Goal: Task Accomplishment & Management: Manage account settings

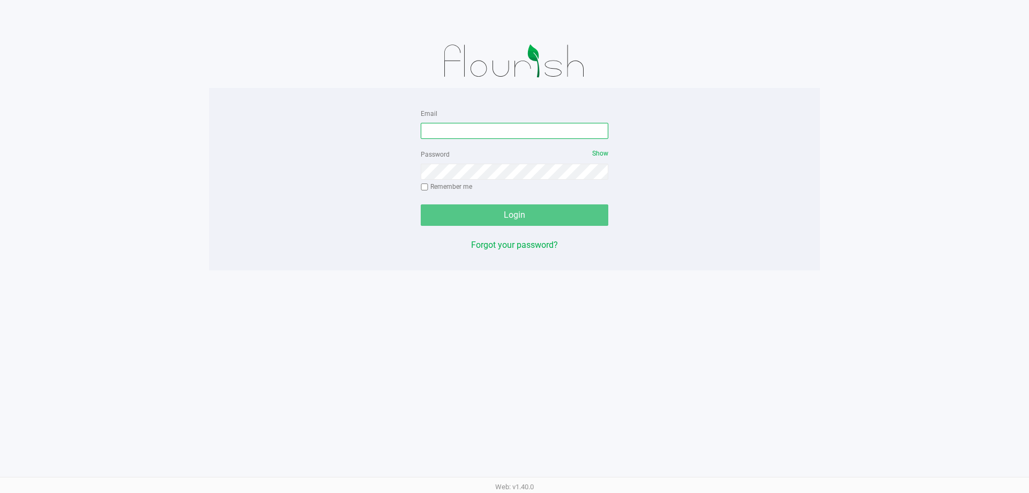
click at [464, 127] on input "Email" at bounding box center [515, 131] width 188 height 16
type input "[EMAIL_ADDRESS][DOMAIN_NAME]"
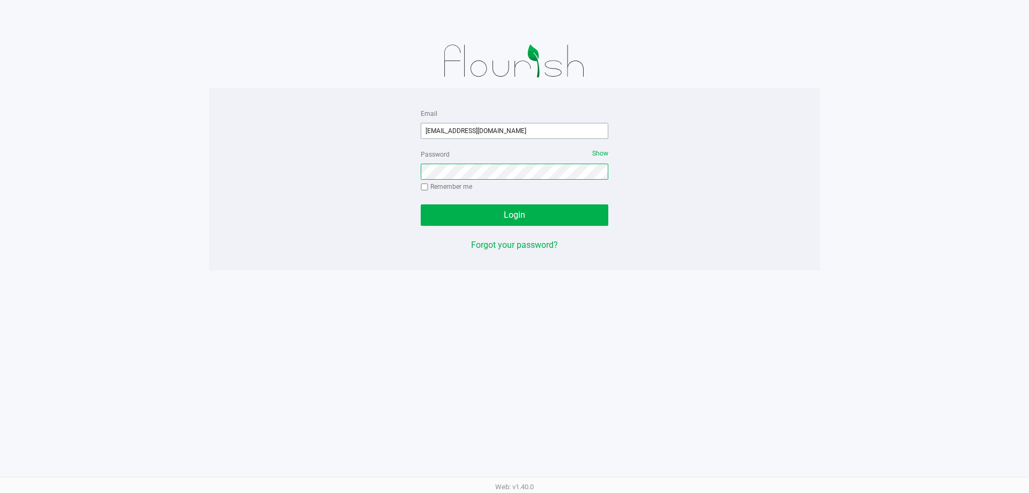
click at [421, 204] on button "Login" at bounding box center [515, 214] width 188 height 21
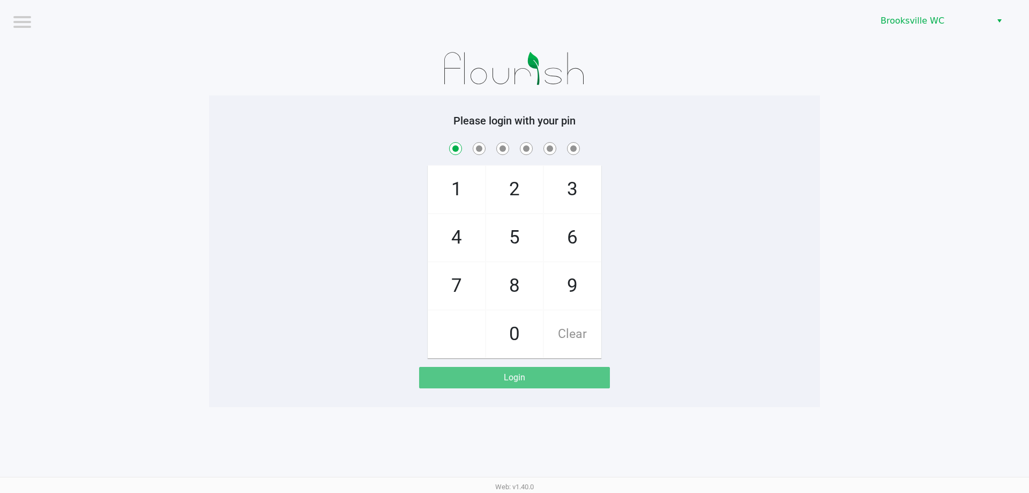
checkbox input "true"
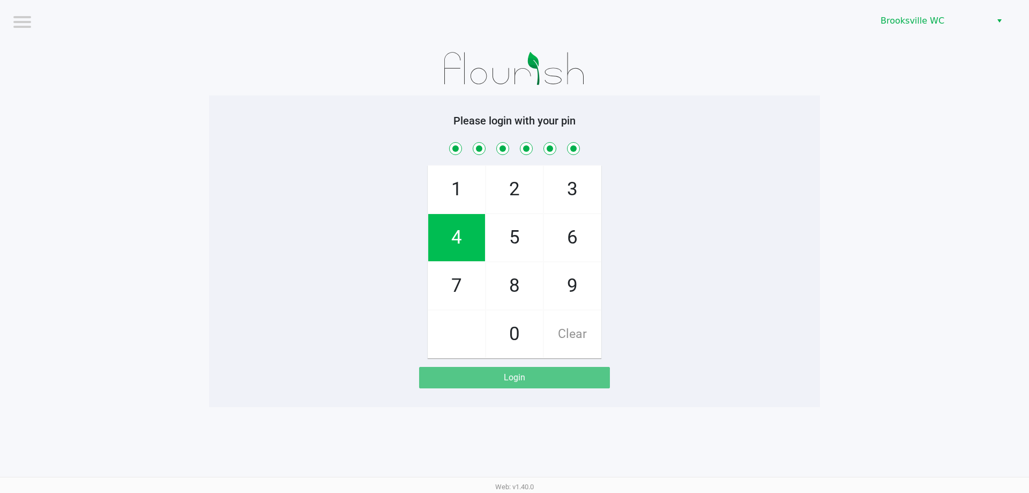
checkbox input "true"
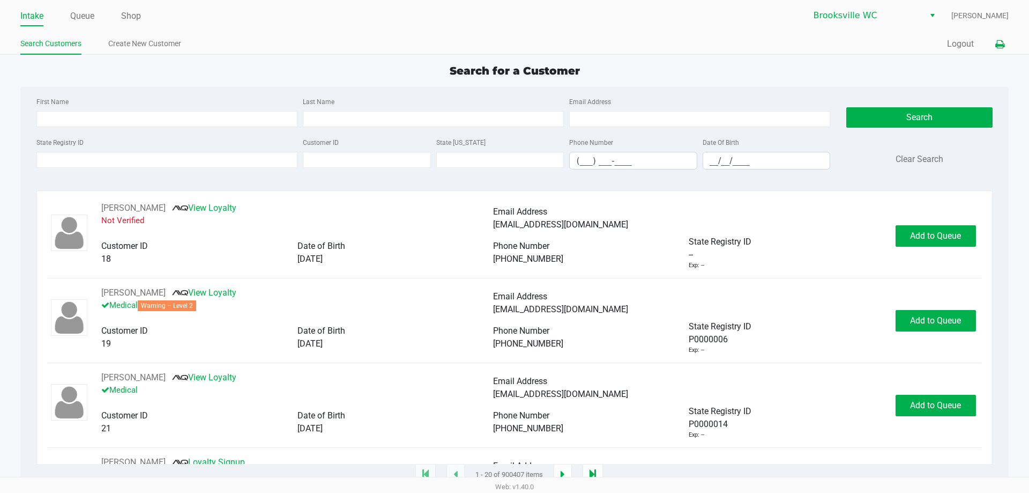
click at [997, 44] on icon at bounding box center [999, 45] width 9 height 8
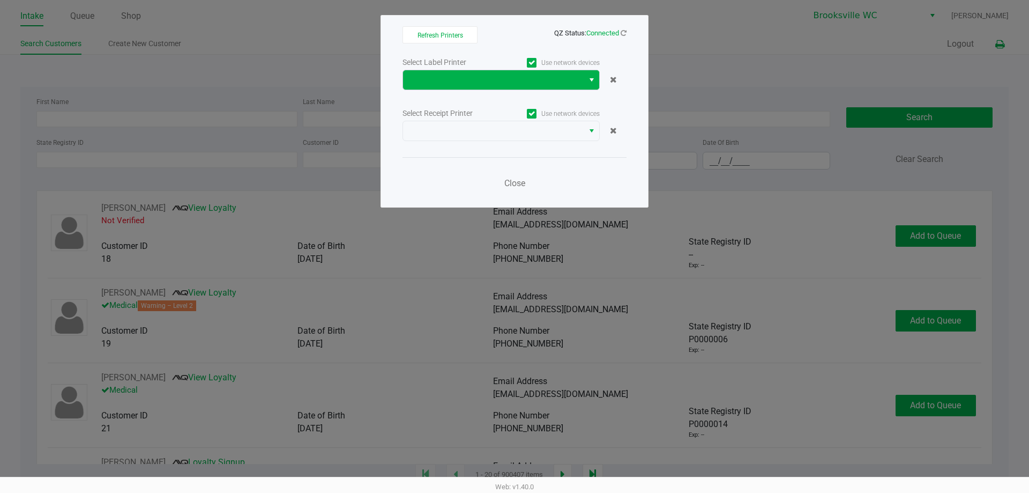
click at [589, 81] on span "Select" at bounding box center [591, 79] width 9 height 13
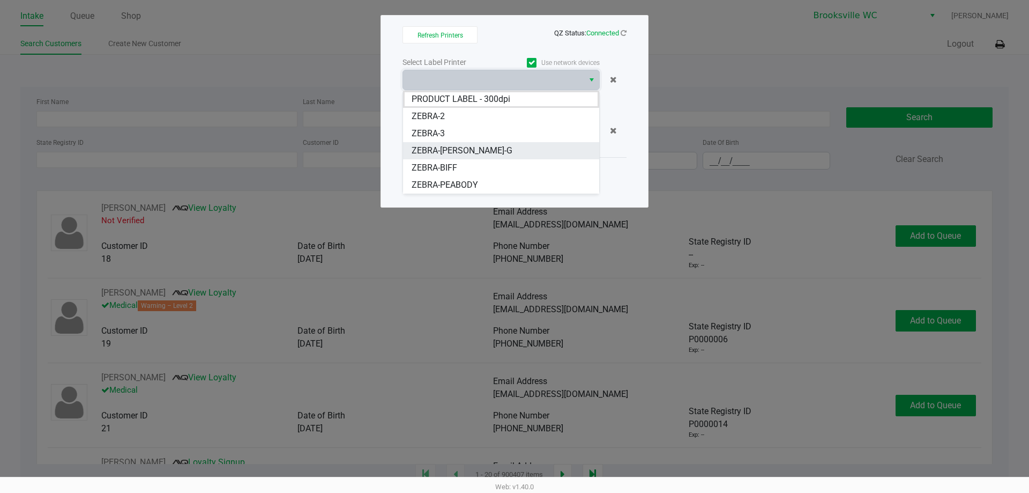
click at [482, 148] on li "ZEBRA-BECKY-G" at bounding box center [501, 150] width 196 height 17
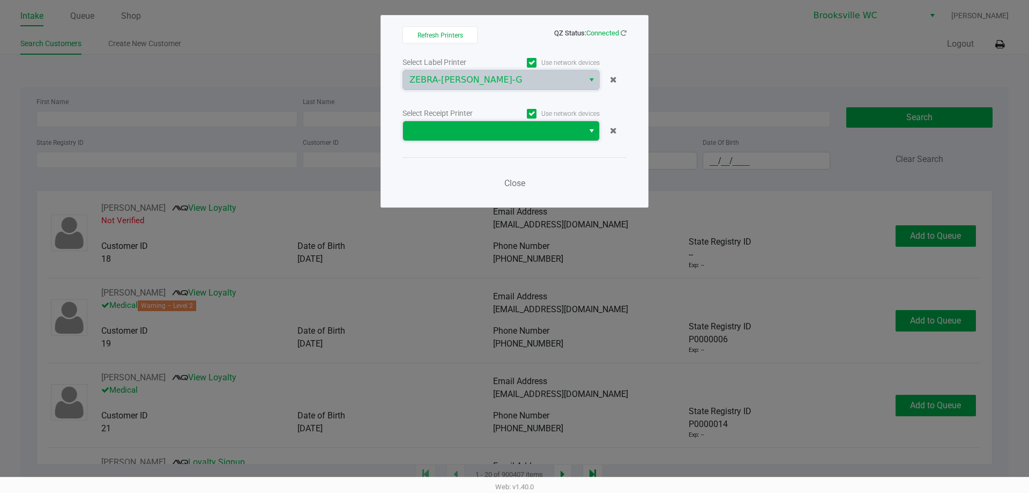
click at [567, 137] on span at bounding box center [493, 130] width 181 height 19
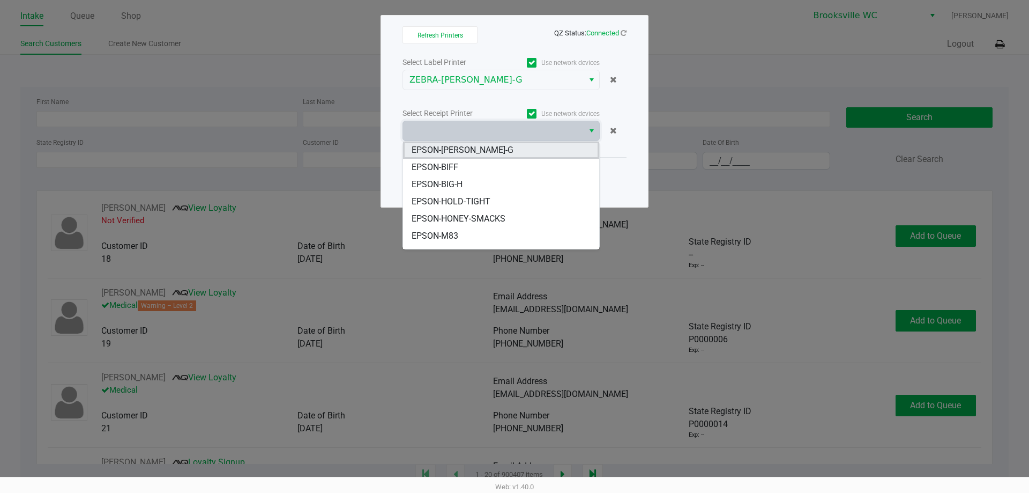
click at [468, 151] on span "EPSON-[PERSON_NAME]-G" at bounding box center [463, 150] width 102 height 13
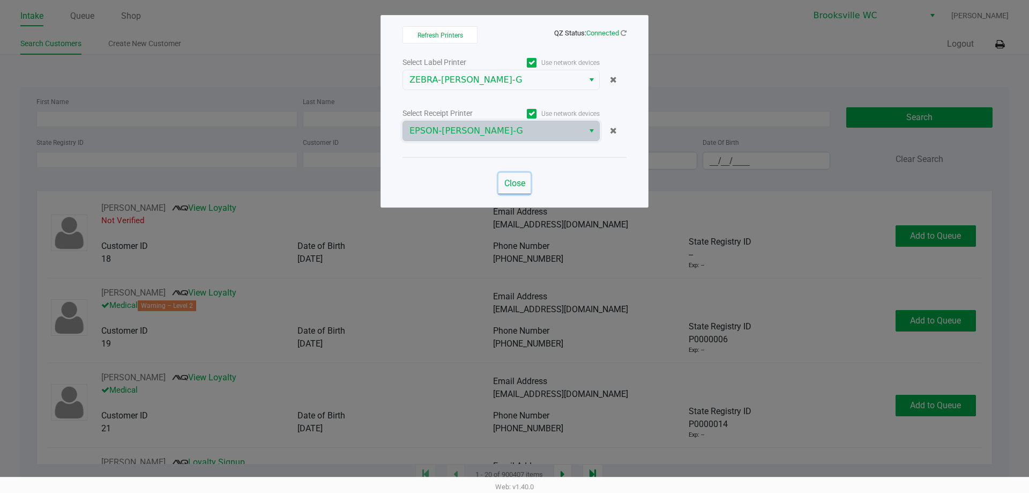
click at [512, 180] on span "Close" at bounding box center [514, 183] width 21 height 10
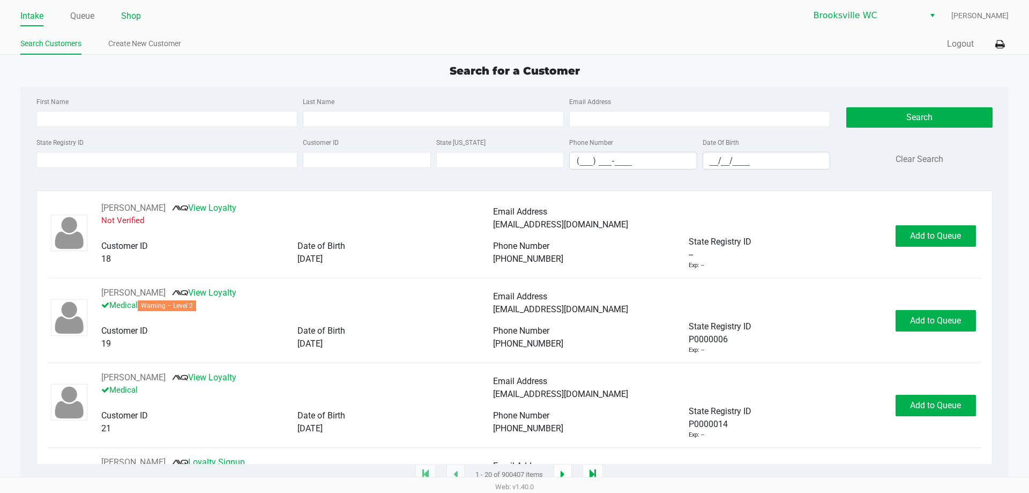
click at [129, 17] on link "Shop" at bounding box center [131, 16] width 20 height 15
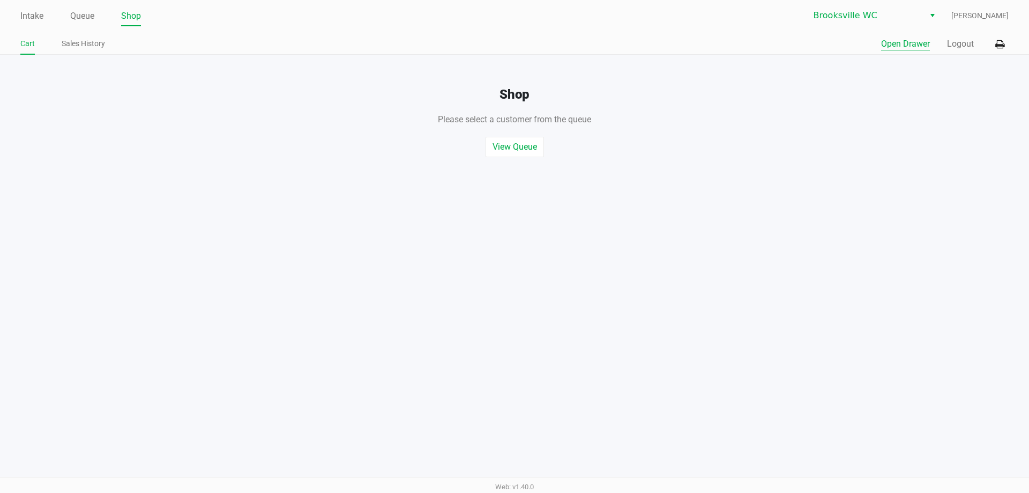
click at [903, 42] on button "Open Drawer" at bounding box center [905, 44] width 49 height 13
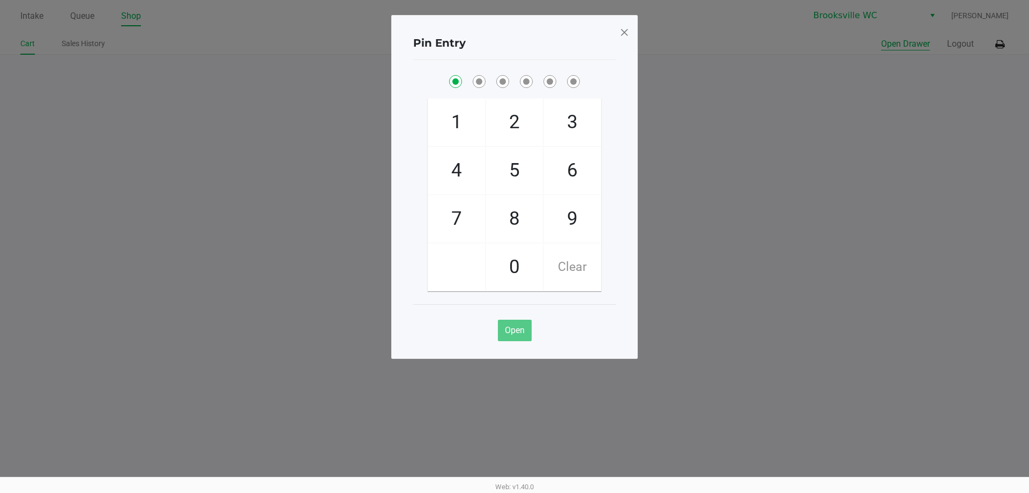
checkbox input "true"
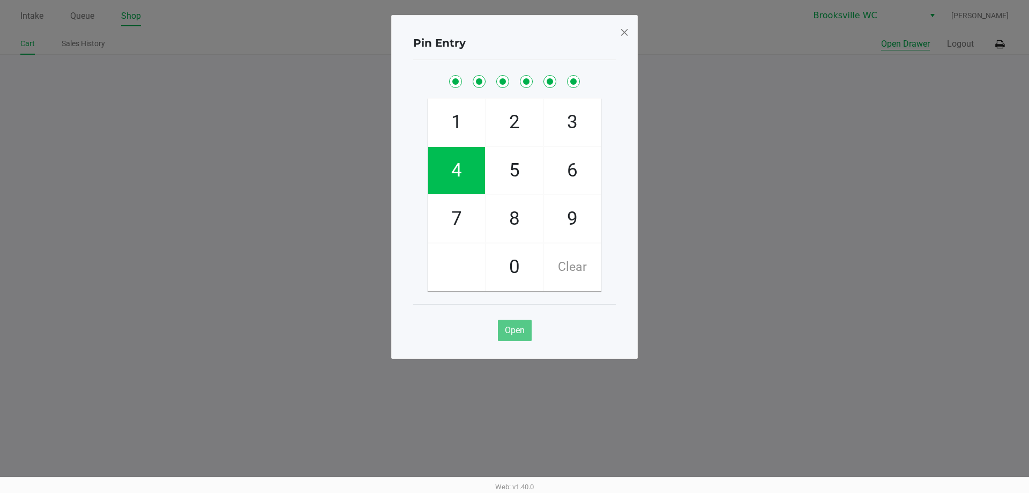
checkbox input "true"
click at [526, 329] on button "Open" at bounding box center [515, 329] width 34 height 21
click at [623, 28] on span at bounding box center [625, 32] width 10 height 17
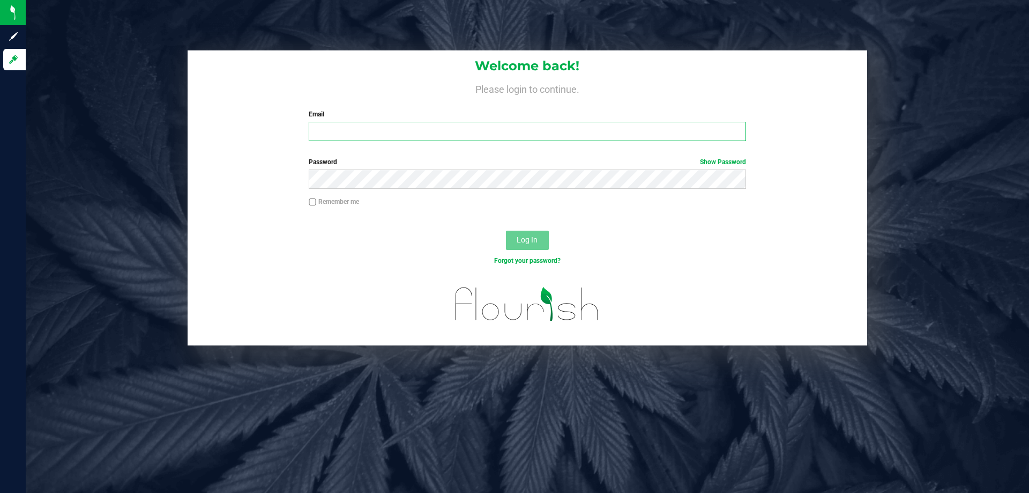
click at [341, 133] on input "Email" at bounding box center [527, 131] width 437 height 19
type input "[EMAIL_ADDRESS][DOMAIN_NAME]"
click at [506, 230] on button "Log In" at bounding box center [527, 239] width 43 height 19
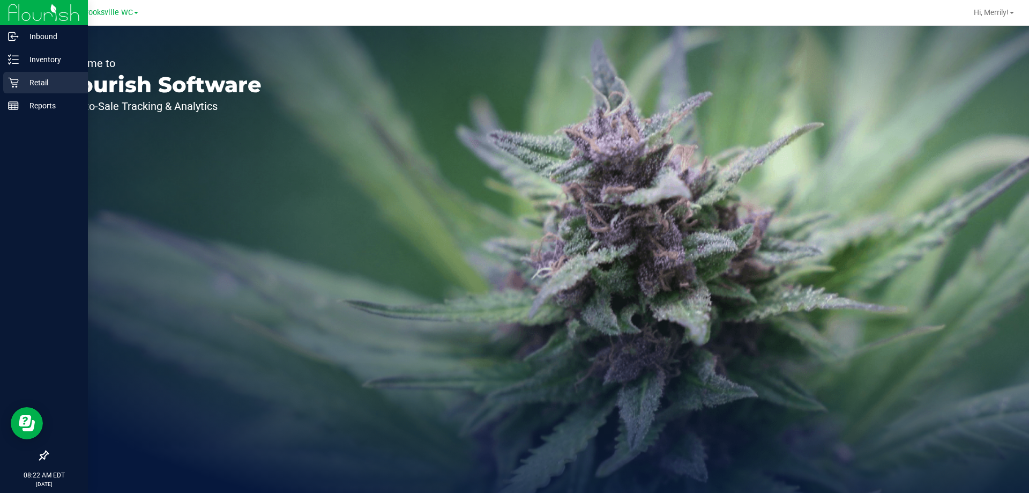
click at [16, 84] on icon at bounding box center [13, 82] width 11 height 11
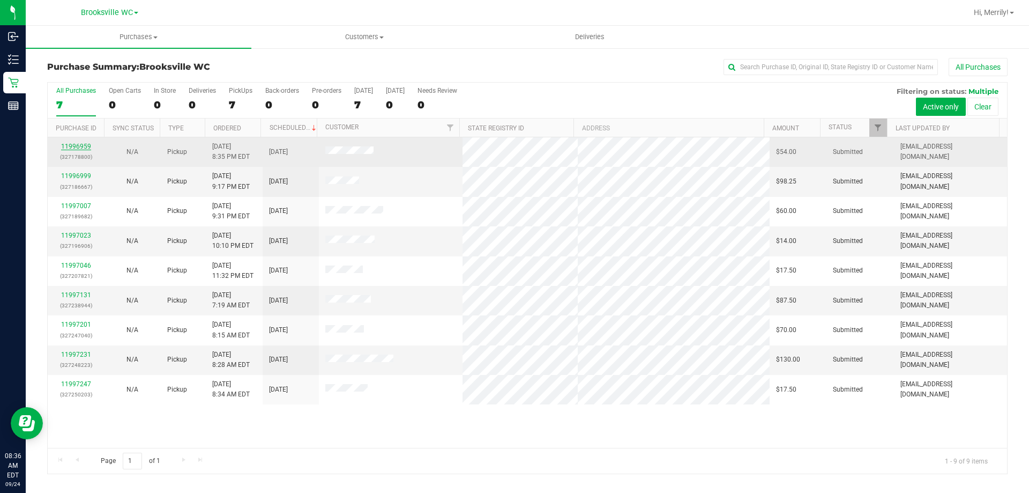
click at [78, 144] on link "11996959" at bounding box center [76, 147] width 30 height 8
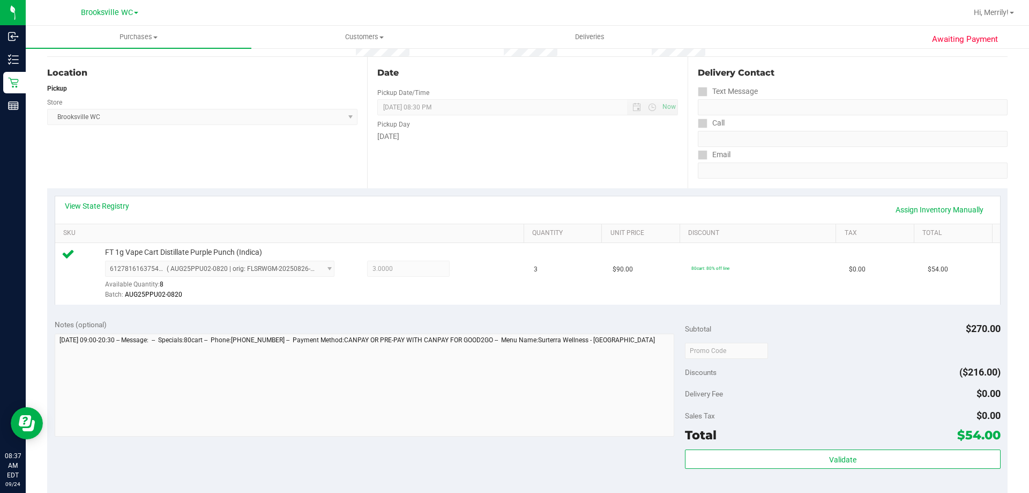
scroll to position [107, 0]
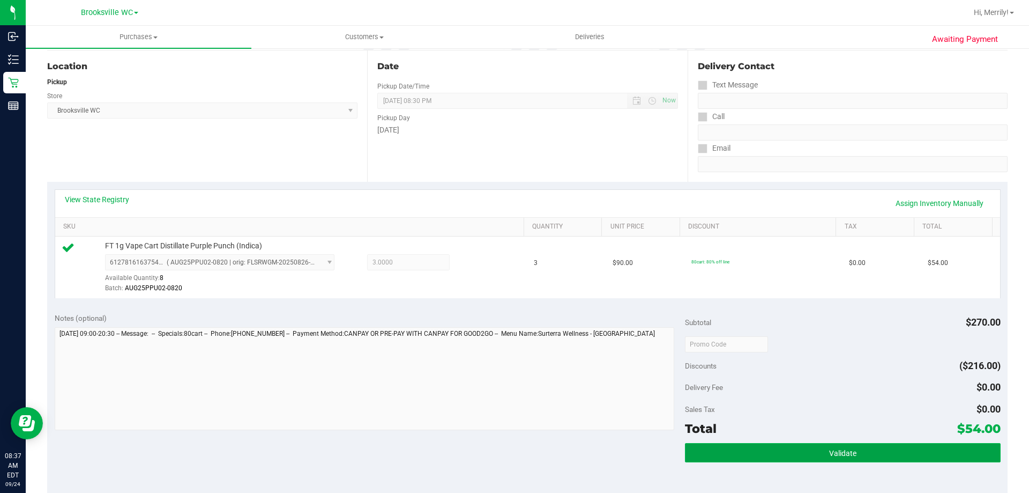
click at [777, 456] on button "Validate" at bounding box center [842, 452] width 315 height 19
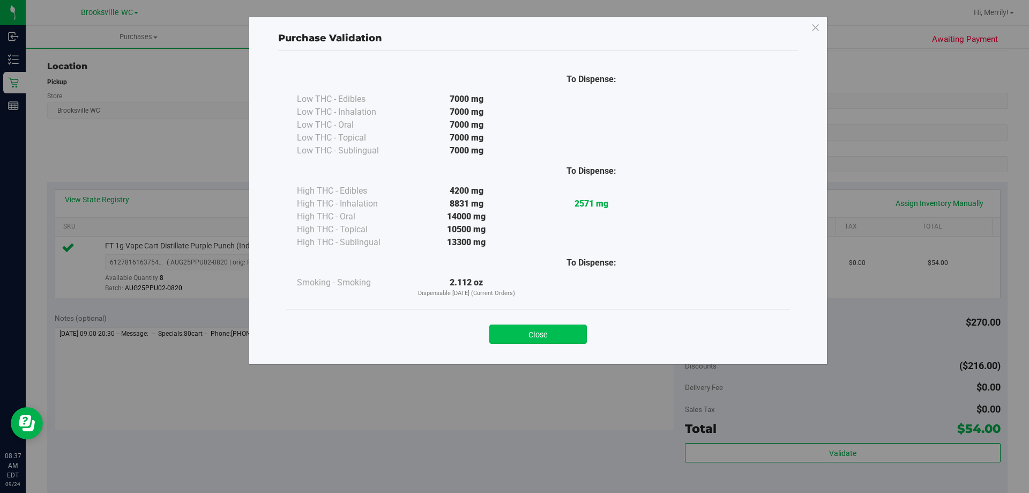
click at [557, 332] on button "Close" at bounding box center [538, 333] width 98 height 19
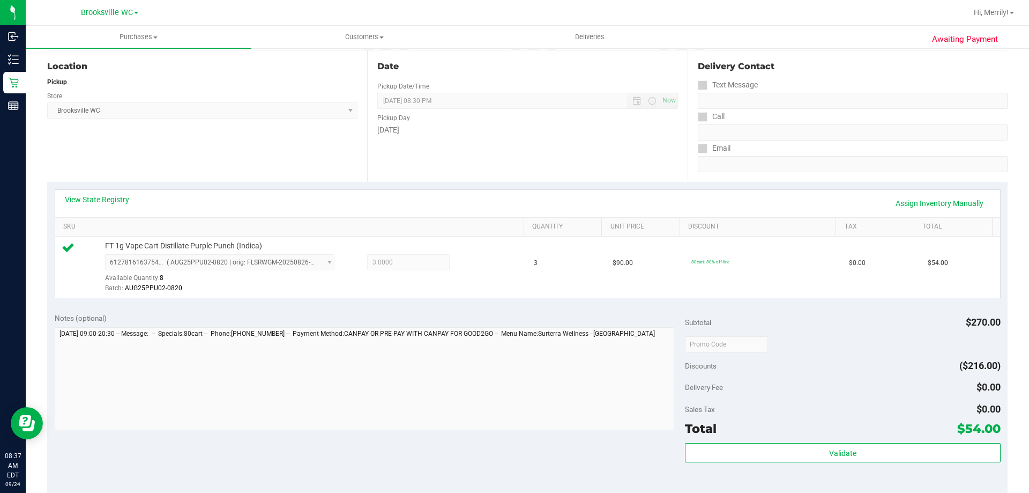
click at [868, 61] on div "Delivery Contact" at bounding box center [853, 66] width 310 height 13
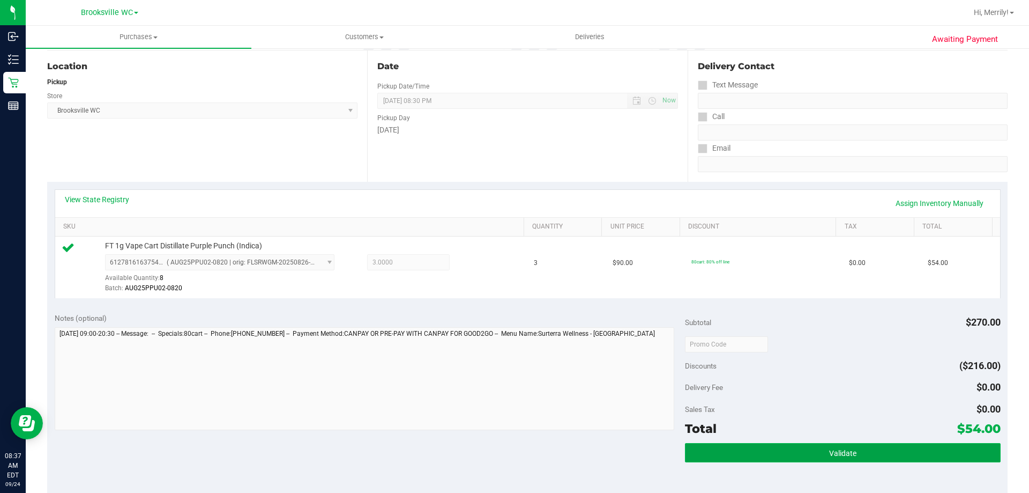
click at [836, 452] on span "Validate" at bounding box center [842, 453] width 27 height 9
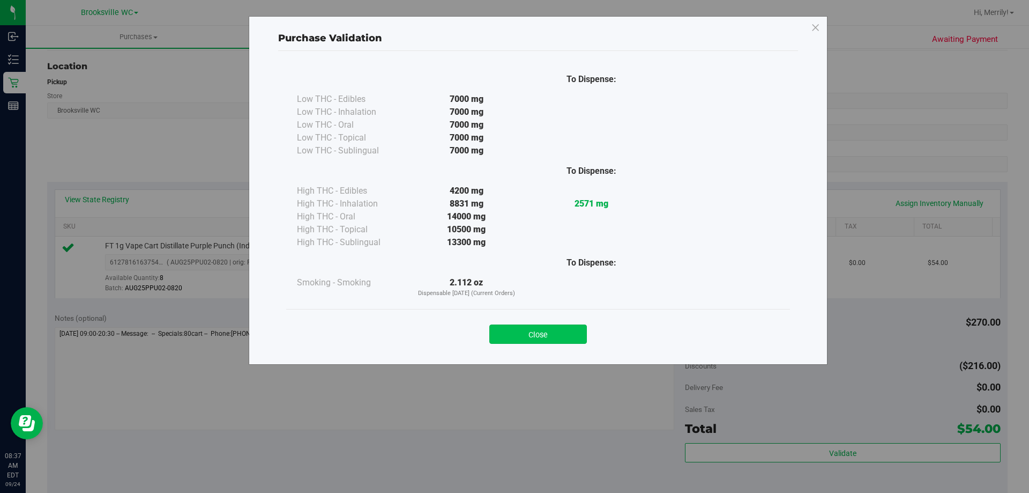
click at [554, 337] on button "Close" at bounding box center [538, 333] width 98 height 19
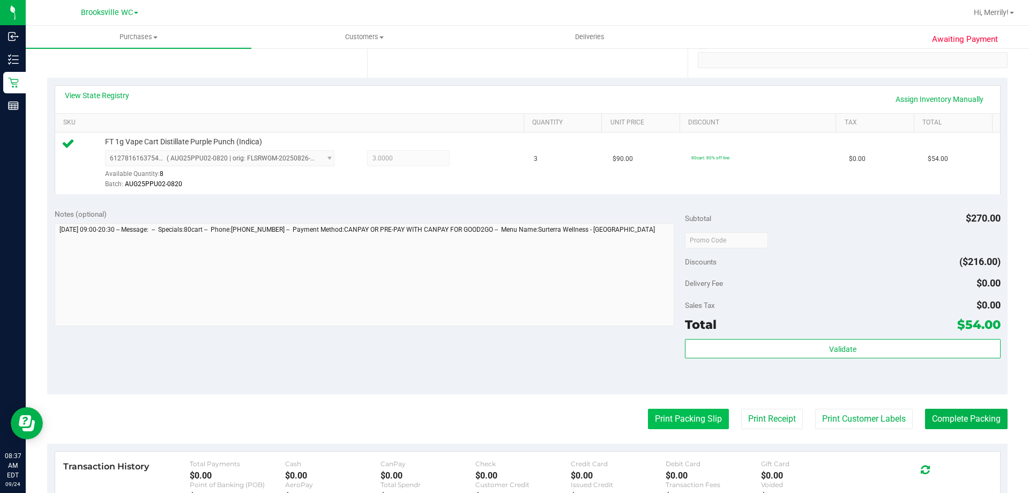
scroll to position [214, 0]
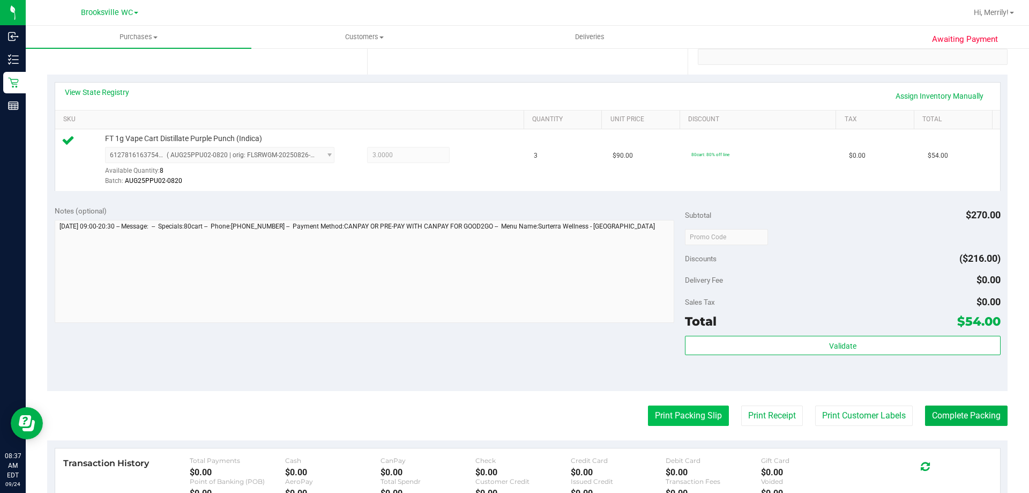
click at [689, 413] on button "Print Packing Slip" at bounding box center [688, 415] width 81 height 20
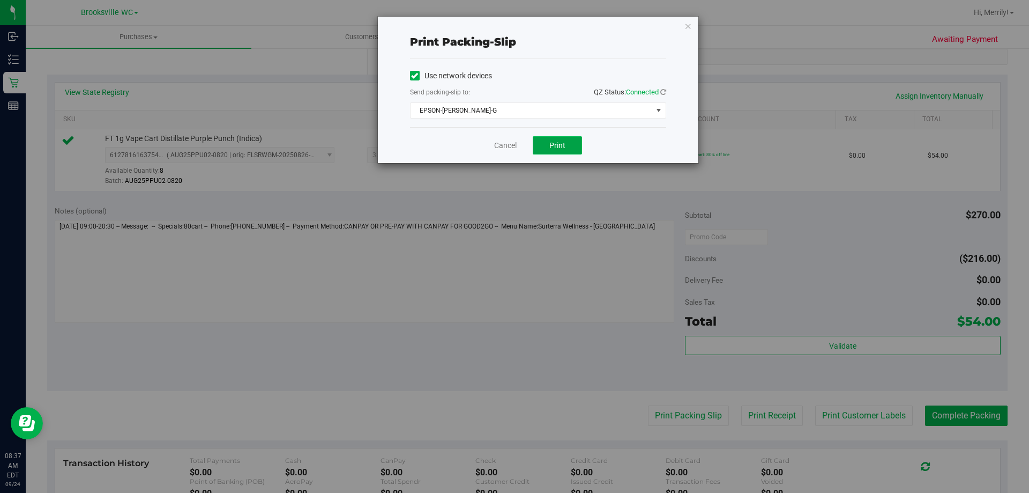
click at [560, 145] on span "Print" at bounding box center [557, 145] width 16 height 9
click at [503, 147] on link "Cancel" at bounding box center [505, 145] width 23 height 11
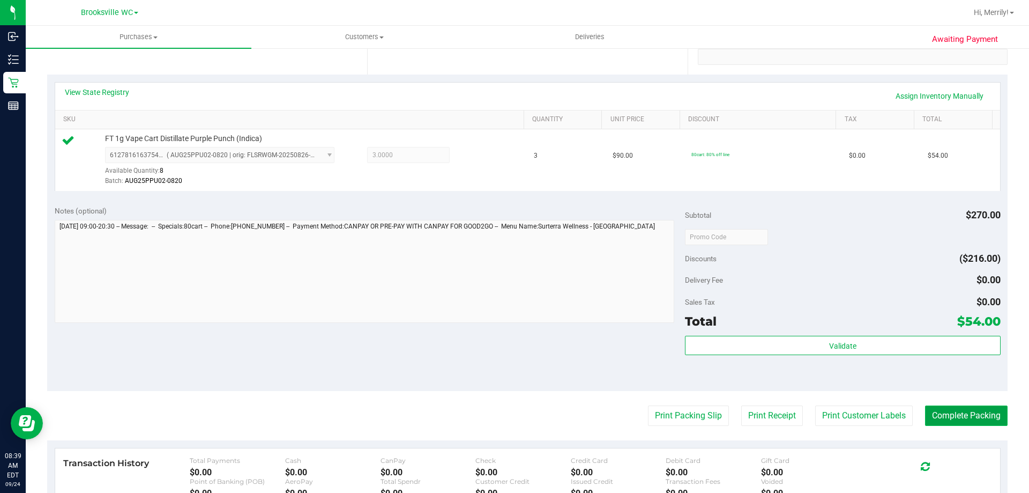
click at [951, 416] on button "Complete Packing" at bounding box center [966, 415] width 83 height 20
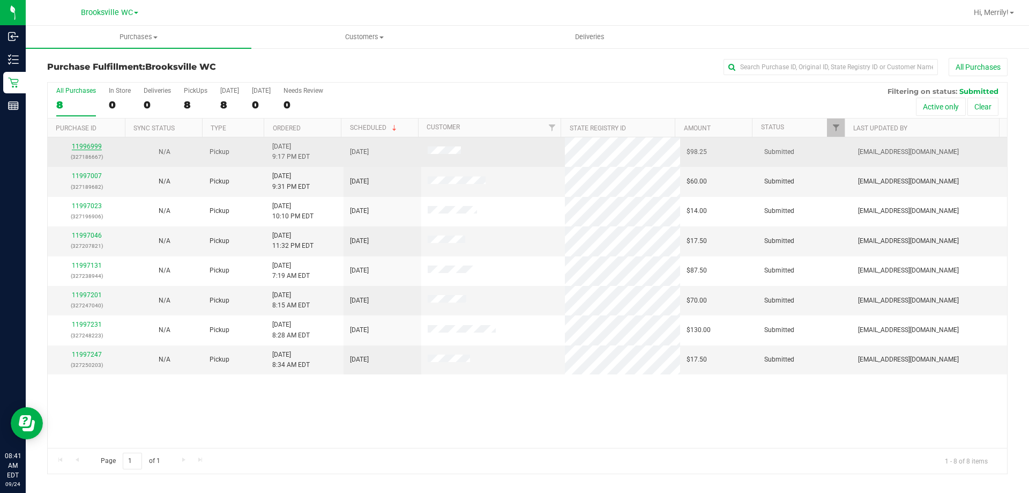
click at [86, 145] on link "11996999" at bounding box center [87, 147] width 30 height 8
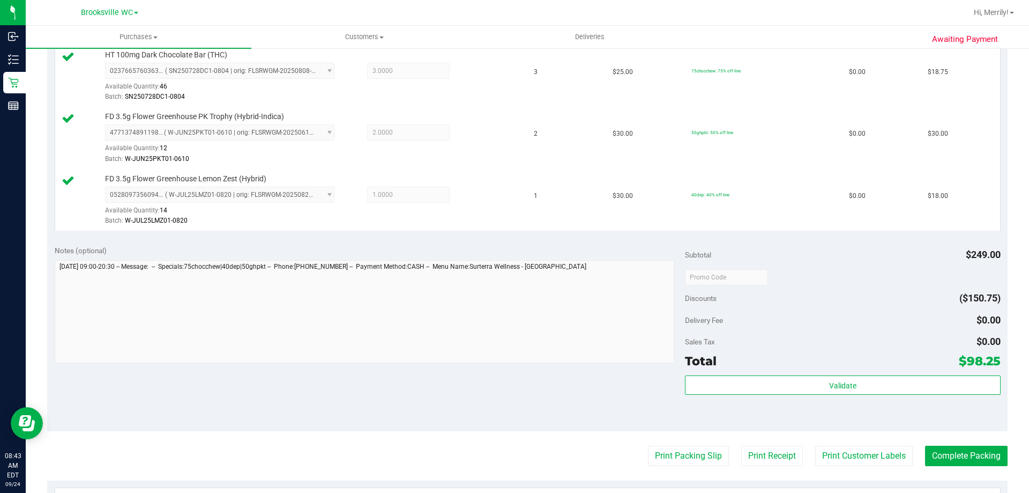
scroll to position [429, 0]
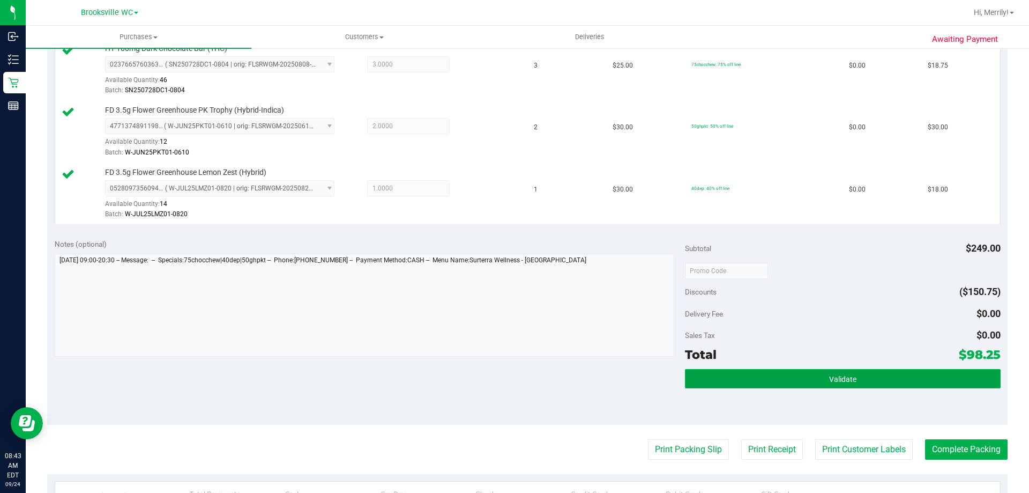
click at [779, 371] on button "Validate" at bounding box center [842, 378] width 315 height 19
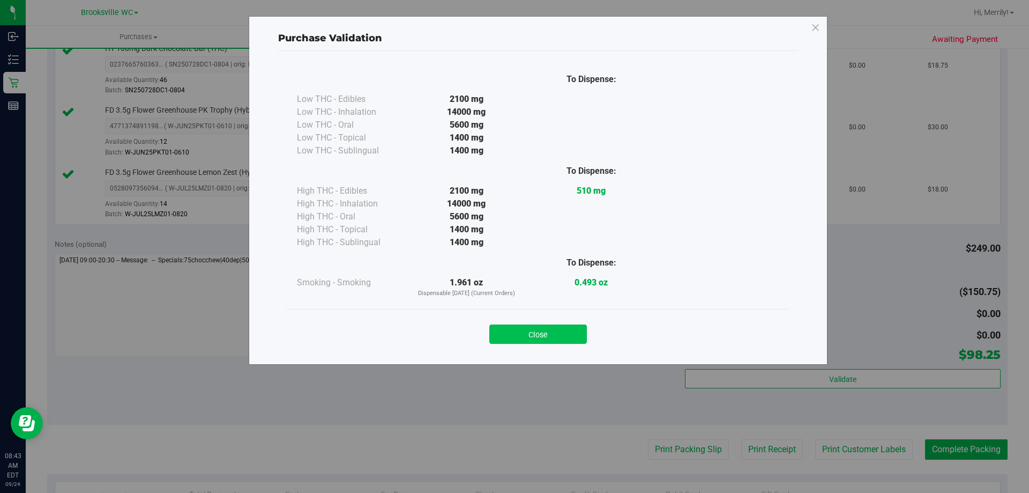
click at [542, 334] on button "Close" at bounding box center [538, 333] width 98 height 19
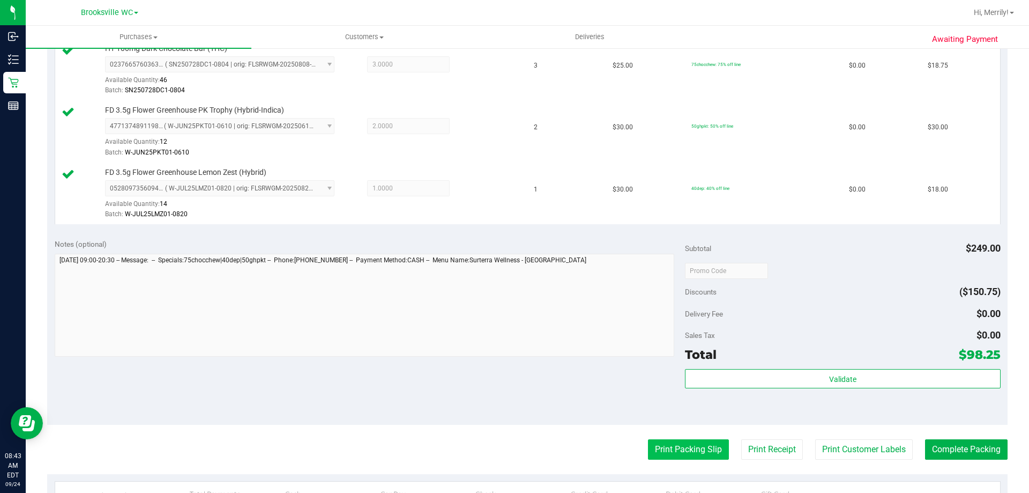
click at [661, 452] on button "Print Packing Slip" at bounding box center [688, 449] width 81 height 20
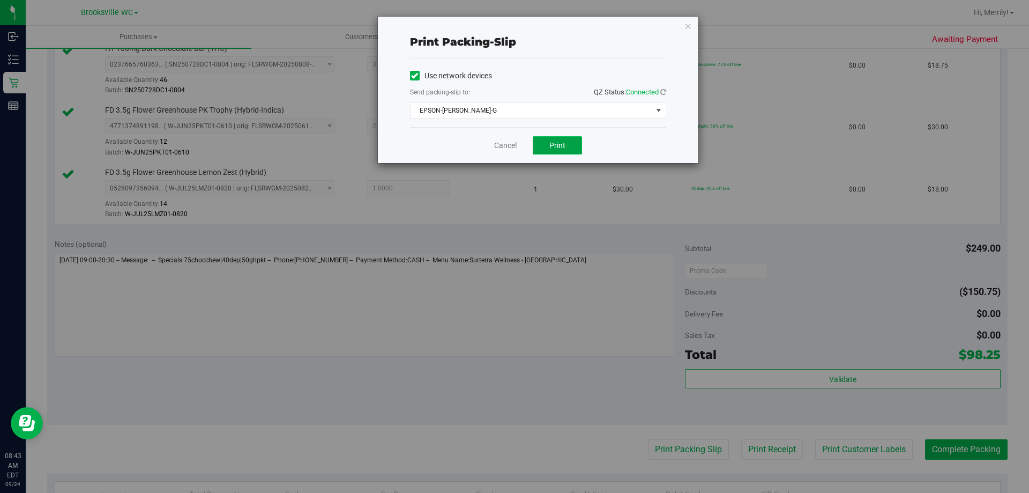
click at [553, 138] on button "Print" at bounding box center [557, 145] width 49 height 18
click at [495, 147] on link "Cancel" at bounding box center [505, 145] width 23 height 11
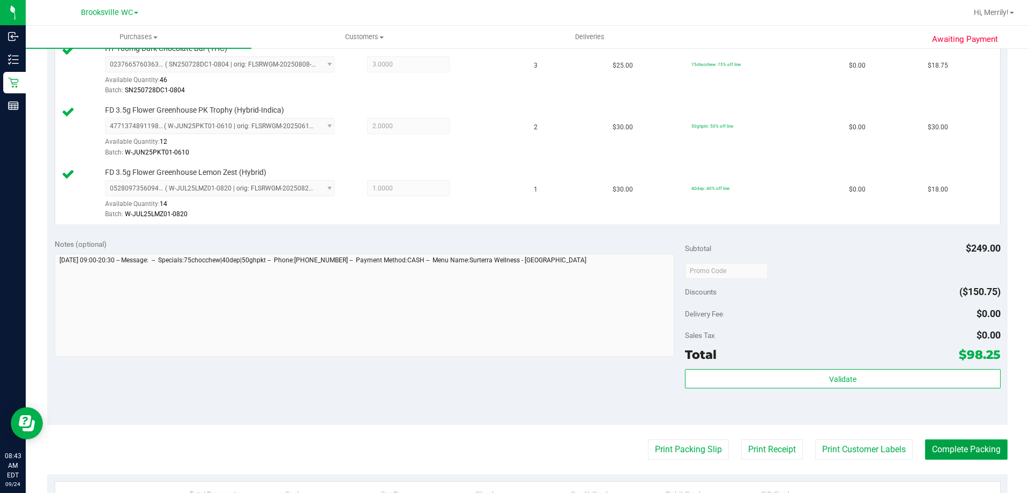
click at [944, 449] on button "Complete Packing" at bounding box center [966, 449] width 83 height 20
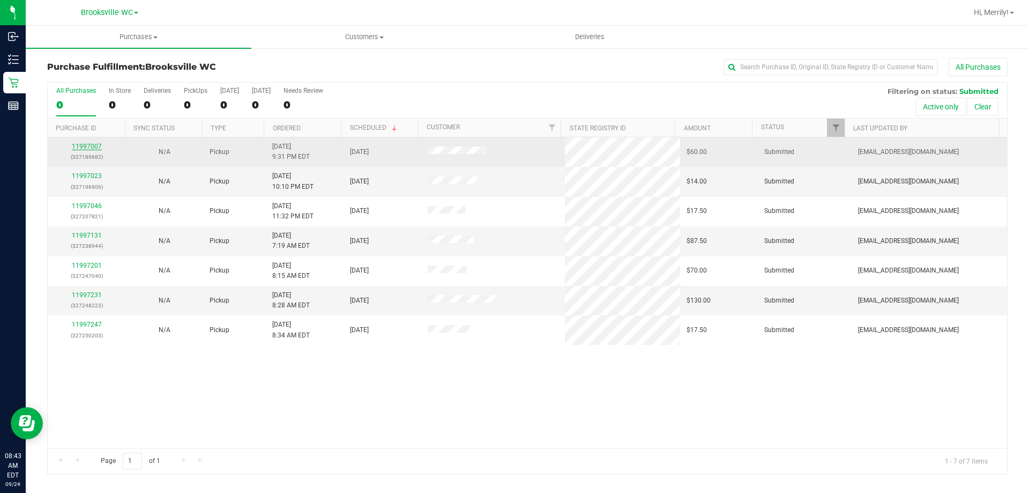
click at [89, 145] on link "11997007" at bounding box center [87, 147] width 30 height 8
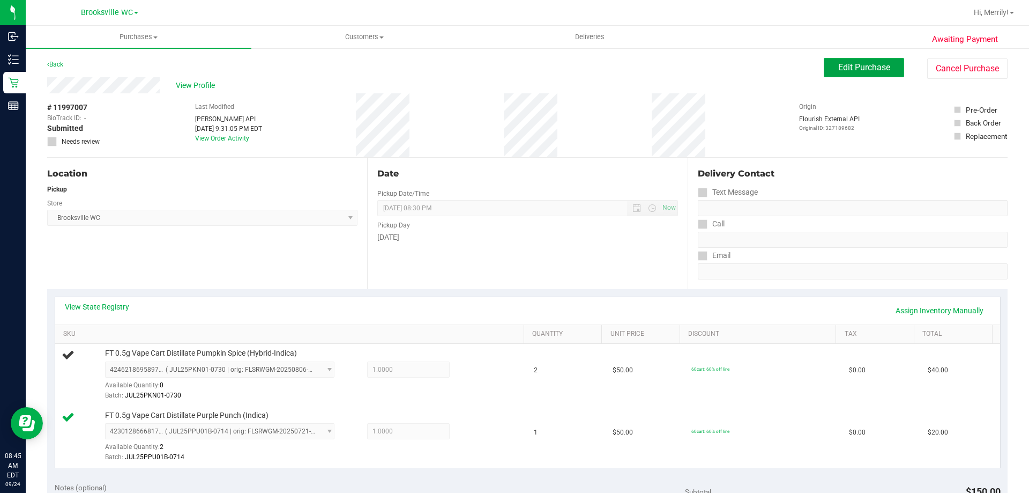
click at [843, 70] on span "Edit Purchase" at bounding box center [864, 67] width 52 height 10
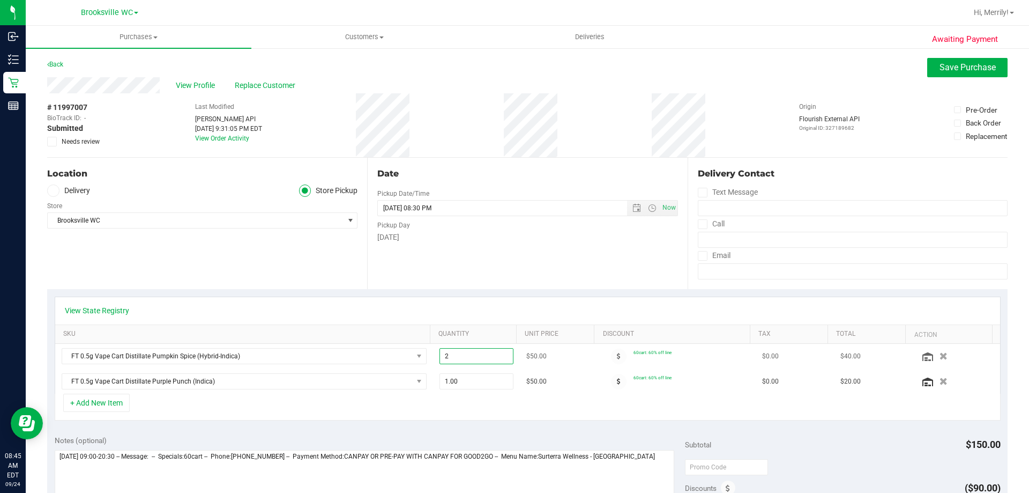
drag, startPoint x: 443, startPoint y: 355, endPoint x: 421, endPoint y: 356, distance: 22.0
click at [422, 355] on tr "FT 0.5g Vape Cart Distillate Pumpkin Spice (Hybrid-Indica) 2.00 2 $50.00 60cart…" at bounding box center [527, 356] width 945 height 25
type input "1"
type input "1.00"
click at [372, 397] on div "+ Add New Item" at bounding box center [528, 406] width 946 height 27
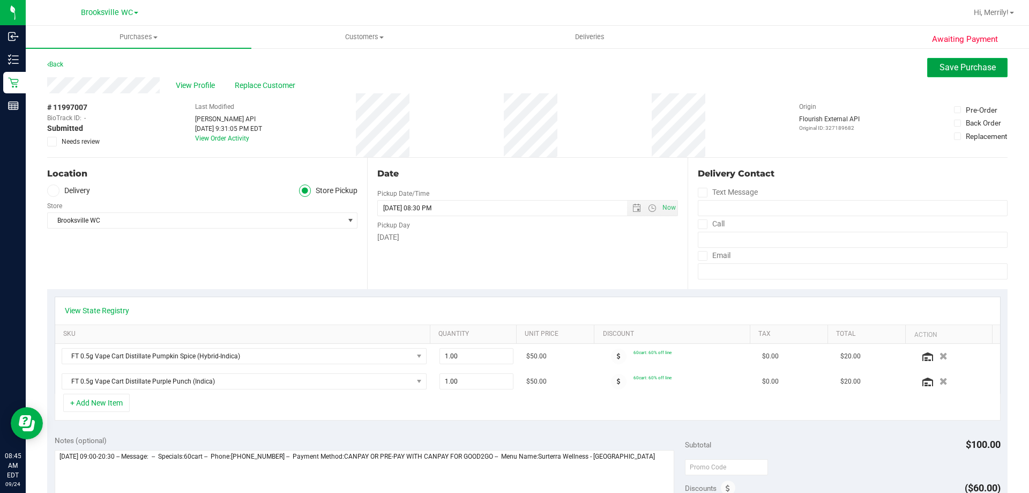
click at [968, 65] on span "Save Purchase" at bounding box center [968, 67] width 56 height 10
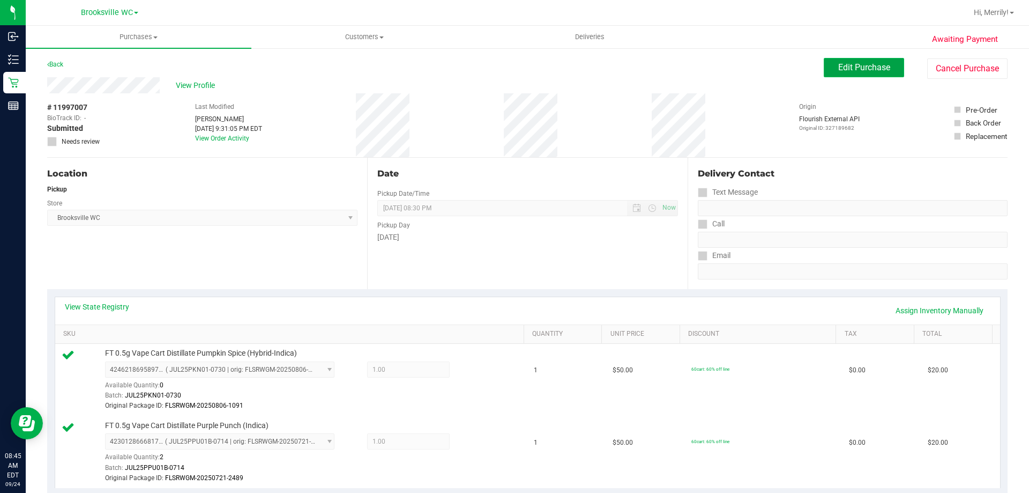
click at [861, 66] on span "Edit Purchase" at bounding box center [864, 67] width 52 height 10
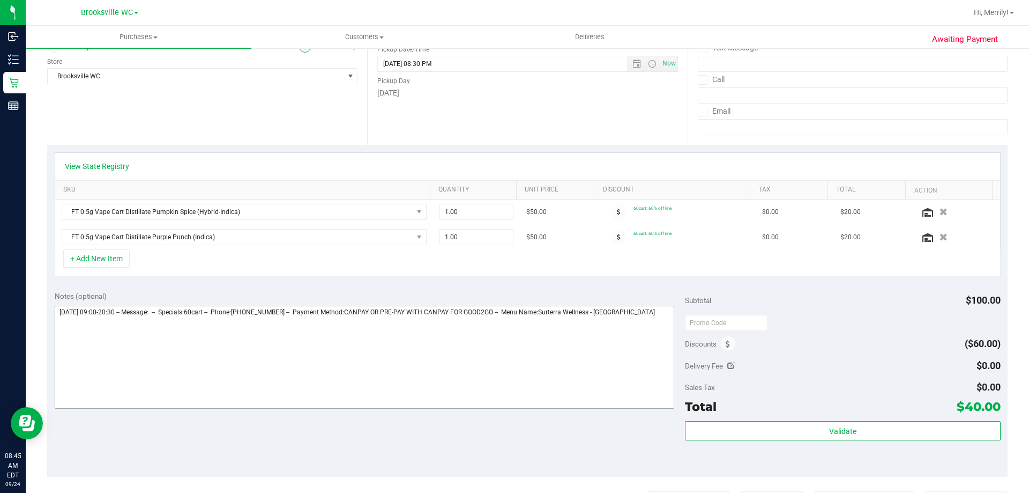
scroll to position [161, 0]
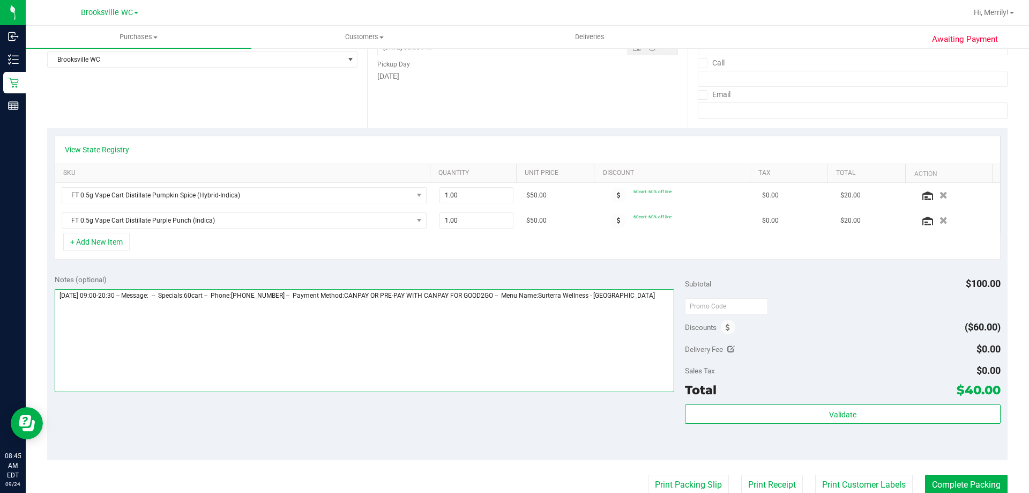
drag, startPoint x: 665, startPoint y: 289, endPoint x: 659, endPoint y: 296, distance: 8.8
click at [661, 293] on textarea at bounding box center [365, 340] width 620 height 103
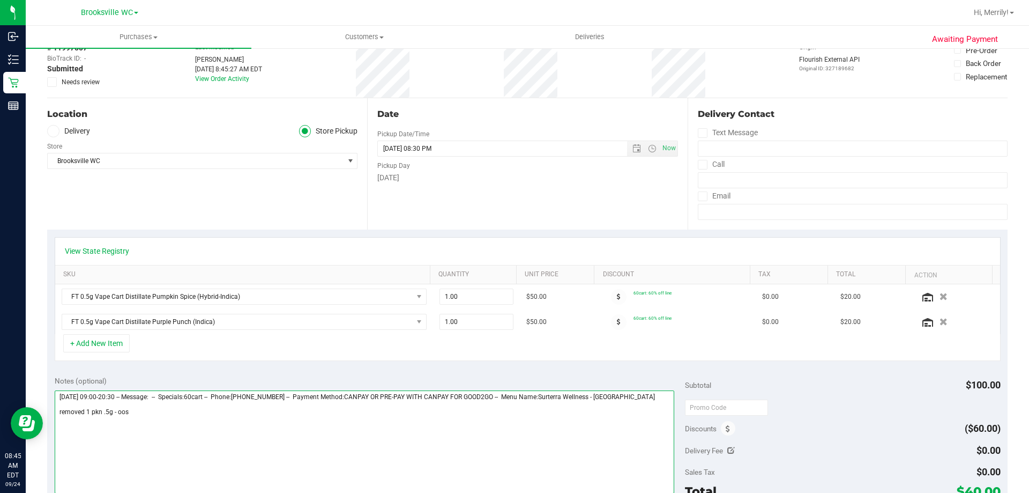
scroll to position [0, 0]
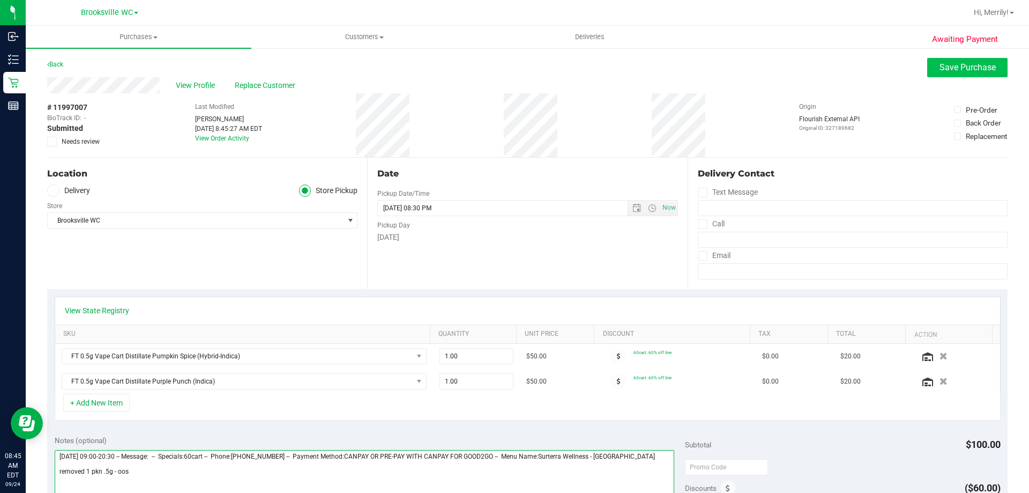
type textarea "Wednesday 09/24/2025 09:00-20:30 -- Message: -- Specials:60cart -- Phone:407925…"
click at [945, 66] on span "Save Purchase" at bounding box center [968, 67] width 56 height 10
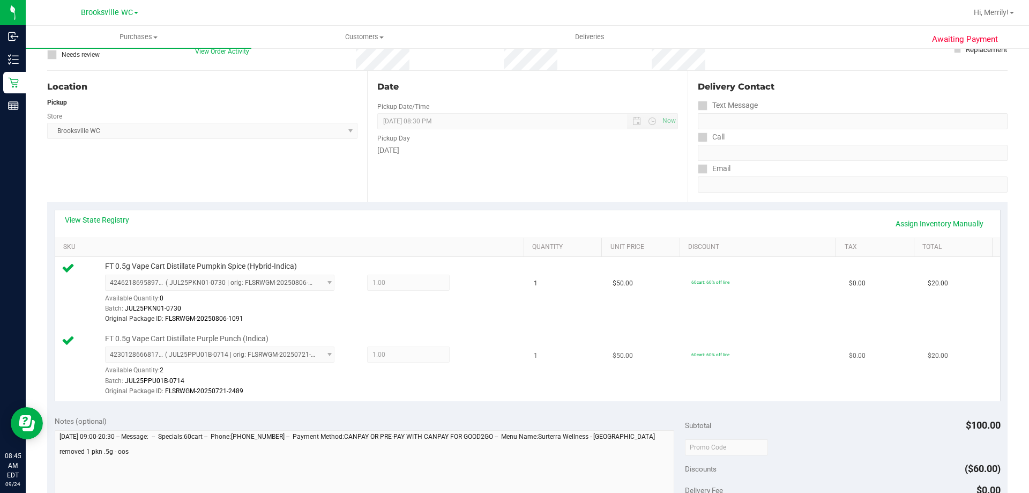
scroll to position [268, 0]
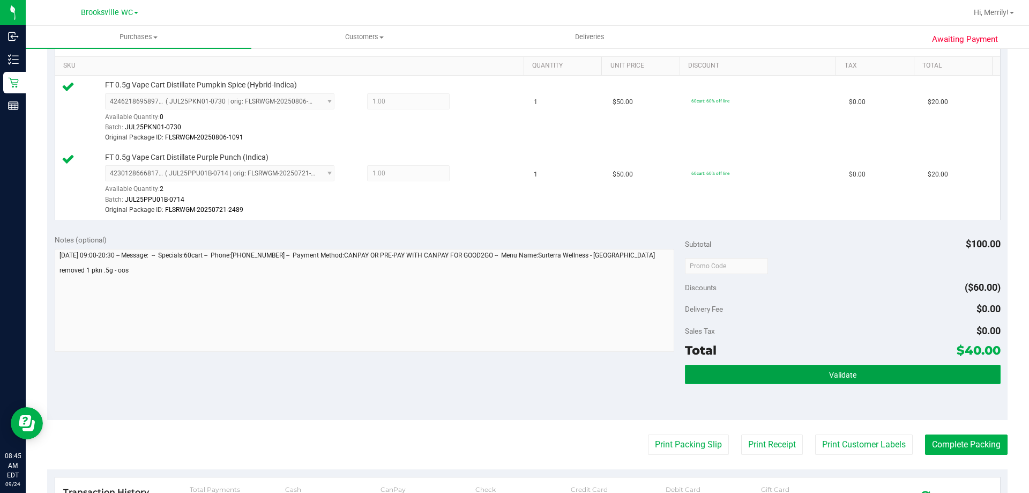
click at [884, 374] on button "Validate" at bounding box center [842, 373] width 315 height 19
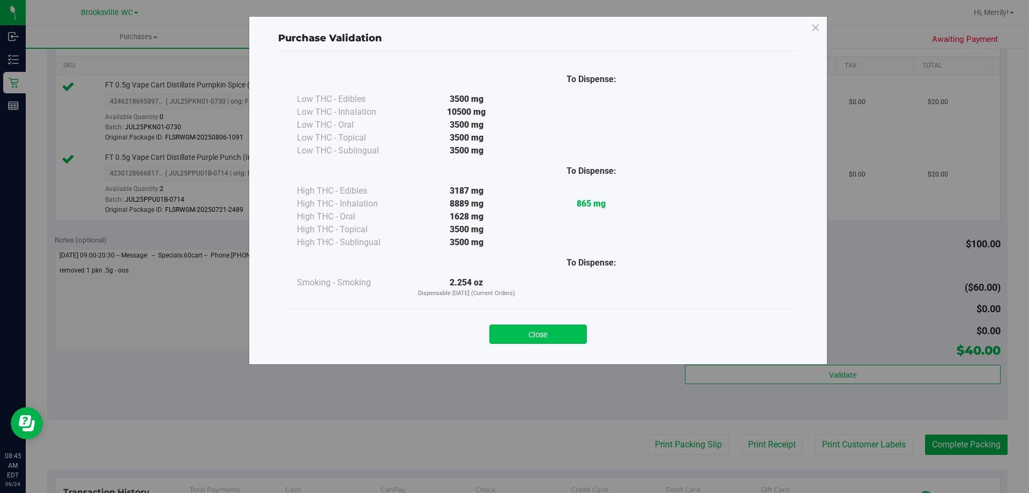
click at [557, 333] on button "Close" at bounding box center [538, 333] width 98 height 19
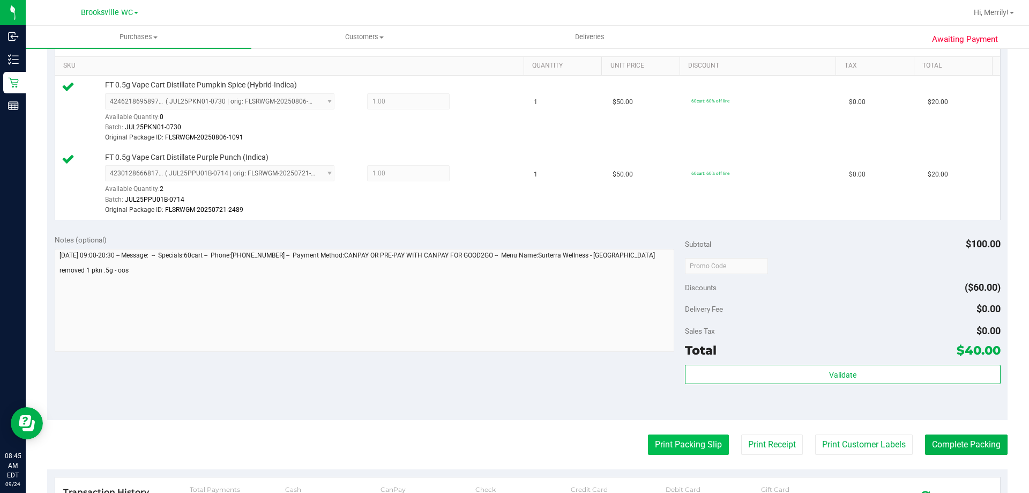
click at [705, 445] on button "Print Packing Slip" at bounding box center [688, 444] width 81 height 20
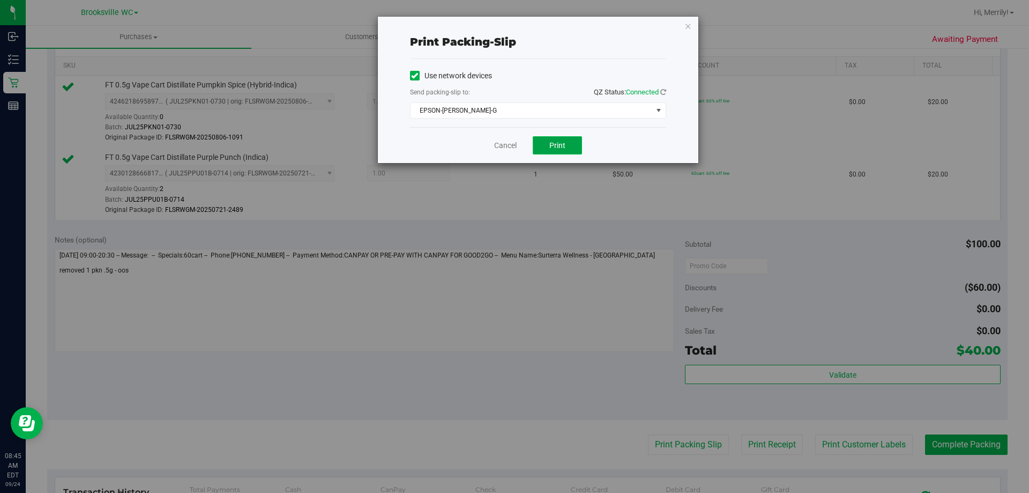
click at [566, 141] on button "Print" at bounding box center [557, 145] width 49 height 18
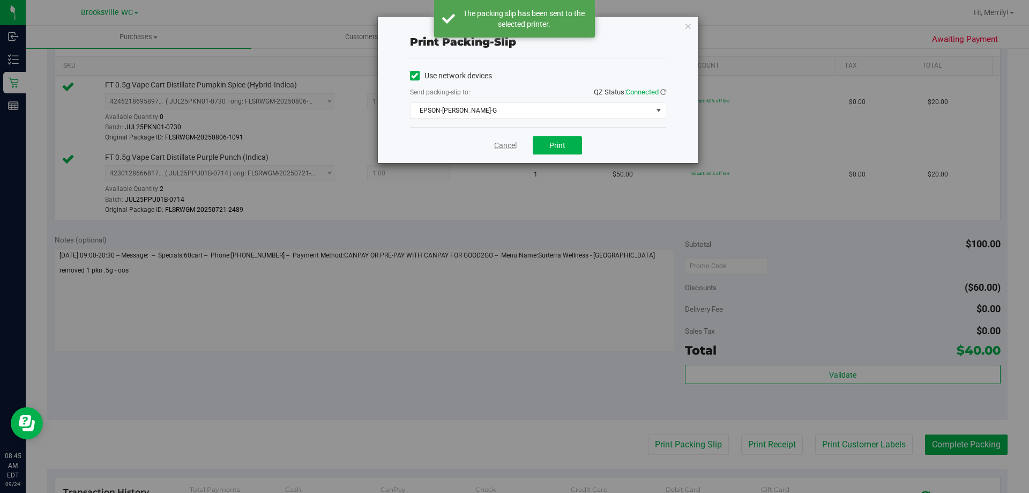
click at [505, 145] on link "Cancel" at bounding box center [505, 145] width 23 height 11
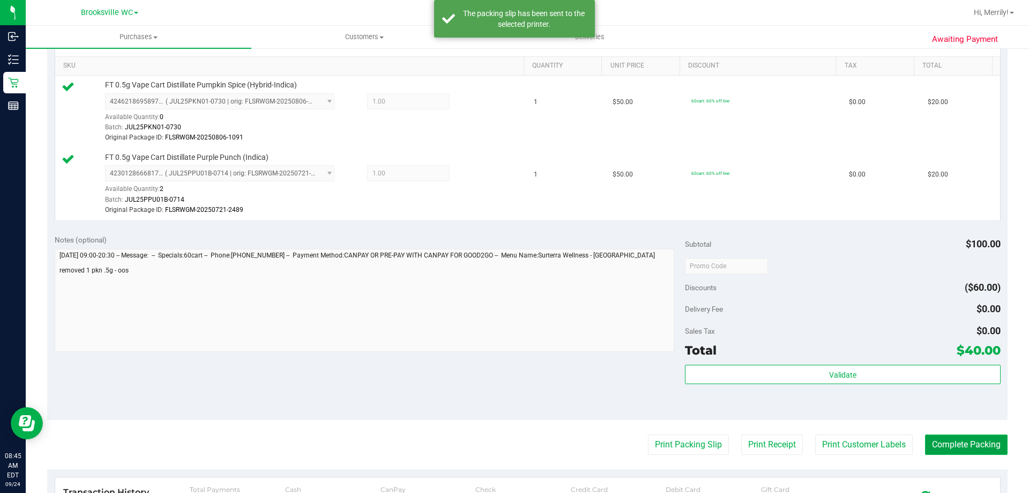
click at [962, 440] on button "Complete Packing" at bounding box center [966, 444] width 83 height 20
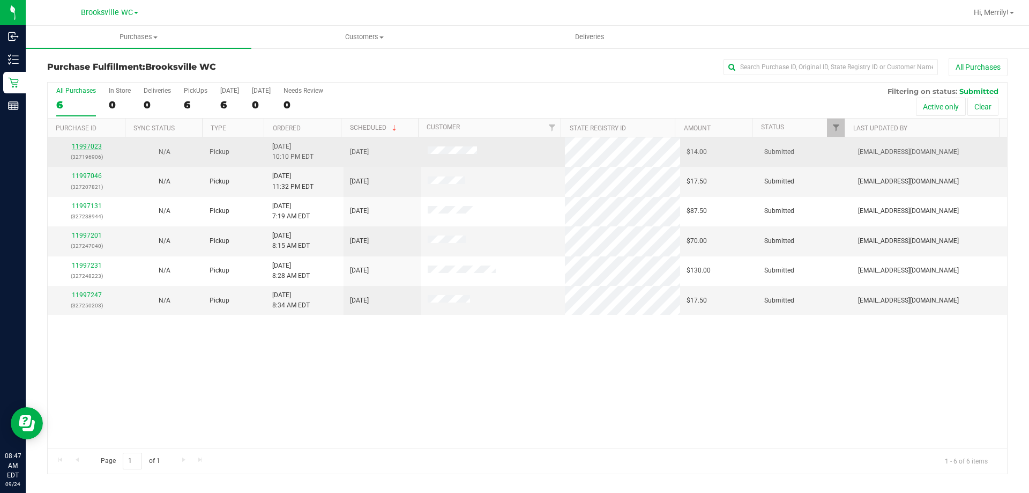
click at [88, 144] on link "11997023" at bounding box center [87, 147] width 30 height 8
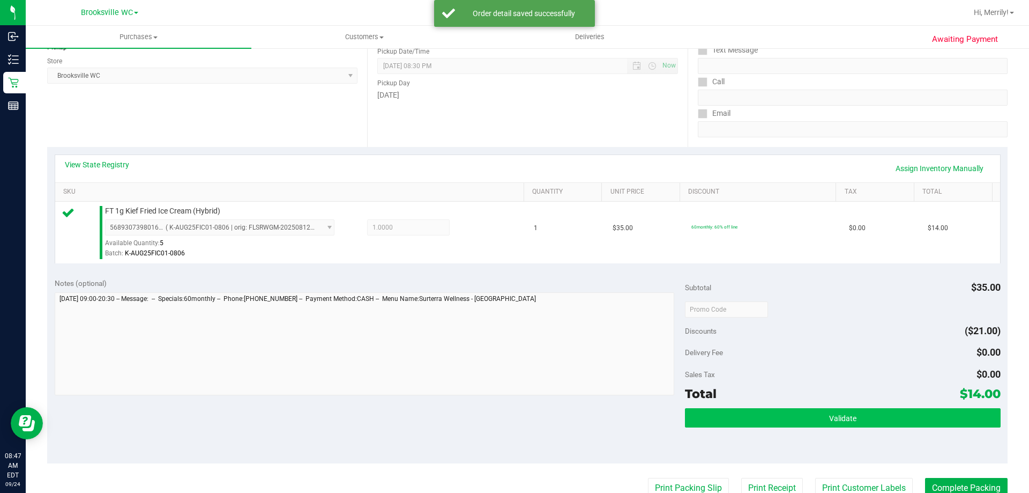
scroll to position [214, 0]
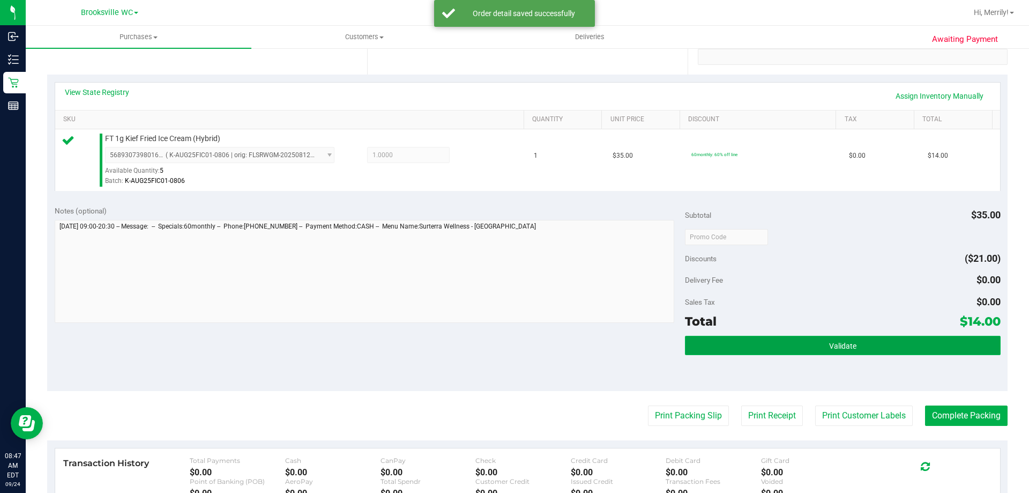
click at [806, 348] on button "Validate" at bounding box center [842, 345] width 315 height 19
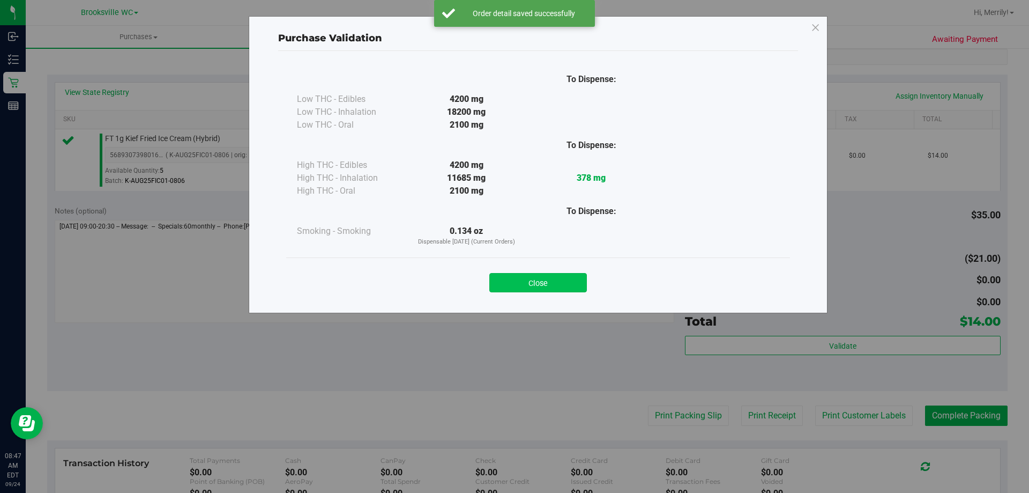
click at [550, 284] on button "Close" at bounding box center [538, 282] width 98 height 19
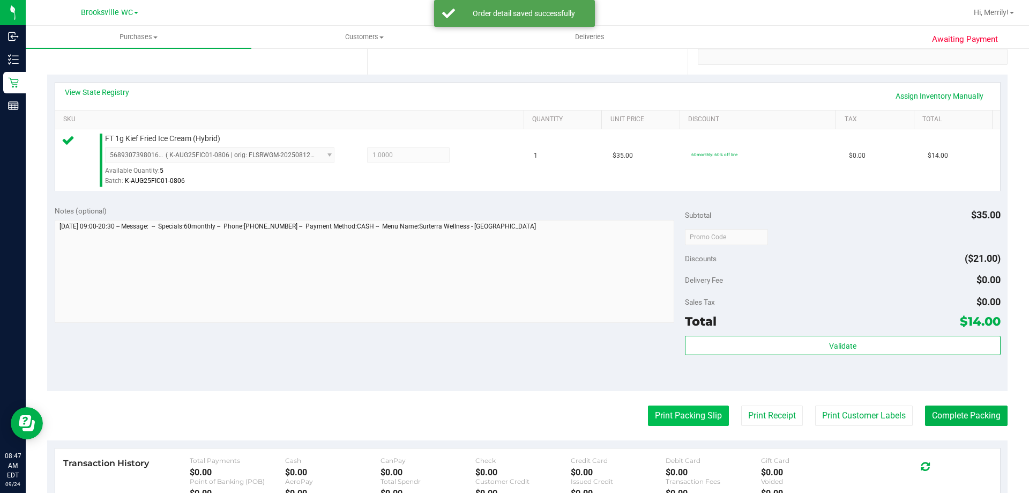
click at [683, 408] on button "Print Packing Slip" at bounding box center [688, 415] width 81 height 20
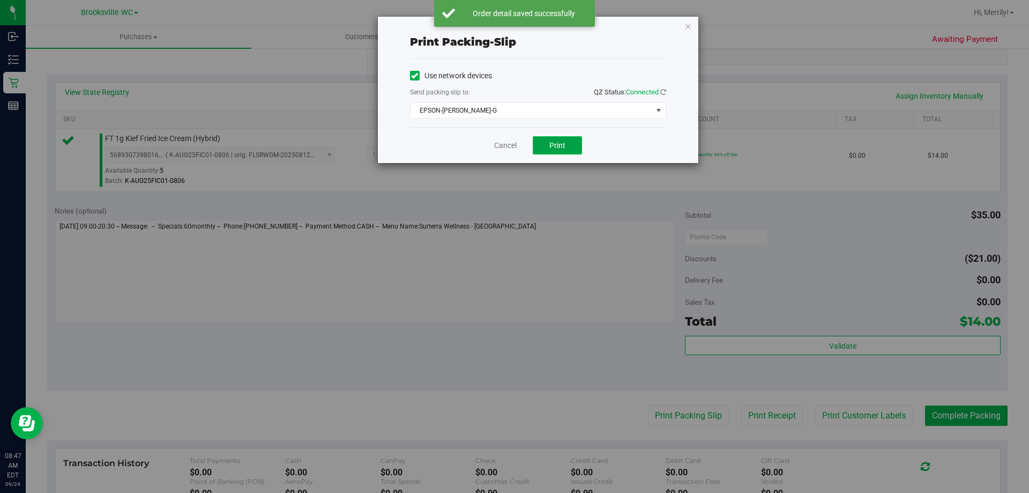
click at [556, 136] on button "Print" at bounding box center [557, 145] width 49 height 18
click at [502, 143] on link "Cancel" at bounding box center [505, 145] width 23 height 11
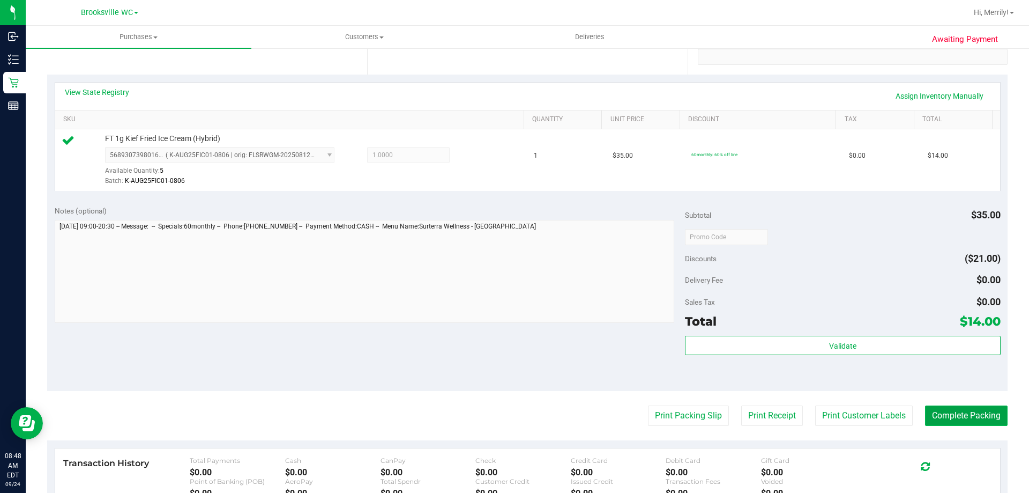
click at [959, 420] on button "Complete Packing" at bounding box center [966, 415] width 83 height 20
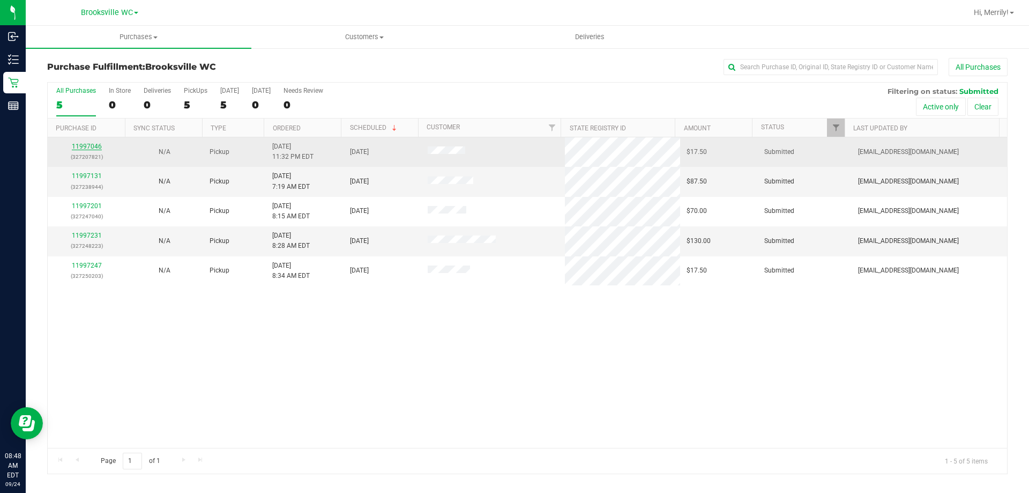
click at [86, 146] on link "11997046" at bounding box center [87, 147] width 30 height 8
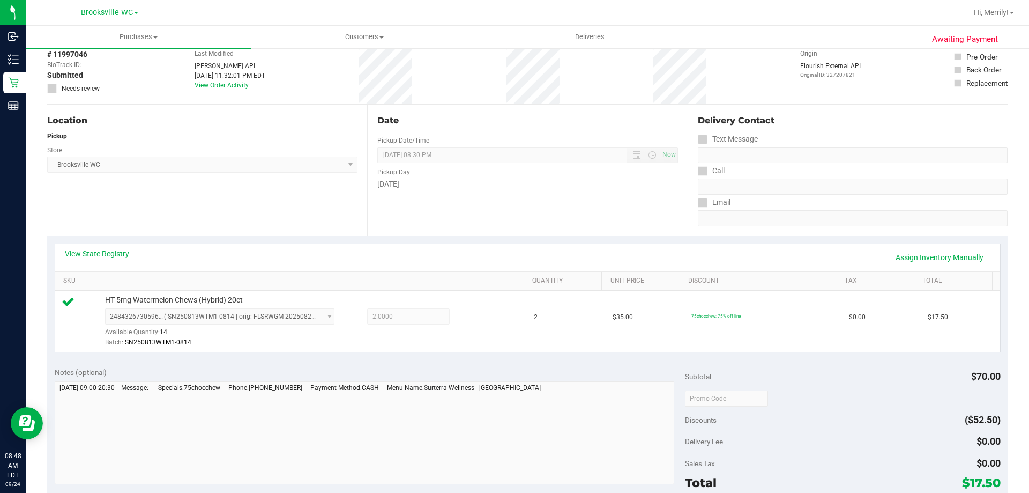
scroll to position [214, 0]
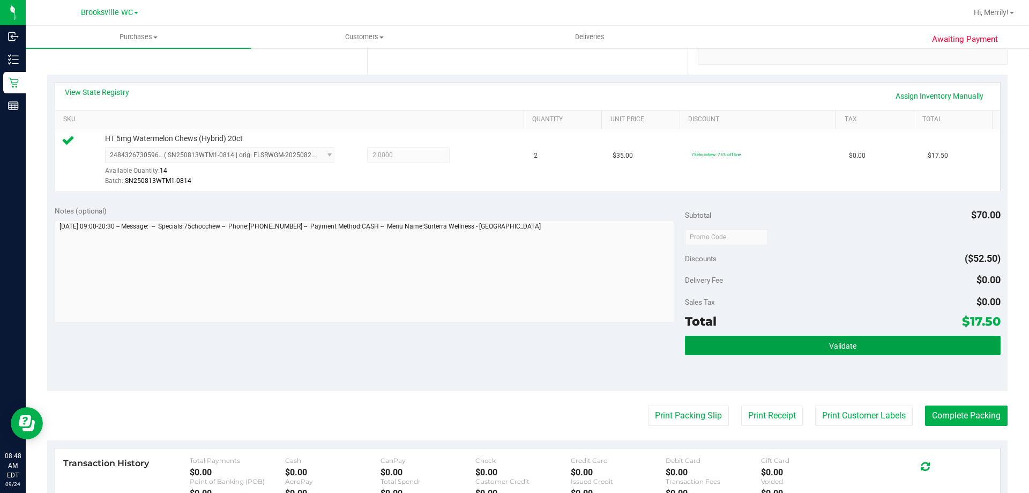
click at [814, 342] on button "Validate" at bounding box center [842, 345] width 315 height 19
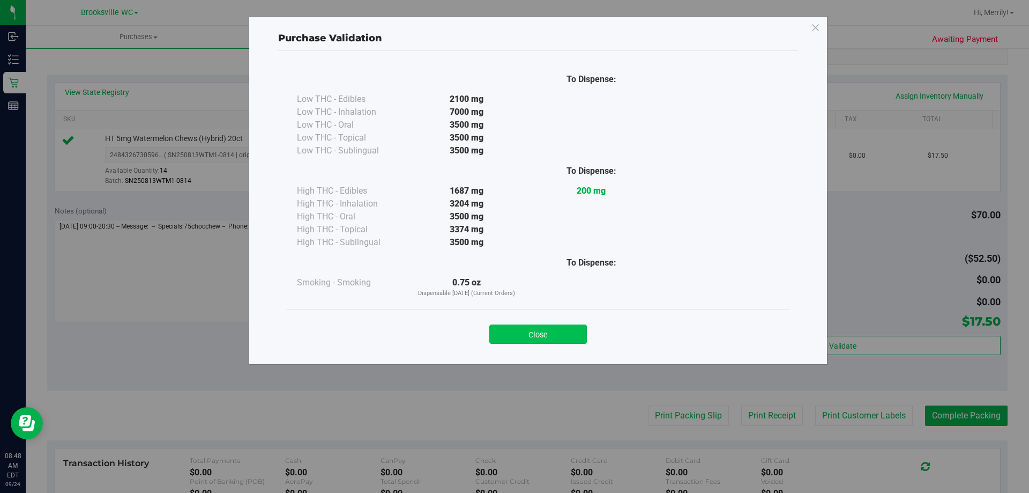
click at [556, 332] on button "Close" at bounding box center [538, 333] width 98 height 19
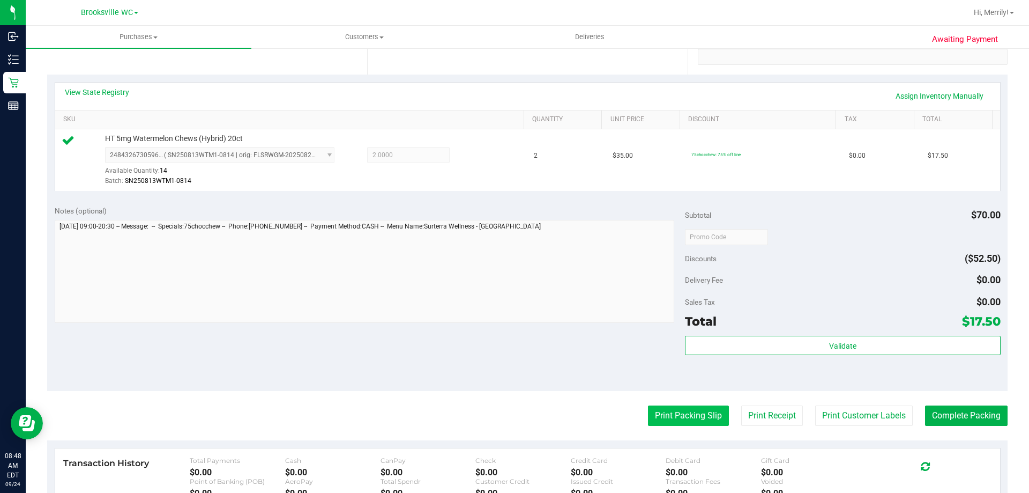
click at [666, 418] on button "Print Packing Slip" at bounding box center [688, 415] width 81 height 20
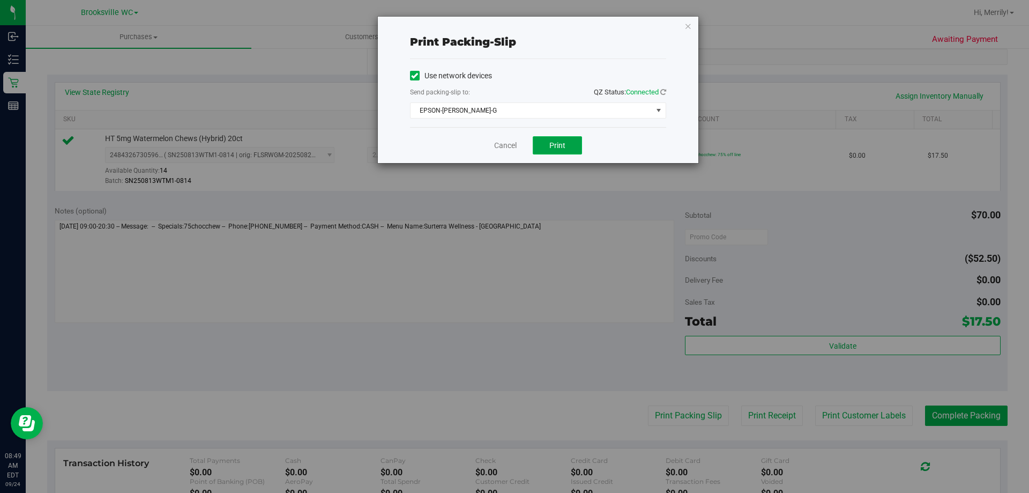
click at [556, 146] on span "Print" at bounding box center [557, 145] width 16 height 9
click at [496, 145] on link "Cancel" at bounding box center [505, 145] width 23 height 11
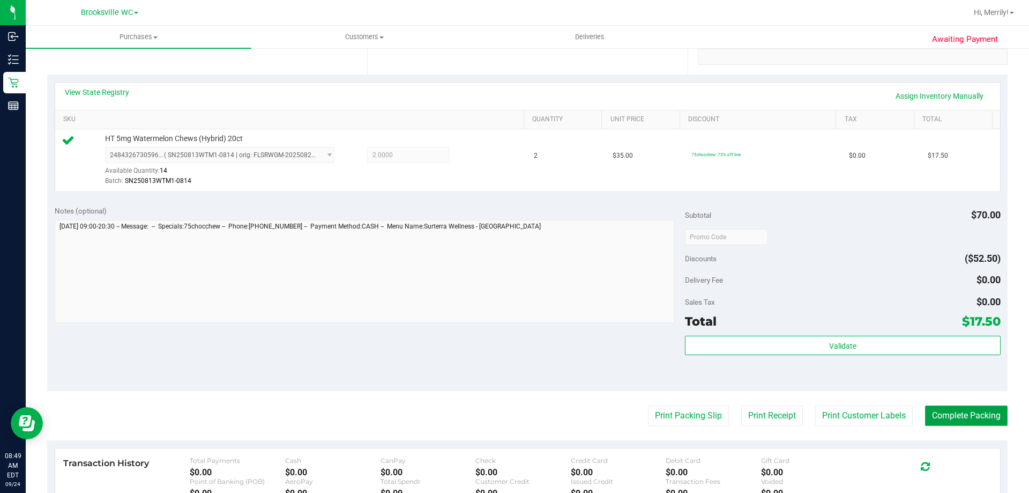
click at [953, 414] on button "Complete Packing" at bounding box center [966, 415] width 83 height 20
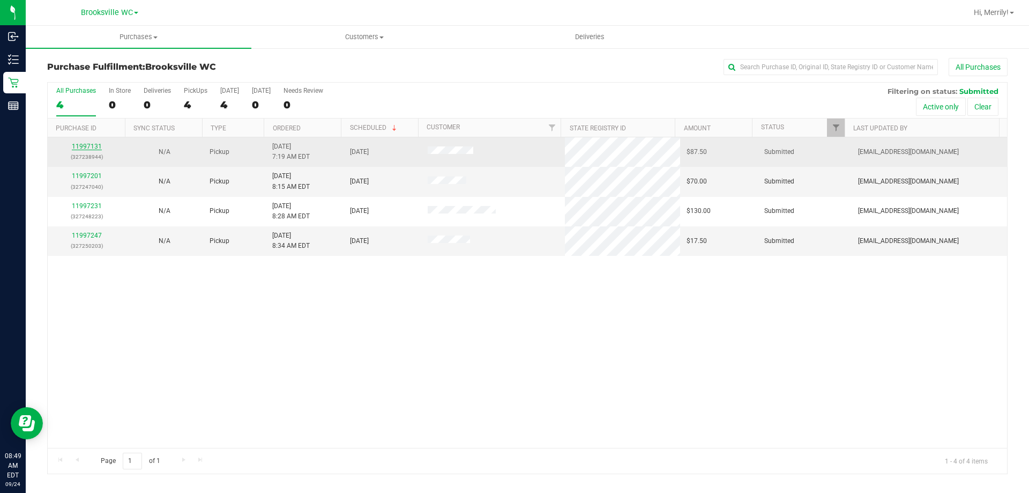
click at [83, 144] on link "11997131" at bounding box center [87, 147] width 30 height 8
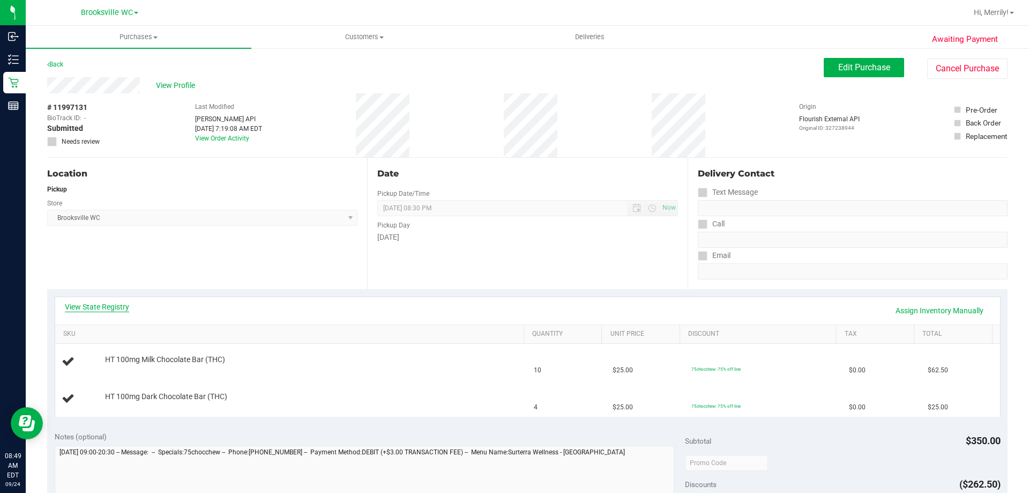
click at [108, 309] on link "View State Registry" at bounding box center [97, 306] width 64 height 11
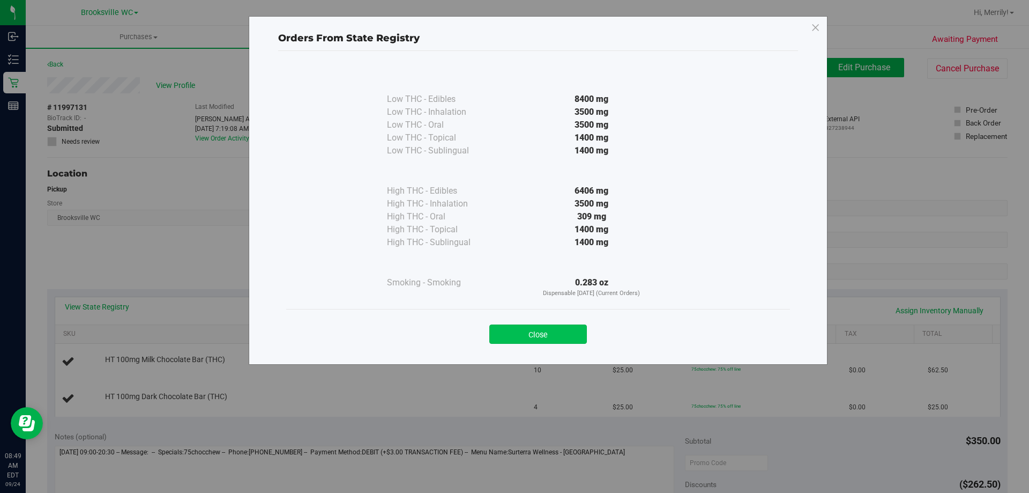
click at [543, 335] on button "Close" at bounding box center [538, 333] width 98 height 19
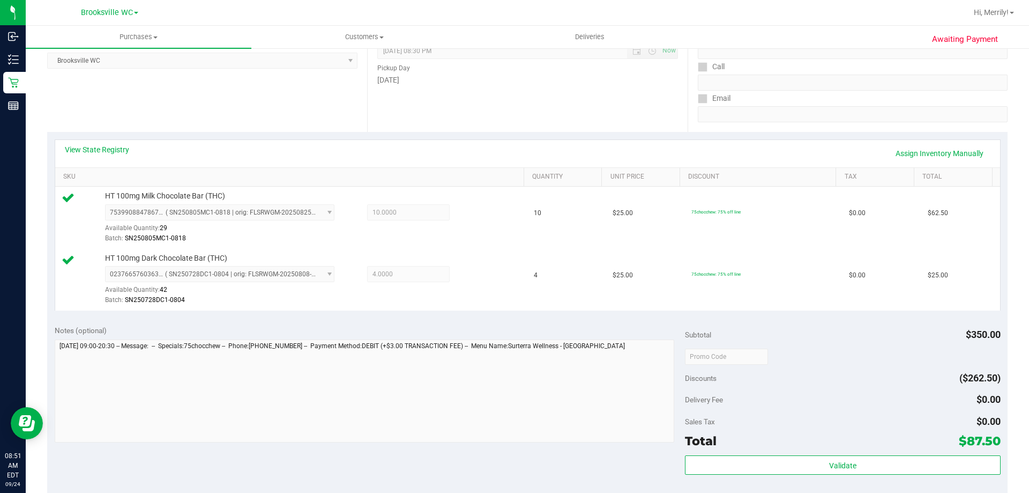
scroll to position [214, 0]
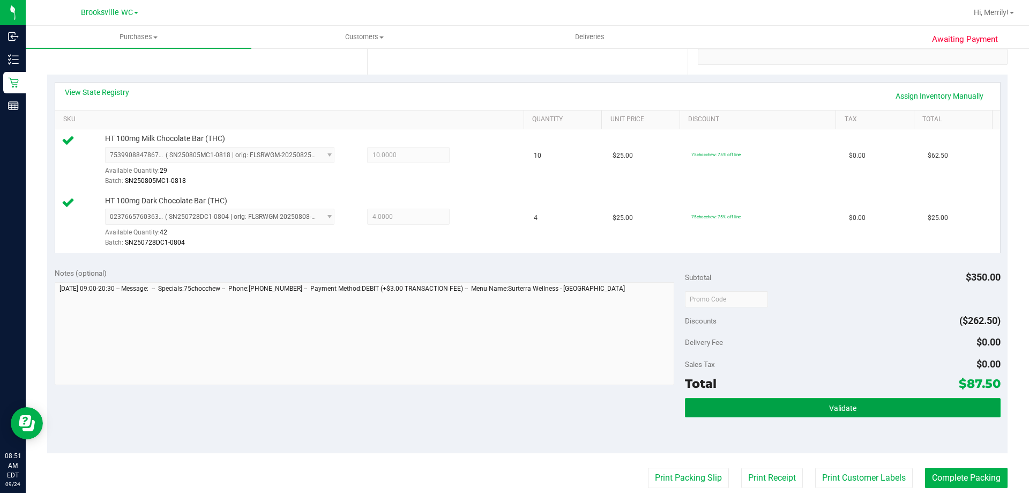
click at [734, 403] on button "Validate" at bounding box center [842, 407] width 315 height 19
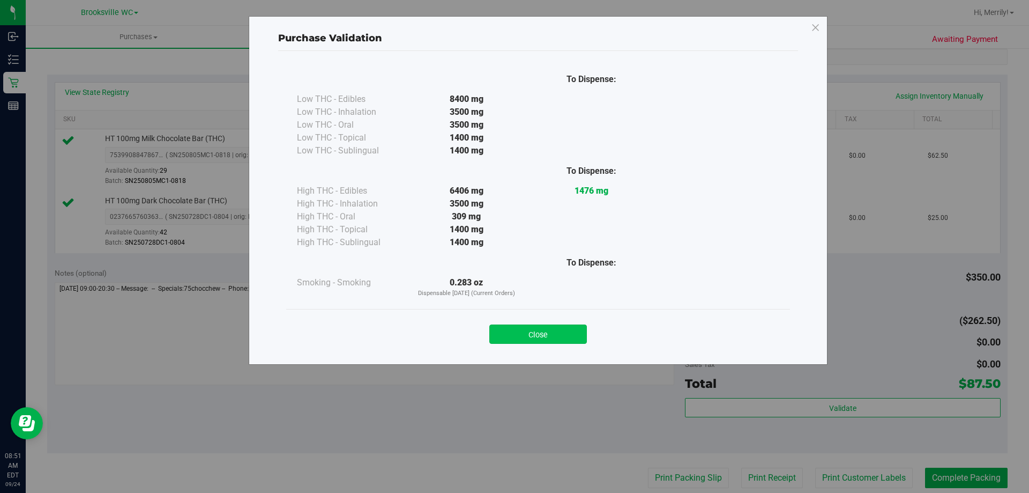
click at [537, 333] on button "Close" at bounding box center [538, 333] width 98 height 19
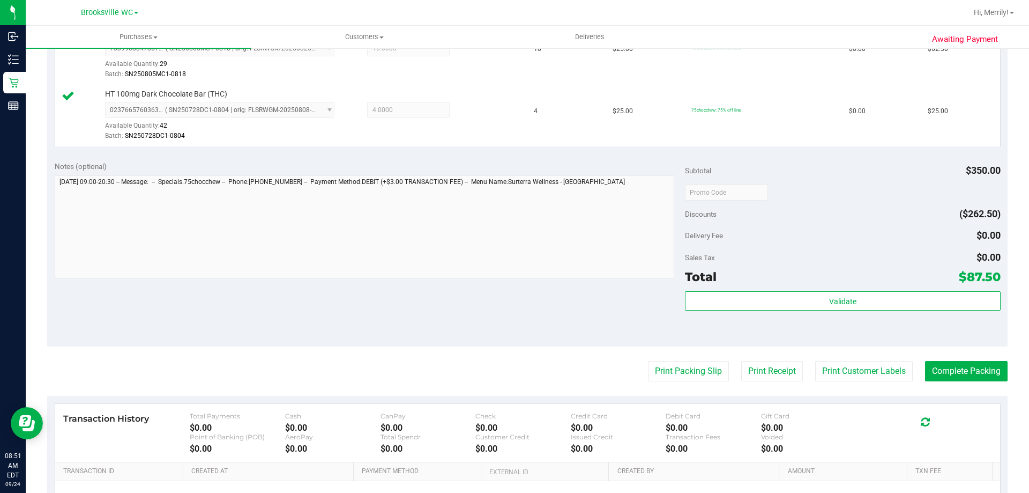
scroll to position [322, 0]
click at [671, 371] on button "Print Packing Slip" at bounding box center [688, 370] width 81 height 20
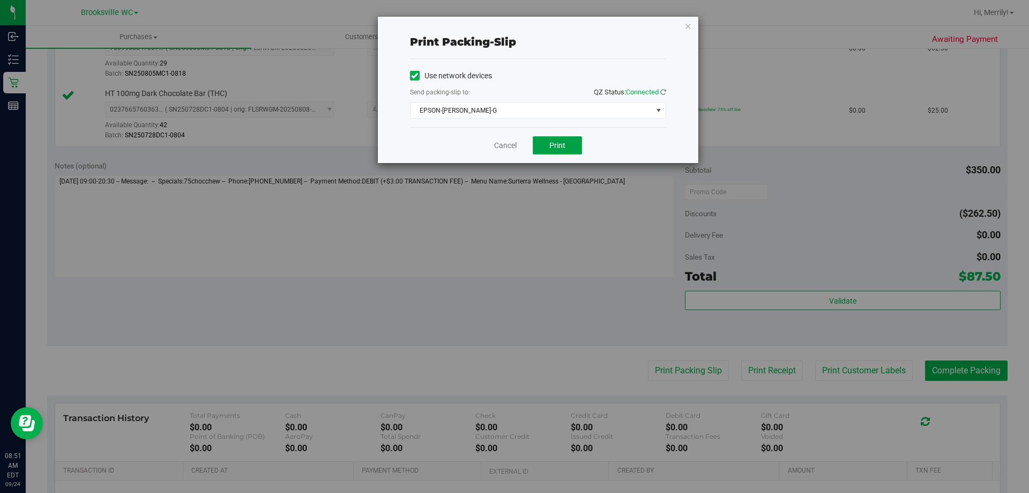
click at [546, 141] on button "Print" at bounding box center [557, 145] width 49 height 18
click at [508, 145] on link "Cancel" at bounding box center [505, 145] width 23 height 11
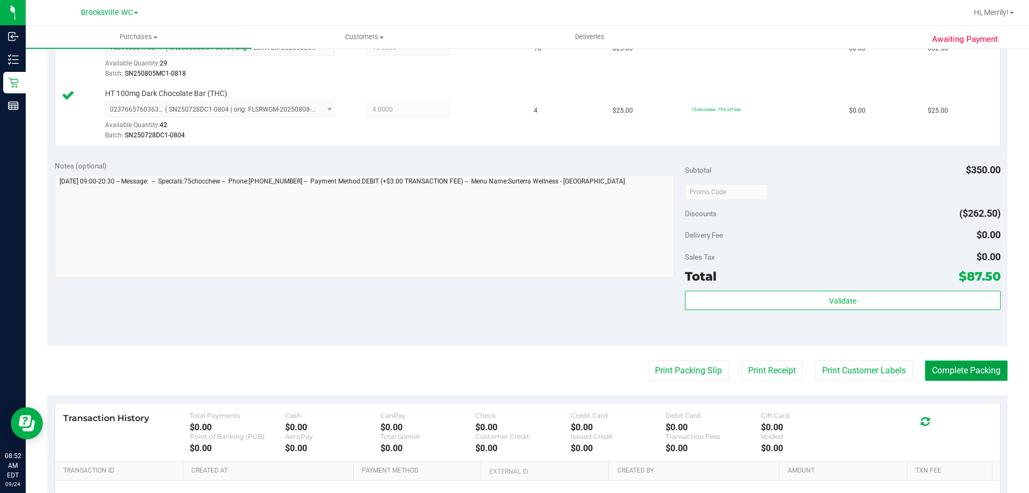
click at [936, 369] on button "Complete Packing" at bounding box center [966, 370] width 83 height 20
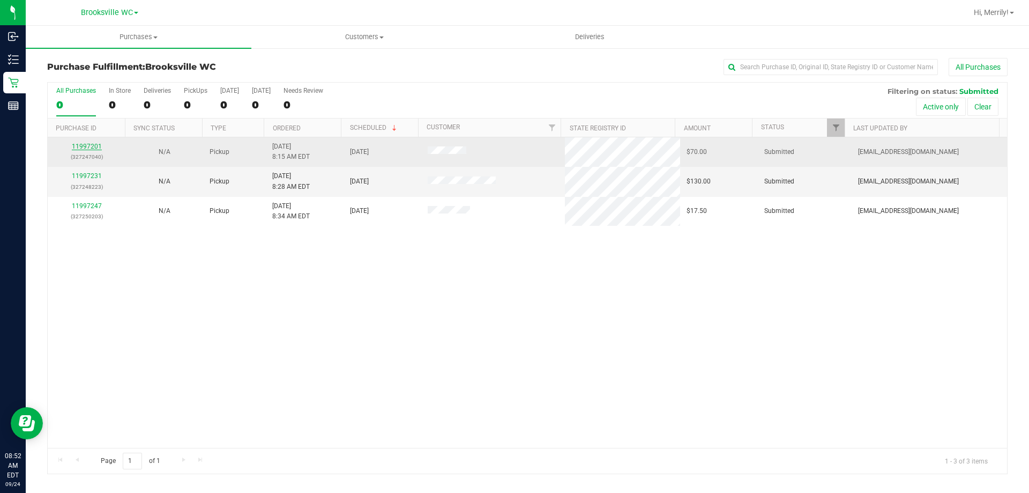
click at [98, 147] on link "11997201" at bounding box center [87, 147] width 30 height 8
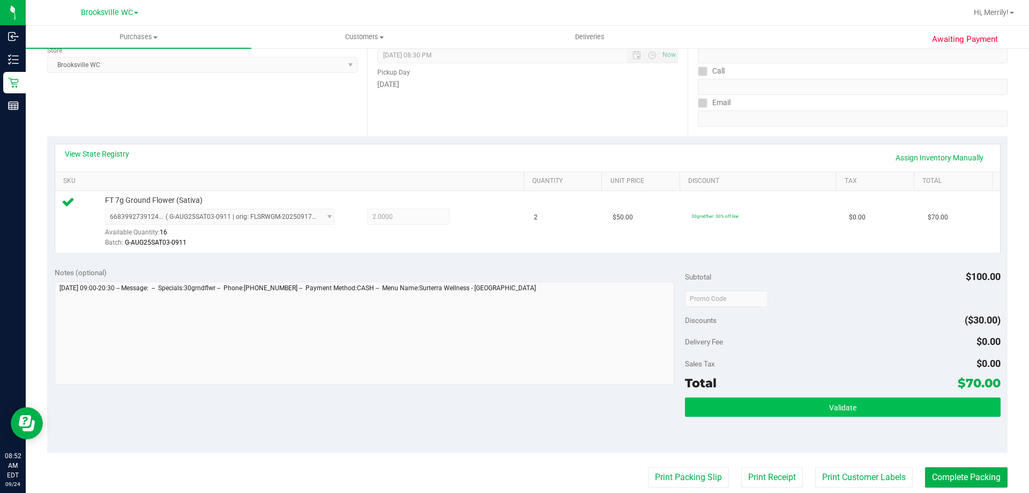
scroll to position [161, 0]
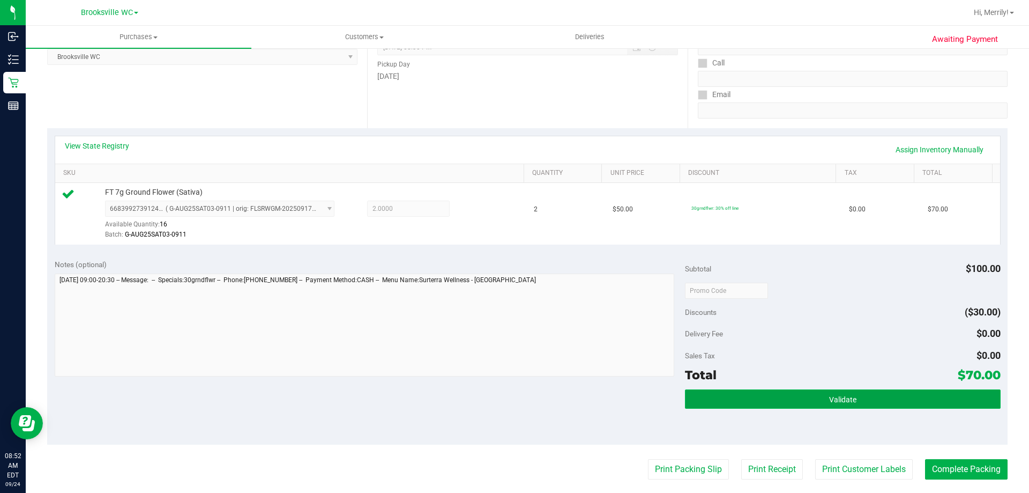
click at [768, 401] on button "Validate" at bounding box center [842, 398] width 315 height 19
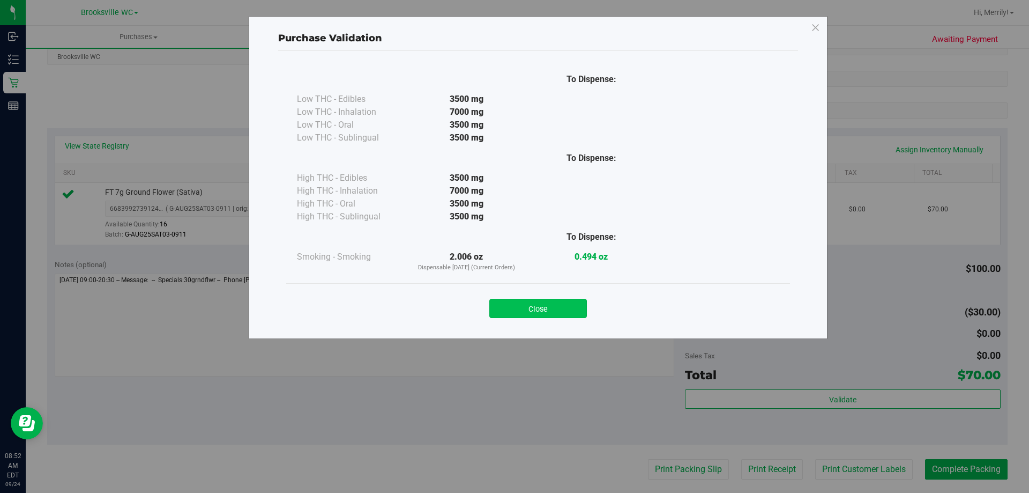
click at [560, 308] on button "Close" at bounding box center [538, 308] width 98 height 19
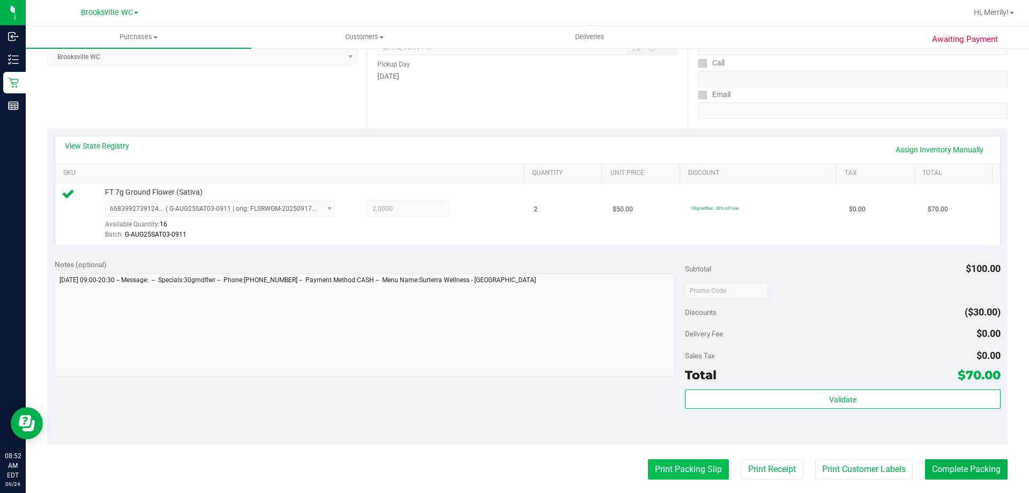
click at [672, 478] on button "Print Packing Slip" at bounding box center [688, 469] width 81 height 20
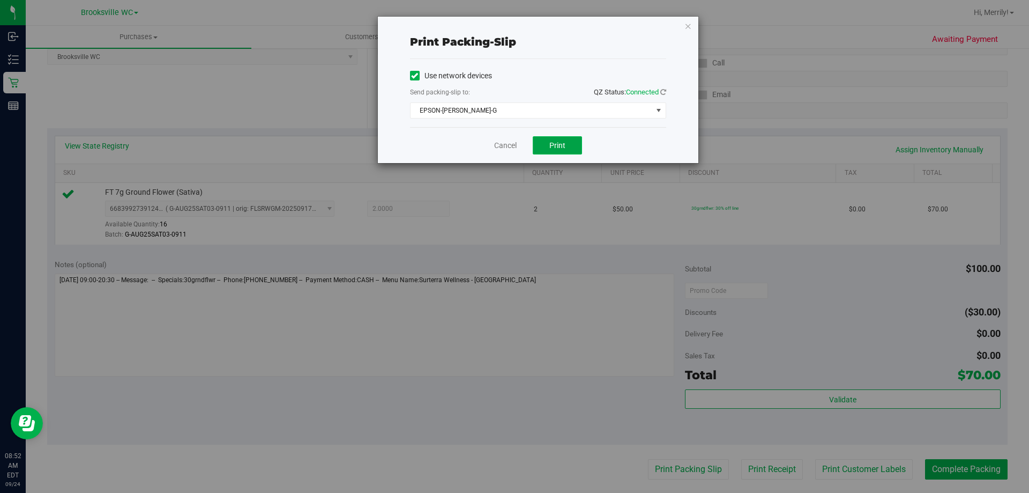
click at [558, 143] on span "Print" at bounding box center [557, 145] width 16 height 9
click at [493, 141] on div "Cancel Print" at bounding box center [538, 145] width 256 height 36
click at [510, 148] on link "Cancel" at bounding box center [505, 145] width 23 height 11
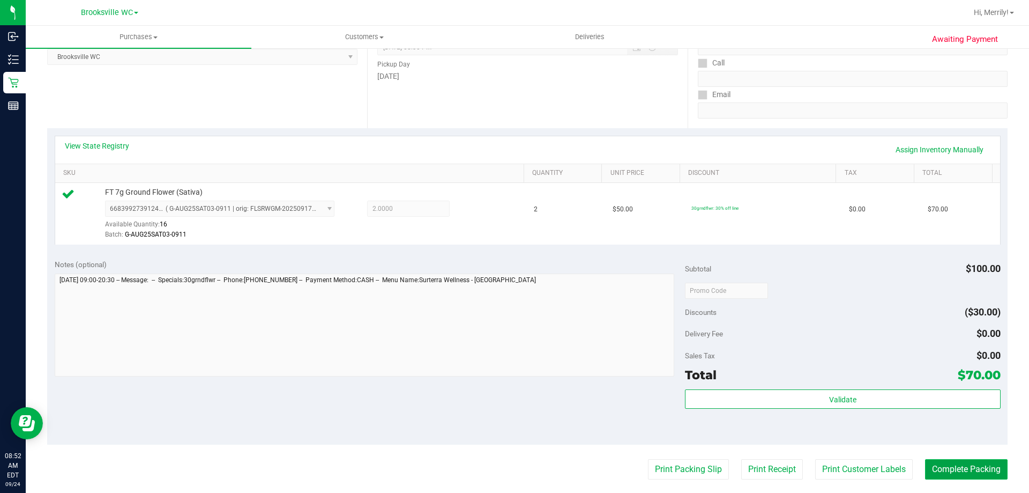
click at [952, 465] on button "Complete Packing" at bounding box center [966, 469] width 83 height 20
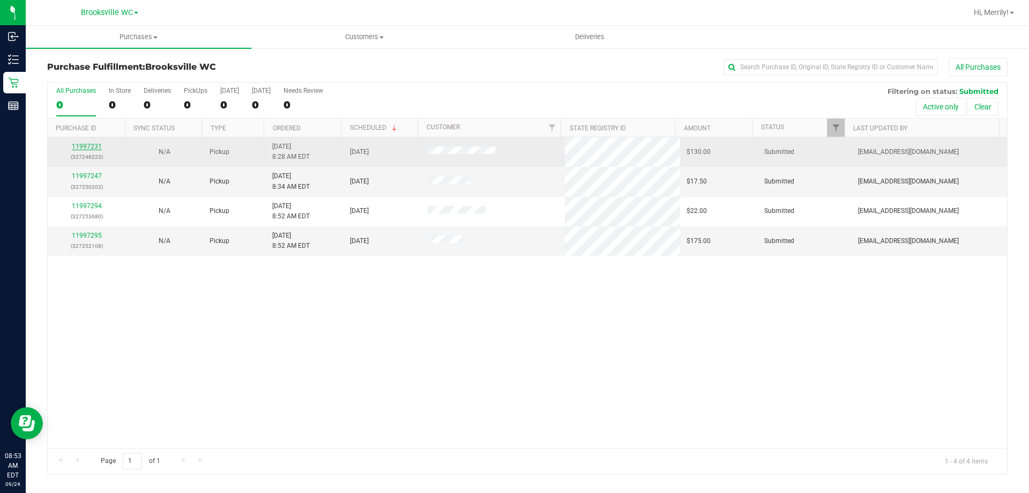
click at [83, 150] on link "11997231" at bounding box center [87, 147] width 30 height 8
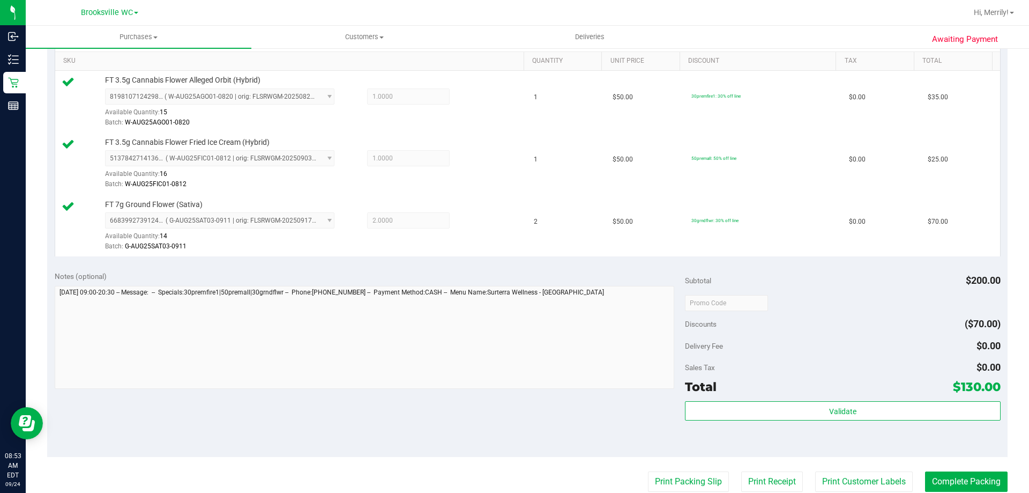
scroll to position [375, 0]
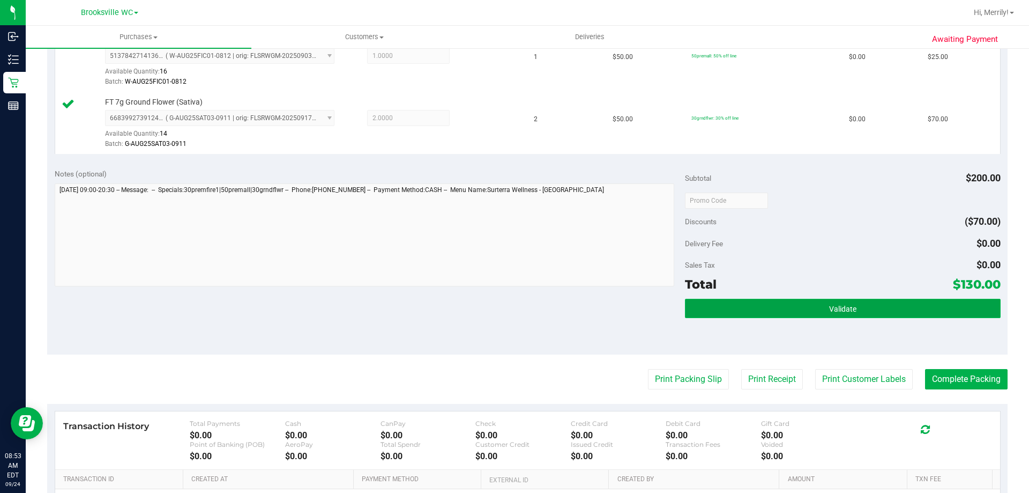
click at [842, 308] on span "Validate" at bounding box center [842, 308] width 27 height 9
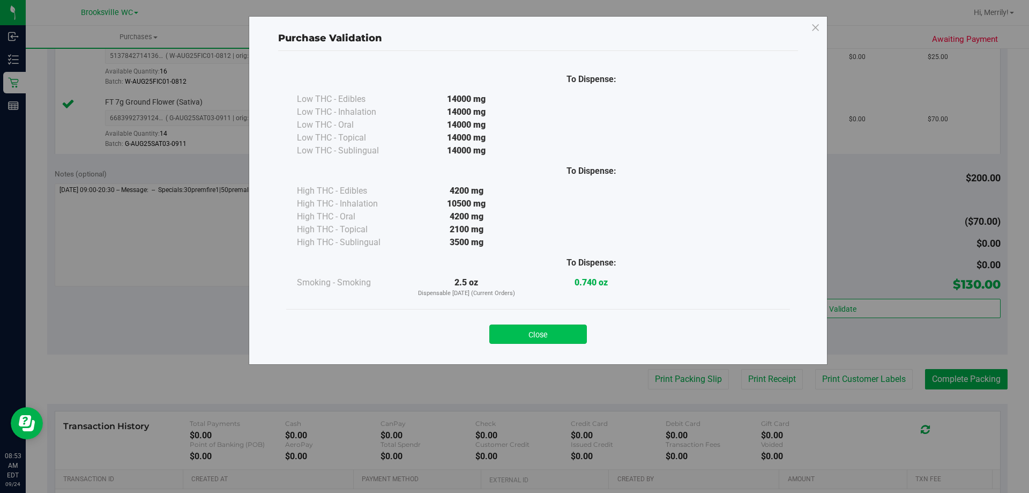
click at [535, 332] on button "Close" at bounding box center [538, 333] width 98 height 19
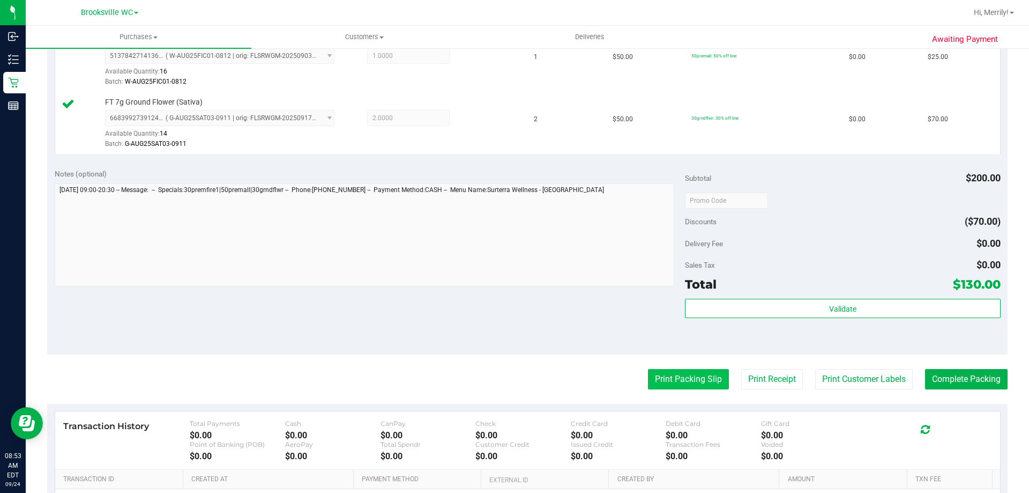
click at [663, 382] on button "Print Packing Slip" at bounding box center [688, 379] width 81 height 20
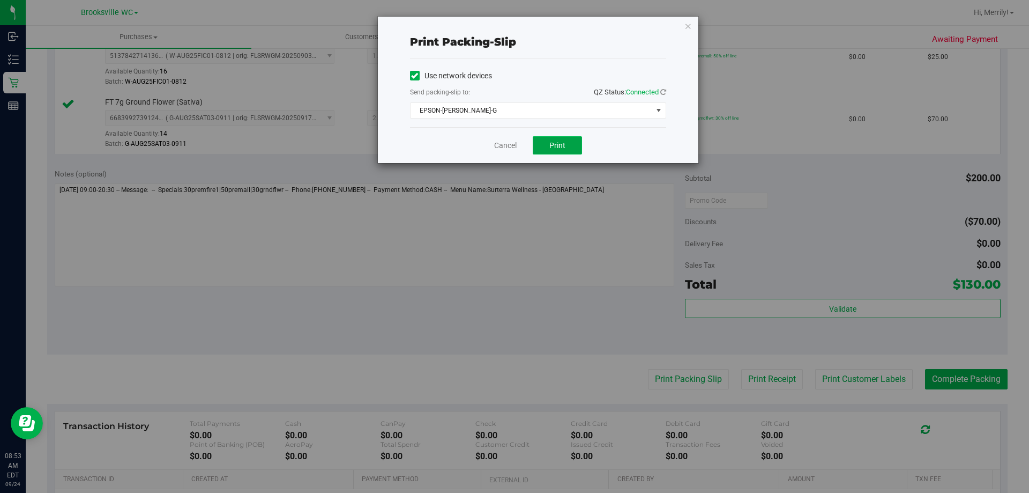
click at [559, 143] on span "Print" at bounding box center [557, 145] width 16 height 9
click at [506, 143] on link "Cancel" at bounding box center [505, 145] width 23 height 11
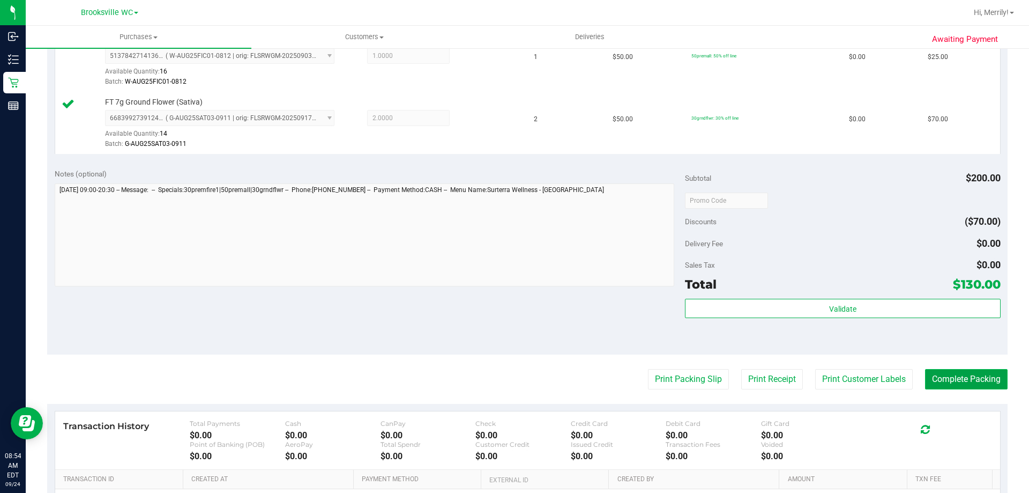
click at [959, 379] on button "Complete Packing" at bounding box center [966, 379] width 83 height 20
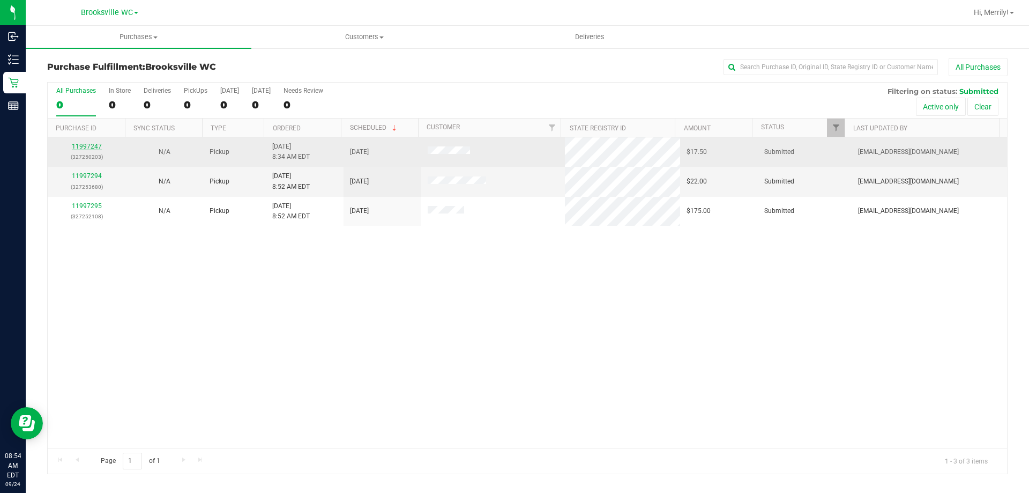
click at [81, 147] on link "11997247" at bounding box center [87, 147] width 30 height 8
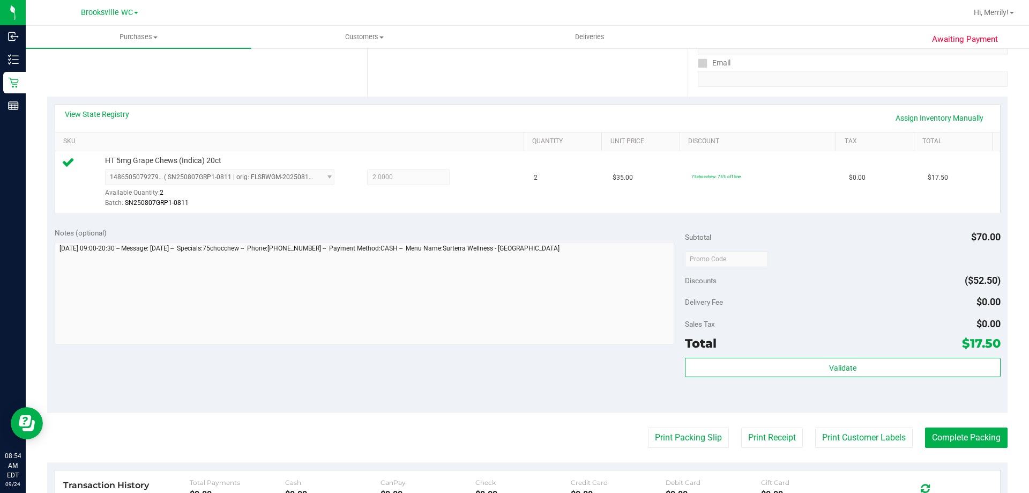
scroll to position [214, 0]
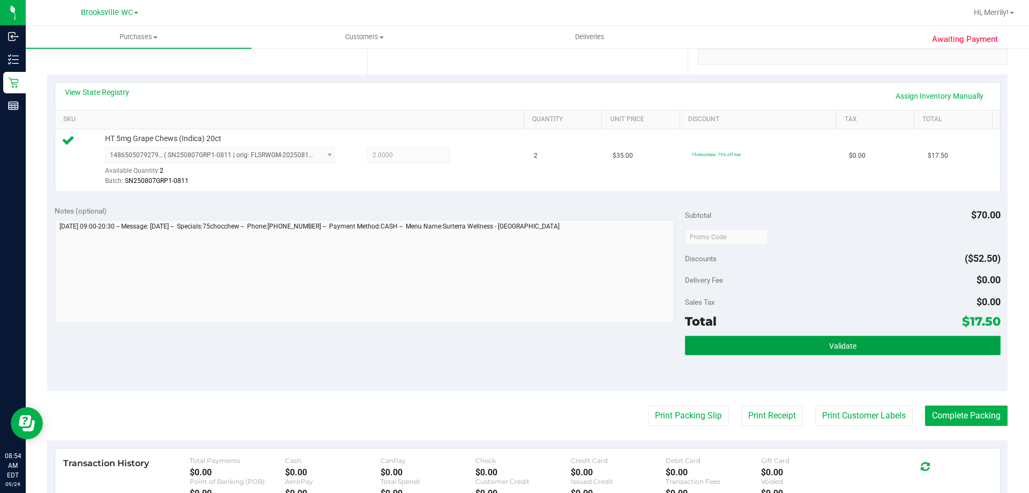
click at [832, 341] on span "Validate" at bounding box center [842, 345] width 27 height 9
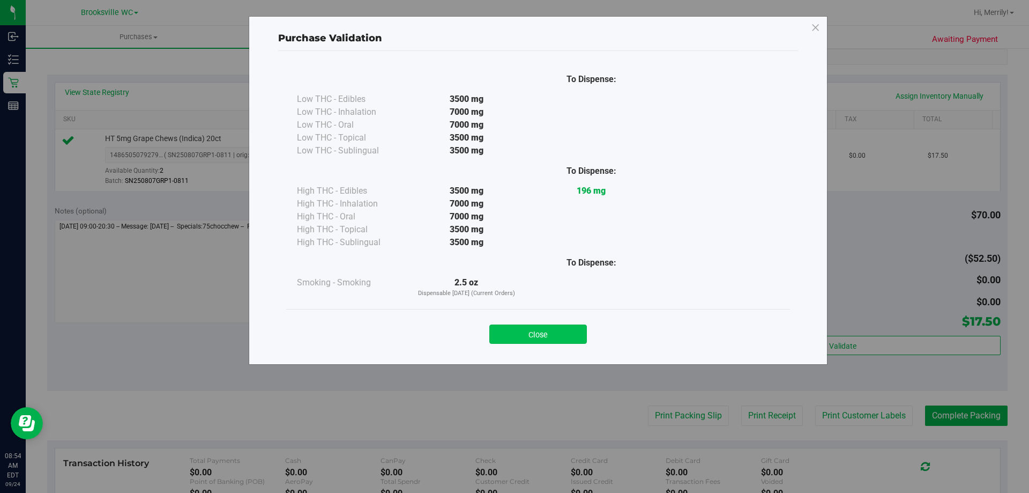
click at [558, 338] on button "Close" at bounding box center [538, 333] width 98 height 19
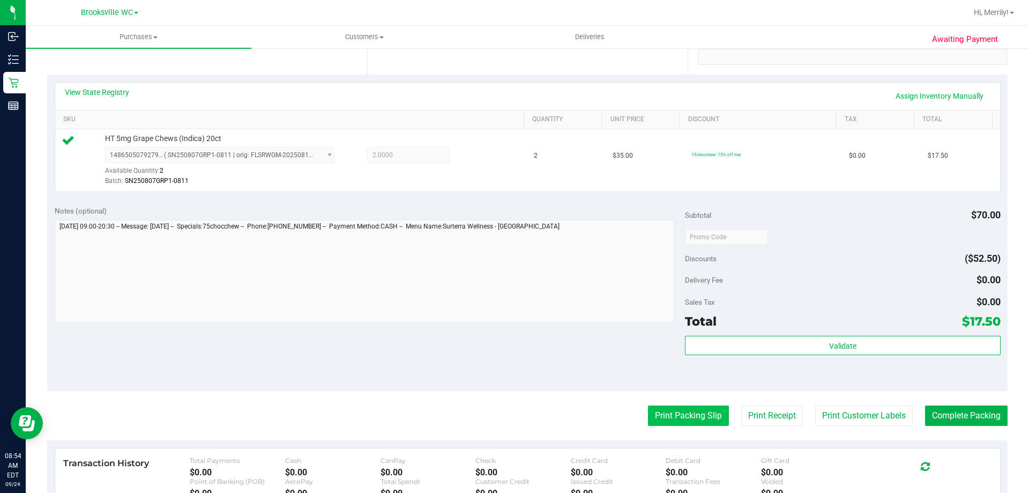
click at [698, 416] on button "Print Packing Slip" at bounding box center [688, 415] width 81 height 20
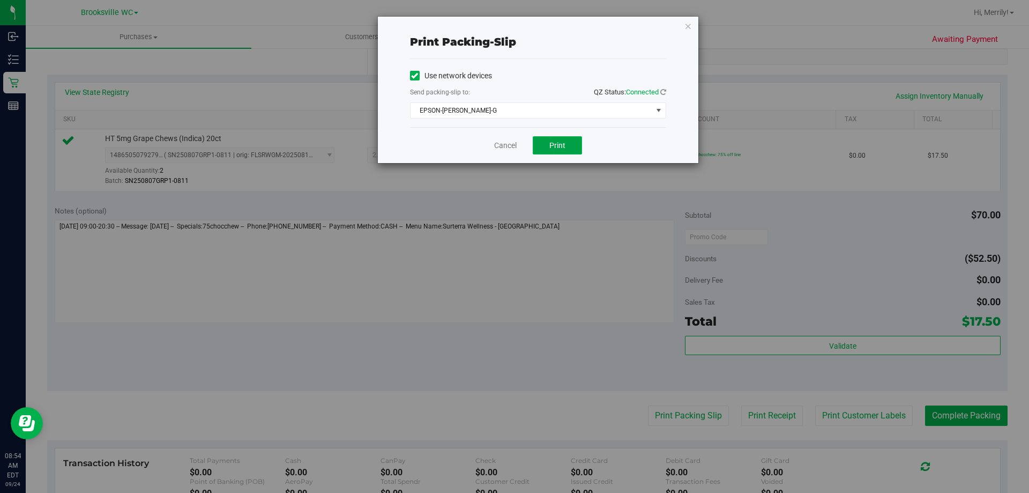
click at [547, 140] on button "Print" at bounding box center [557, 145] width 49 height 18
click at [503, 150] on link "Cancel" at bounding box center [505, 145] width 23 height 11
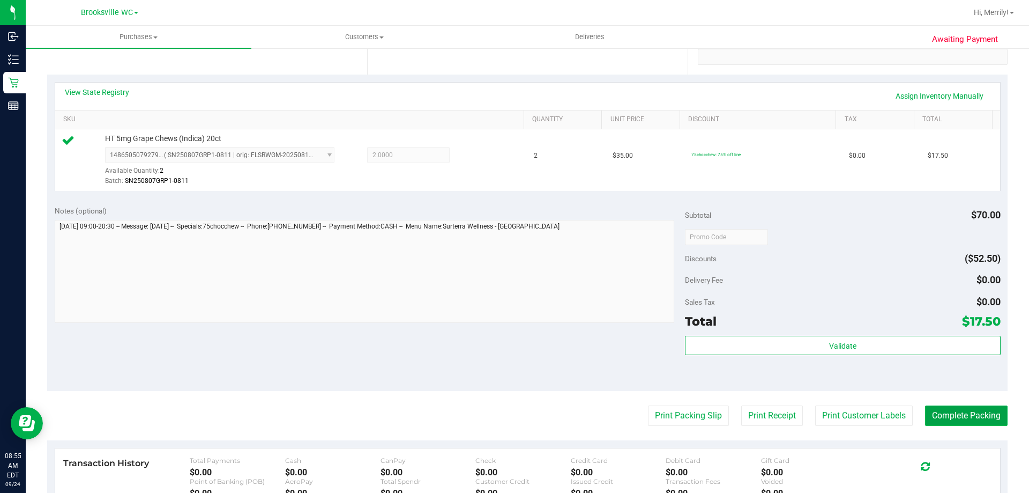
click at [937, 417] on button "Complete Packing" at bounding box center [966, 415] width 83 height 20
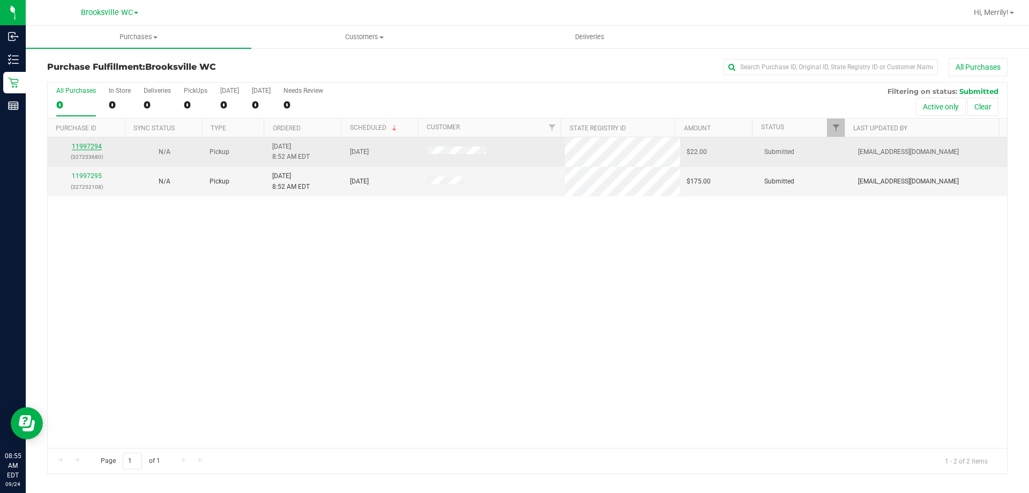
click at [92, 145] on link "11997294" at bounding box center [87, 147] width 30 height 8
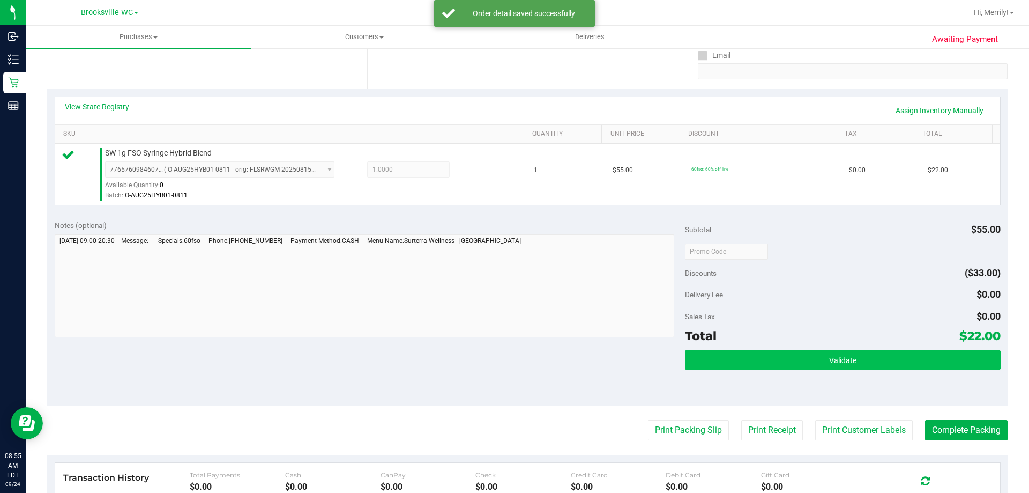
scroll to position [214, 0]
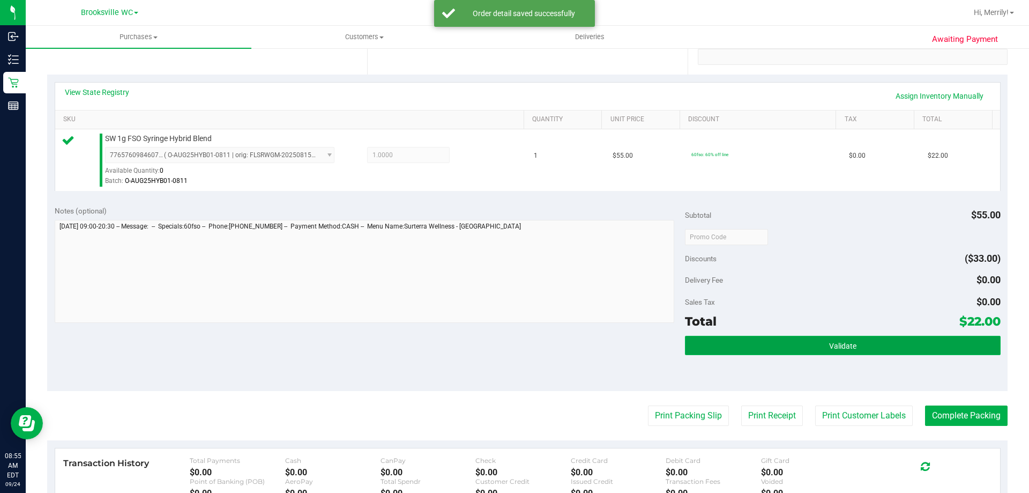
click at [795, 351] on button "Validate" at bounding box center [842, 345] width 315 height 19
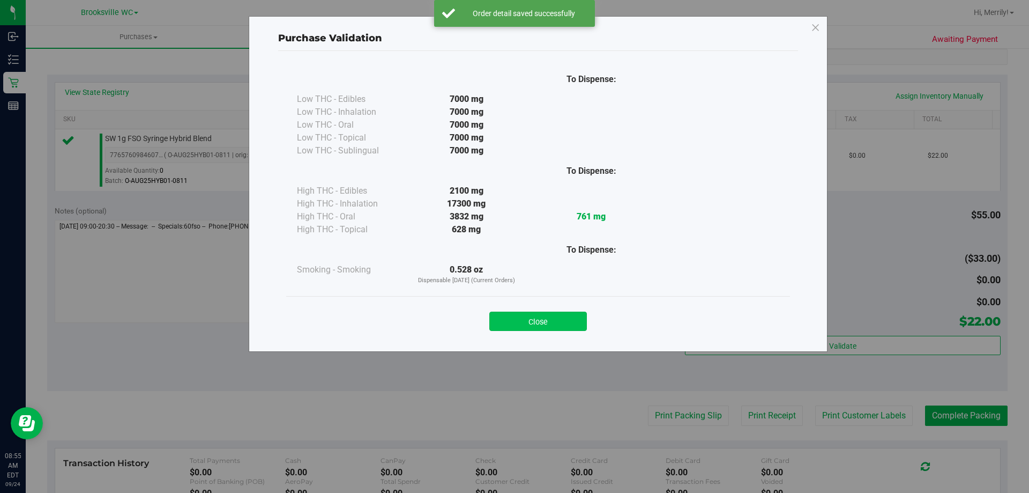
click at [543, 322] on button "Close" at bounding box center [538, 320] width 98 height 19
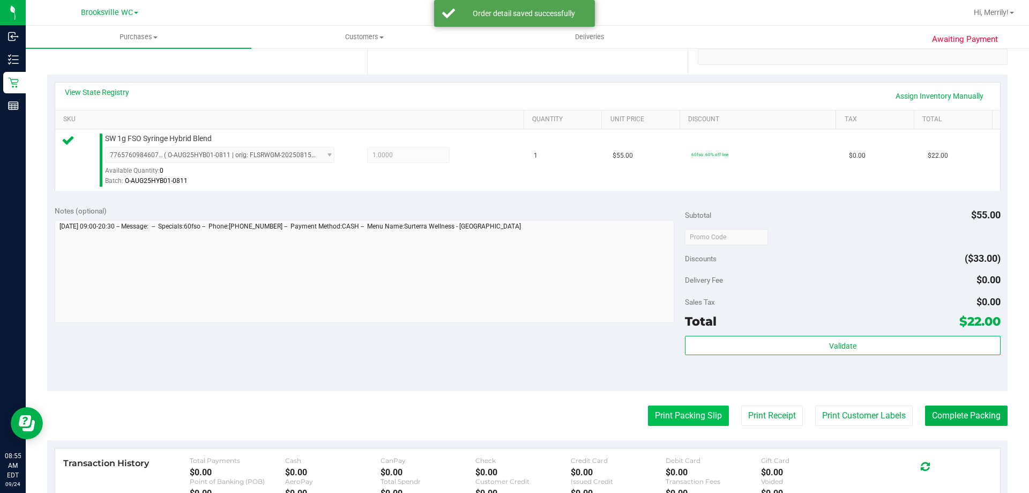
click at [689, 415] on button "Print Packing Slip" at bounding box center [688, 415] width 81 height 20
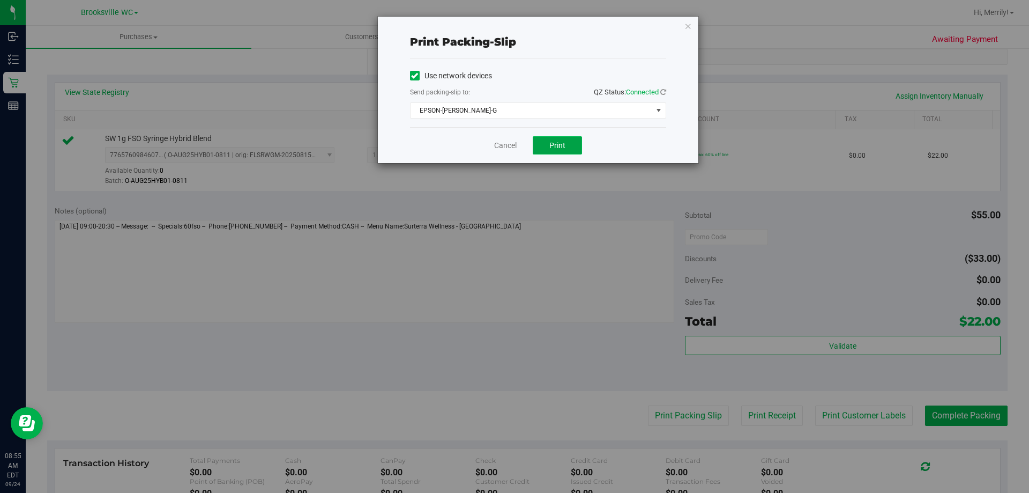
click at [554, 148] on span "Print" at bounding box center [557, 145] width 16 height 9
click at [497, 145] on link "Cancel" at bounding box center [505, 145] width 23 height 11
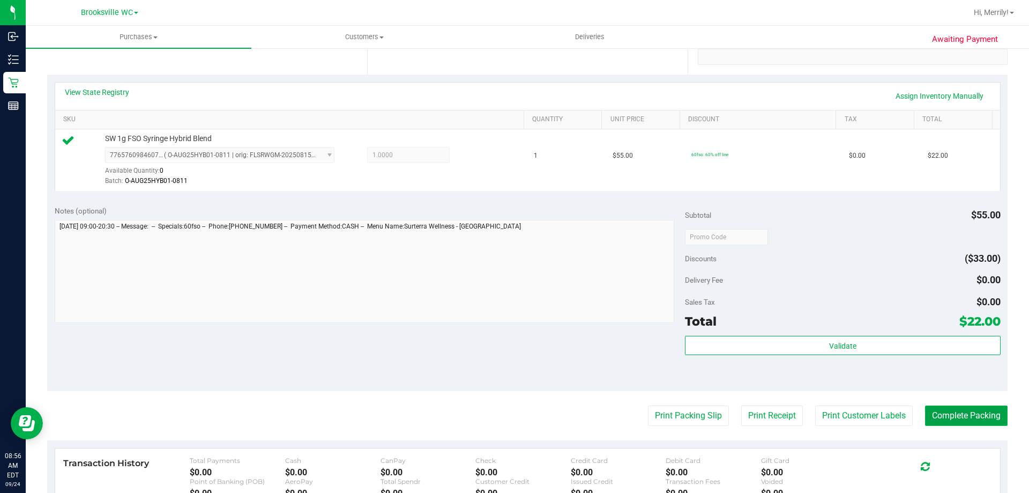
click at [963, 416] on button "Complete Packing" at bounding box center [966, 415] width 83 height 20
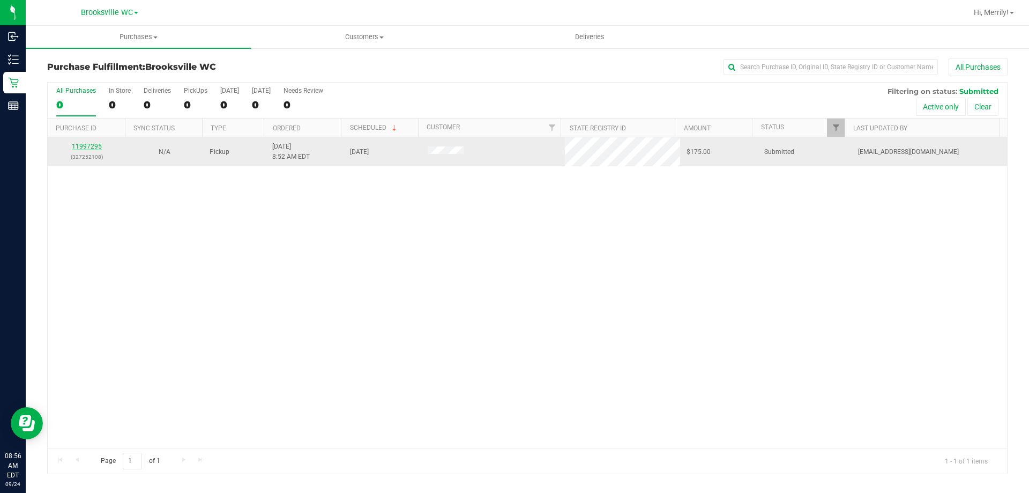
click at [88, 144] on link "11997295" at bounding box center [87, 147] width 30 height 8
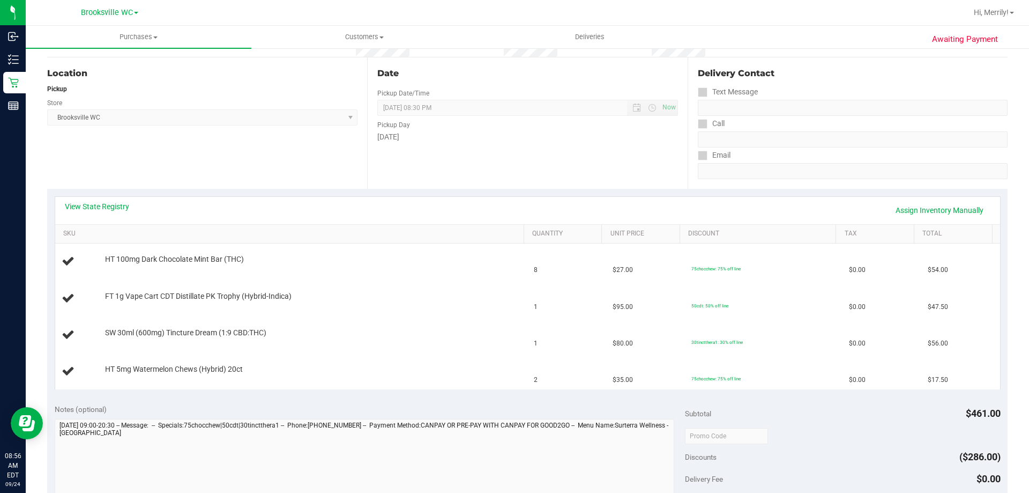
scroll to position [107, 0]
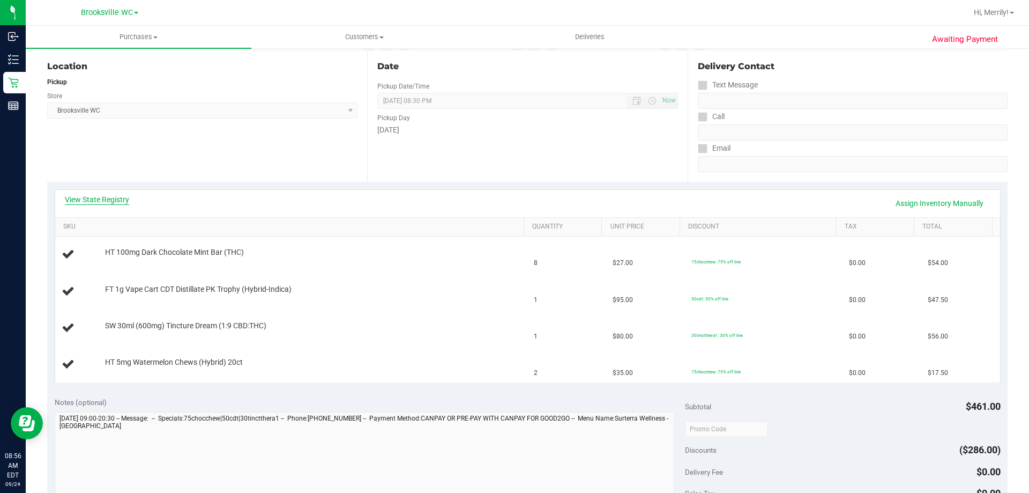
click at [107, 198] on link "View State Registry" at bounding box center [97, 199] width 64 height 11
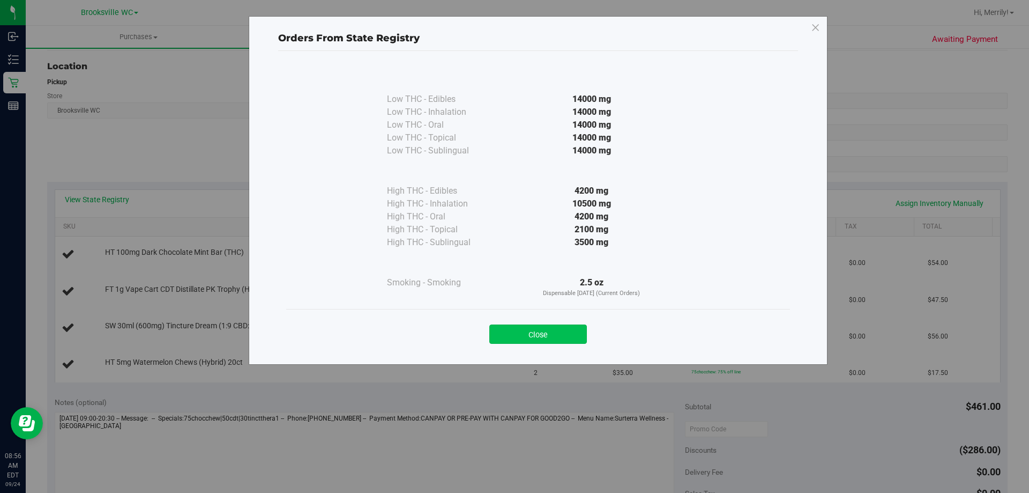
click at [535, 327] on button "Close" at bounding box center [538, 333] width 98 height 19
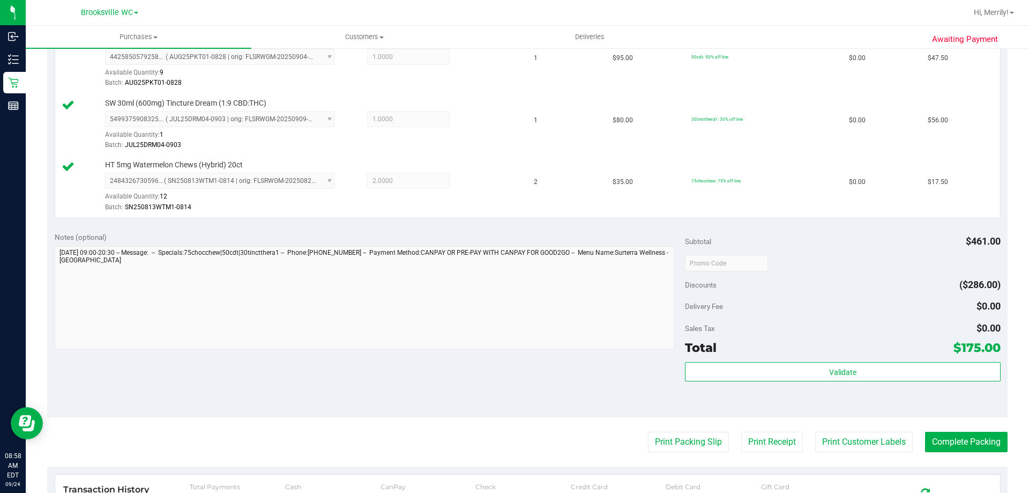
scroll to position [375, 0]
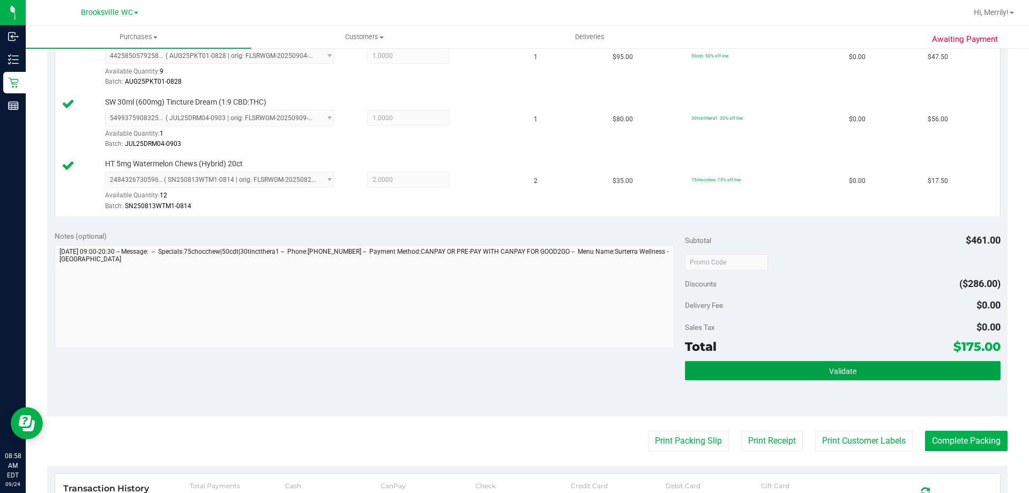
click at [843, 376] on button "Validate" at bounding box center [842, 370] width 315 height 19
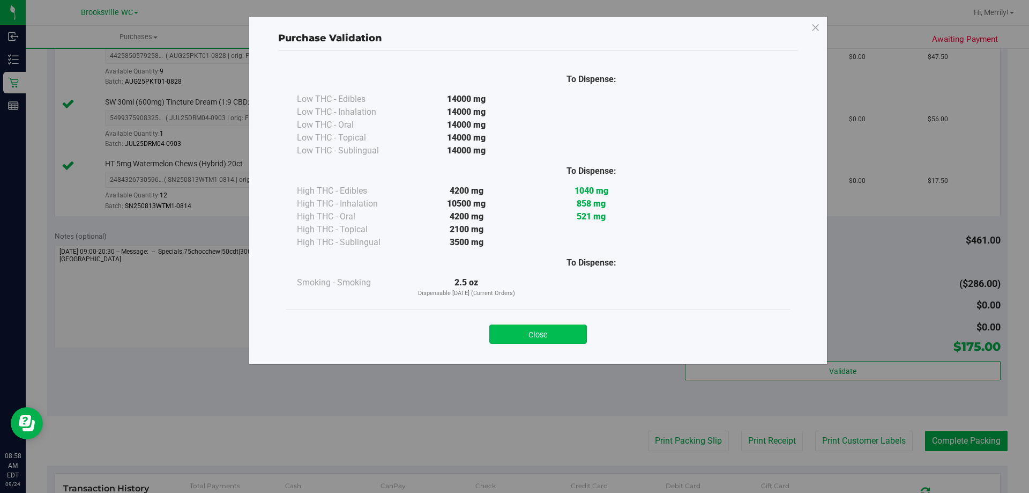
click at [522, 334] on button "Close" at bounding box center [538, 333] width 98 height 19
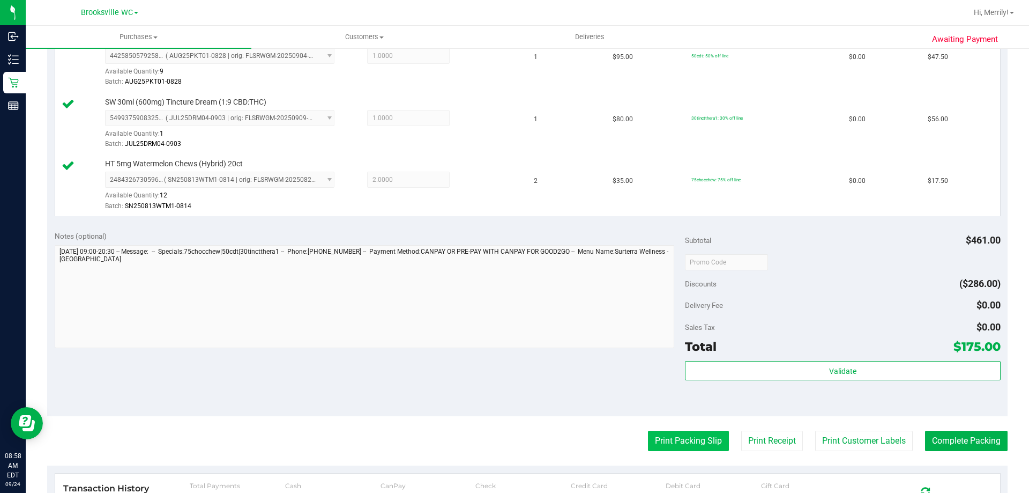
click at [688, 435] on button "Print Packing Slip" at bounding box center [688, 440] width 81 height 20
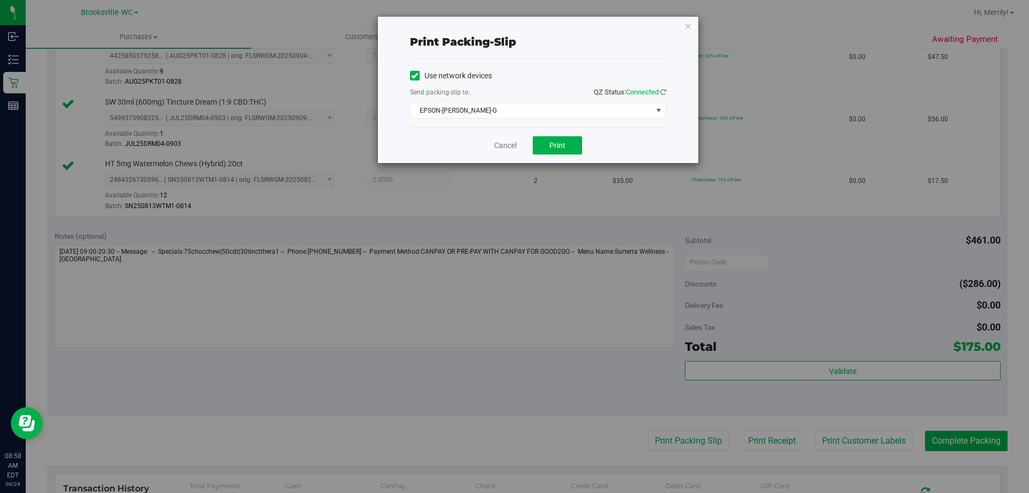
click at [561, 136] on div "Cancel Print" at bounding box center [538, 145] width 256 height 36
click at [558, 140] on button "Print" at bounding box center [557, 145] width 49 height 18
click at [507, 150] on link "Cancel" at bounding box center [505, 145] width 23 height 11
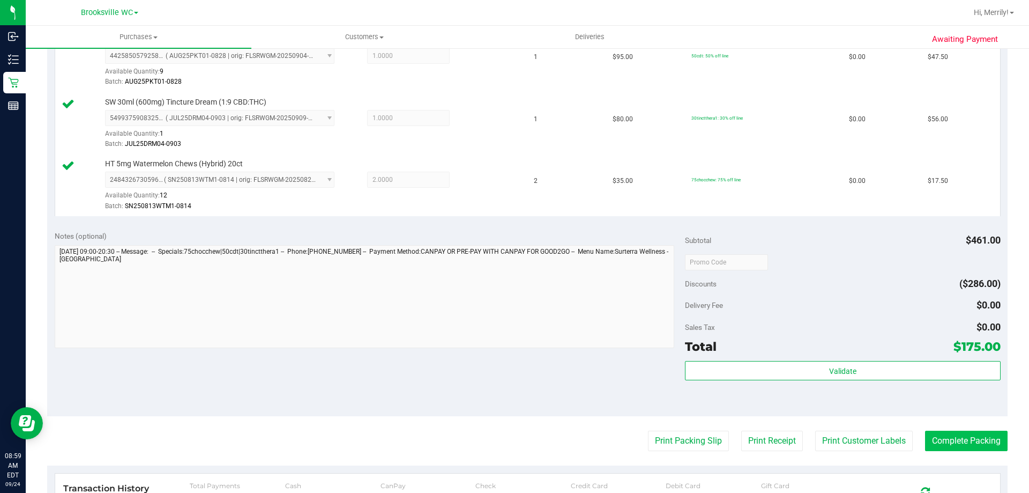
click at [967, 432] on purchase-details "Back Edit Purchase Cancel Purchase View Profile # 11997295 BioTrack ID: - Submi…" at bounding box center [527, 174] width 960 height 983
click at [967, 434] on button "Complete Packing" at bounding box center [966, 440] width 83 height 20
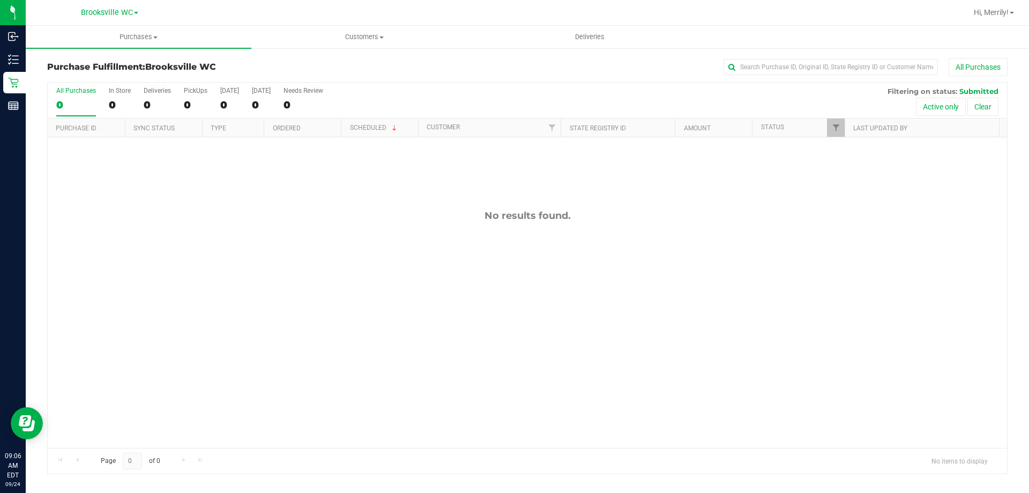
click at [236, 319] on div "No results found." at bounding box center [527, 328] width 959 height 383
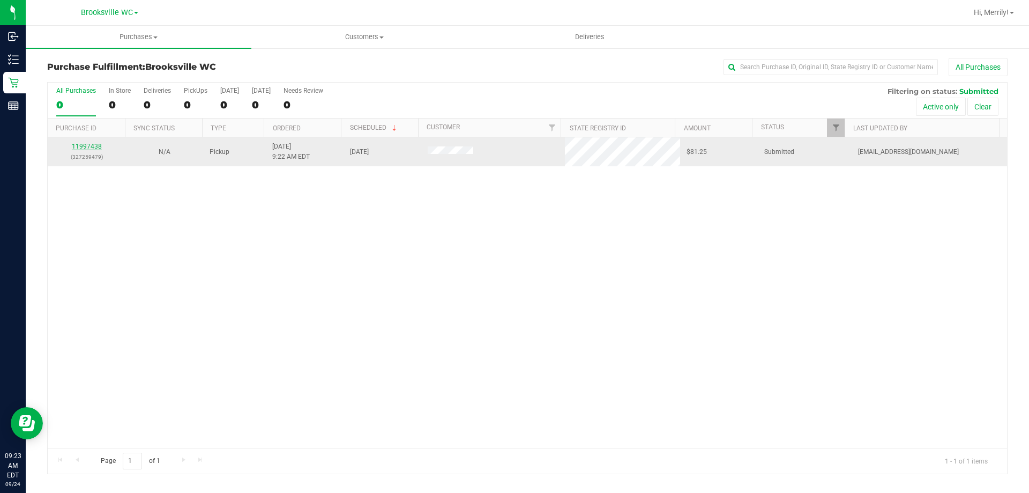
click at [95, 143] on link "11997438" at bounding box center [87, 147] width 30 height 8
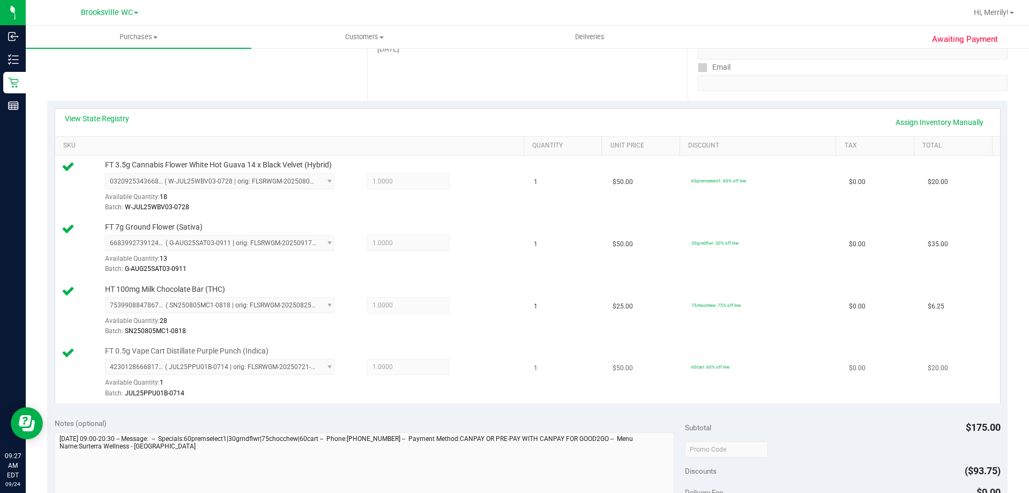
scroll to position [375, 0]
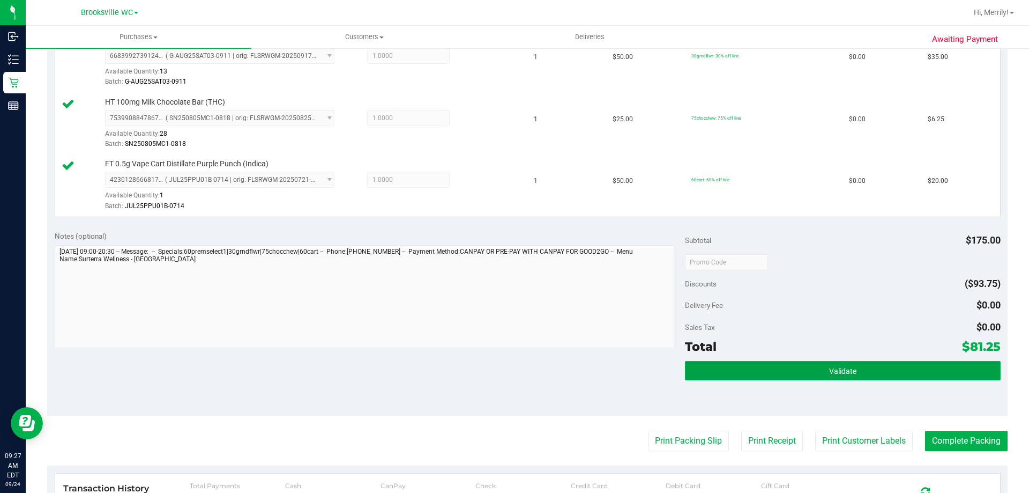
click at [815, 373] on button "Validate" at bounding box center [842, 370] width 315 height 19
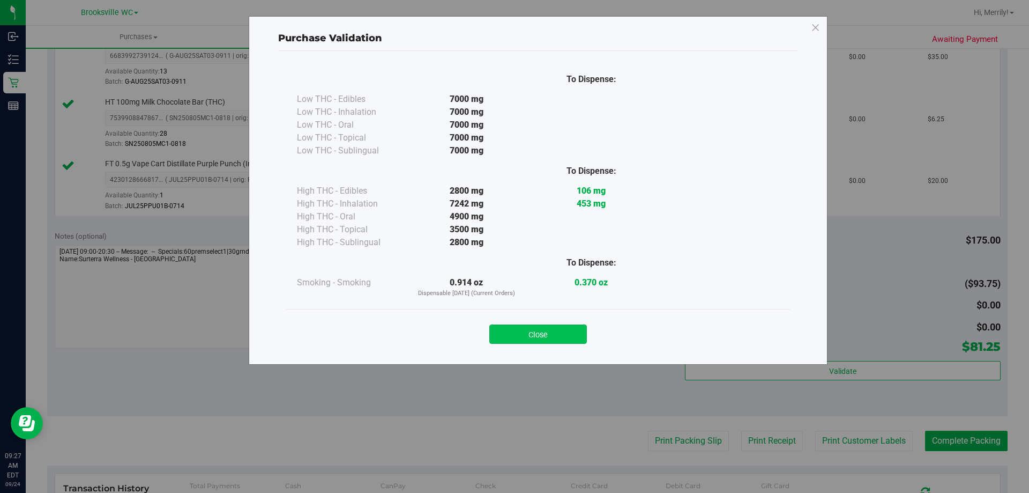
click at [560, 340] on button "Close" at bounding box center [538, 333] width 98 height 19
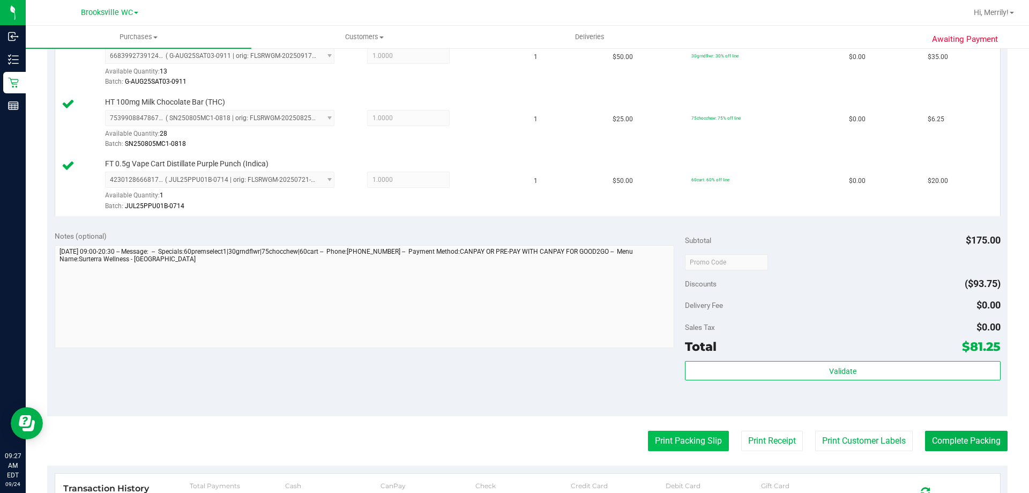
click at [696, 439] on button "Print Packing Slip" at bounding box center [688, 440] width 81 height 20
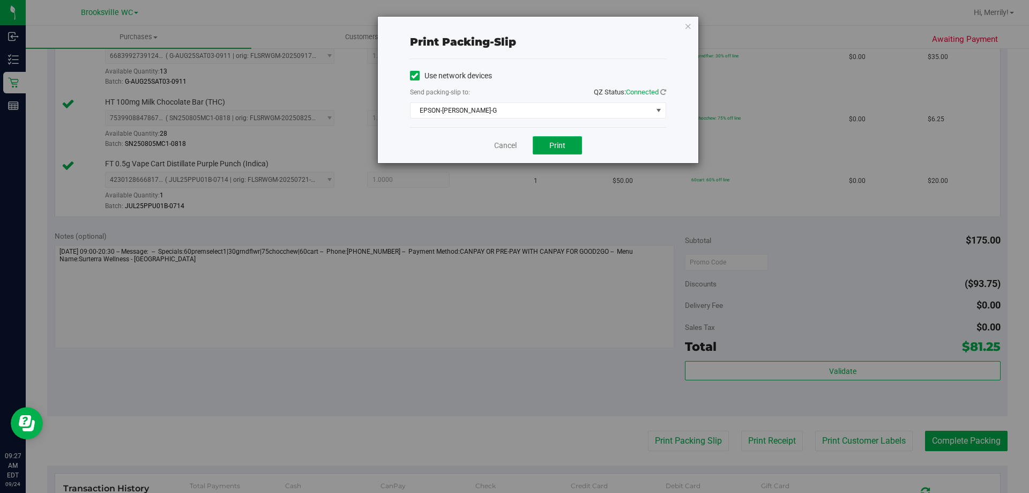
click at [556, 147] on span "Print" at bounding box center [557, 145] width 16 height 9
click at [505, 141] on link "Cancel" at bounding box center [505, 145] width 23 height 11
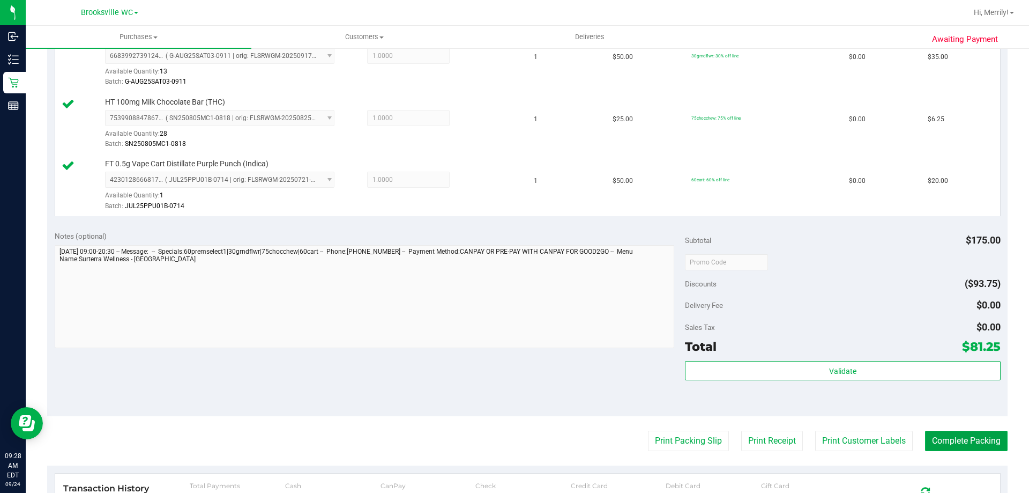
click at [948, 442] on button "Complete Packing" at bounding box center [966, 440] width 83 height 20
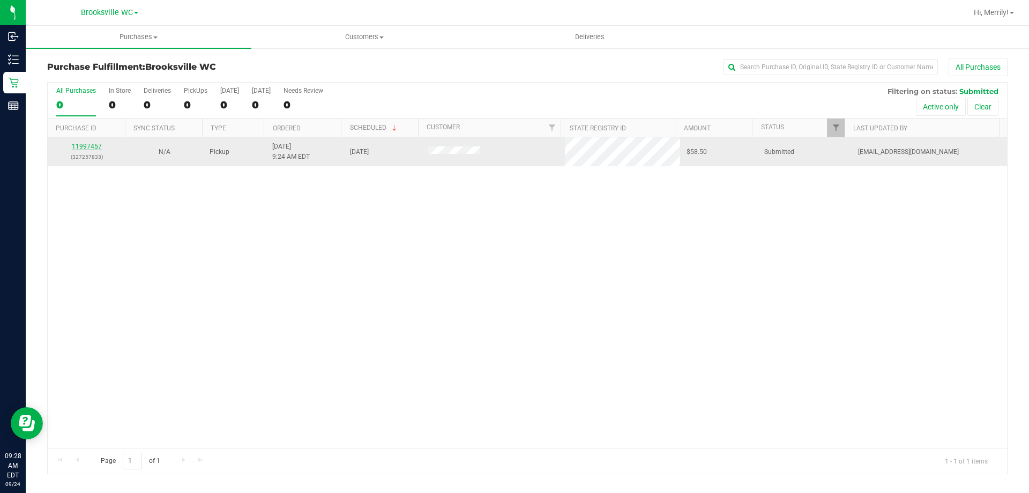
click at [84, 146] on link "11997457" at bounding box center [87, 147] width 30 height 8
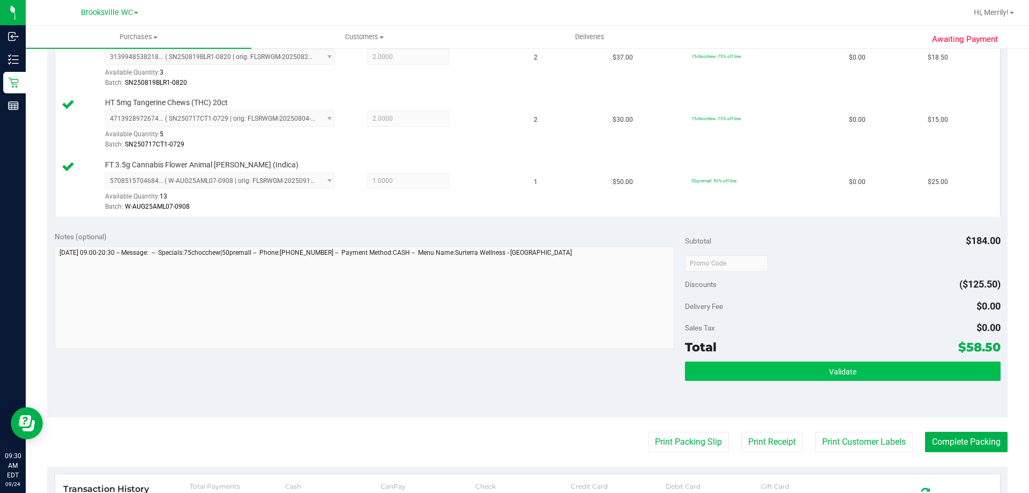
scroll to position [322, 0]
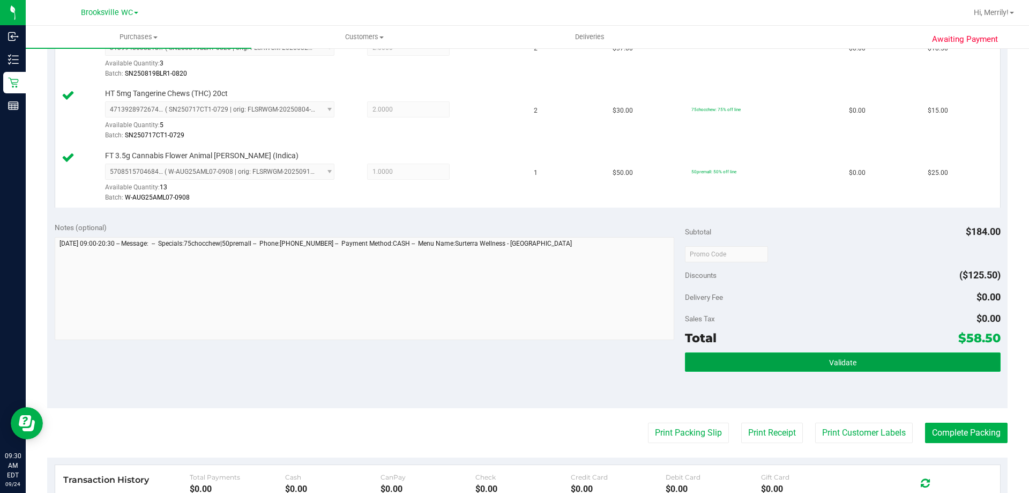
click at [840, 367] on span "Validate" at bounding box center [842, 362] width 27 height 9
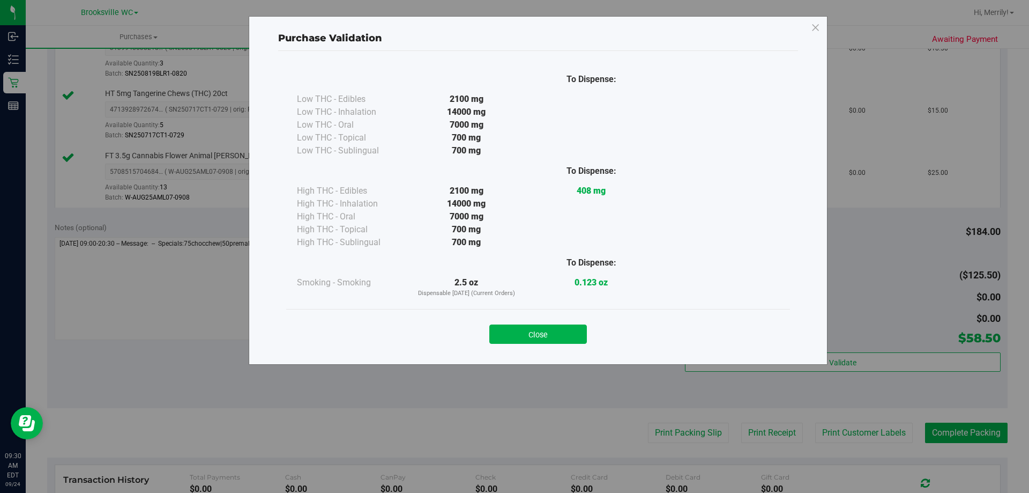
drag, startPoint x: 533, startPoint y: 337, endPoint x: 551, endPoint y: 341, distance: 18.2
click at [533, 338] on button "Close" at bounding box center [538, 333] width 98 height 19
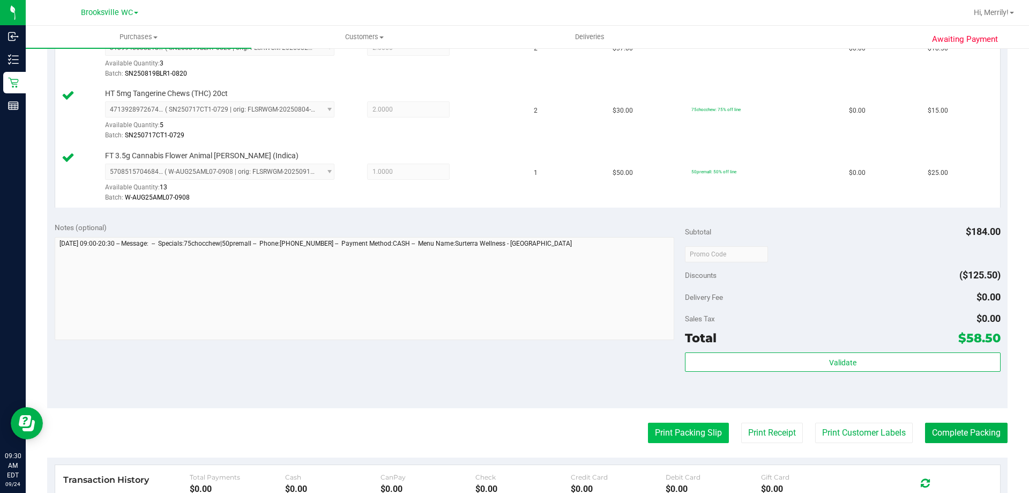
click at [665, 433] on button "Print Packing Slip" at bounding box center [688, 432] width 81 height 20
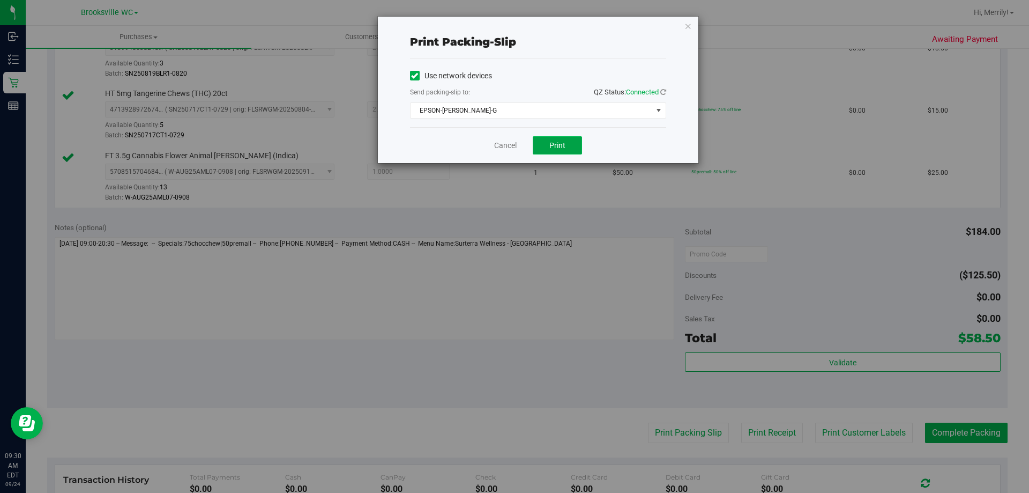
click at [565, 141] on button "Print" at bounding box center [557, 145] width 49 height 18
click at [506, 146] on link "Cancel" at bounding box center [505, 145] width 23 height 11
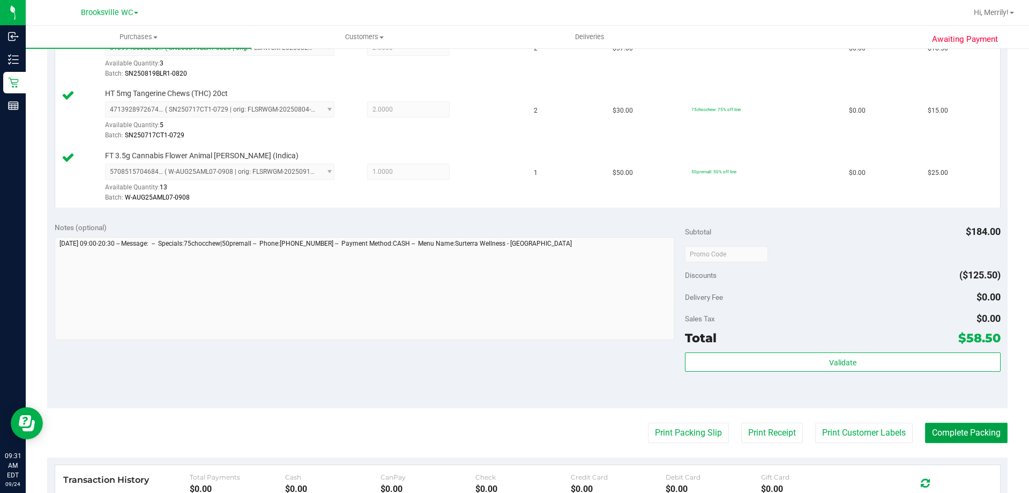
click at [956, 432] on button "Complete Packing" at bounding box center [966, 432] width 83 height 20
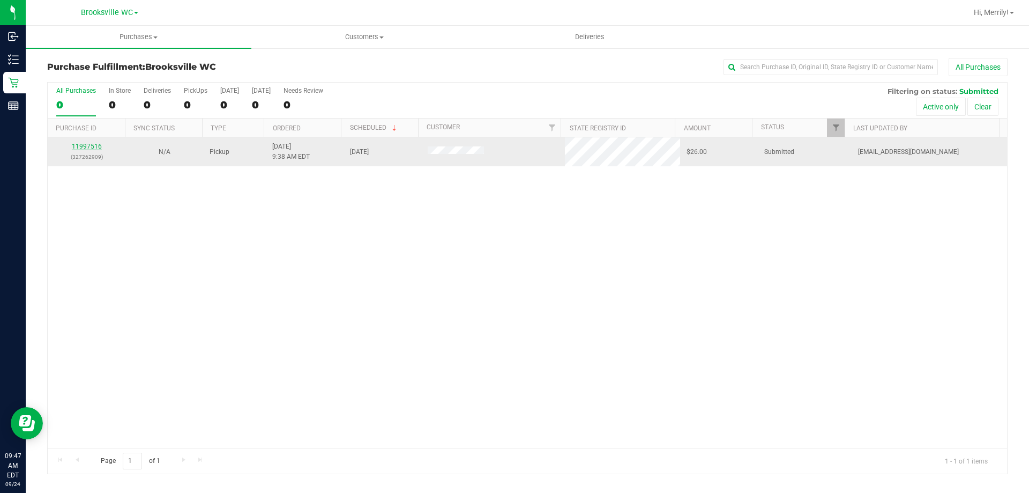
click at [91, 145] on link "11997516" at bounding box center [87, 147] width 30 height 8
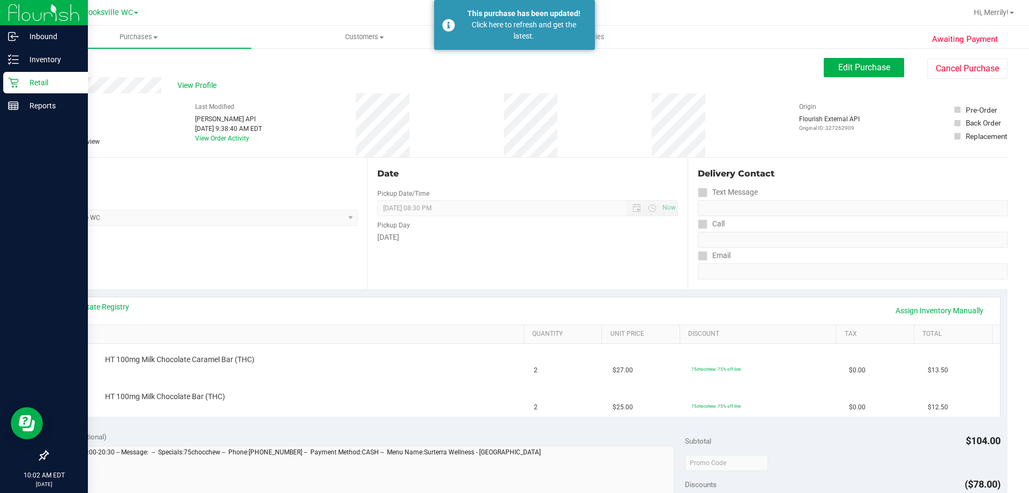
click at [12, 76] on div "Retail" at bounding box center [45, 82] width 85 height 21
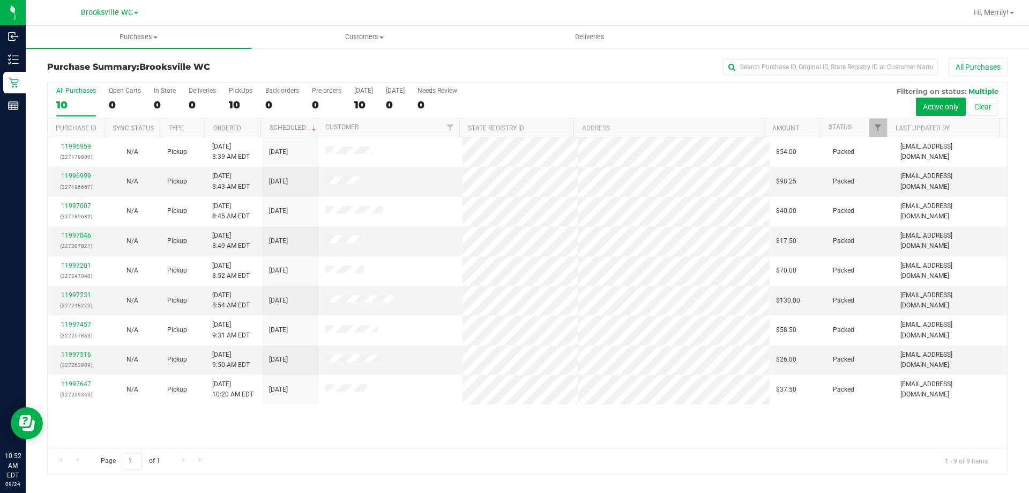
click at [345, 59] on div "Purchase Summary: Brooksville WC All Purchases" at bounding box center [527, 70] width 960 height 24
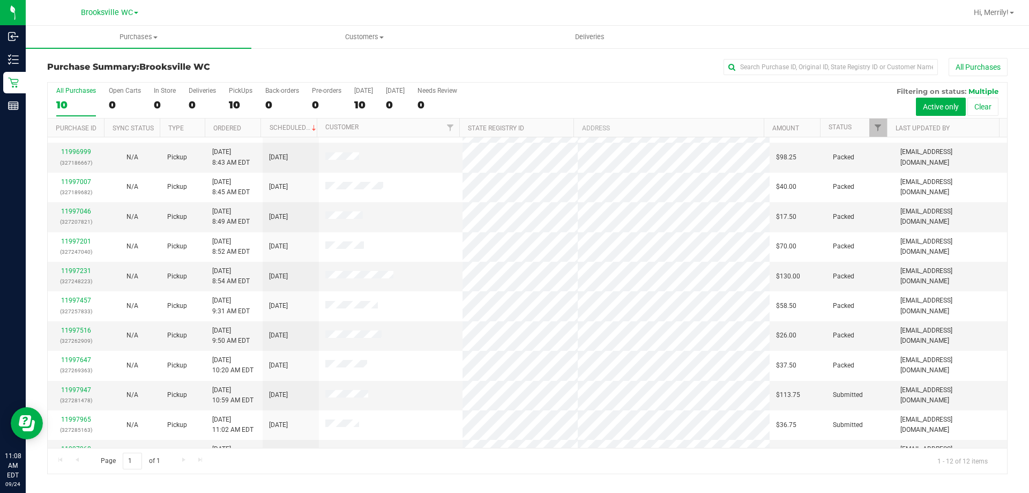
scroll to position [46, 0]
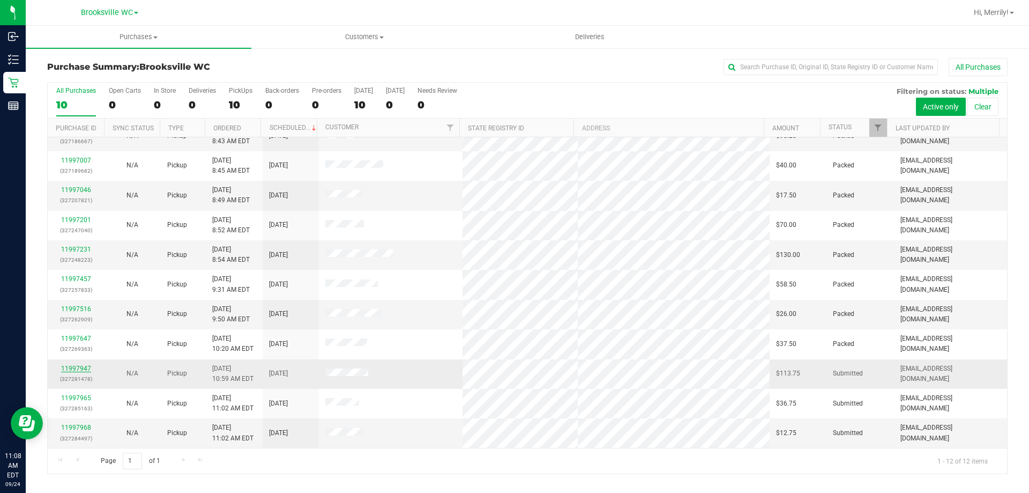
click at [78, 368] on link "11997947" at bounding box center [76, 368] width 30 height 8
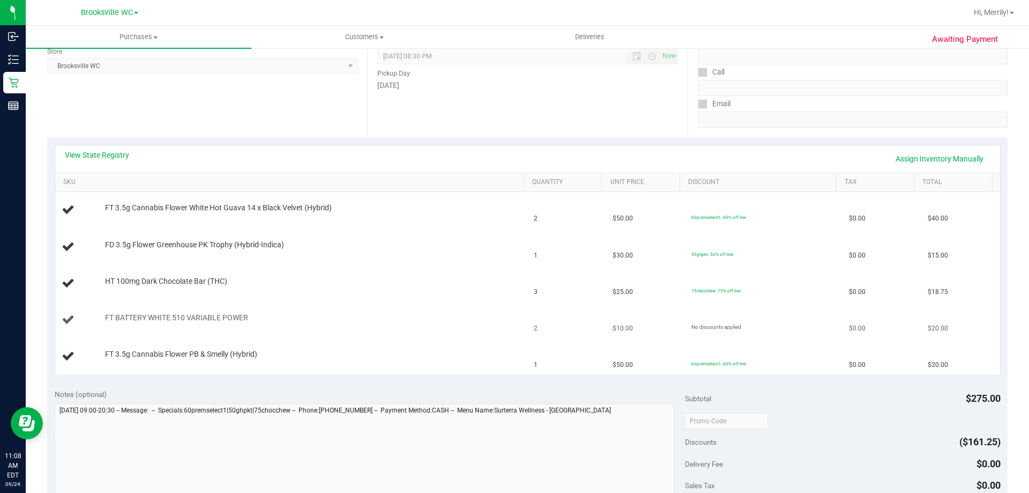
scroll to position [161, 0]
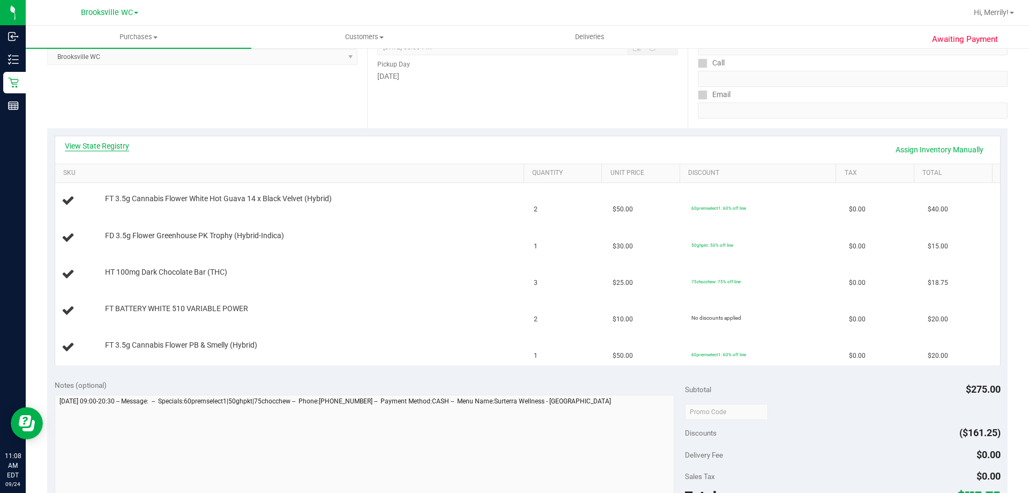
click at [97, 149] on link "View State Registry" at bounding box center [97, 145] width 64 height 11
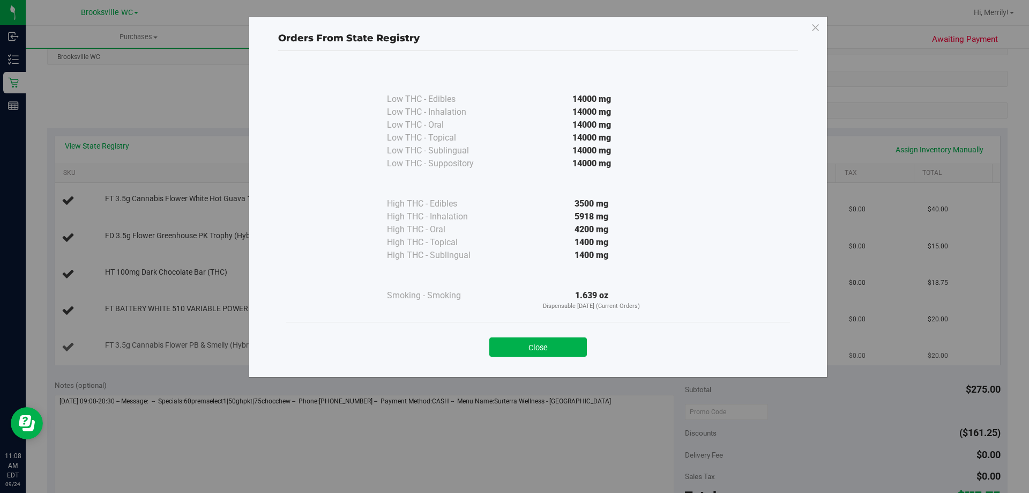
click at [552, 344] on button "Close" at bounding box center [538, 346] width 98 height 19
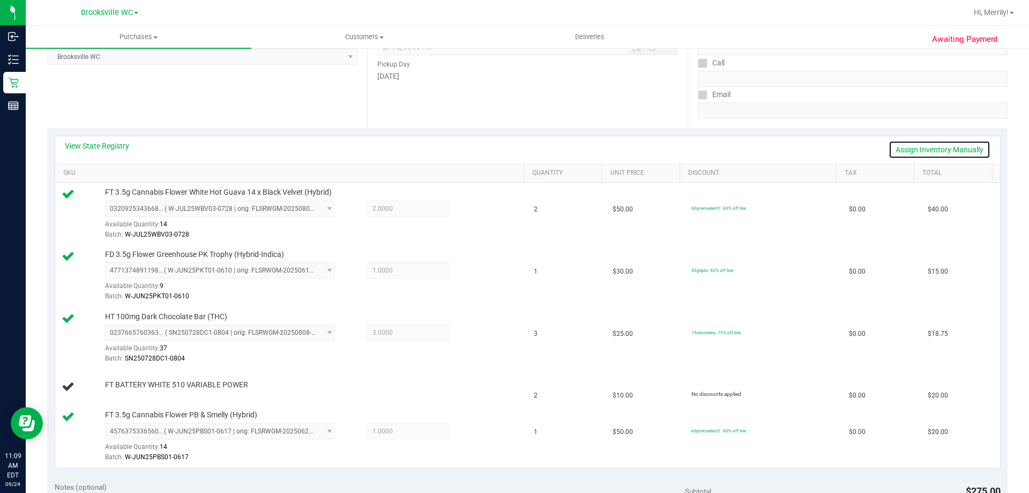
click at [930, 146] on link "Assign Inventory Manually" at bounding box center [940, 149] width 102 height 18
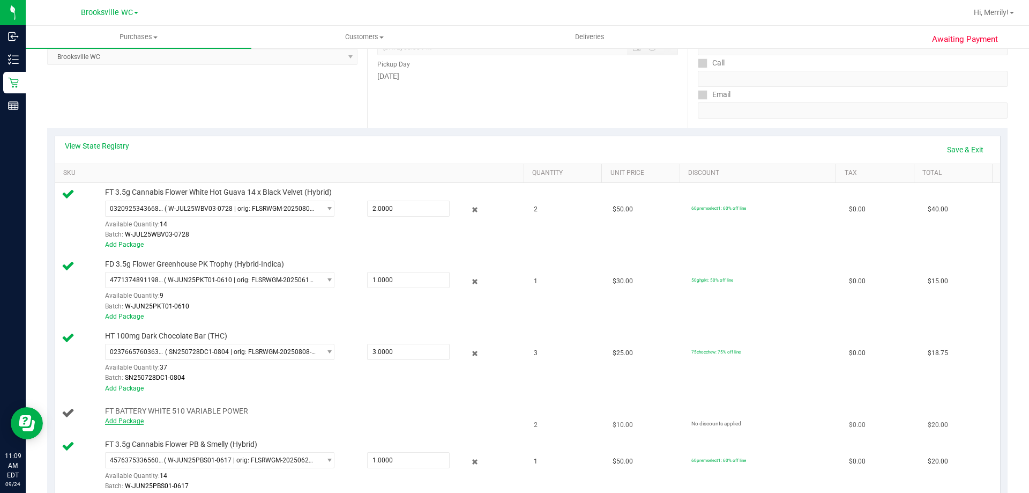
click at [121, 422] on link "Add Package" at bounding box center [124, 421] width 39 height 8
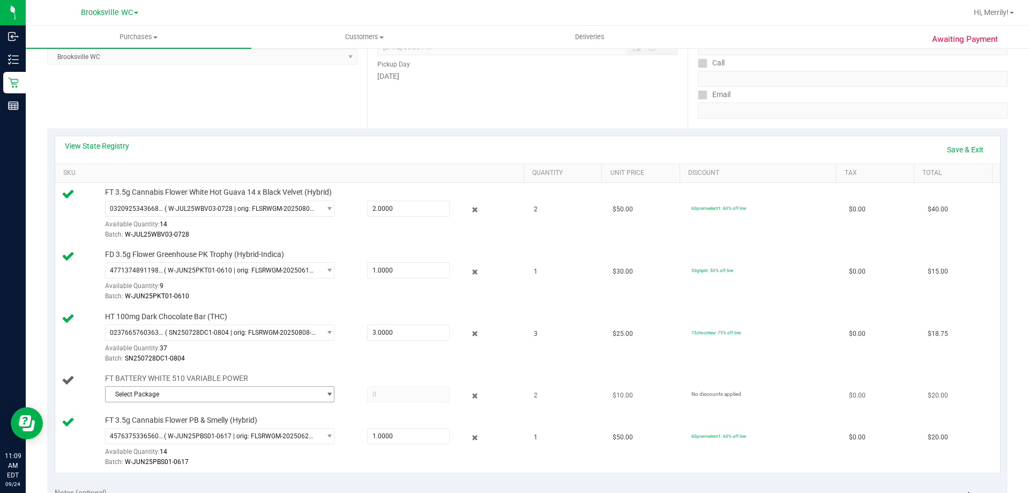
click at [214, 394] on span "Select Package" at bounding box center [213, 393] width 215 height 15
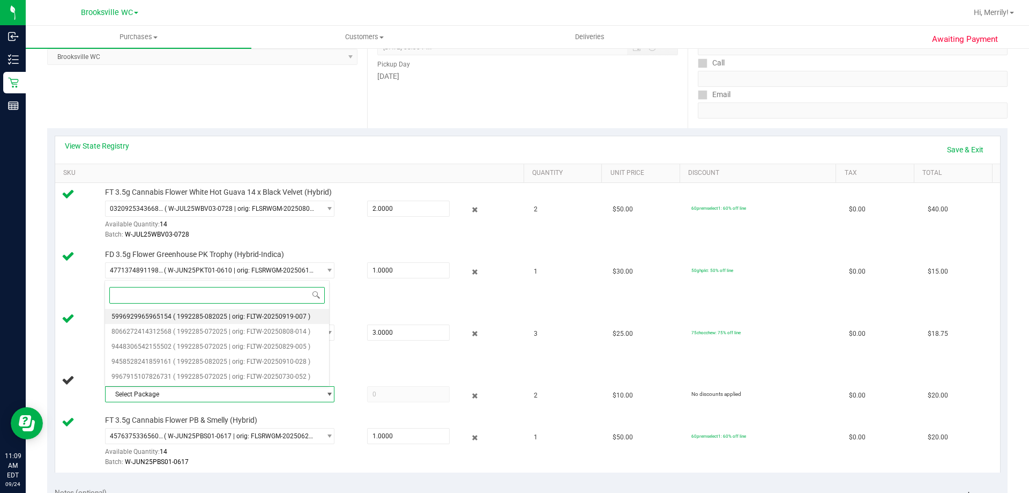
click at [183, 311] on li "5996929965965154 ( 1992285-082025 | orig: FLTW-20250919-007 )" at bounding box center [217, 316] width 224 height 15
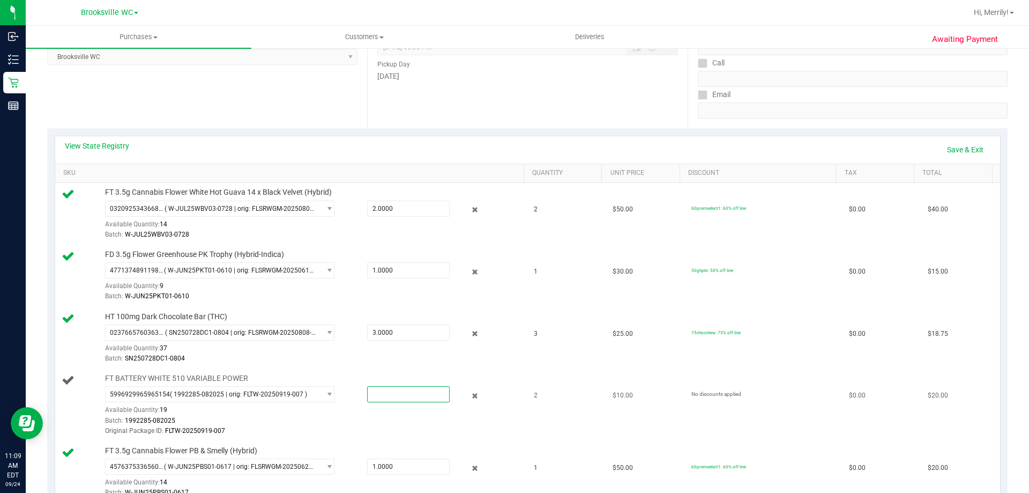
click at [383, 393] on span at bounding box center [408, 394] width 83 height 16
type input "2"
type input "2.0000"
click at [383, 437] on td "FT BATTERY WHITE 510 VARIABLE POWER 5996929965965154 ( 1992285-082025 | orig: F…" at bounding box center [291, 405] width 473 height 72
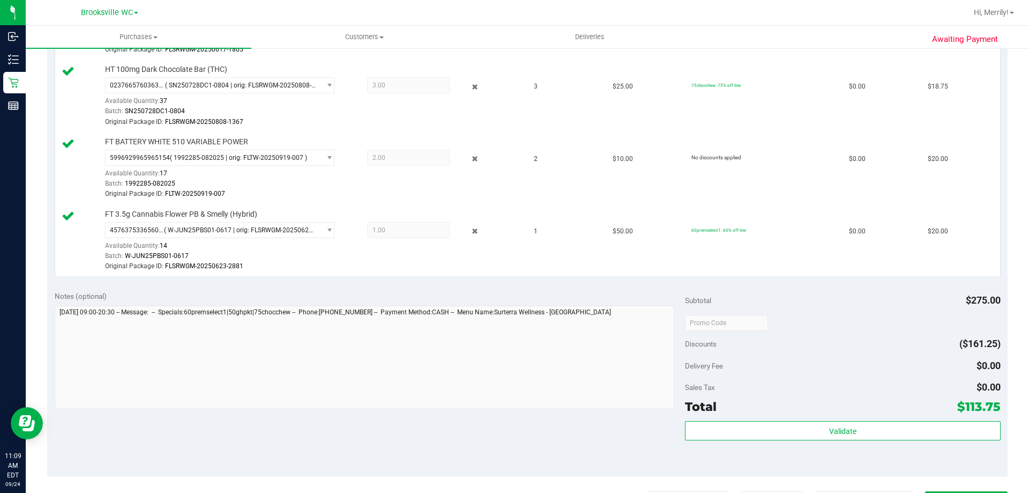
scroll to position [429, 0]
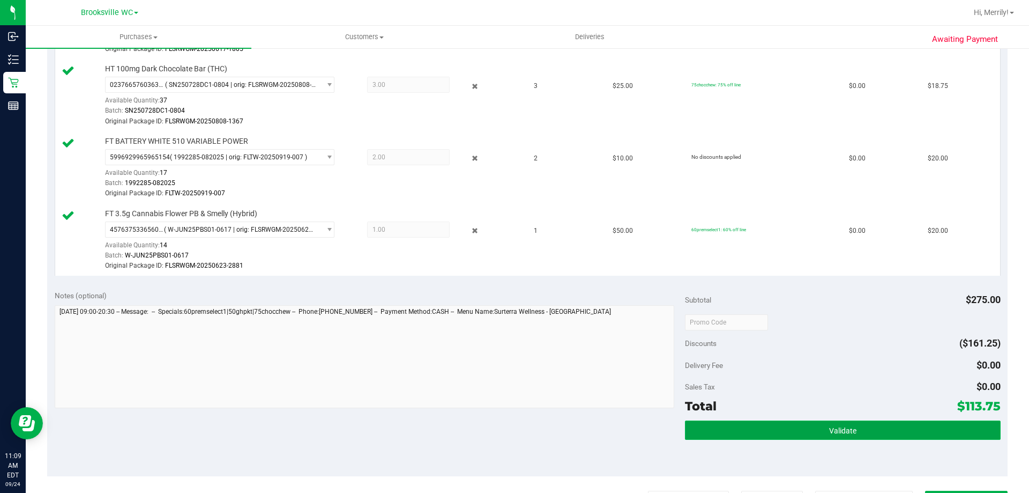
click at [833, 429] on span "Validate" at bounding box center [842, 430] width 27 height 9
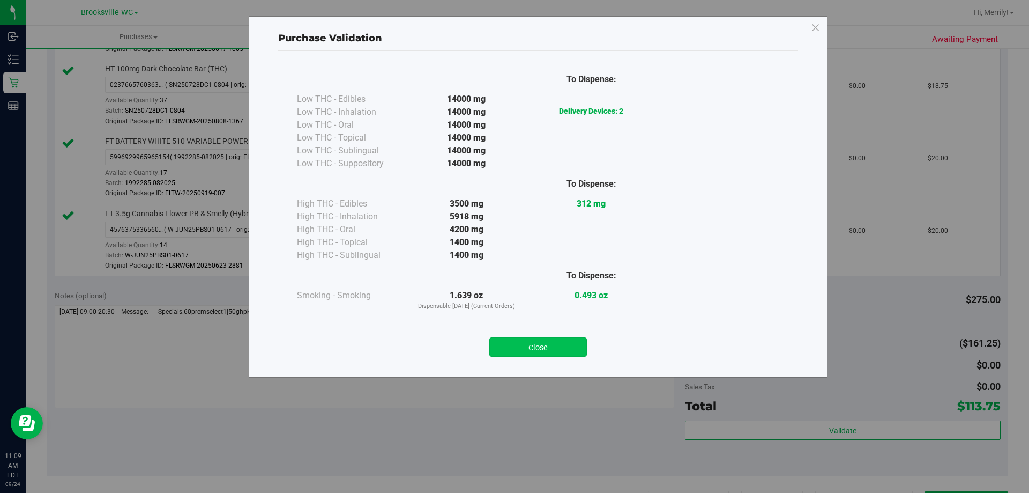
click at [532, 339] on button "Close" at bounding box center [538, 346] width 98 height 19
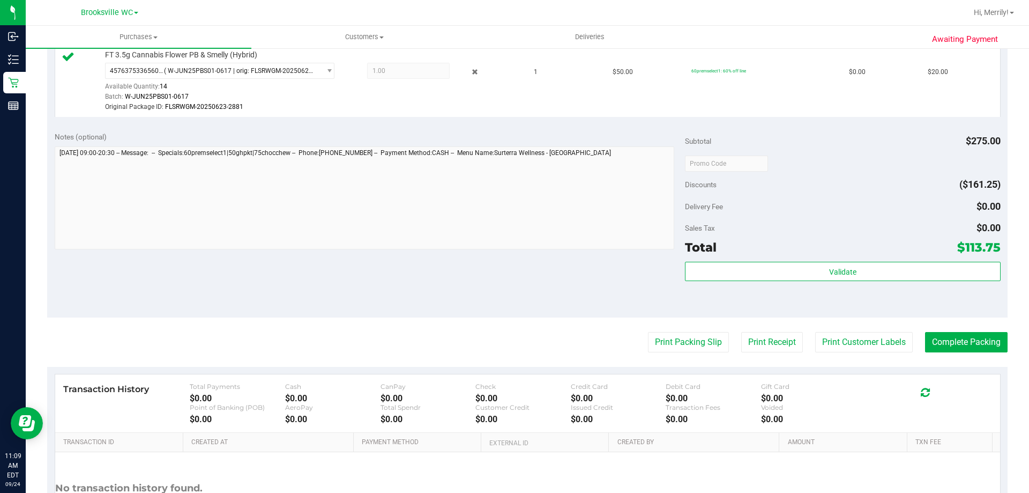
scroll to position [590, 0]
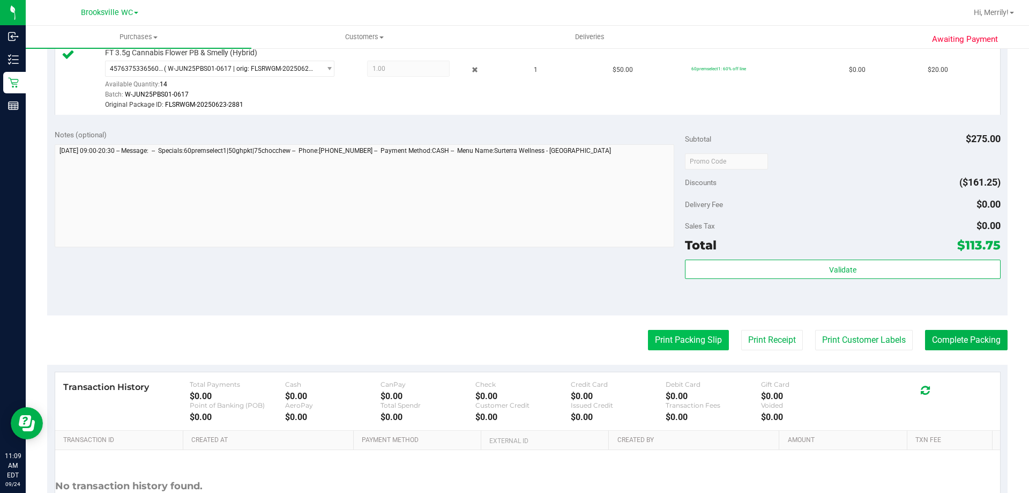
click at [676, 340] on button "Print Packing Slip" at bounding box center [688, 340] width 81 height 20
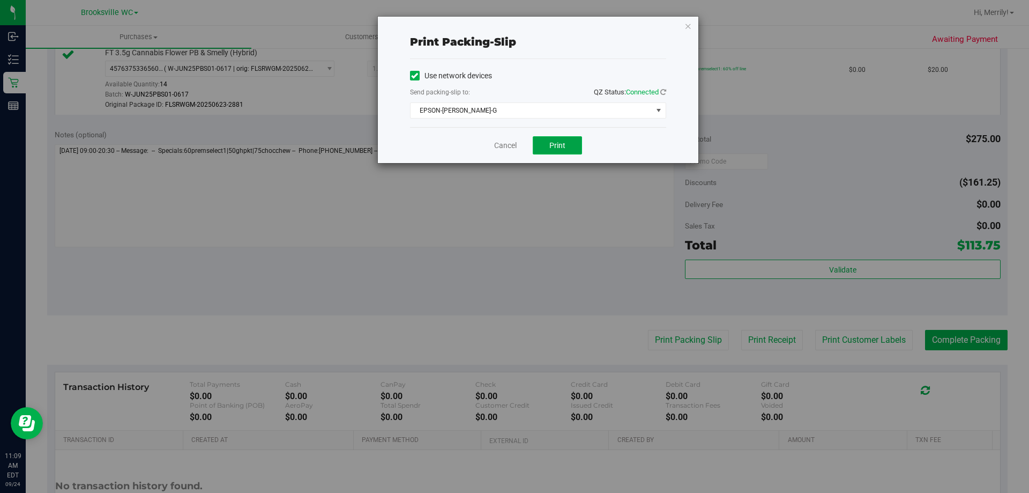
click at [542, 144] on button "Print" at bounding box center [557, 145] width 49 height 18
click at [497, 142] on link "Cancel" at bounding box center [505, 145] width 23 height 11
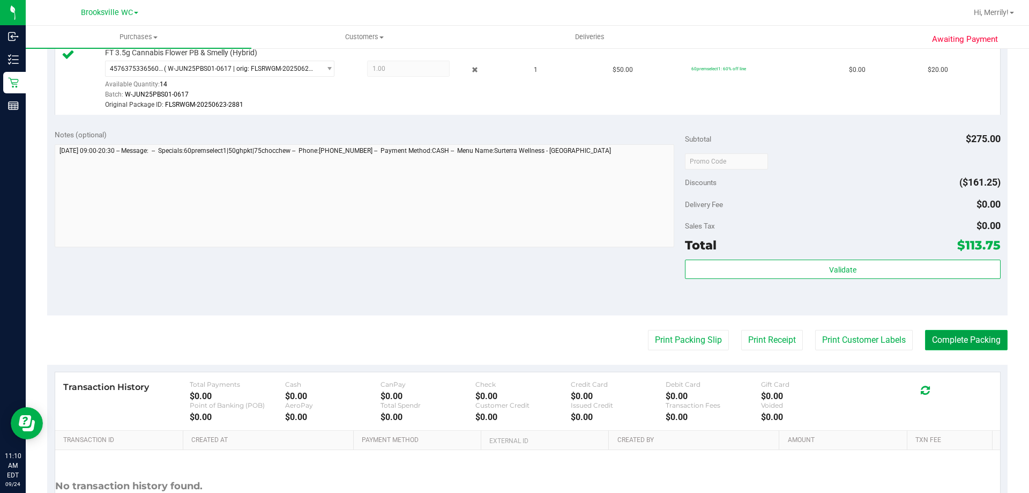
click at [961, 336] on button "Complete Packing" at bounding box center [966, 340] width 83 height 20
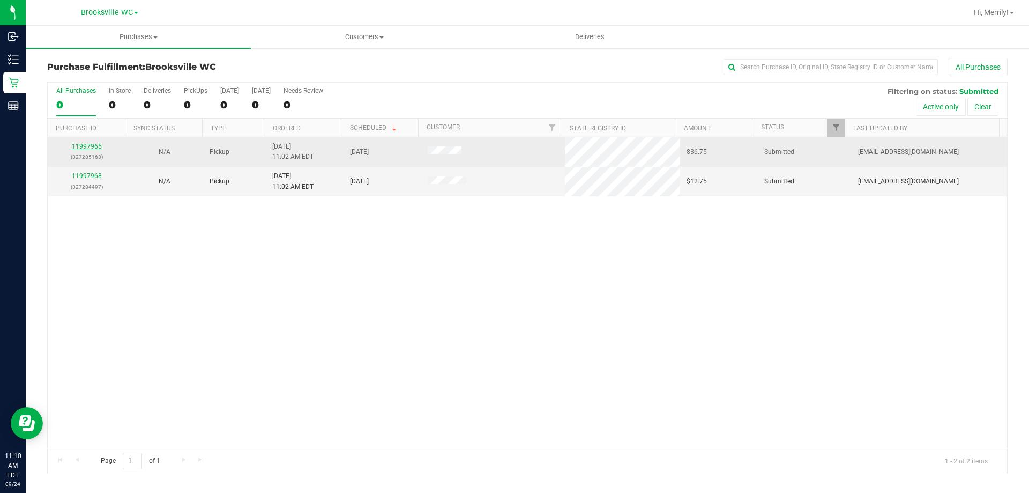
click at [86, 145] on link "11997965" at bounding box center [87, 147] width 30 height 8
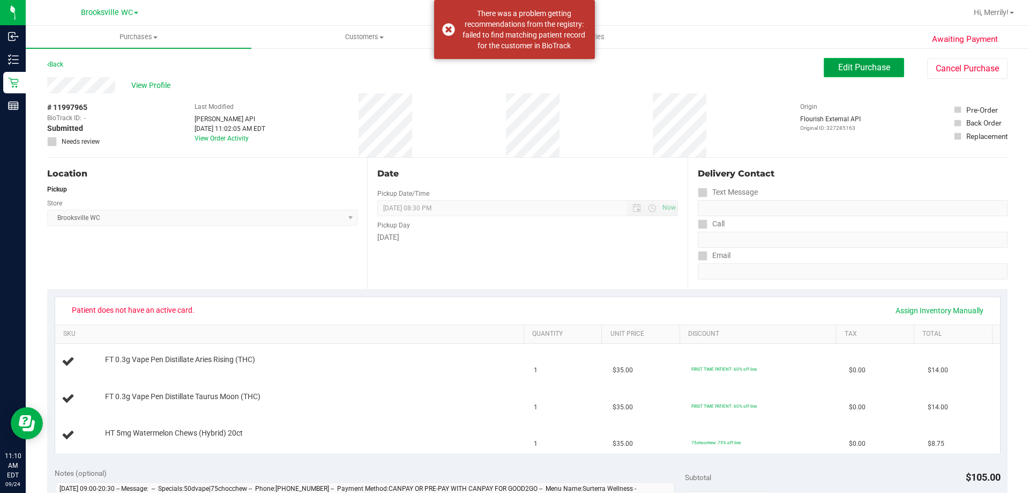
click at [841, 69] on span "Edit Purchase" at bounding box center [864, 67] width 52 height 10
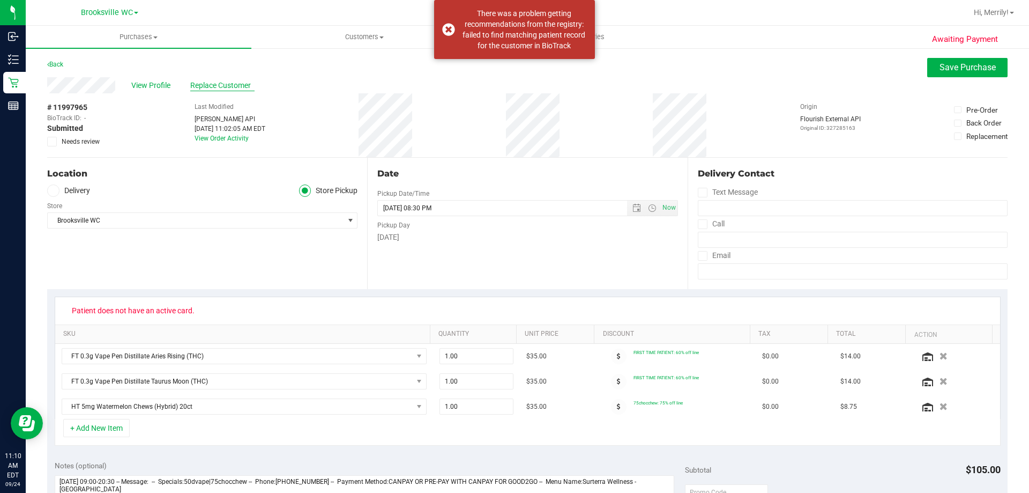
click at [213, 87] on span "Replace Customer" at bounding box center [222, 85] width 64 height 11
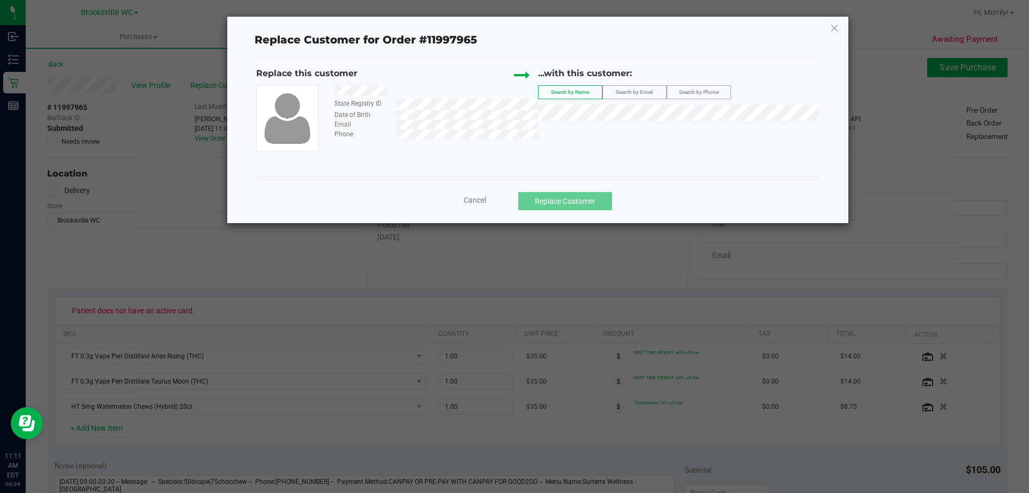
click at [391, 91] on div at bounding box center [431, 91] width 211 height 13
click at [560, 133] on span "ERIKA LESTER" at bounding box center [573, 132] width 57 height 9
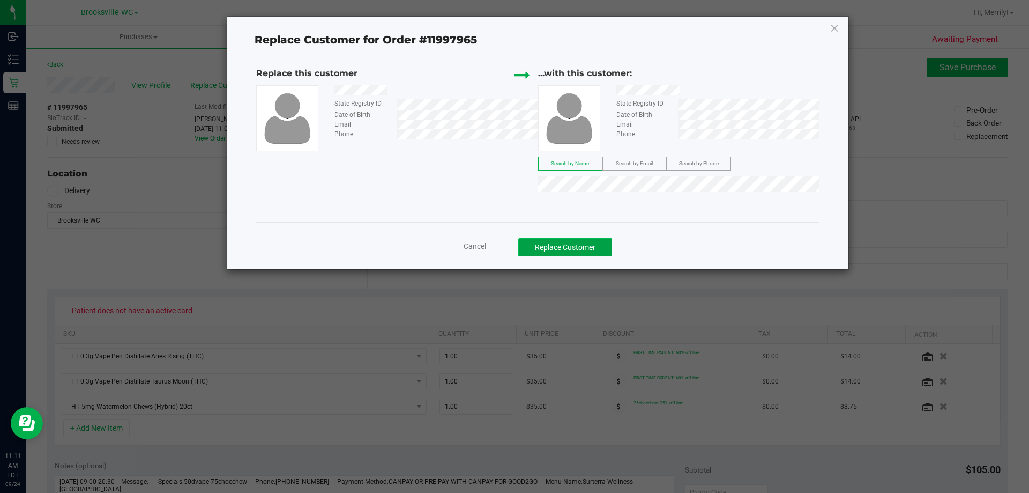
click at [554, 247] on button "Replace Customer" at bounding box center [565, 247] width 94 height 18
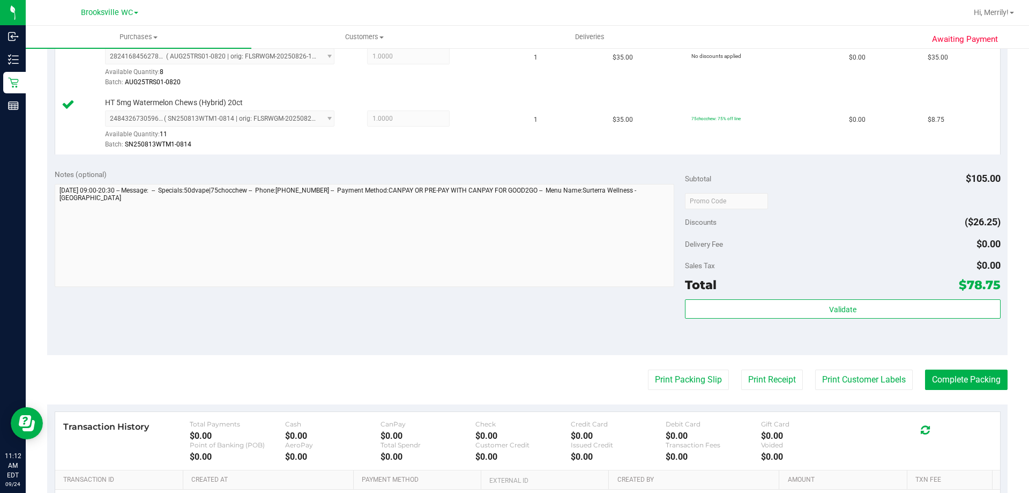
scroll to position [375, 0]
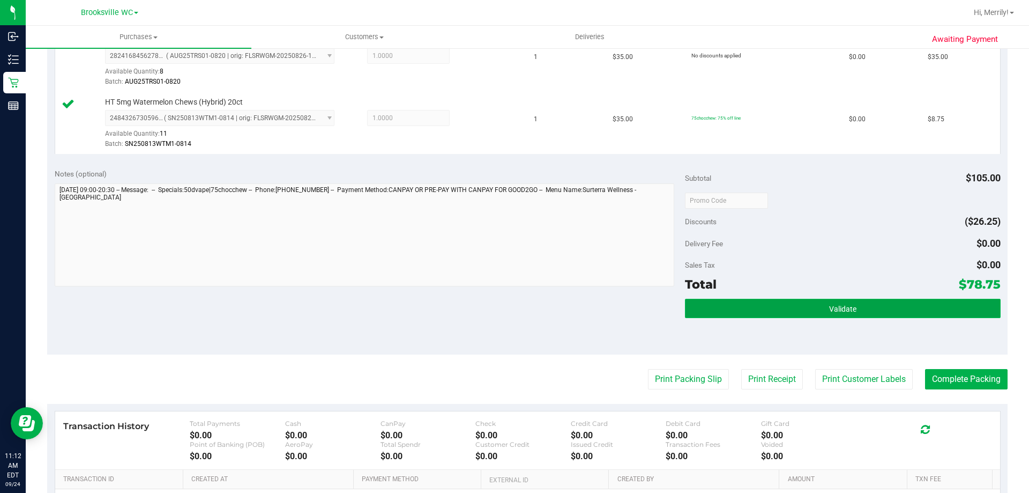
click at [829, 306] on span "Validate" at bounding box center [842, 308] width 27 height 9
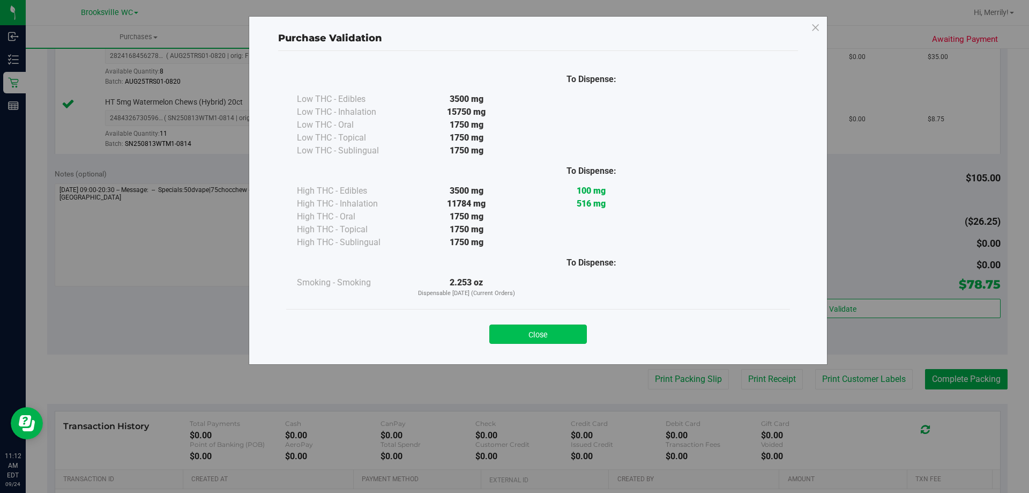
click at [543, 331] on button "Close" at bounding box center [538, 333] width 98 height 19
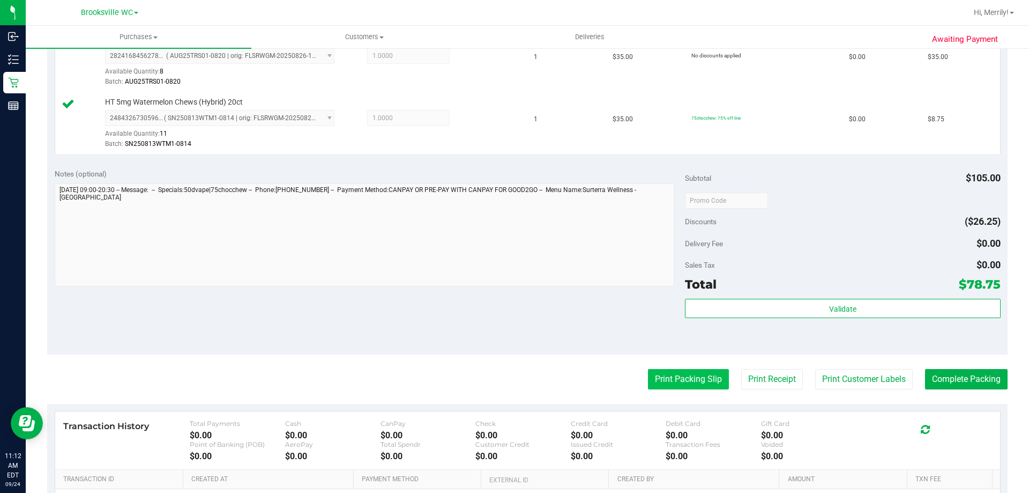
click at [666, 382] on button "Print Packing Slip" at bounding box center [688, 379] width 81 height 20
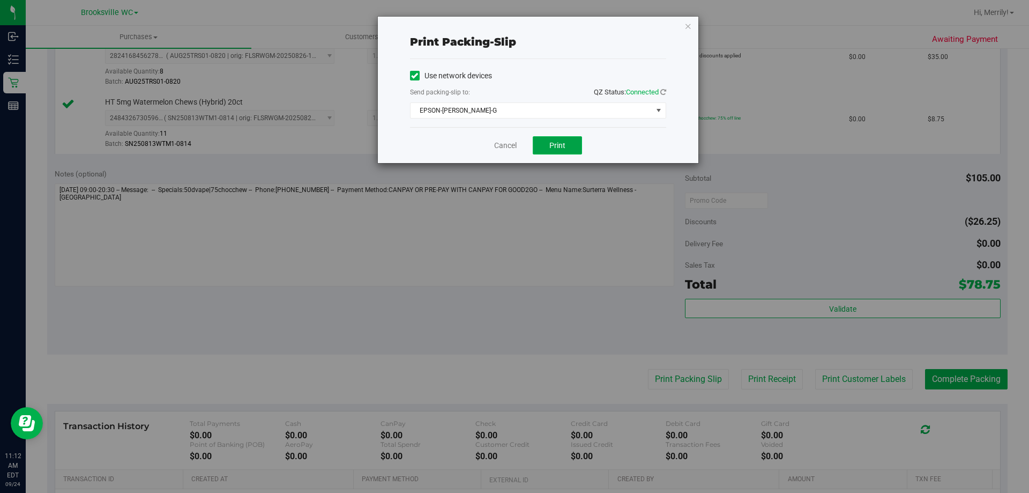
click at [561, 145] on span "Print" at bounding box center [557, 145] width 16 height 9
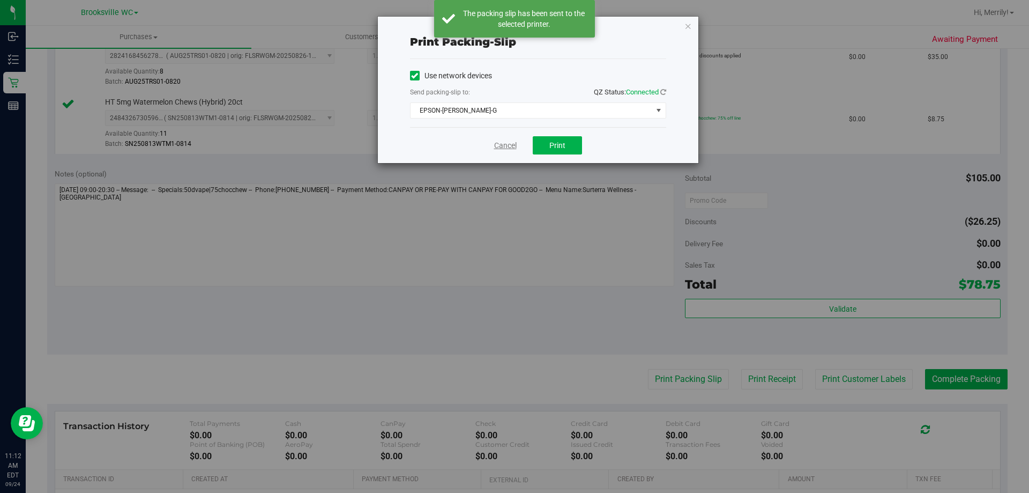
click at [502, 144] on link "Cancel" at bounding box center [505, 145] width 23 height 11
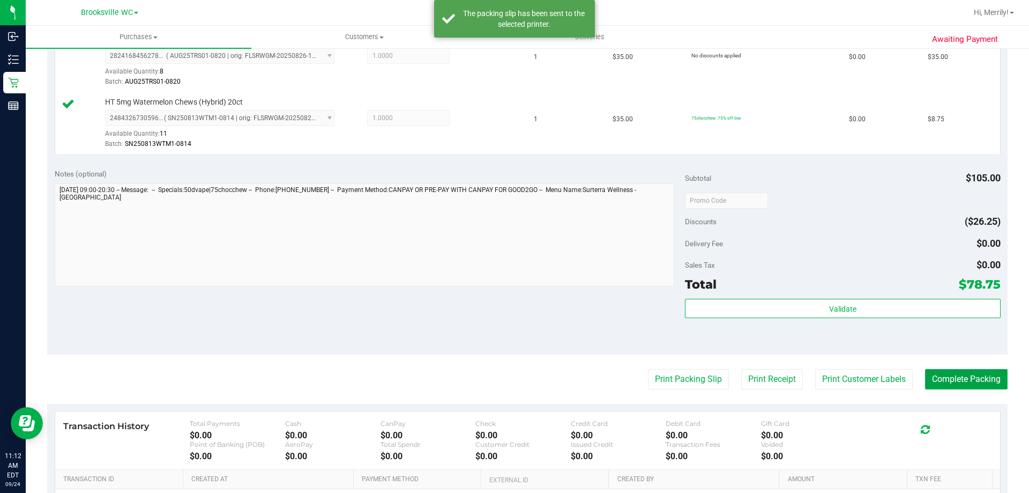
click at [965, 376] on button "Complete Packing" at bounding box center [966, 379] width 83 height 20
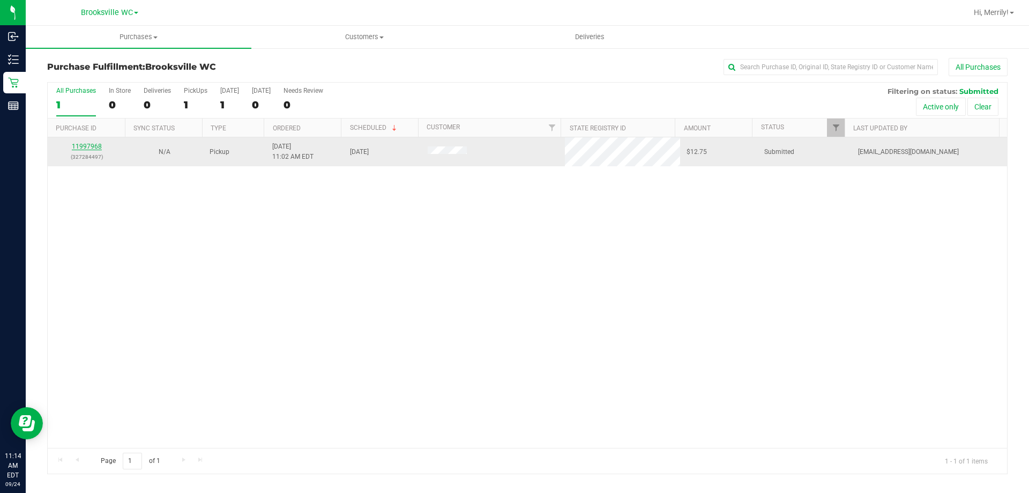
click at [81, 143] on link "11997968" at bounding box center [87, 147] width 30 height 8
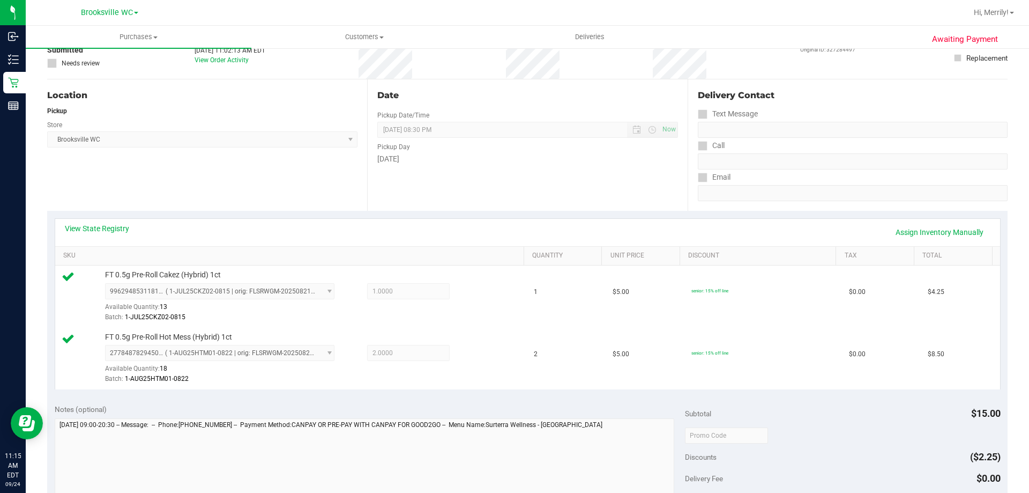
scroll to position [268, 0]
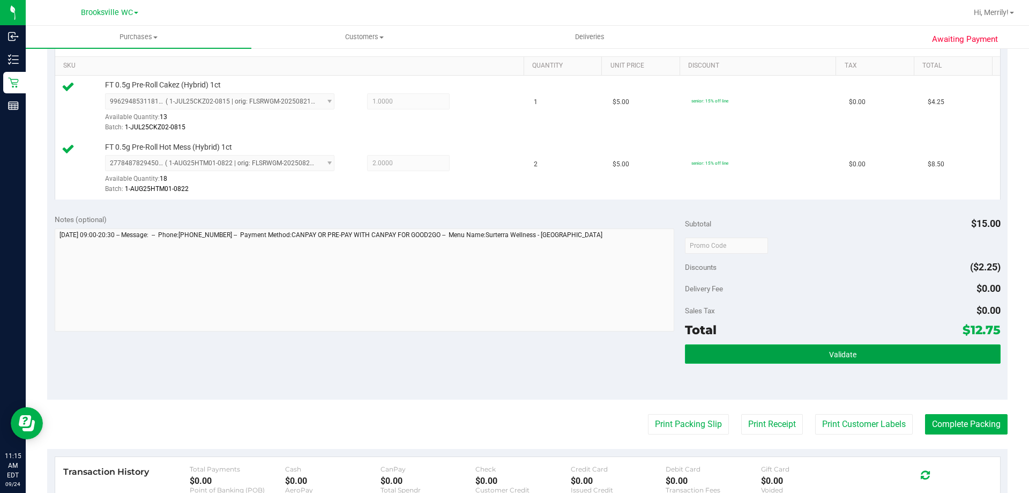
click at [795, 353] on button "Validate" at bounding box center [842, 353] width 315 height 19
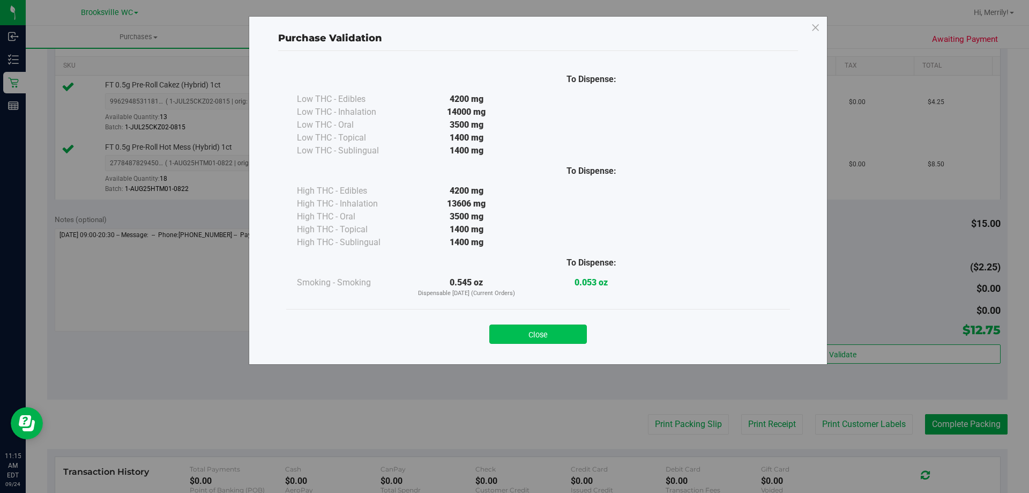
click at [545, 338] on button "Close" at bounding box center [538, 333] width 98 height 19
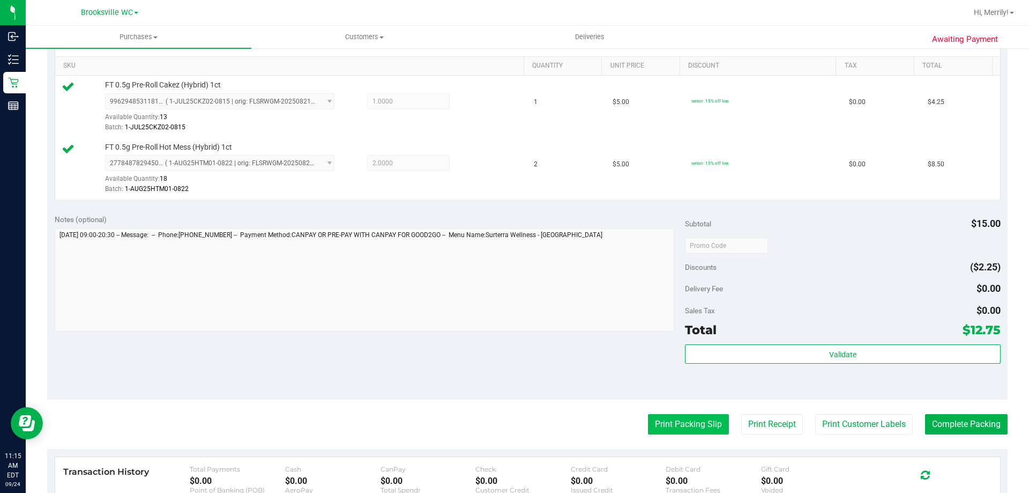
click at [668, 421] on button "Print Packing Slip" at bounding box center [688, 424] width 81 height 20
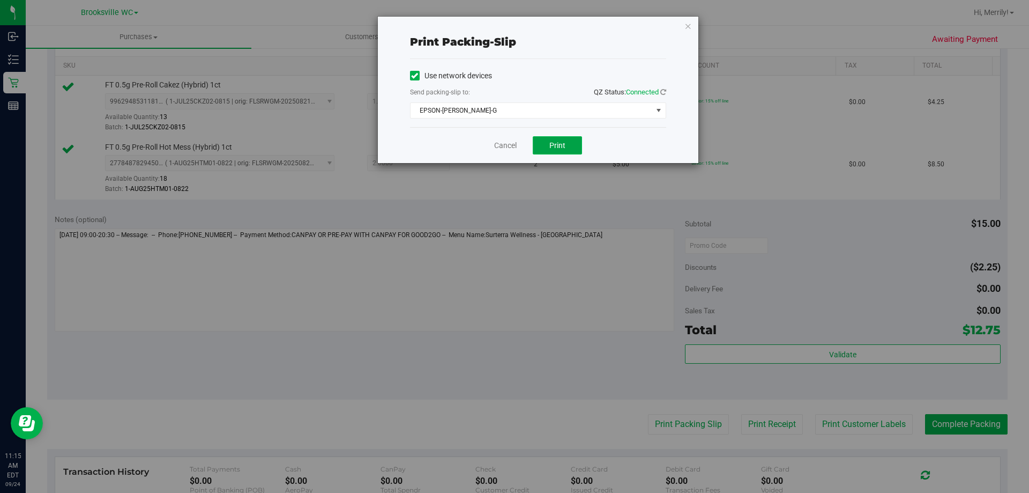
click at [555, 144] on span "Print" at bounding box center [557, 145] width 16 height 9
click at [508, 152] on div "Cancel Print" at bounding box center [538, 145] width 256 height 36
click at [509, 142] on link "Cancel" at bounding box center [505, 145] width 23 height 11
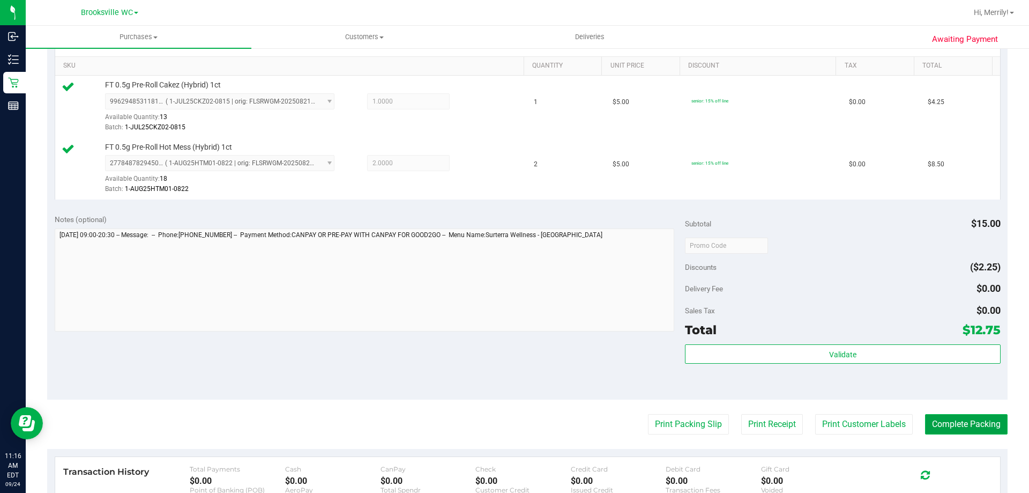
click at [957, 423] on button "Complete Packing" at bounding box center [966, 424] width 83 height 20
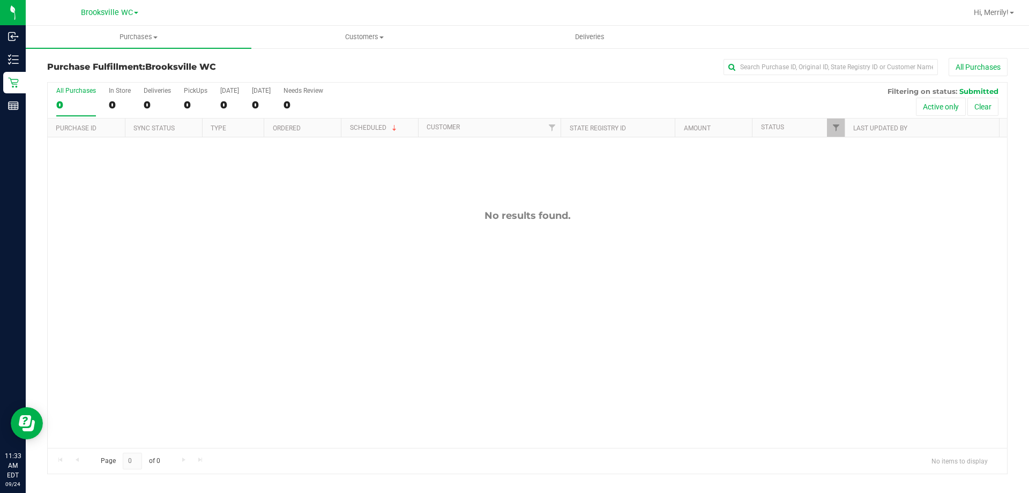
click at [350, 322] on div "No results found." at bounding box center [527, 328] width 959 height 383
click at [351, 272] on div "11998180 (327294754) N/A Pickup 9/24/2025 11:37 AM EDT 9/24/2025 $71.00 Submitt…" at bounding box center [527, 292] width 959 height 310
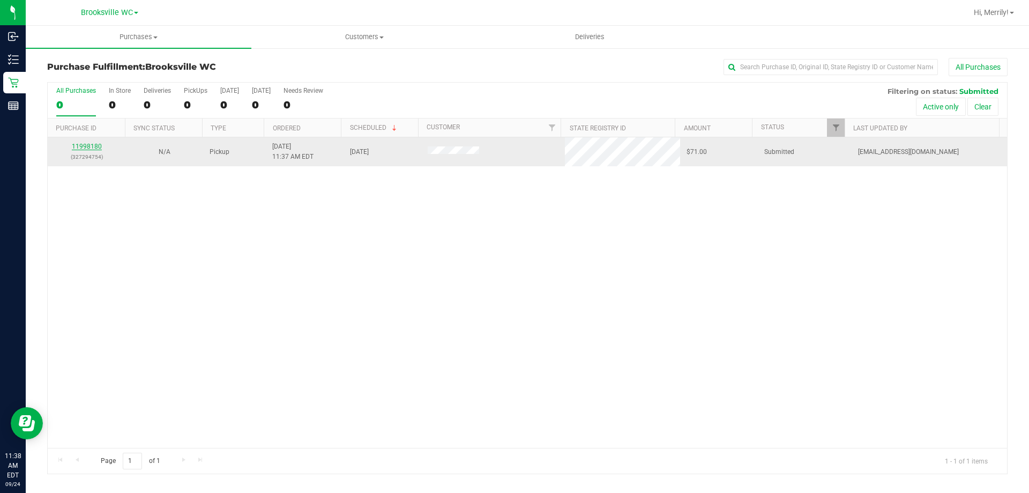
click at [85, 143] on link "11998180" at bounding box center [87, 147] width 30 height 8
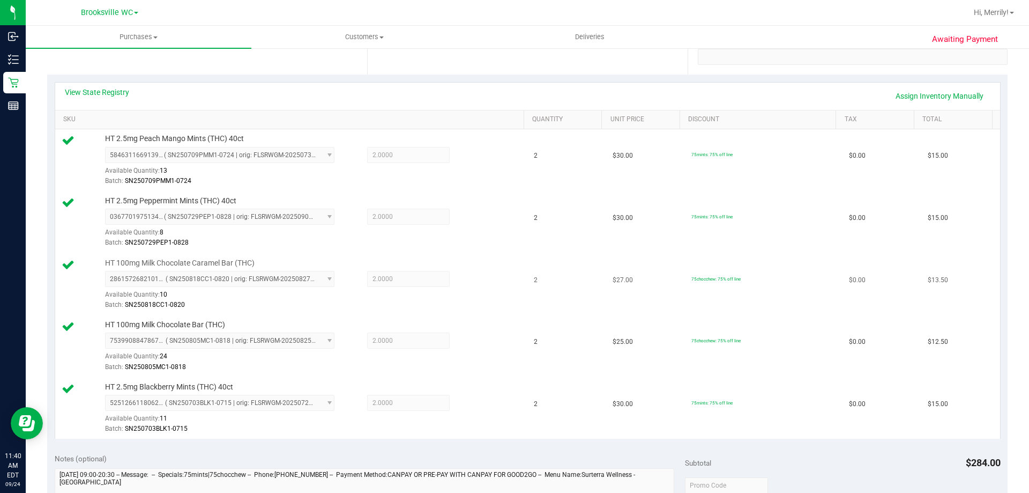
scroll to position [429, 0]
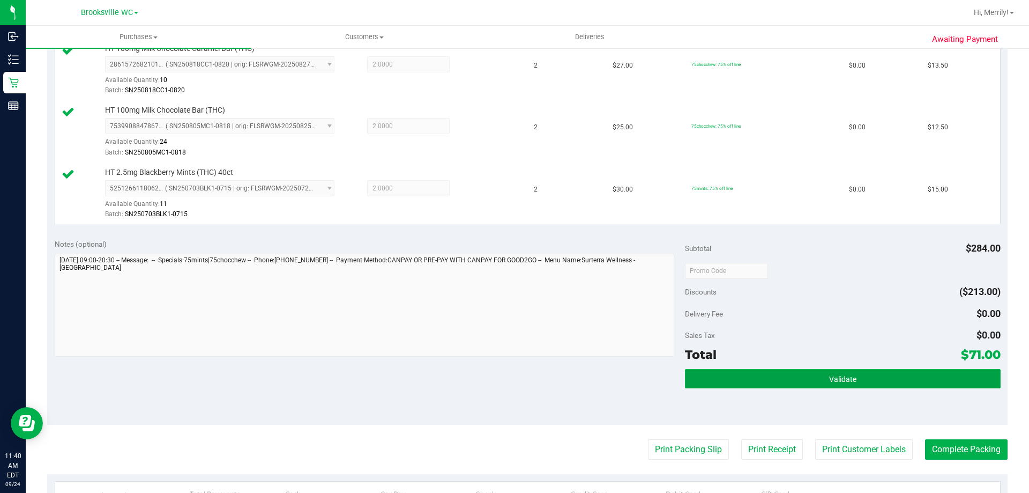
click at [770, 375] on button "Validate" at bounding box center [842, 378] width 315 height 19
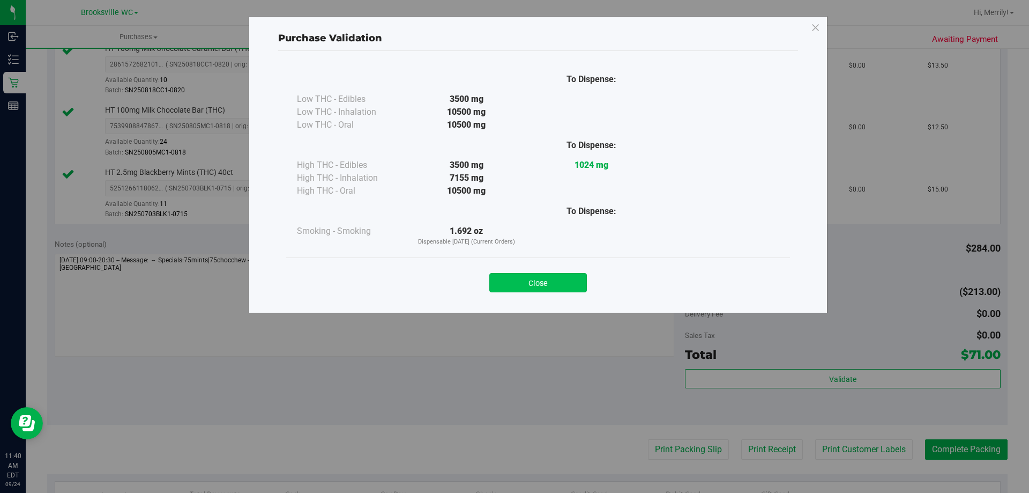
click at [521, 282] on button "Close" at bounding box center [538, 282] width 98 height 19
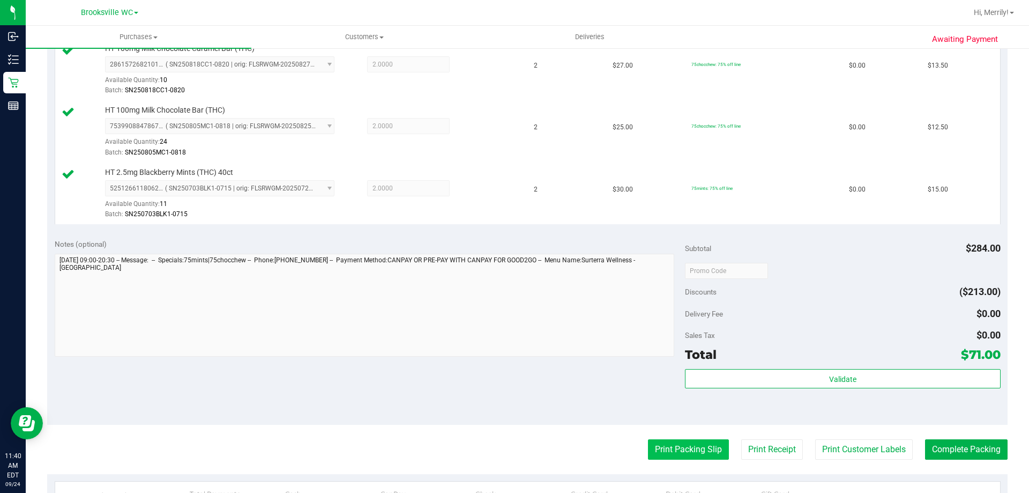
click at [678, 446] on button "Print Packing Slip" at bounding box center [688, 449] width 81 height 20
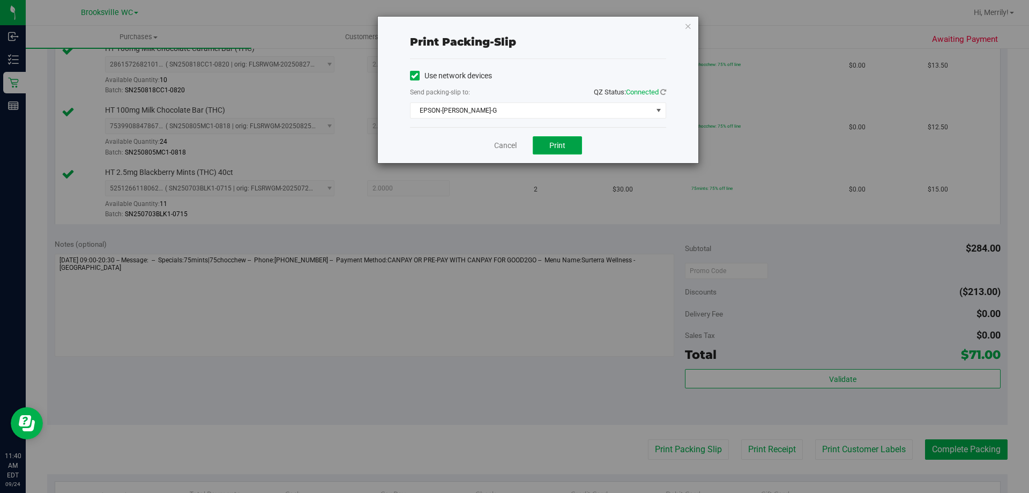
click at [546, 144] on button "Print" at bounding box center [557, 145] width 49 height 18
click at [503, 147] on link "Cancel" at bounding box center [505, 145] width 23 height 11
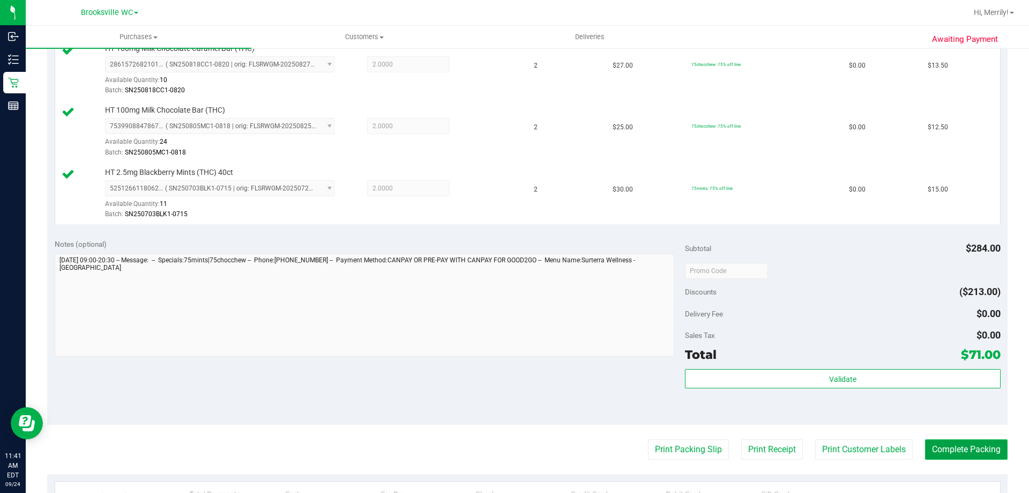
click at [956, 448] on button "Complete Packing" at bounding box center [966, 449] width 83 height 20
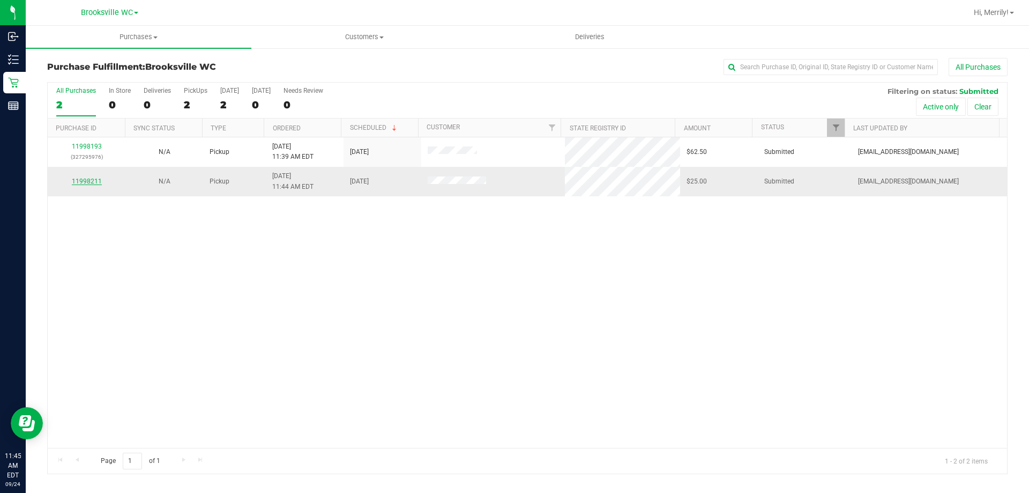
click at [92, 183] on link "11998211" at bounding box center [87, 181] width 30 height 8
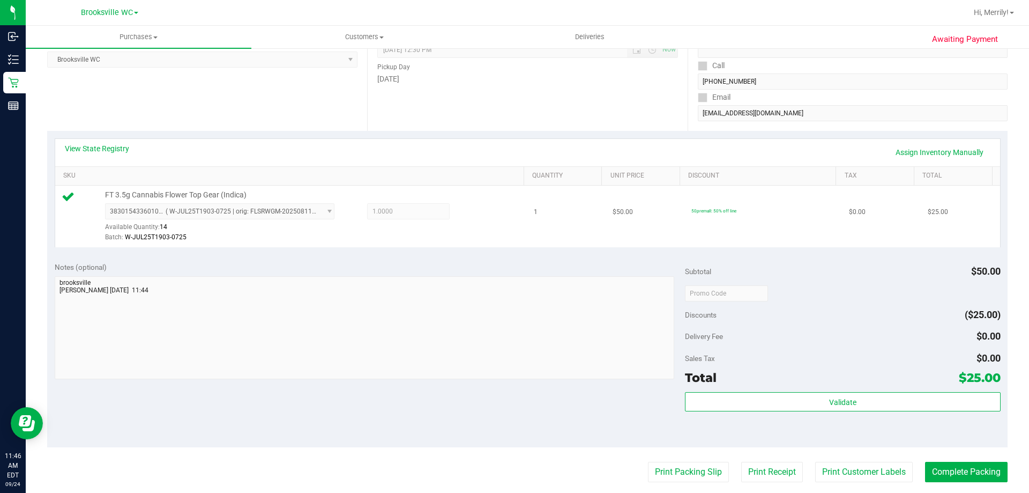
scroll to position [161, 0]
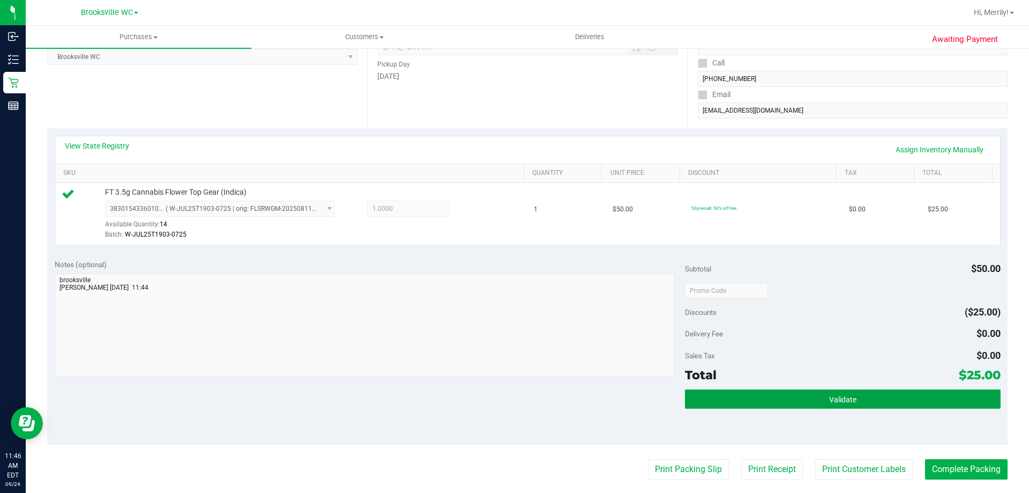
click at [829, 397] on span "Validate" at bounding box center [842, 399] width 27 height 9
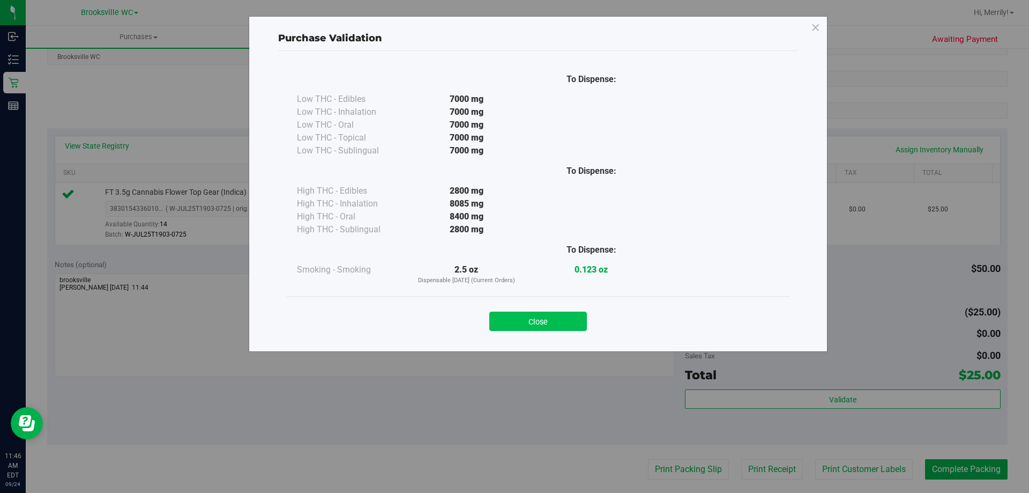
click at [562, 322] on button "Close" at bounding box center [538, 320] width 98 height 19
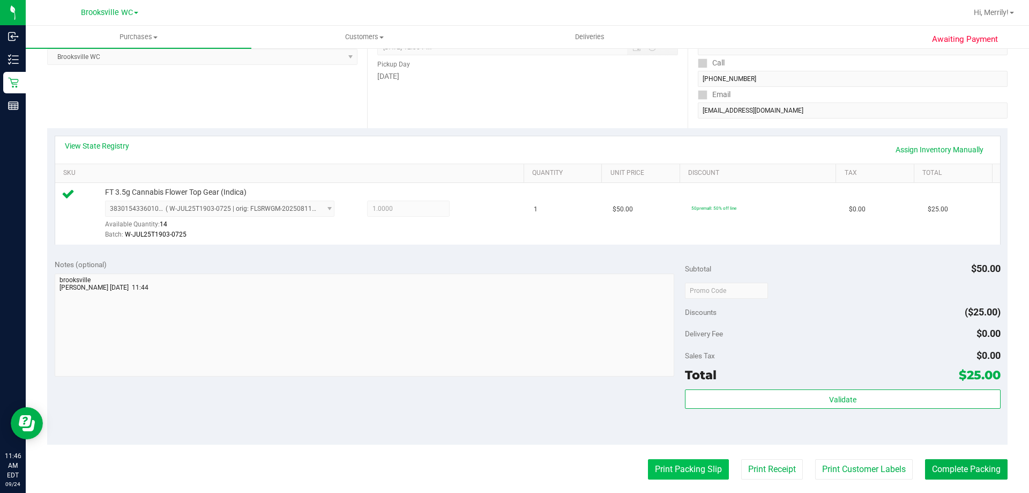
click at [670, 471] on button "Print Packing Slip" at bounding box center [688, 469] width 81 height 20
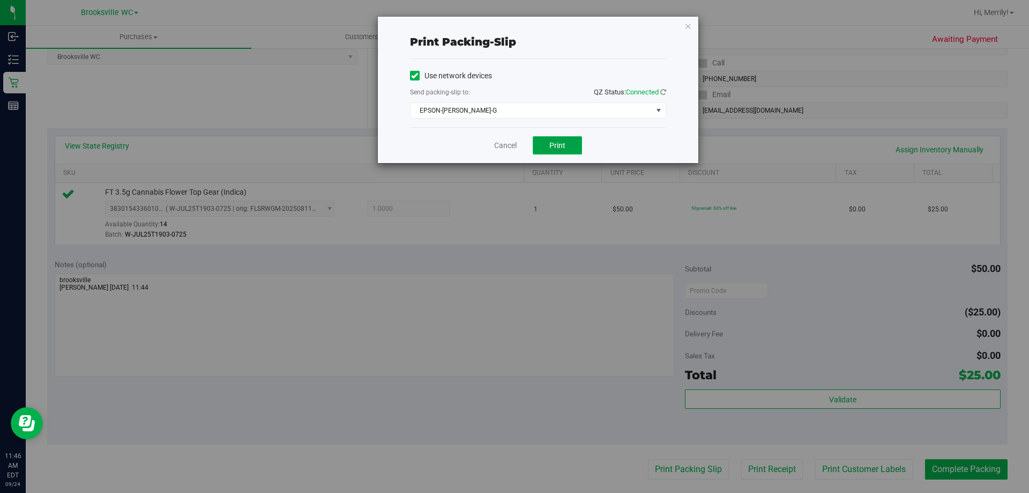
click at [550, 143] on span "Print" at bounding box center [557, 145] width 16 height 9
click at [509, 142] on link "Cancel" at bounding box center [505, 145] width 23 height 11
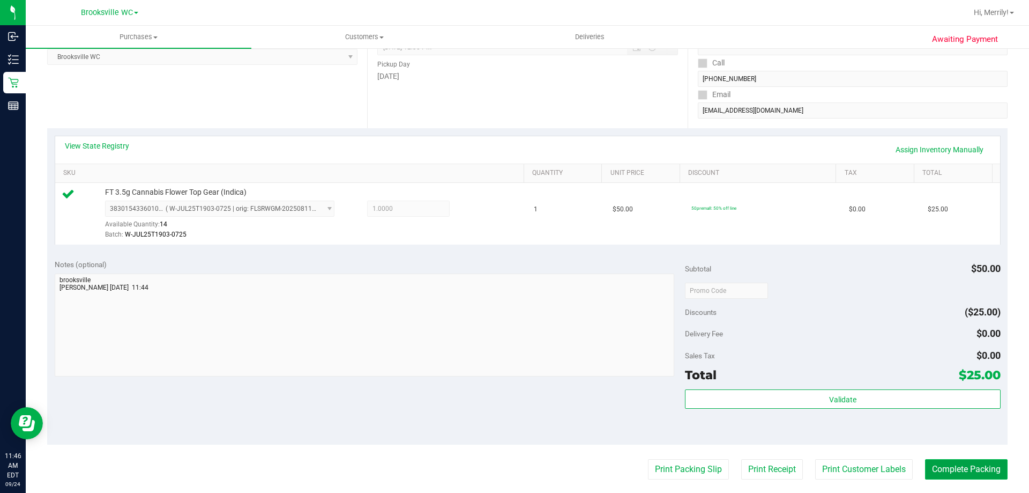
click at [949, 466] on button "Complete Packing" at bounding box center [966, 469] width 83 height 20
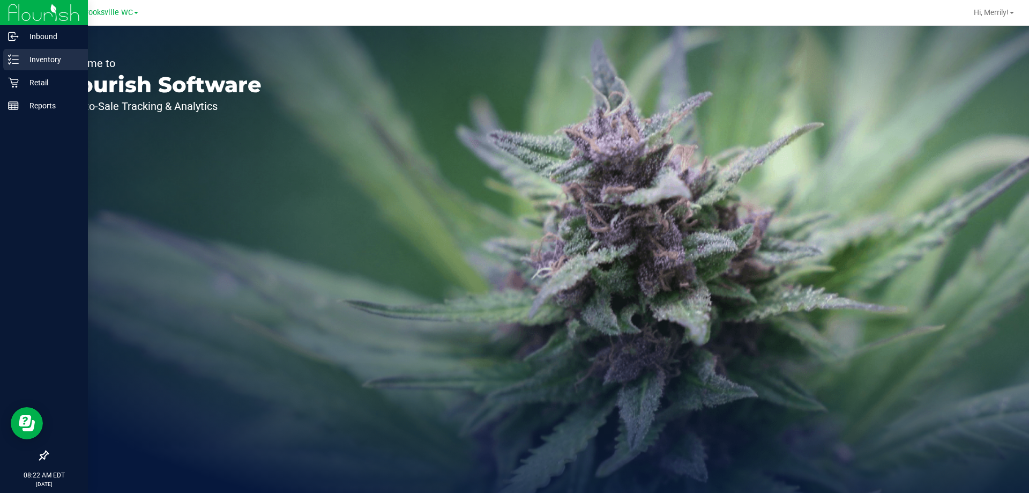
click at [20, 57] on p "Inventory" at bounding box center [51, 59] width 64 height 13
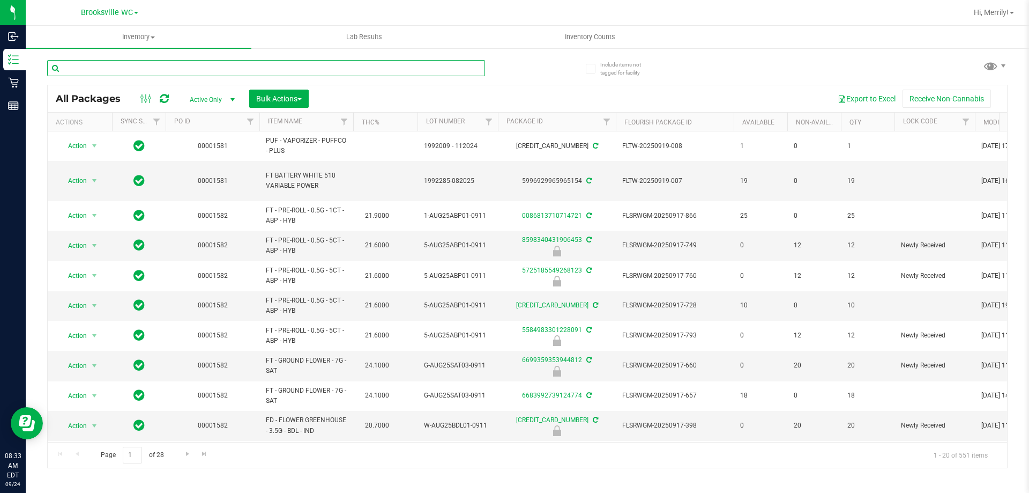
click at [145, 66] on input "text" at bounding box center [266, 68] width 438 height 16
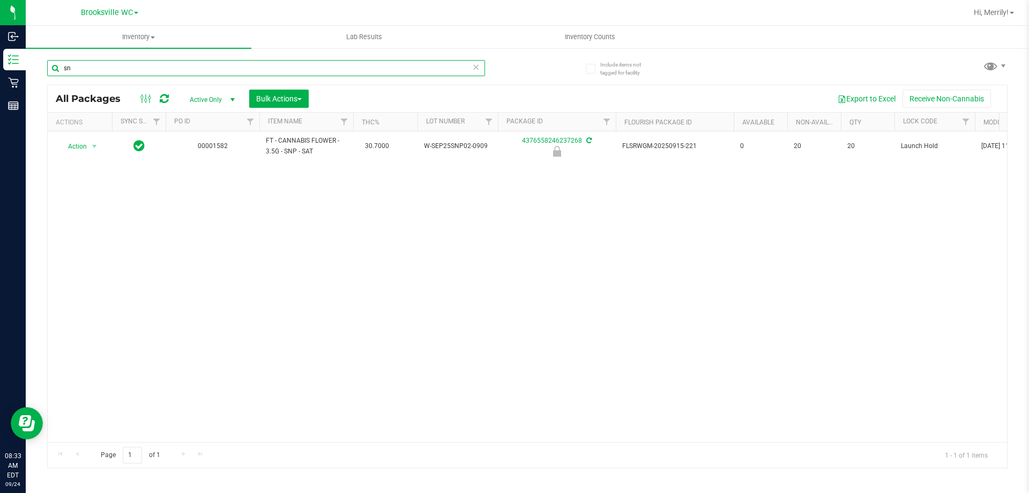
type input "s"
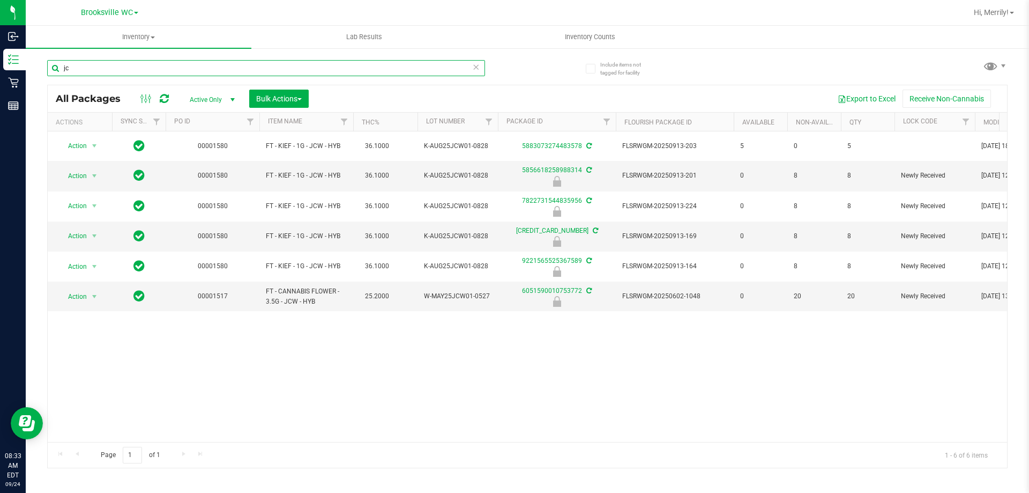
type input "j"
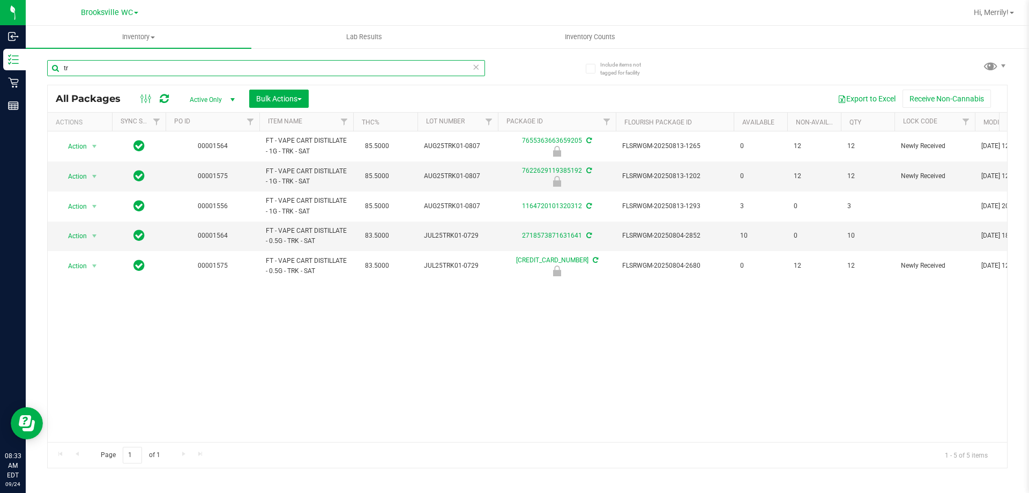
type input "t"
type input "chew"
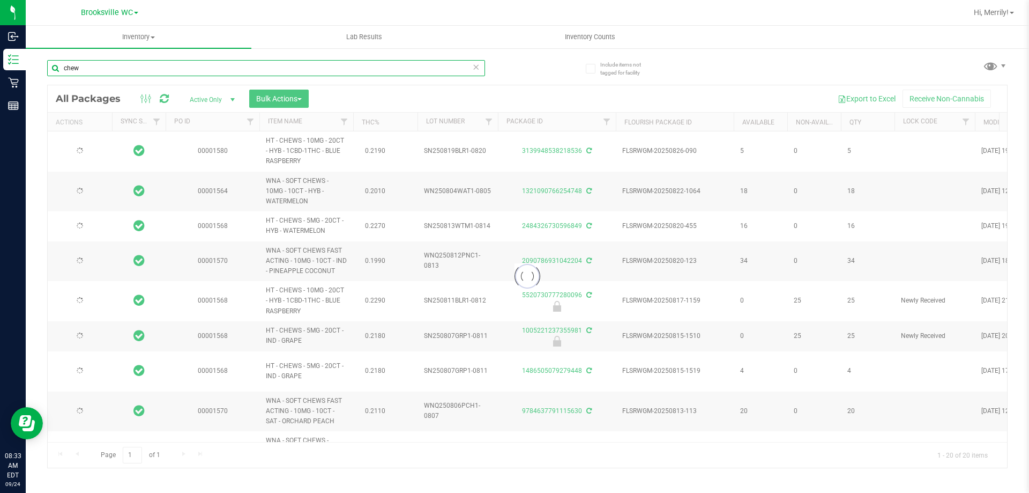
type input "2026-03-01"
type input "2026-08-04"
type input "2026-02-23"
type input "2026-08-12"
type input "2026-02-21"
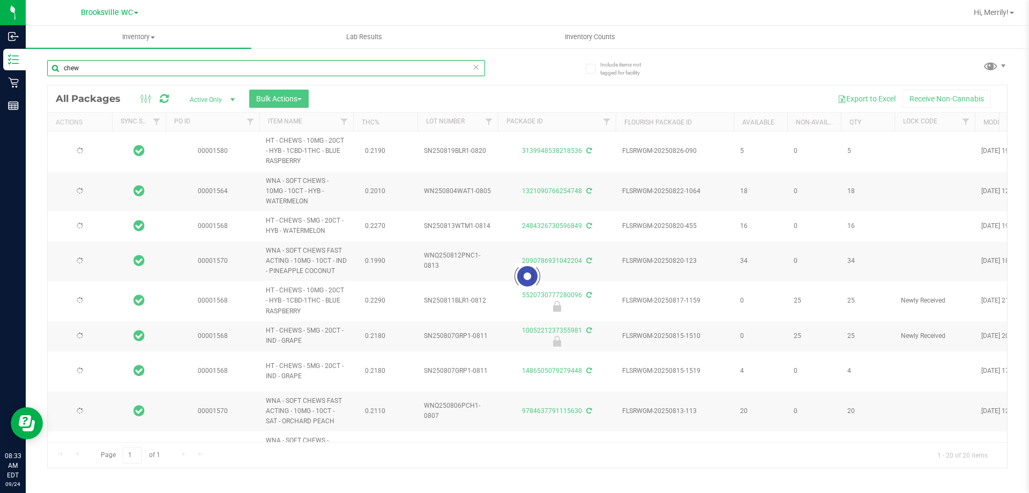
type input "2026-02-17"
type input "2026-08-06"
type input "2026-07-30"
type input "2026-01-27"
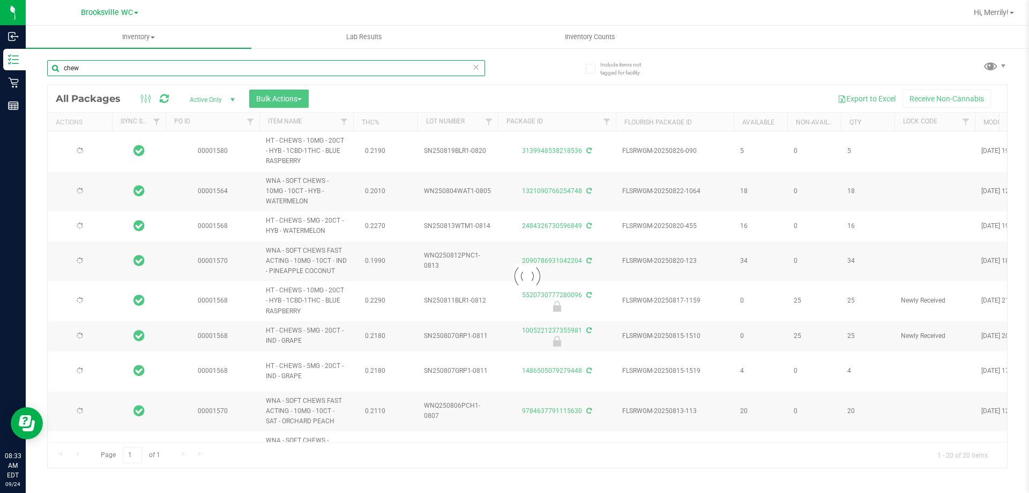
type input "2026-07-28"
type input "2026-01-27"
type input "2026-01-24"
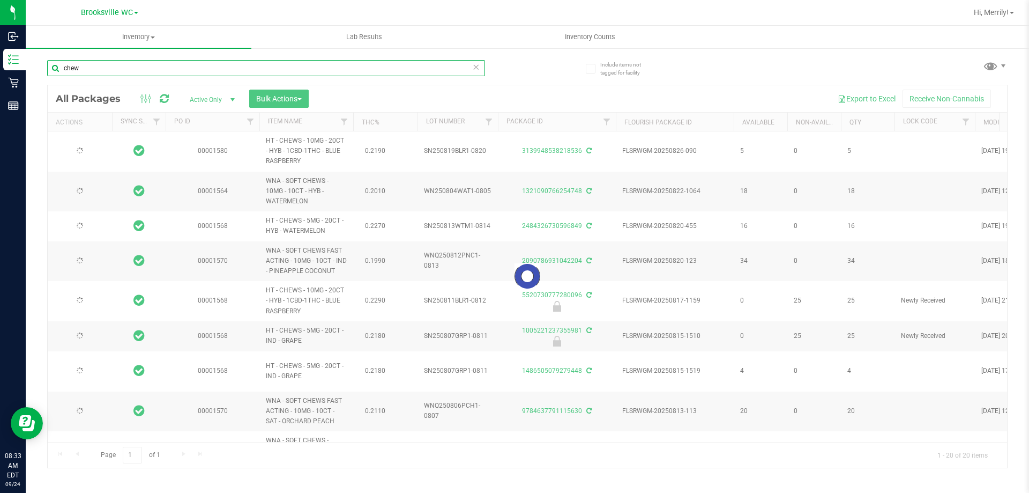
type input "2026-01-24"
type input "2026-07-21"
type input "2026-07-16"
type input "2026-06-17"
type input "2026-04-30"
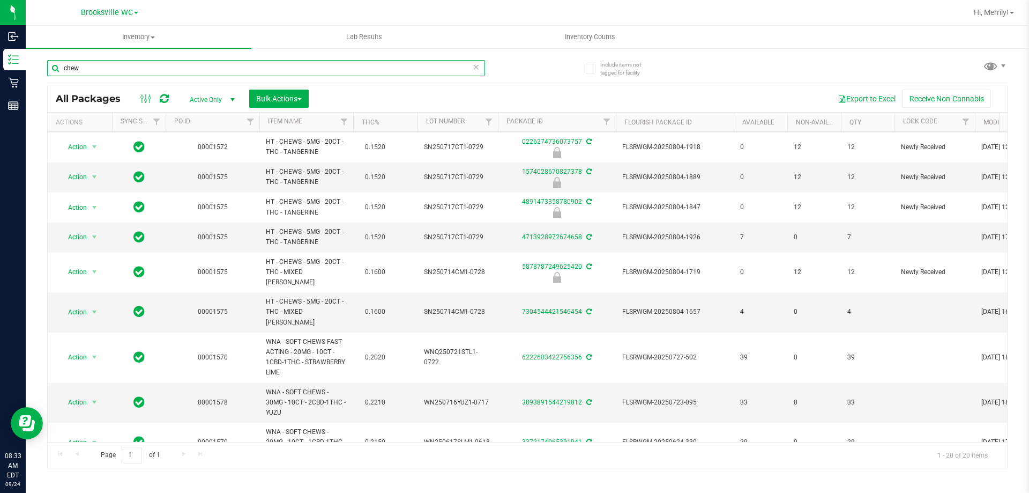
scroll to position [386, 0]
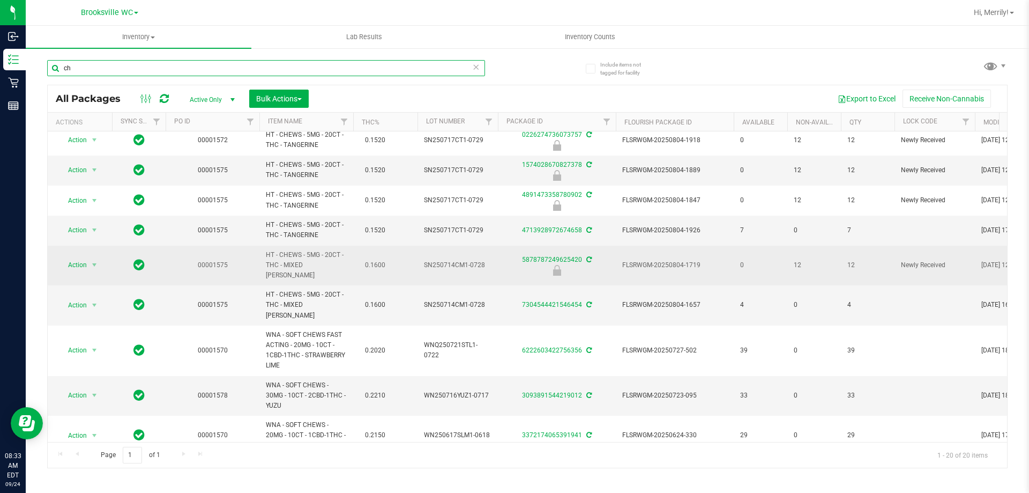
type input "c"
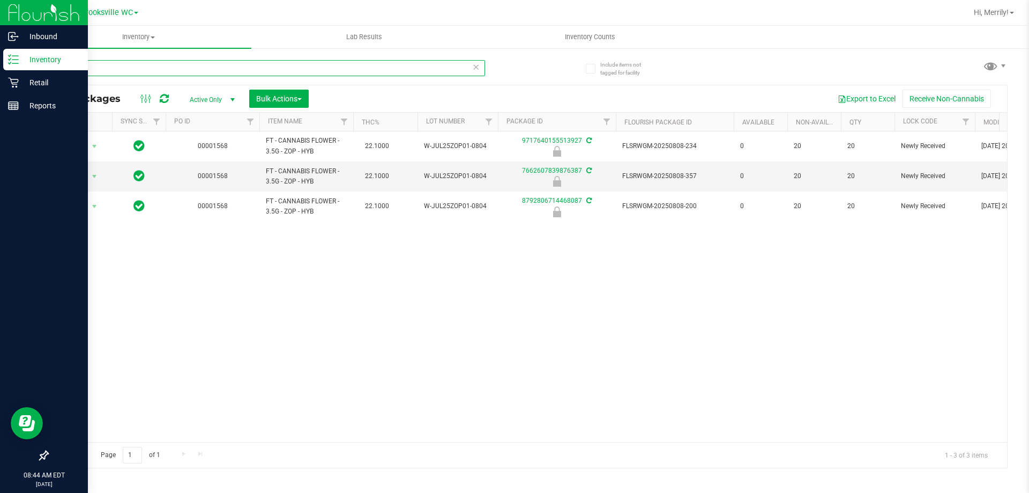
drag, startPoint x: 42, startPoint y: 68, endPoint x: 0, endPoint y: 5, distance: 75.4
click at [0, 5] on div "Inbound Inventory Retail Reports 08:44 AM EDT 09/24/2025 09/24 Brooksville WC H…" at bounding box center [514, 246] width 1029 height 493
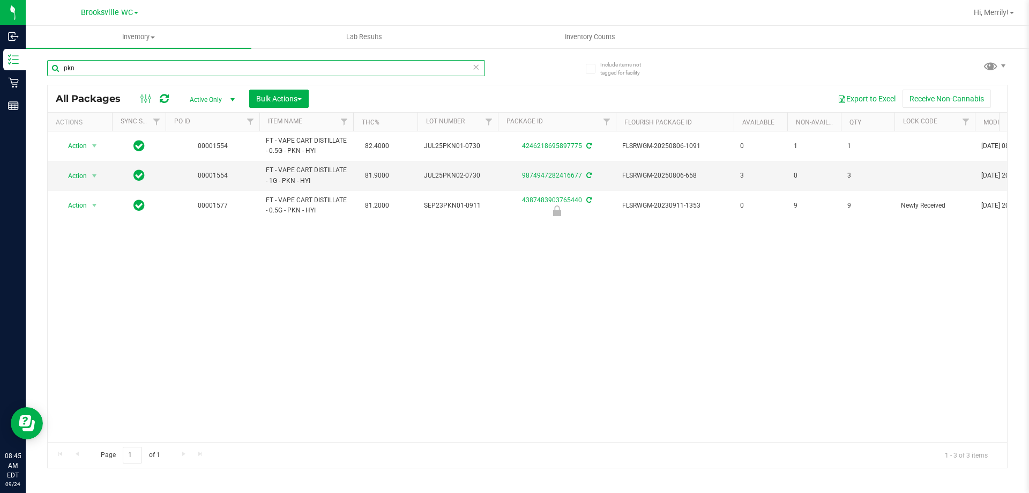
type input "pkn"
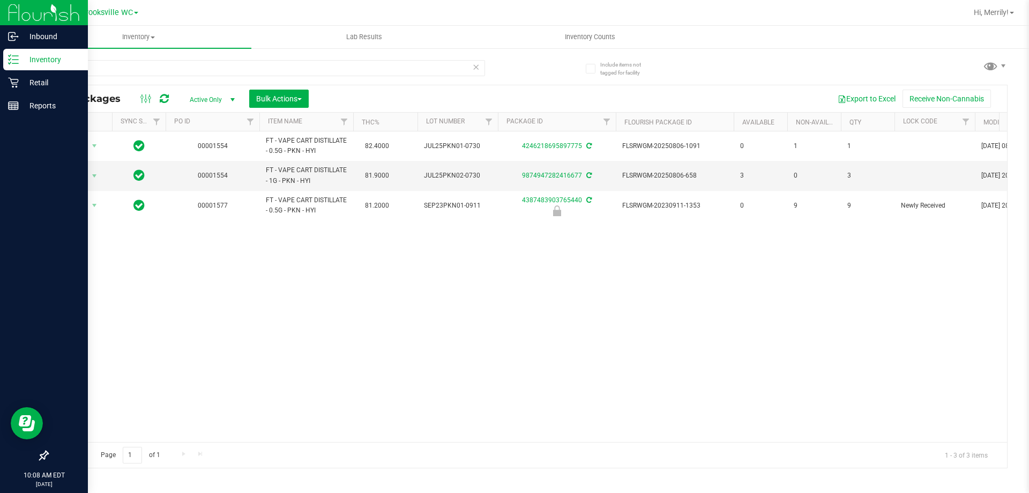
drag, startPoint x: 105, startPoint y: 66, endPoint x: 0, endPoint y: 16, distance: 116.7
click at [0, 63] on div "Inbound Inventory Retail Reports 10:08 AM EDT 09/24/2025 09/24 Brooksville WC H…" at bounding box center [514, 246] width 1029 height 493
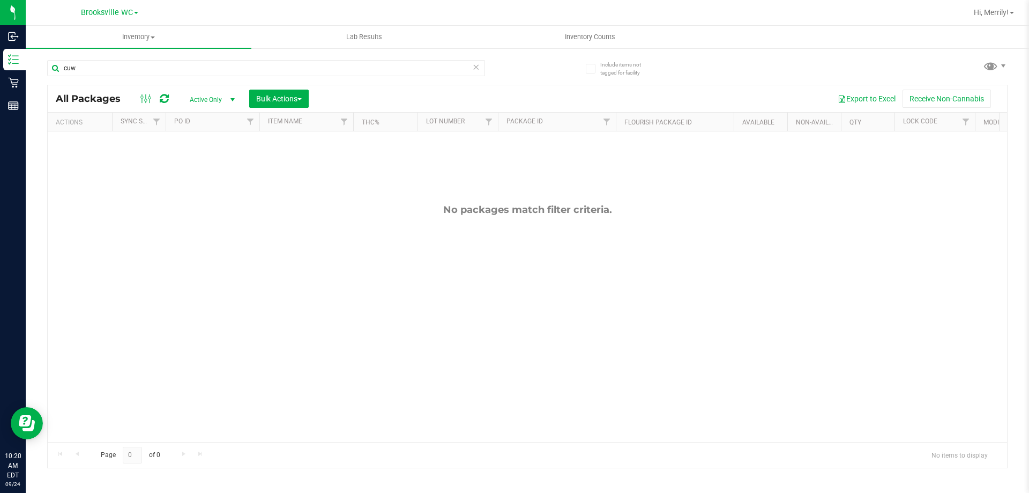
click at [773, 367] on div "No packages match filter criteria." at bounding box center [527, 322] width 959 height 383
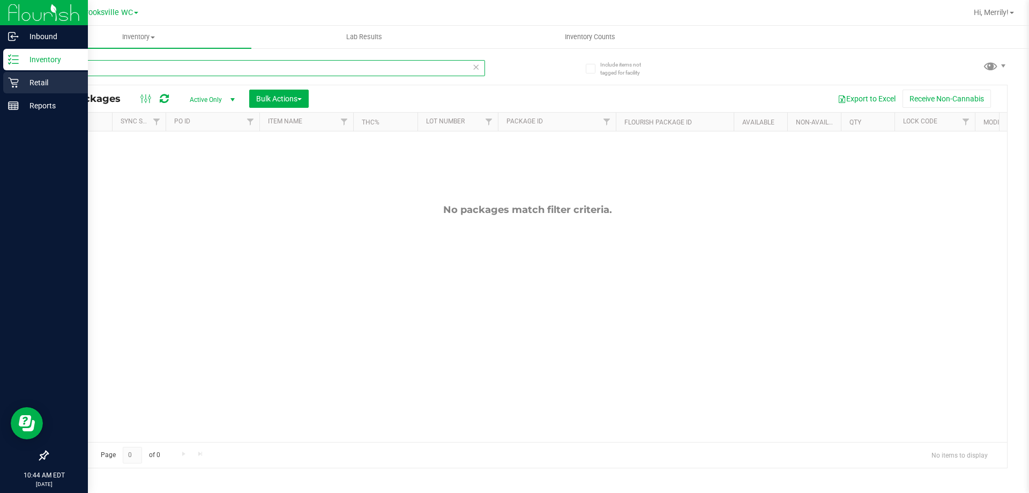
drag, startPoint x: 43, startPoint y: 72, endPoint x: 0, endPoint y: 72, distance: 43.4
click at [0, 72] on div "Inbound Inventory Retail Reports 10:44 AM EDT 09/24/2025 09/24 Brooksville WC H…" at bounding box center [514, 246] width 1029 height 493
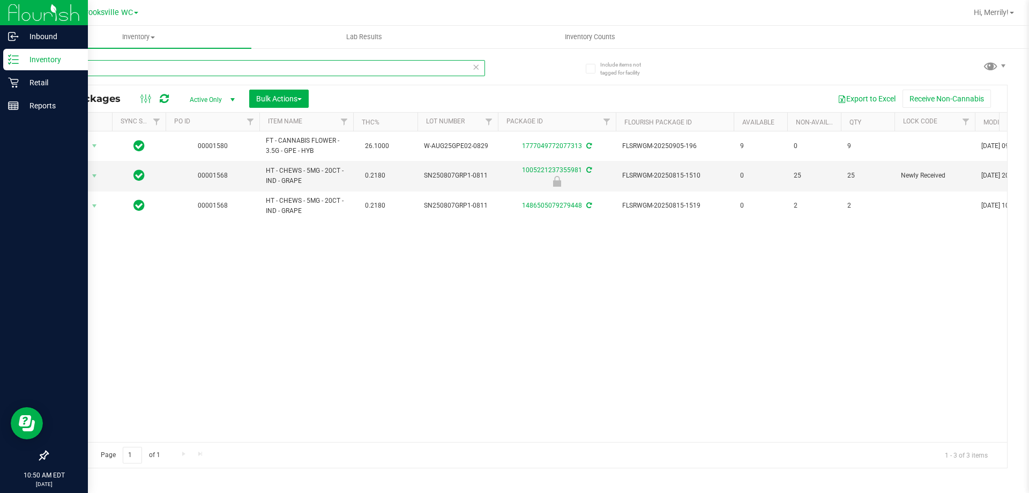
type input "grape"
click at [18, 107] on rect at bounding box center [14, 106] width 10 height 8
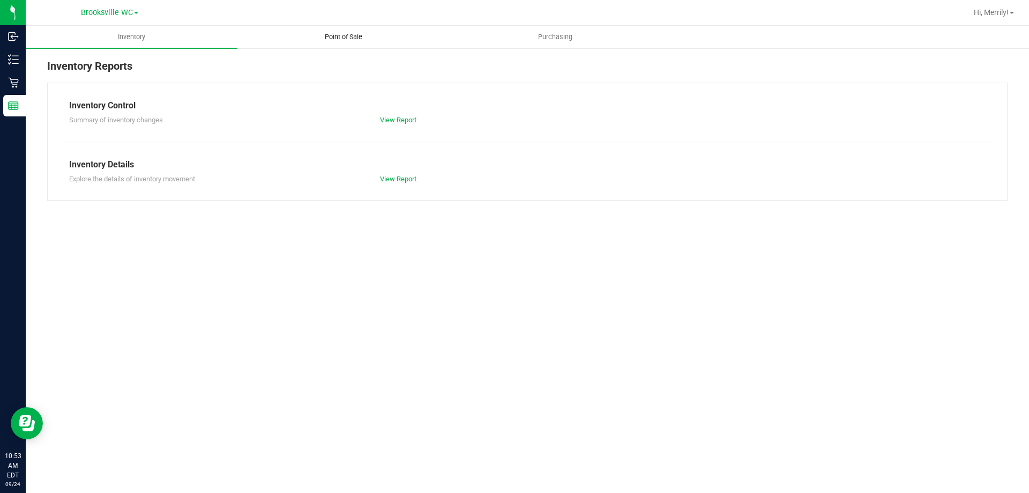
click at [346, 36] on span "Point of Sale" at bounding box center [343, 37] width 66 height 10
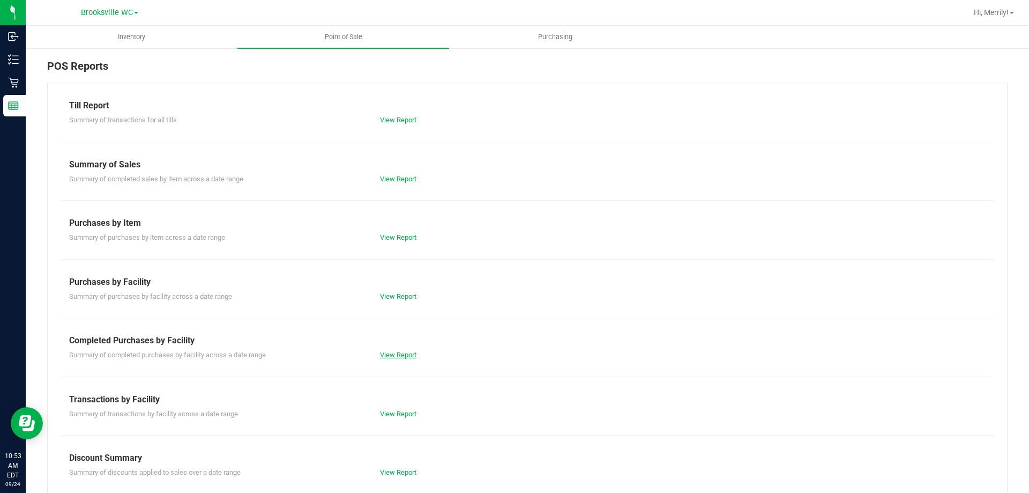
click at [397, 356] on link "View Report" at bounding box center [398, 355] width 36 height 8
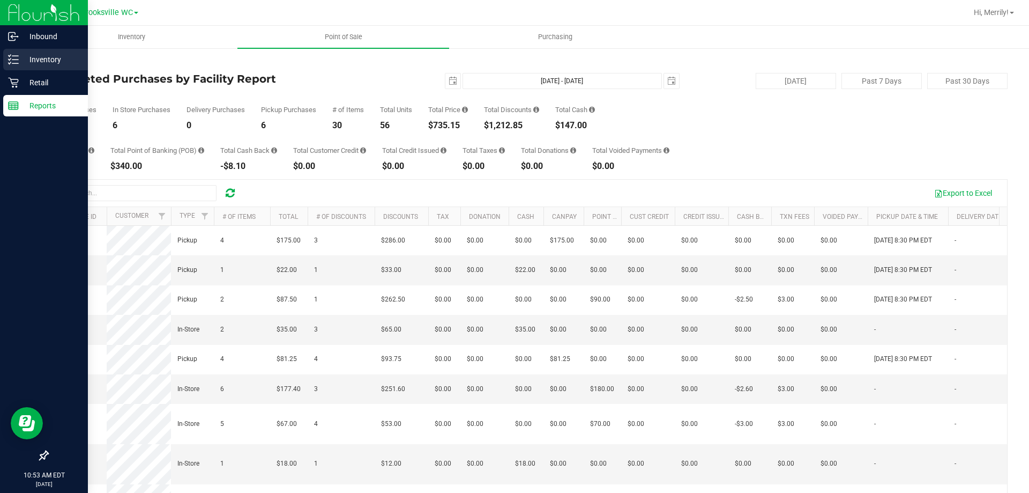
click at [14, 59] on line at bounding box center [15, 59] width 6 height 0
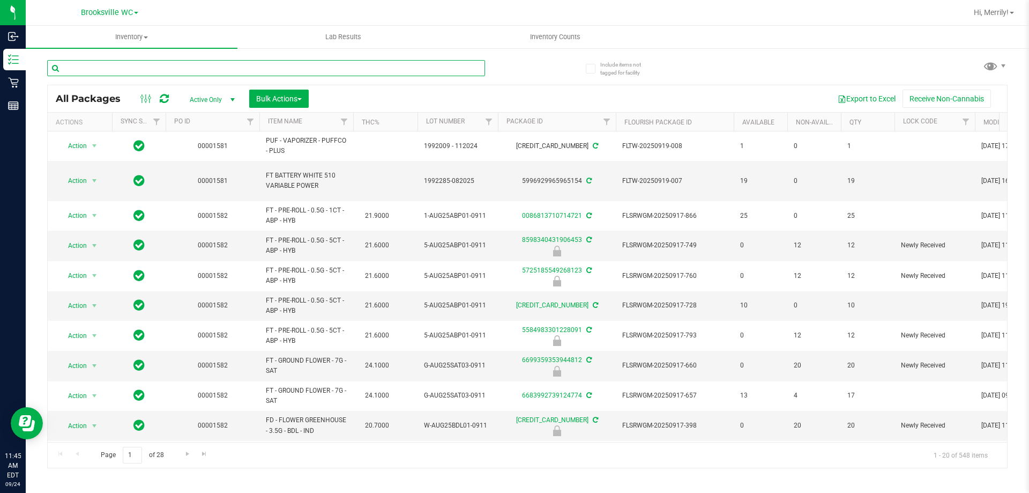
click at [94, 70] on input "text" at bounding box center [266, 68] width 438 height 16
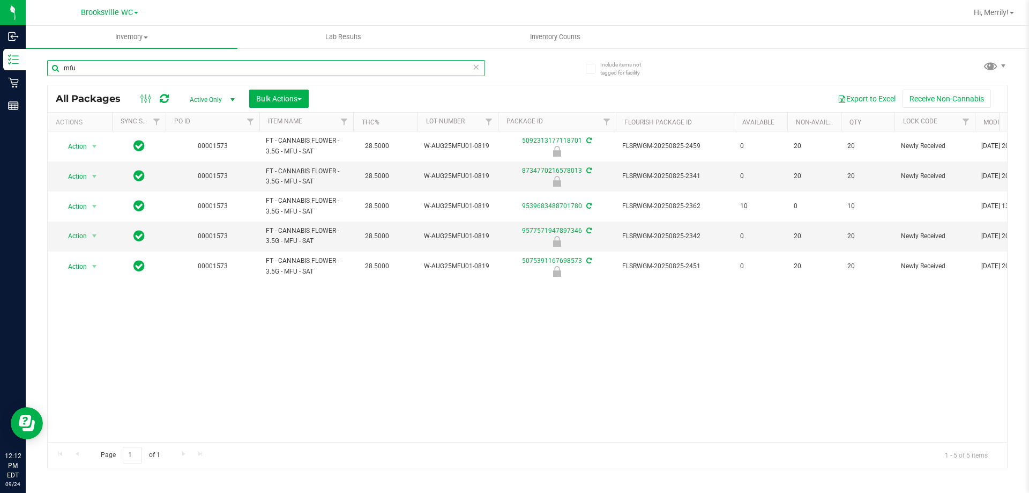
drag, startPoint x: 109, startPoint y: 70, endPoint x: 0, endPoint y: -19, distance: 140.5
click at [0, 0] on html "Inbound Inventory Retail Reports 12:12 PM EDT [DATE] 09/24 Brooksville WC Hi, M…" at bounding box center [514, 246] width 1029 height 493
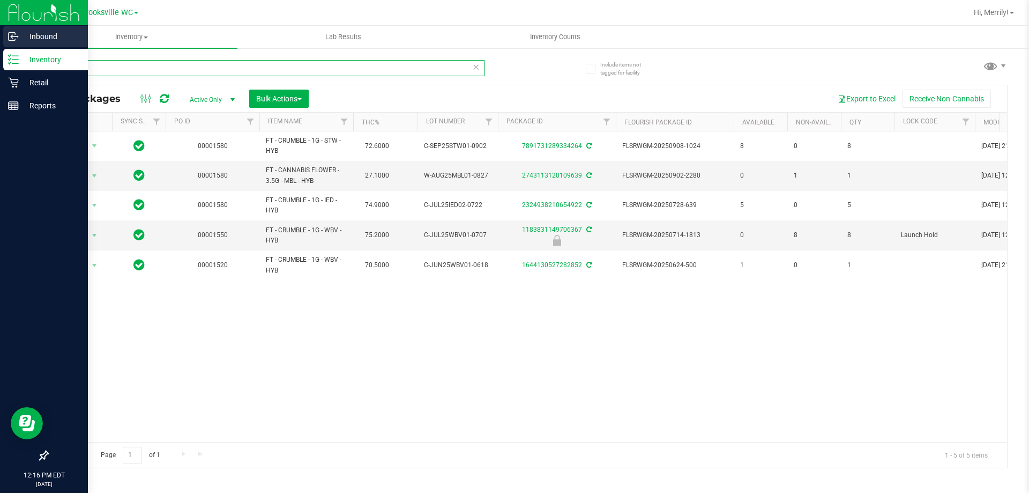
drag, startPoint x: 84, startPoint y: 66, endPoint x: 1, endPoint y: 27, distance: 91.3
click at [0, 44] on div "Inbound Inventory Retail Reports 12:16 PM EDT [DATE] 09/24 Brooksville WC Hi, M…" at bounding box center [514, 246] width 1029 height 493
type input "mbl"
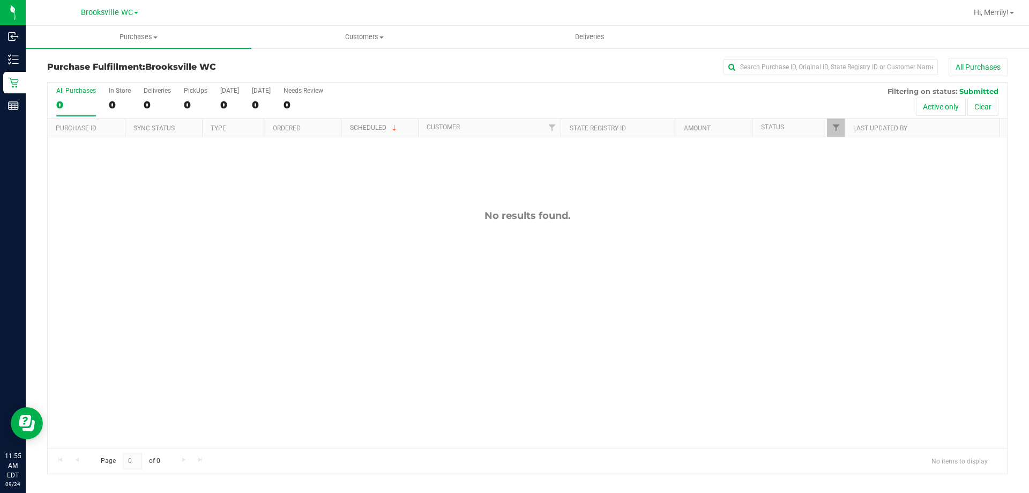
click at [415, 235] on div "No results found." at bounding box center [527, 328] width 959 height 383
click at [355, 338] on div "No results found." at bounding box center [527, 328] width 959 height 383
drag, startPoint x: 116, startPoint y: 395, endPoint x: 87, endPoint y: 399, distance: 29.2
click at [108, 396] on div "No results found." at bounding box center [527, 328] width 959 height 383
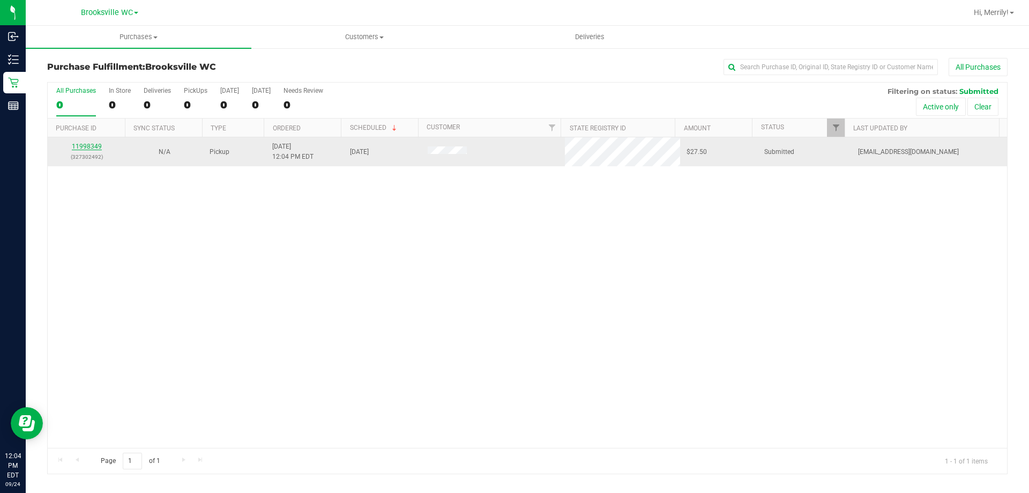
click at [96, 146] on link "11998349" at bounding box center [87, 147] width 30 height 8
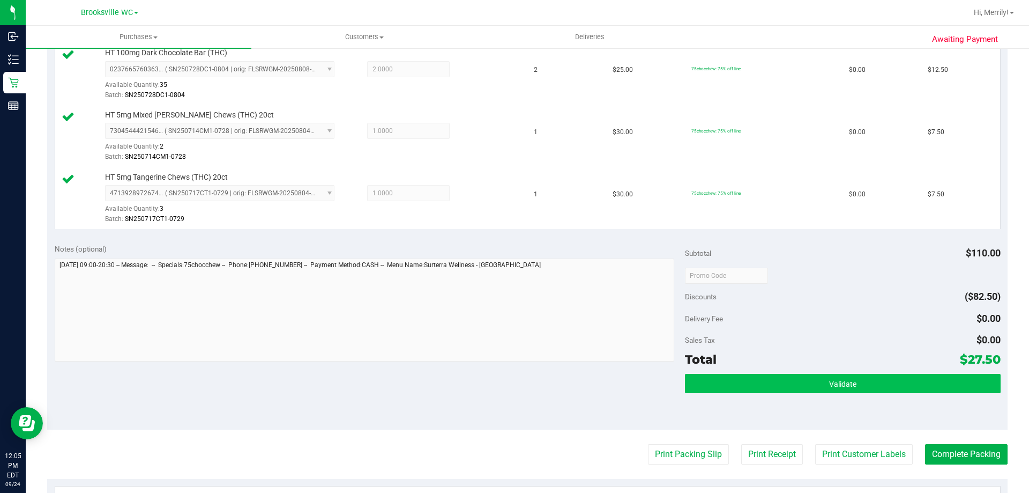
scroll to position [322, 0]
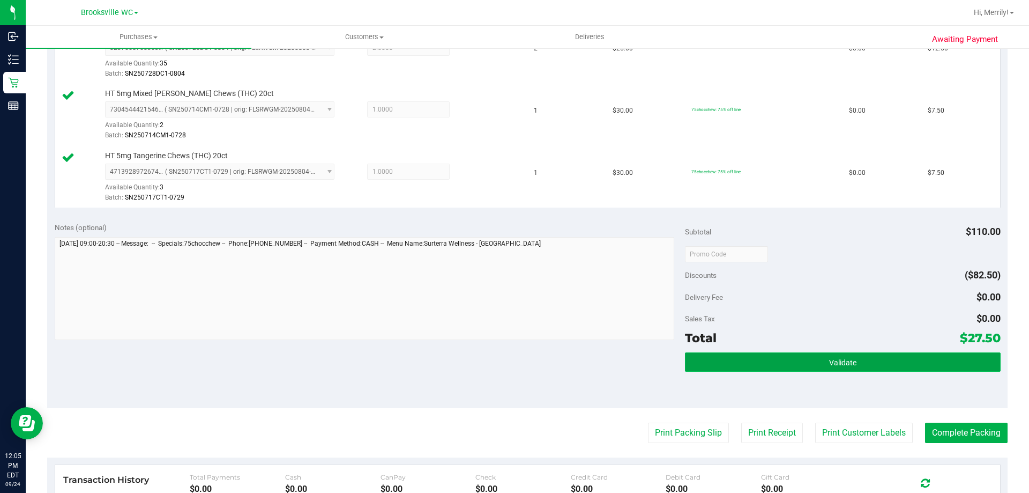
click at [830, 362] on span "Validate" at bounding box center [842, 362] width 27 height 9
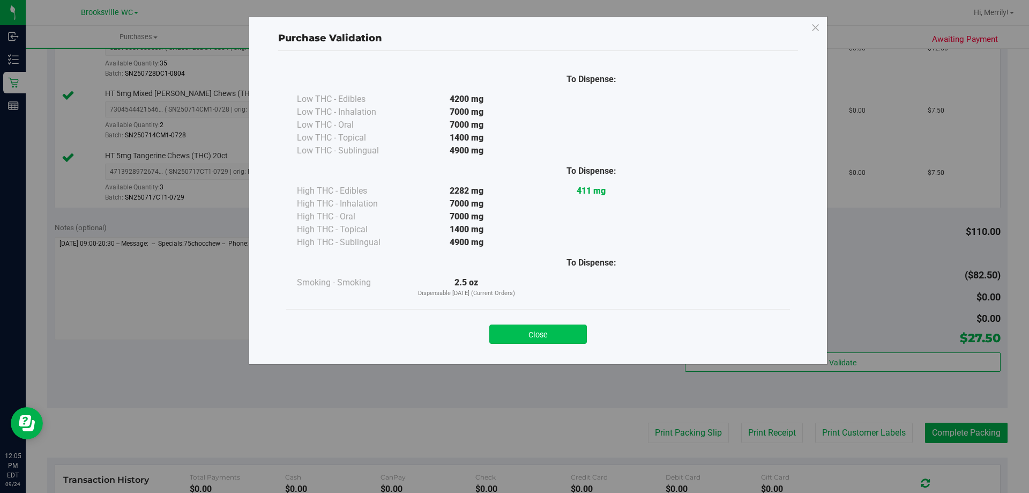
click at [506, 330] on button "Close" at bounding box center [538, 333] width 98 height 19
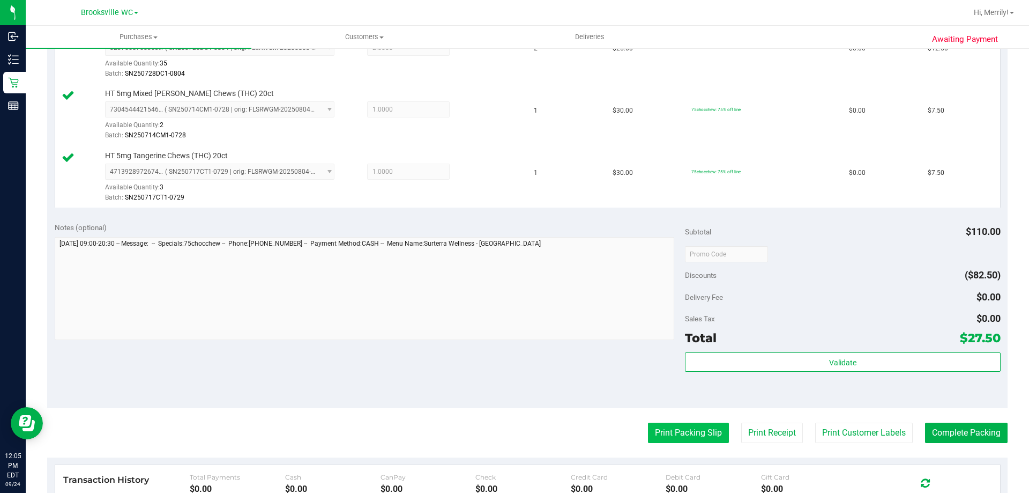
click at [667, 431] on button "Print Packing Slip" at bounding box center [688, 432] width 81 height 20
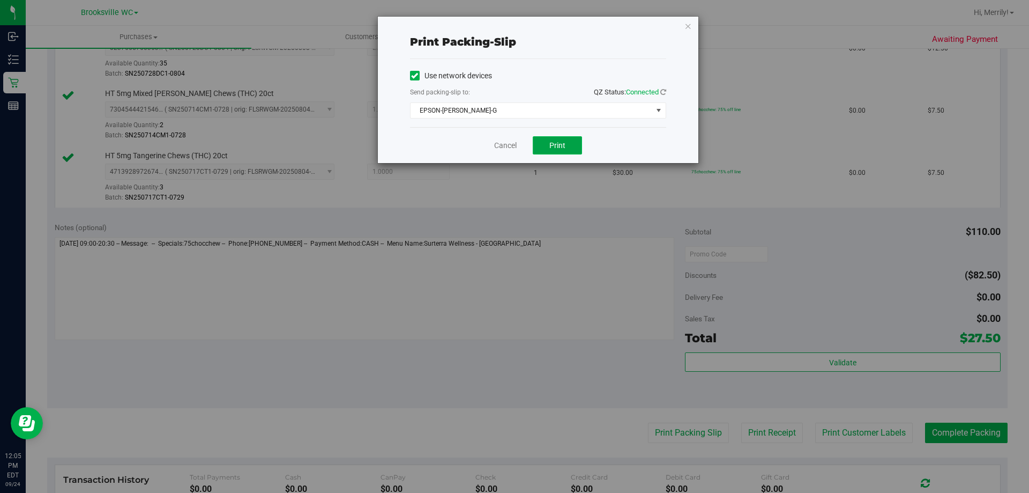
click at [548, 151] on button "Print" at bounding box center [557, 145] width 49 height 18
click at [503, 145] on link "Cancel" at bounding box center [505, 145] width 23 height 11
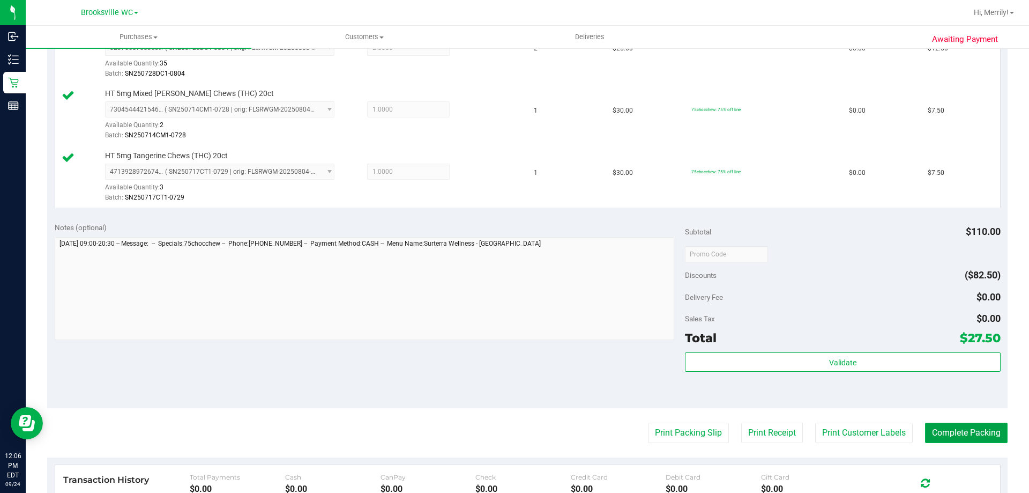
click at [957, 430] on button "Complete Packing" at bounding box center [966, 432] width 83 height 20
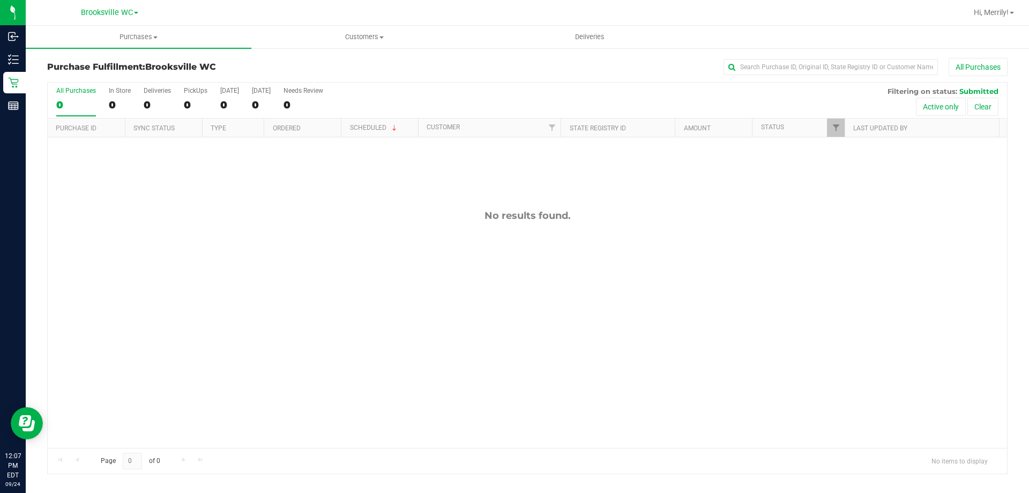
click at [378, 246] on div "No results found." at bounding box center [527, 328] width 959 height 383
click at [406, 299] on div "No results found." at bounding box center [527, 328] width 959 height 383
click at [212, 337] on div "No results found." at bounding box center [527, 328] width 959 height 383
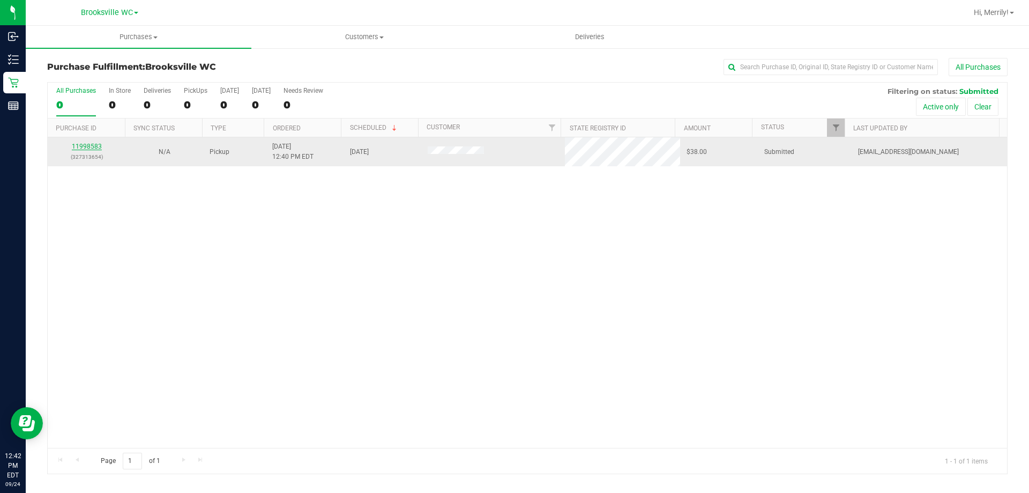
click at [96, 146] on link "11998583" at bounding box center [87, 147] width 30 height 8
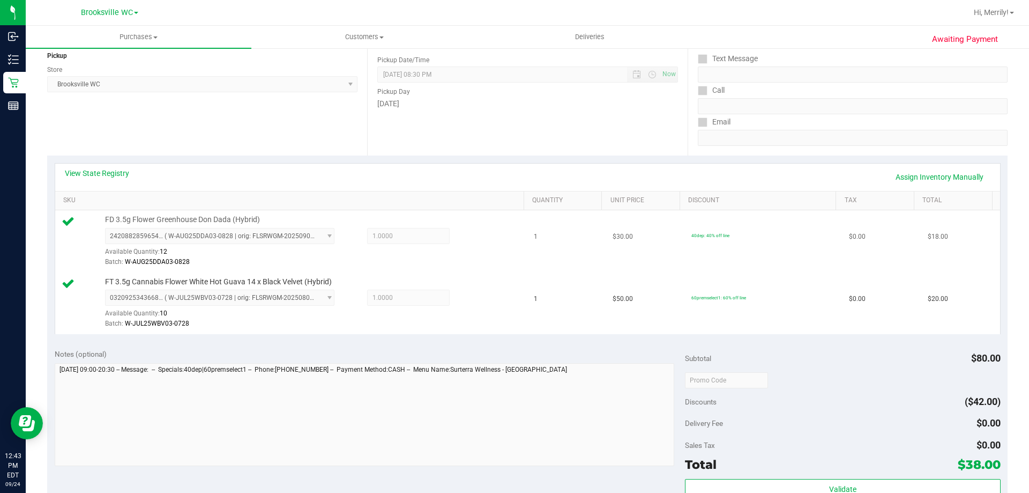
scroll to position [214, 0]
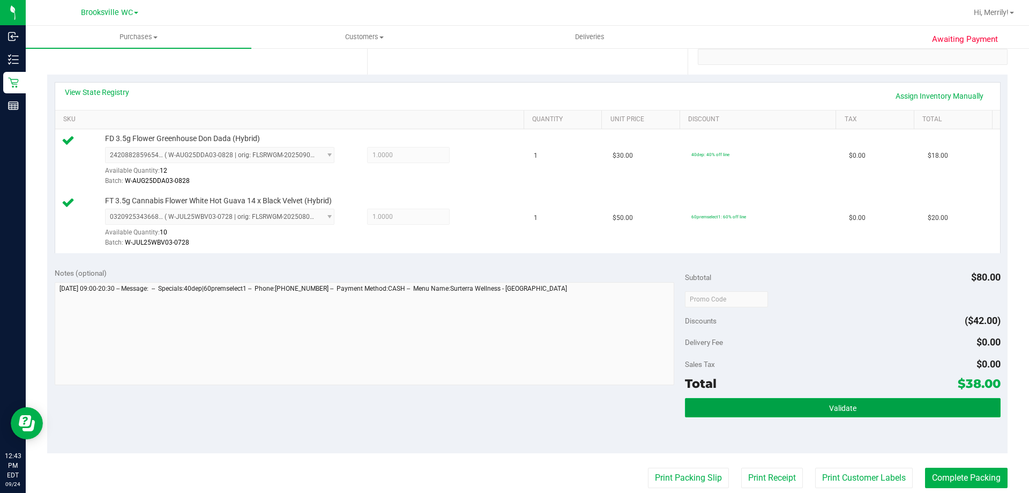
click at [804, 407] on button "Validate" at bounding box center [842, 407] width 315 height 19
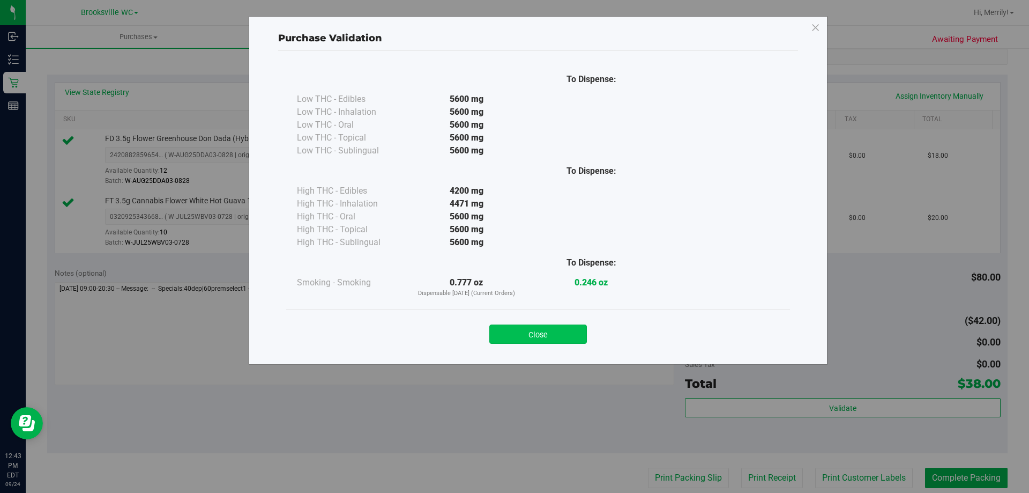
click at [539, 331] on button "Close" at bounding box center [538, 333] width 98 height 19
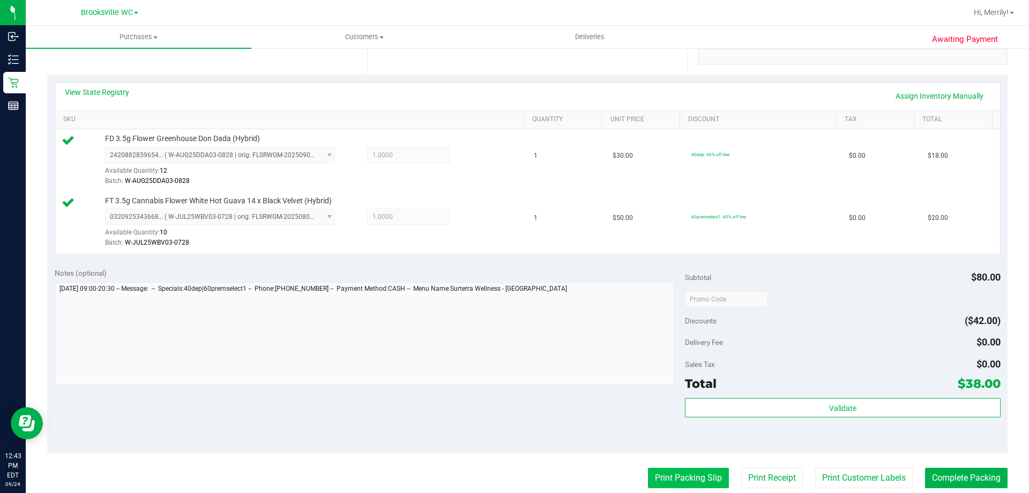
click at [665, 476] on button "Print Packing Slip" at bounding box center [688, 477] width 81 height 20
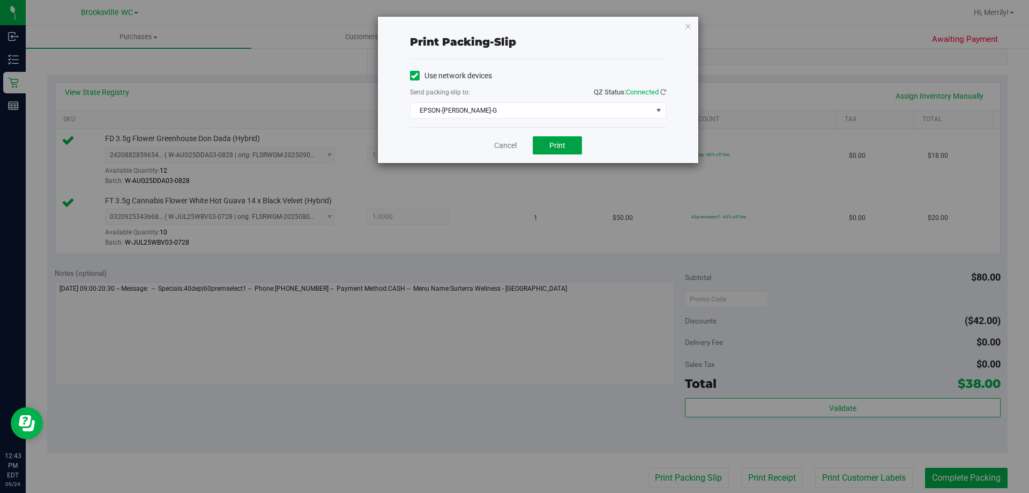
drag, startPoint x: 563, startPoint y: 152, endPoint x: 548, endPoint y: 84, distance: 69.2
click at [562, 151] on button "Print" at bounding box center [557, 145] width 49 height 18
click at [501, 141] on link "Cancel" at bounding box center [505, 145] width 23 height 11
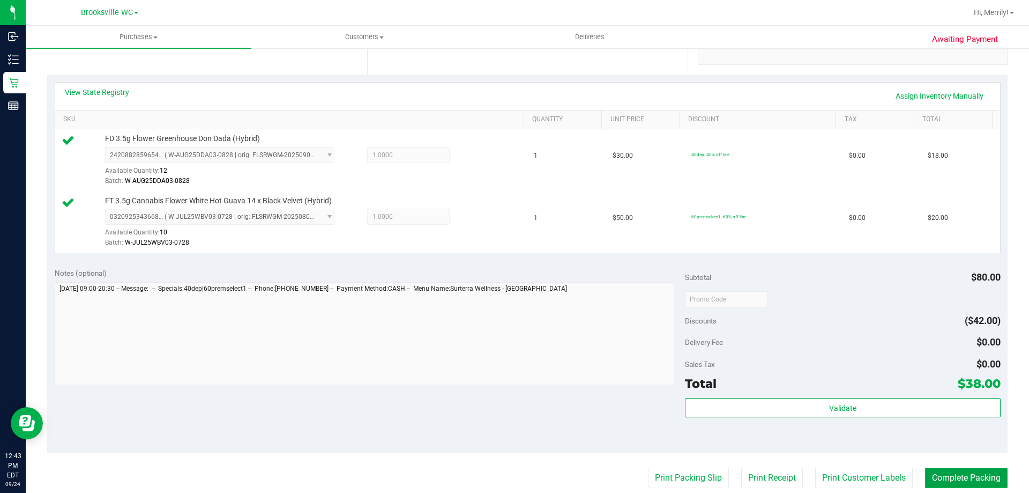
click at [965, 477] on button "Complete Packing" at bounding box center [966, 477] width 83 height 20
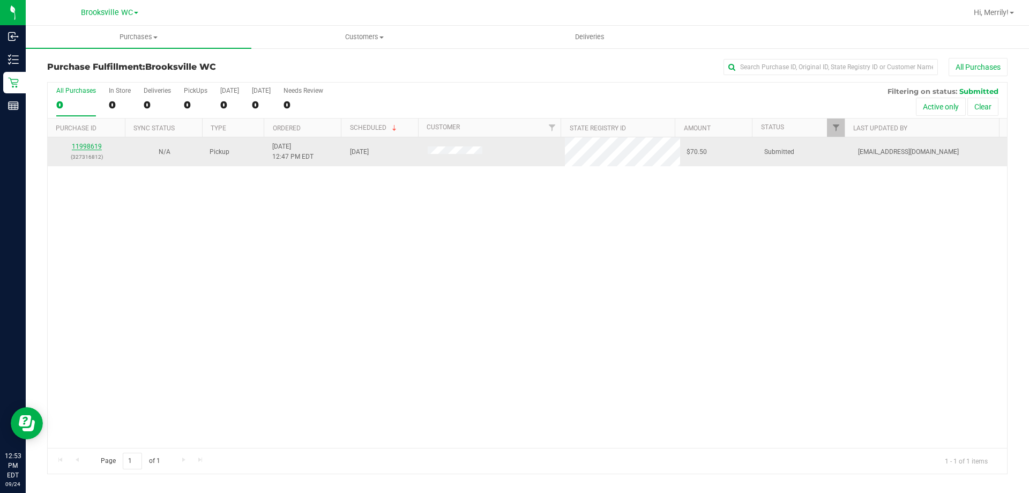
click at [87, 146] on link "11998619" at bounding box center [87, 147] width 30 height 8
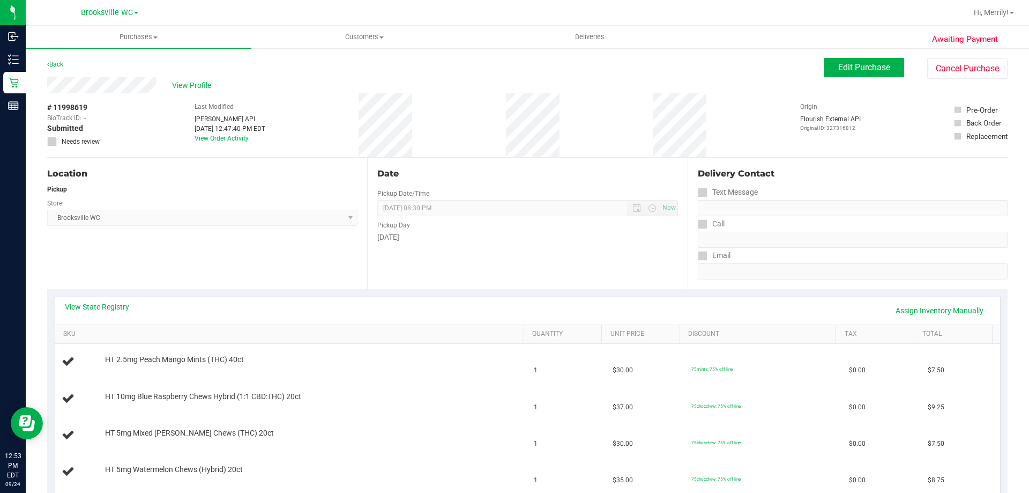
click at [221, 226] on div "Location Pickup Store [GEOGRAPHIC_DATA] WC Select Store [PERSON_NAME][GEOGRAPHI…" at bounding box center [207, 223] width 320 height 131
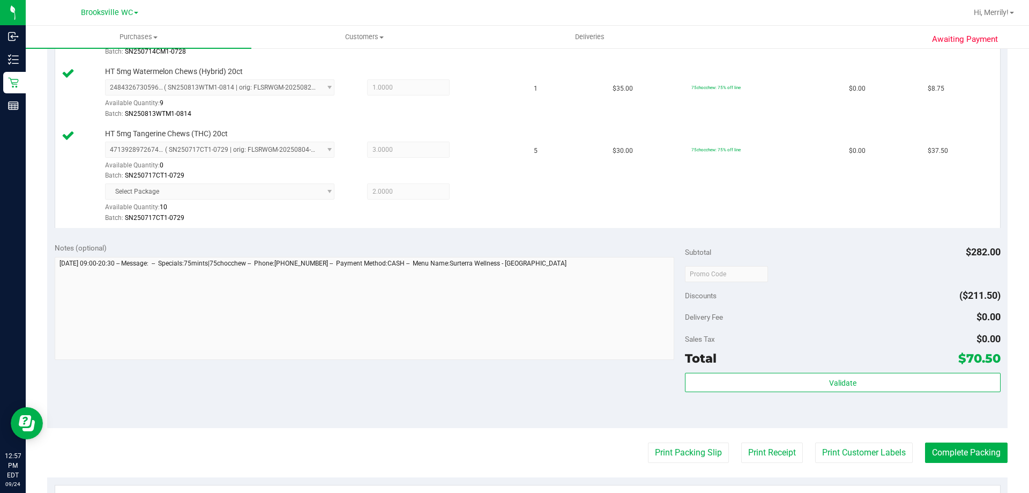
scroll to position [482, 0]
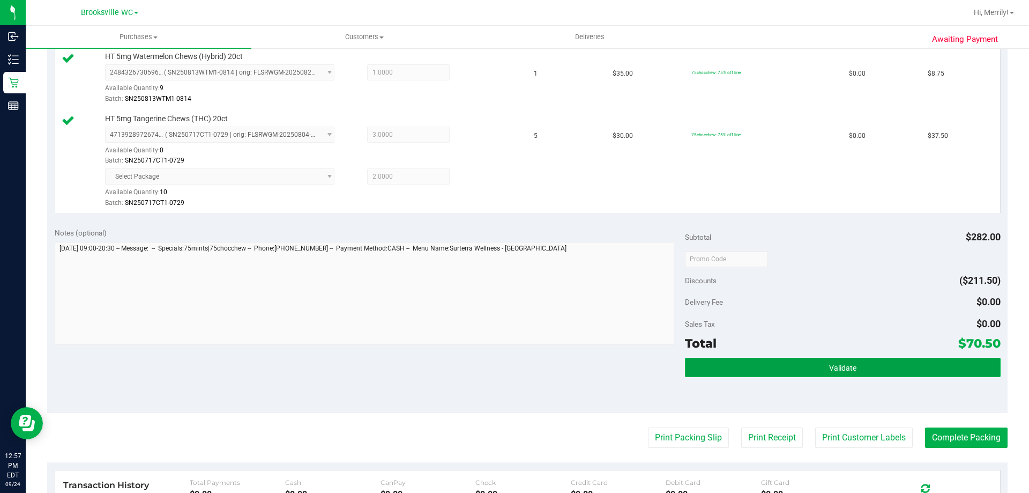
click at [829, 369] on span "Validate" at bounding box center [842, 367] width 27 height 9
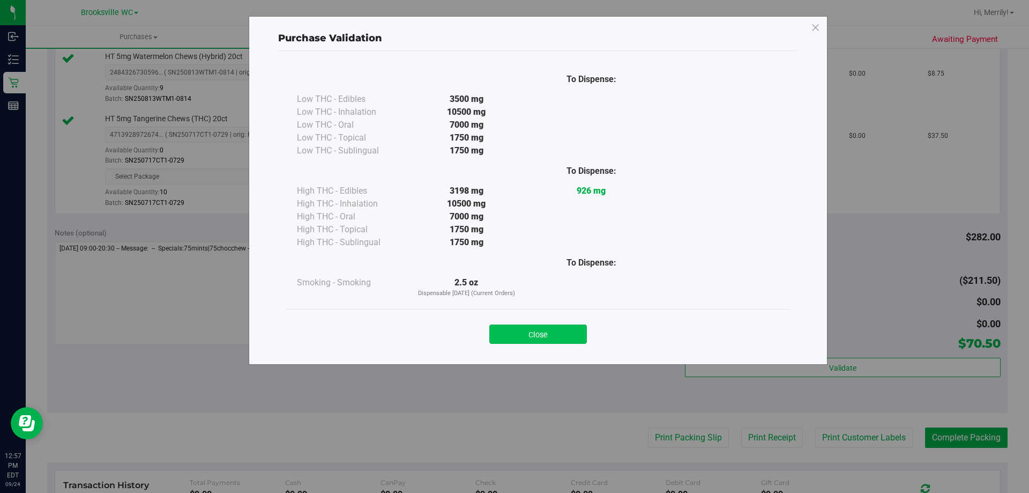
click at [553, 332] on button "Close" at bounding box center [538, 333] width 98 height 19
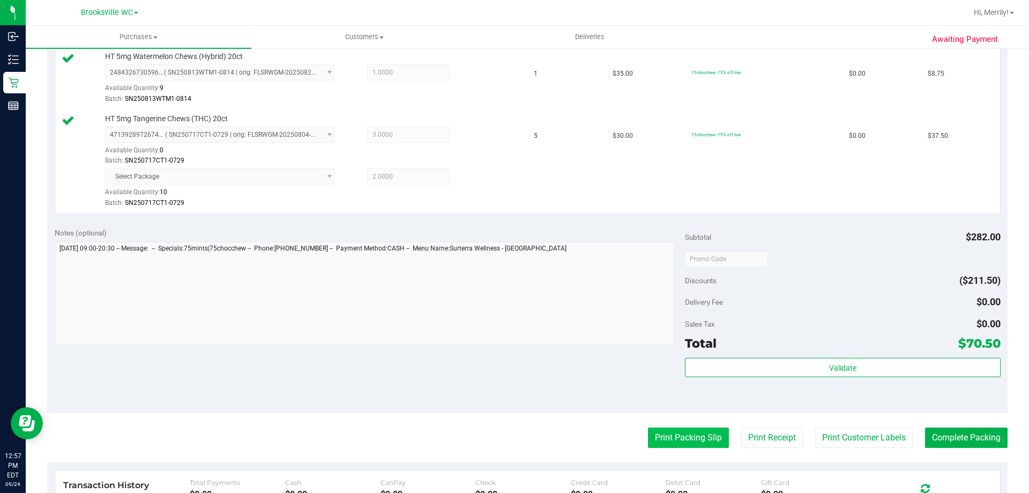
click at [675, 431] on button "Print Packing Slip" at bounding box center [688, 437] width 81 height 20
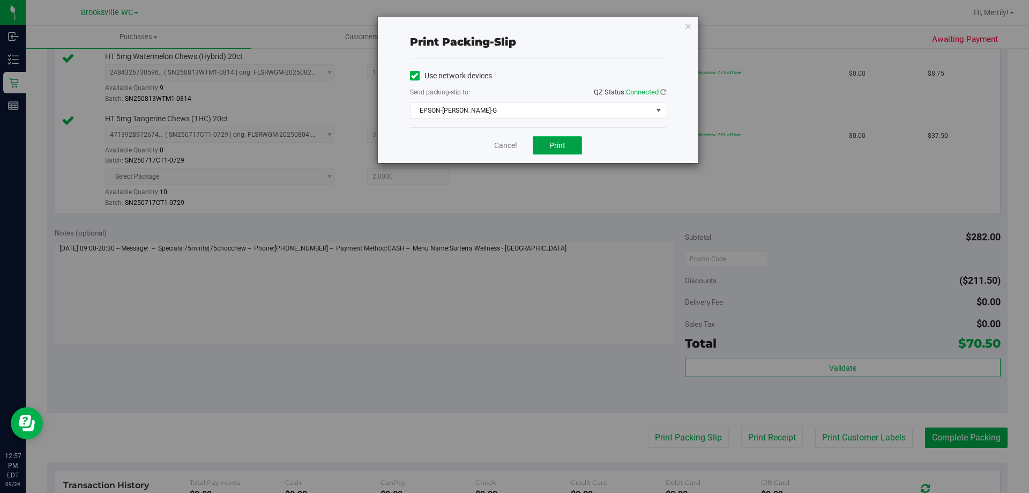
click at [565, 151] on button "Print" at bounding box center [557, 145] width 49 height 18
click at [497, 144] on link "Cancel" at bounding box center [505, 145] width 23 height 11
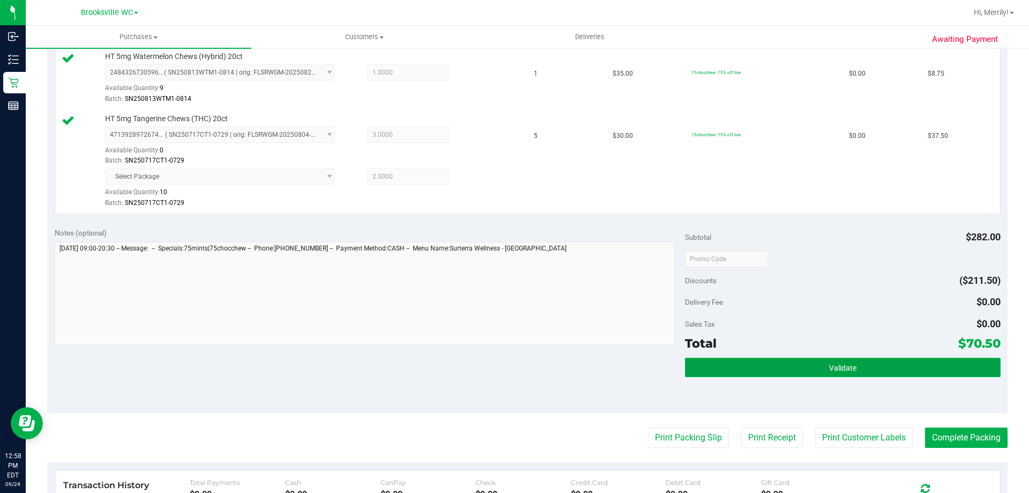
click at [789, 360] on button "Validate" at bounding box center [842, 366] width 315 height 19
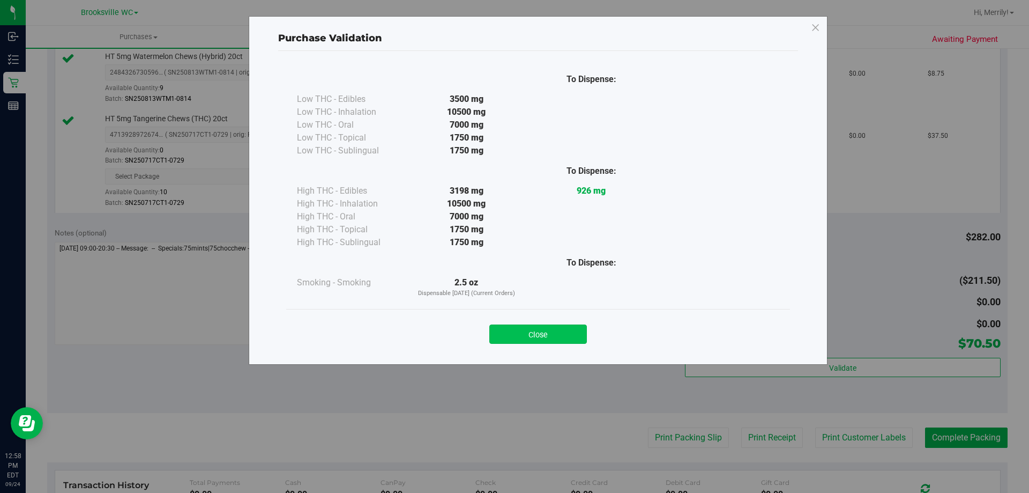
click at [550, 337] on button "Close" at bounding box center [538, 333] width 98 height 19
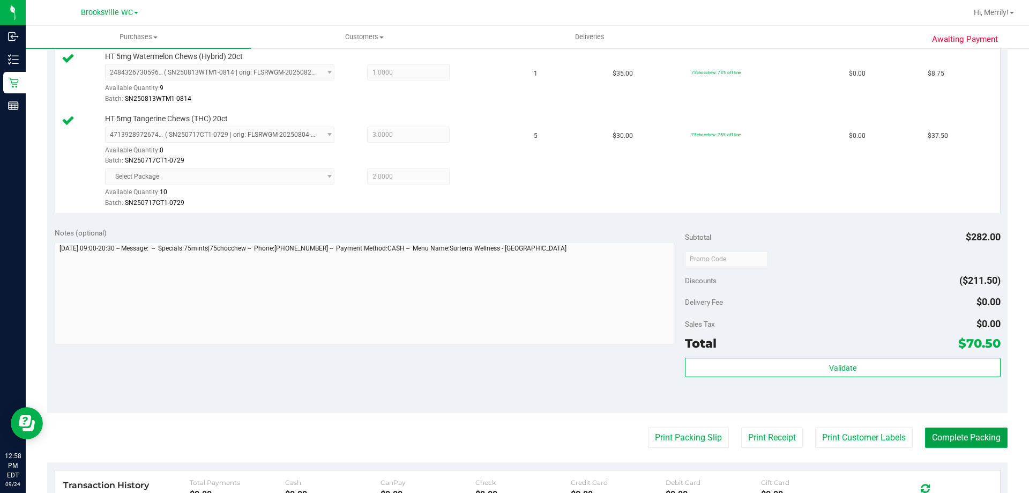
click at [949, 434] on button "Complete Packing" at bounding box center [966, 437] width 83 height 20
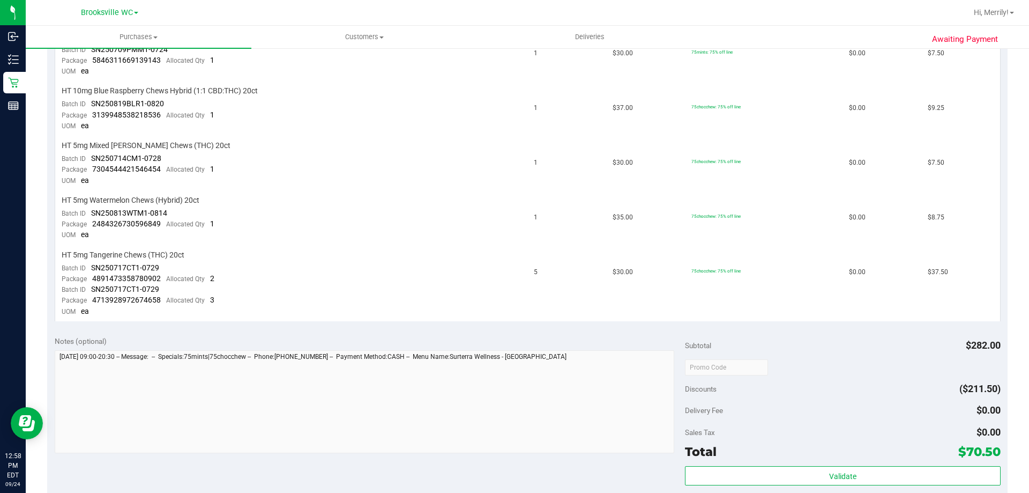
scroll to position [376, 0]
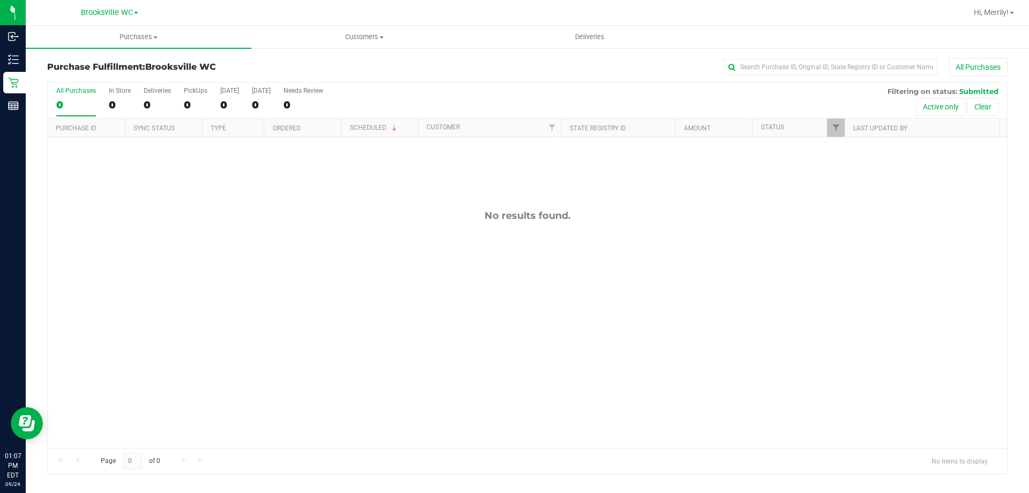
click at [430, 315] on div "No results found." at bounding box center [527, 328] width 959 height 383
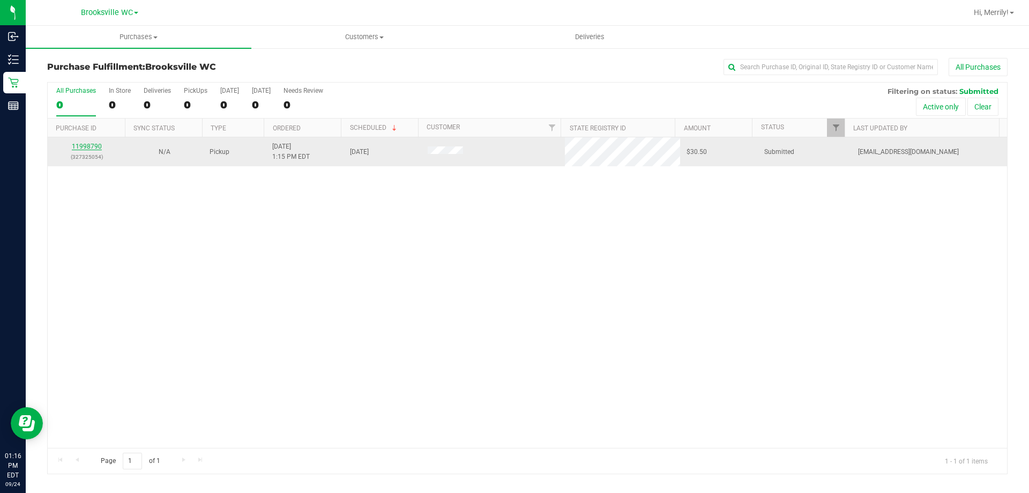
click at [85, 147] on link "11998790" at bounding box center [87, 147] width 30 height 8
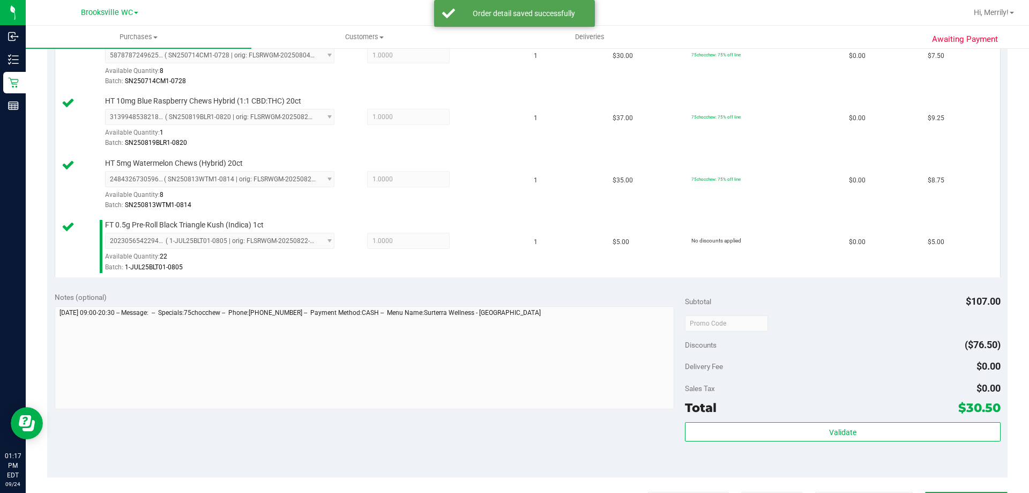
scroll to position [322, 0]
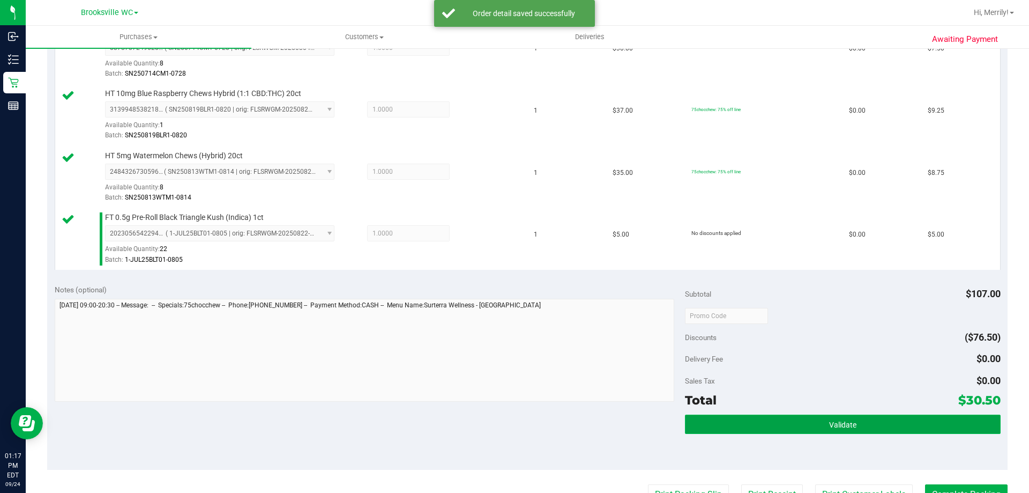
click at [788, 432] on button "Validate" at bounding box center [842, 423] width 315 height 19
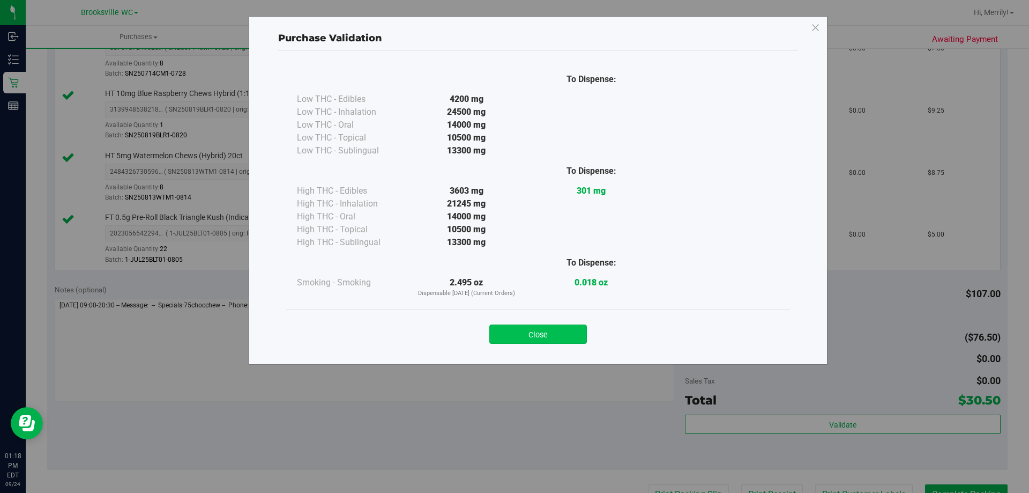
click at [533, 330] on button "Close" at bounding box center [538, 333] width 98 height 19
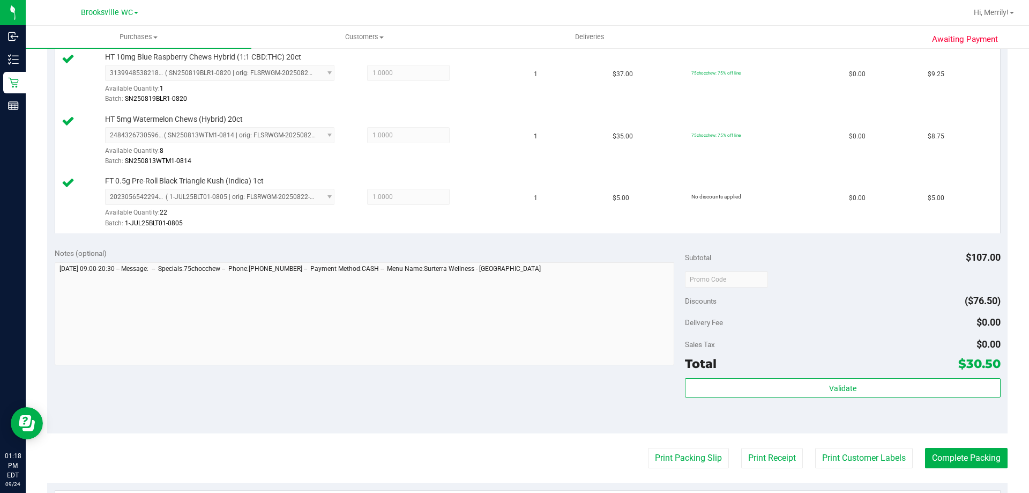
scroll to position [429, 0]
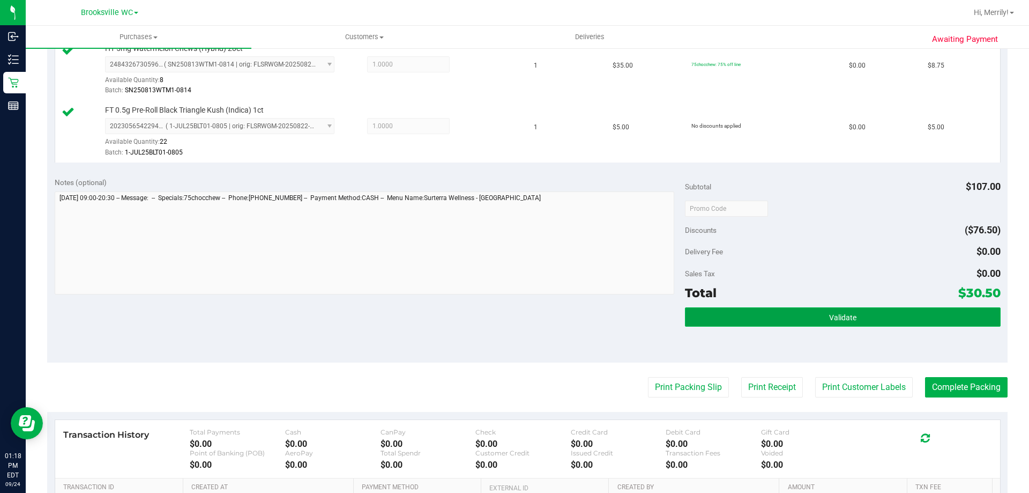
click at [748, 310] on button "Validate" at bounding box center [842, 316] width 315 height 19
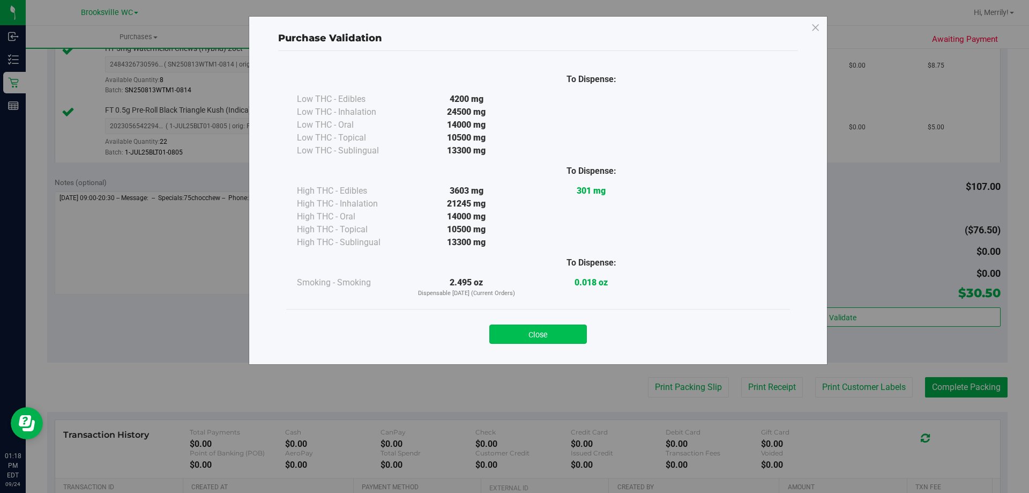
click at [528, 331] on button "Close" at bounding box center [538, 333] width 98 height 19
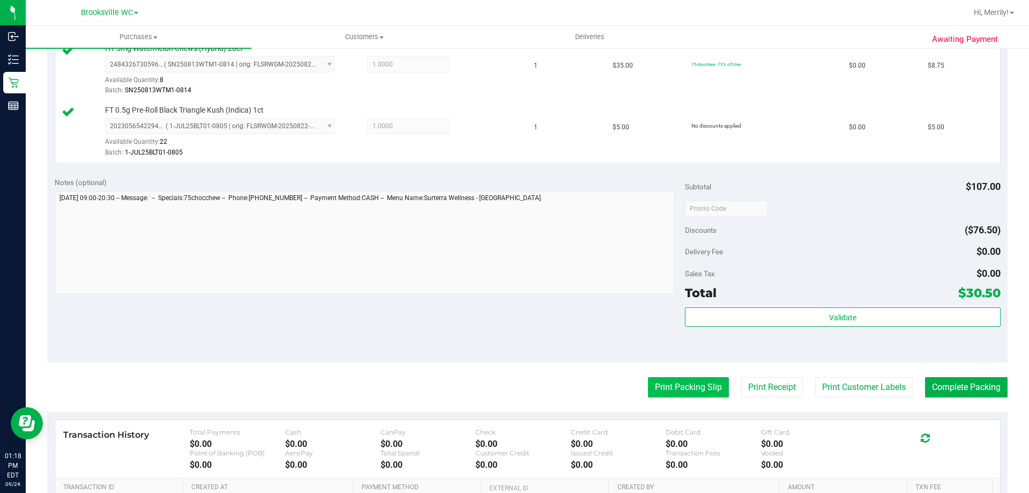
click at [651, 383] on button "Print Packing Slip" at bounding box center [688, 387] width 81 height 20
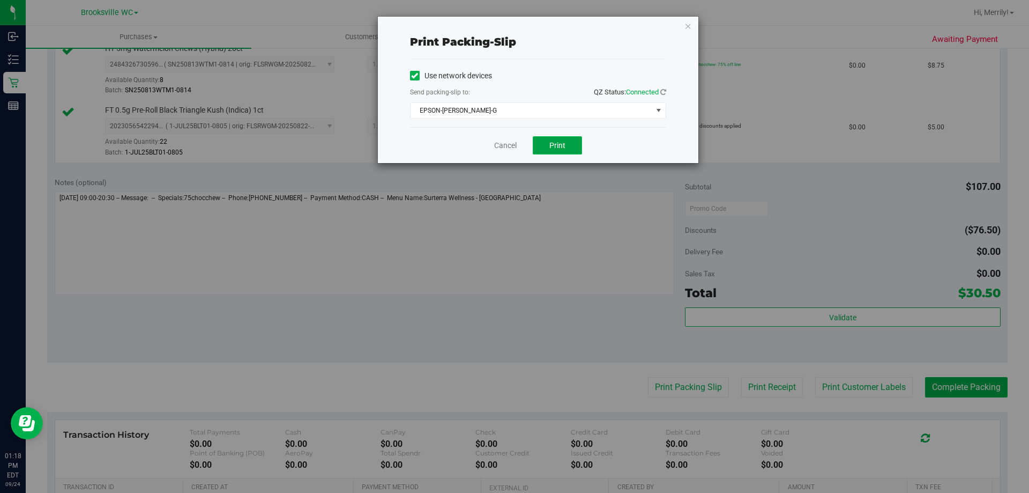
click at [549, 147] on button "Print" at bounding box center [557, 145] width 49 height 18
click at [506, 143] on link "Cancel" at bounding box center [505, 145] width 23 height 11
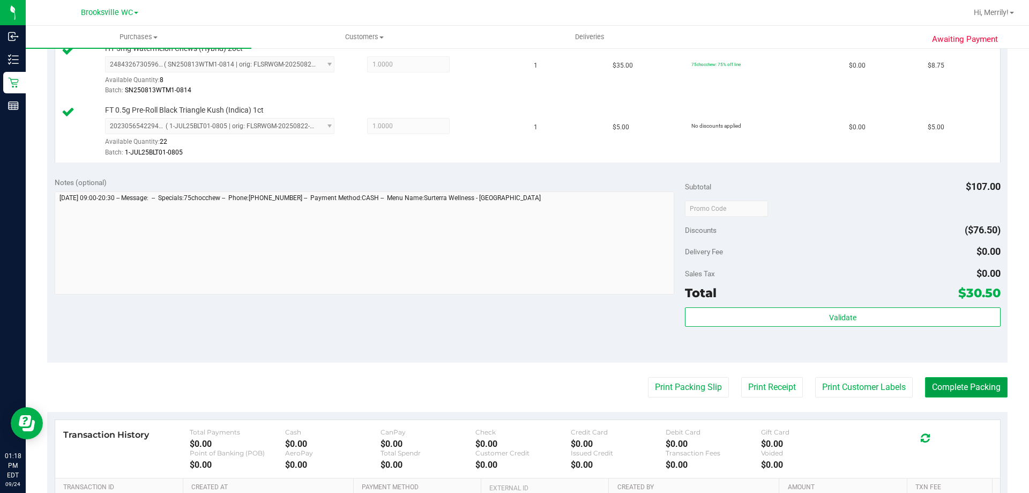
click at [932, 388] on button "Complete Packing" at bounding box center [966, 387] width 83 height 20
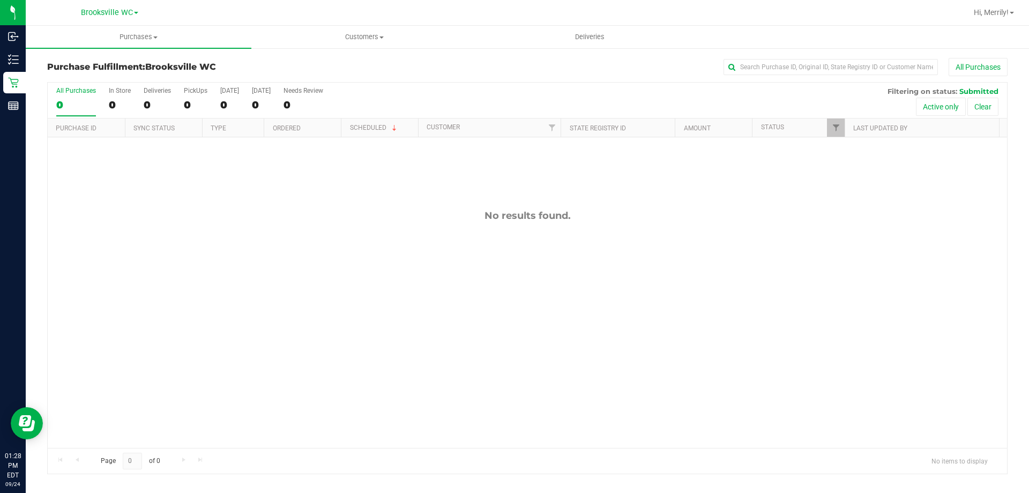
click at [362, 279] on div "No results found." at bounding box center [527, 328] width 959 height 383
click at [279, 340] on div "No results found." at bounding box center [527, 328] width 959 height 383
click at [328, 307] on div "No results found." at bounding box center [527, 328] width 959 height 383
click at [383, 327] on div "No results found." at bounding box center [527, 256] width 959 height 383
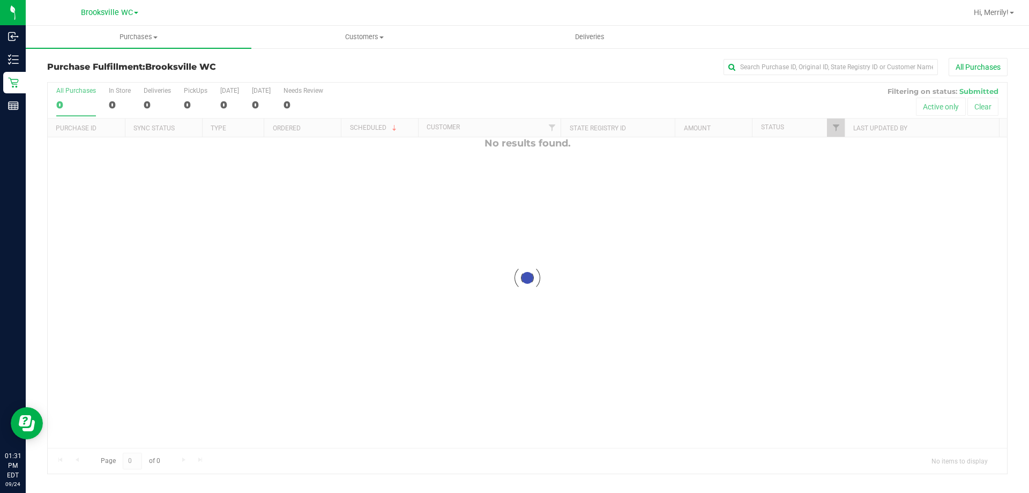
scroll to position [0, 0]
click at [281, 337] on div "No results found." at bounding box center [527, 328] width 959 height 383
click at [669, 317] on div "No results found." at bounding box center [527, 328] width 959 height 383
click at [249, 221] on div "No results found." at bounding box center [527, 216] width 959 height 12
click at [792, 304] on div "No results found." at bounding box center [527, 328] width 959 height 383
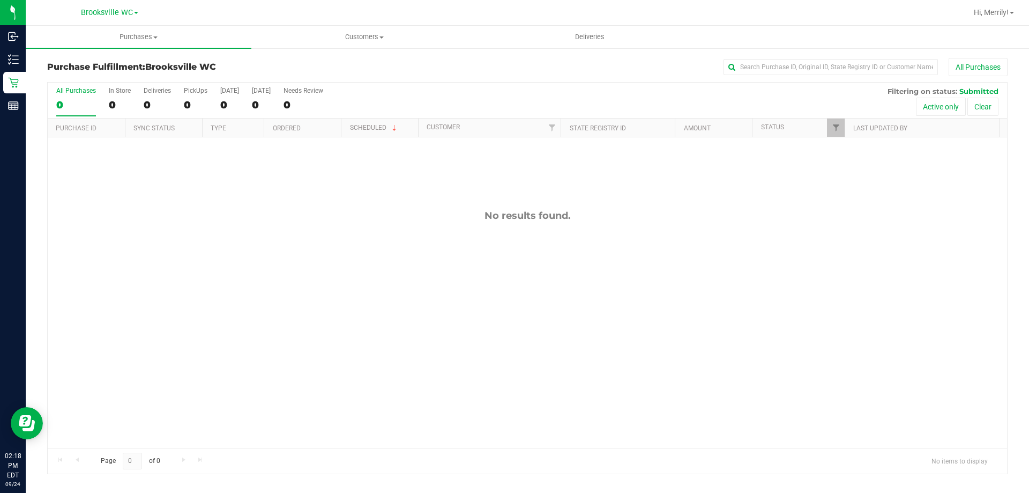
click at [342, 255] on div "No results found." at bounding box center [527, 328] width 959 height 383
click at [436, 223] on div "No results found." at bounding box center [527, 328] width 959 height 383
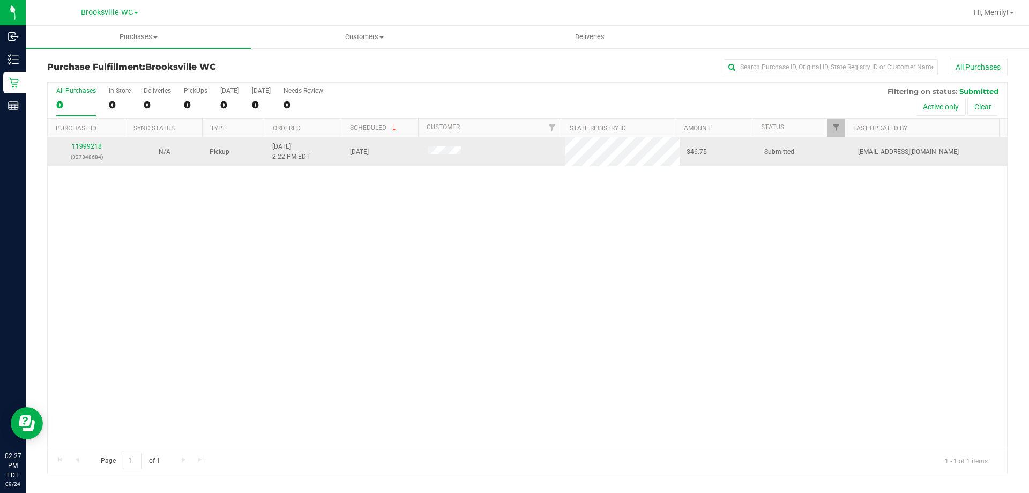
click at [90, 142] on div "11999218 (327348684)" at bounding box center [86, 151] width 65 height 20
click at [90, 143] on link "11999218" at bounding box center [87, 147] width 30 height 8
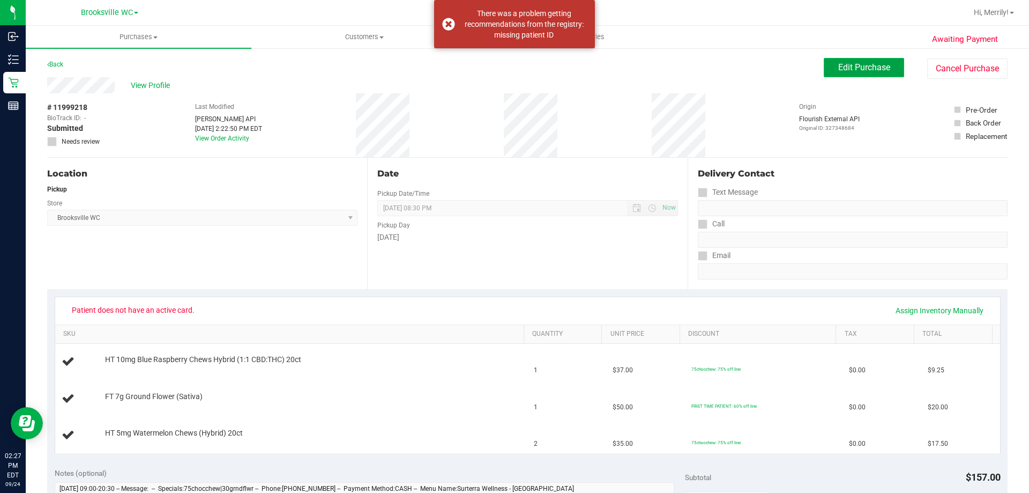
click at [849, 72] on span "Edit Purchase" at bounding box center [864, 67] width 52 height 10
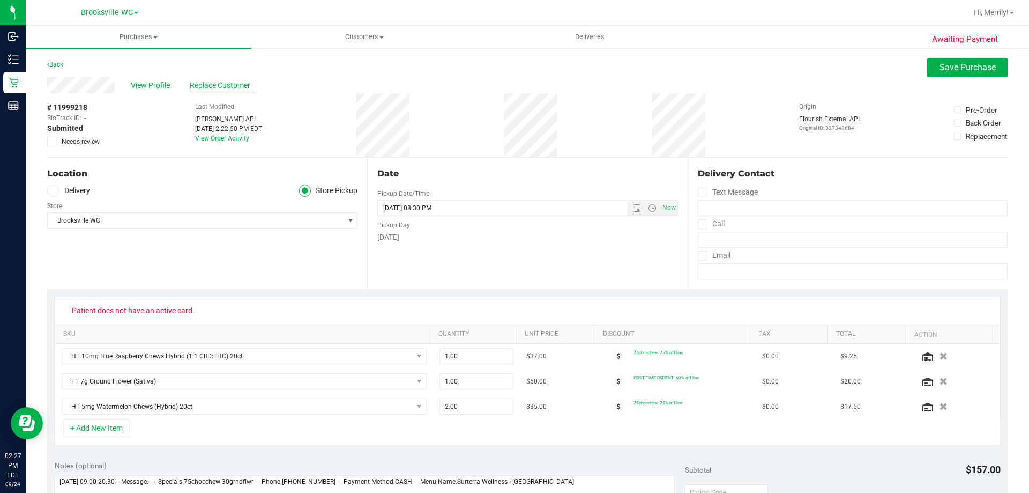
click at [207, 85] on span "Replace Customer" at bounding box center [222, 85] width 64 height 11
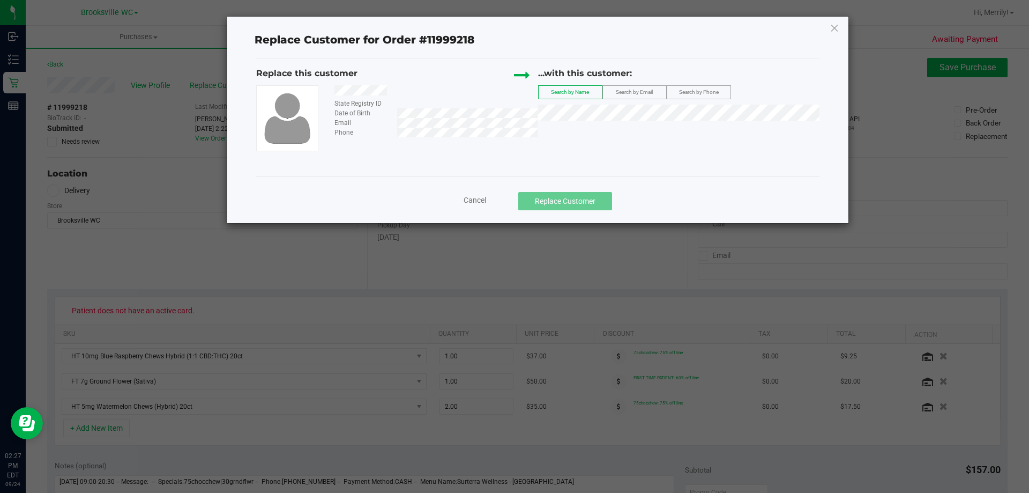
drag, startPoint x: 334, startPoint y: 92, endPoint x: 394, endPoint y: 94, distance: 60.6
click at [394, 94] on div at bounding box center [431, 91] width 211 height 13
click at [583, 145] on span "TAYLOR TERRY" at bounding box center [573, 147] width 57 height 9
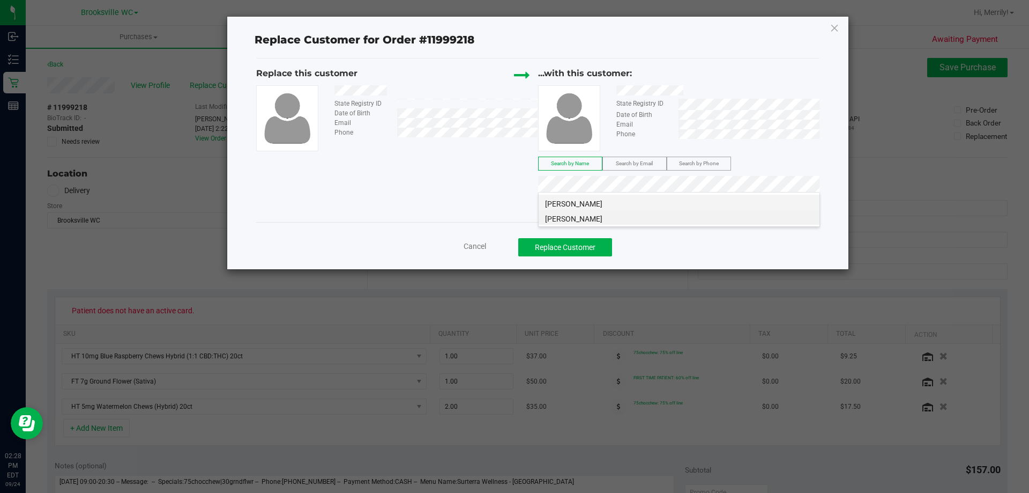
click at [654, 203] on li "Taylor Terry" at bounding box center [679, 202] width 281 height 15
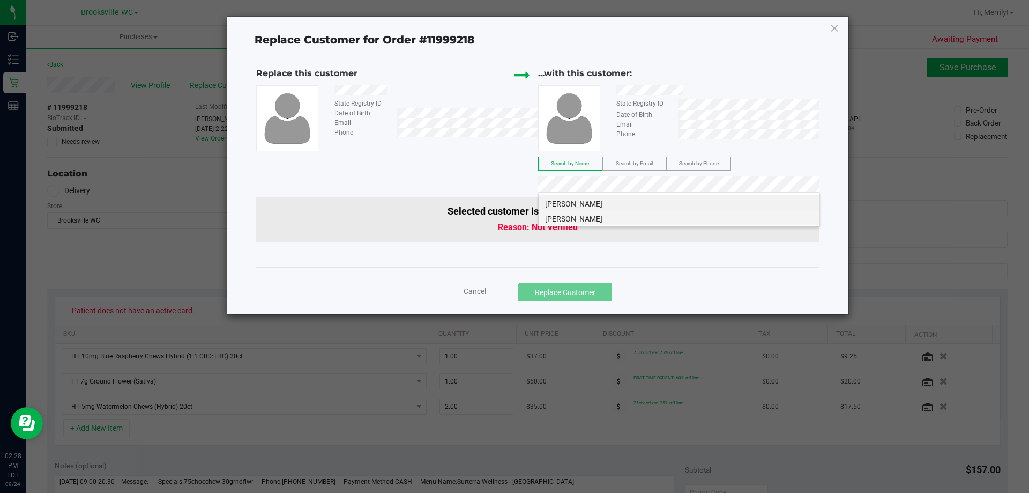
click at [679, 213] on li "TAYLOR TERRY" at bounding box center [679, 217] width 281 height 15
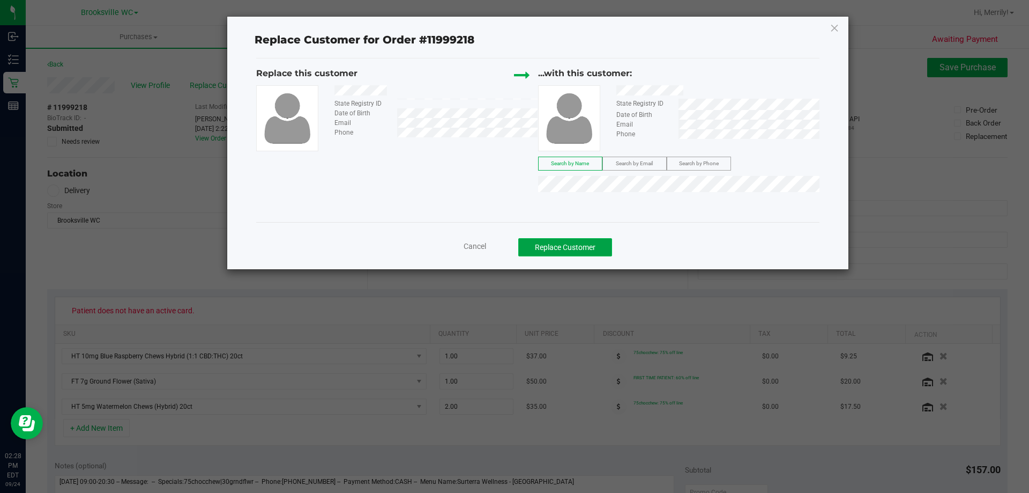
click at [573, 247] on button "Replace Customer" at bounding box center [565, 247] width 94 height 18
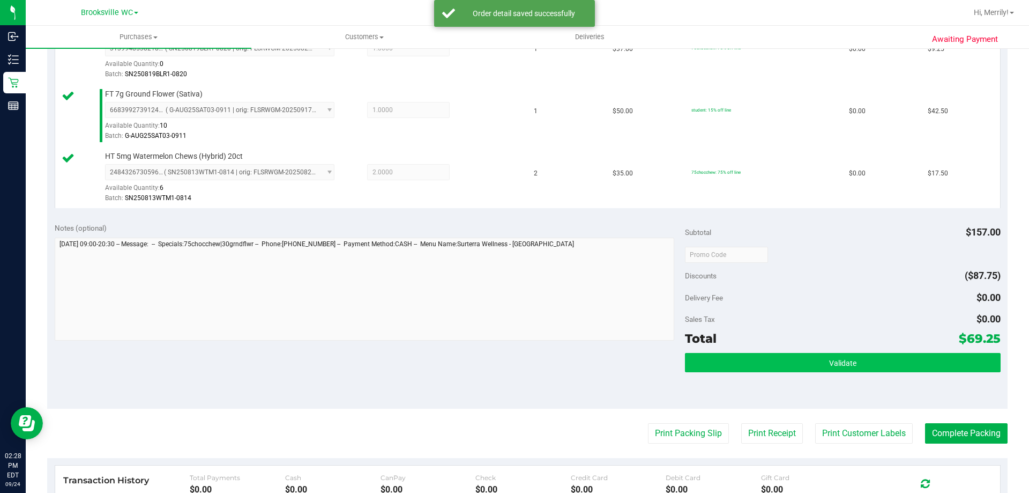
scroll to position [322, 0]
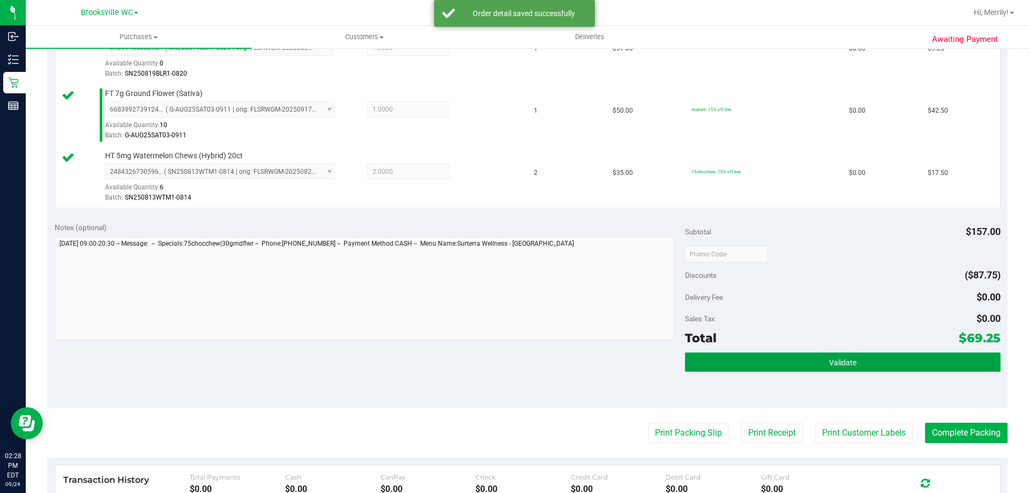
click at [817, 362] on button "Validate" at bounding box center [842, 361] width 315 height 19
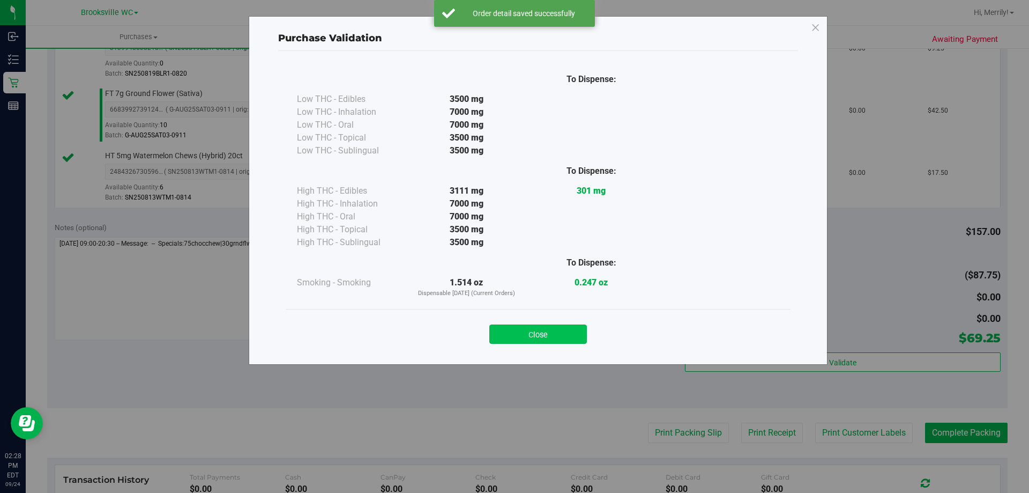
click at [542, 329] on button "Close" at bounding box center [538, 333] width 98 height 19
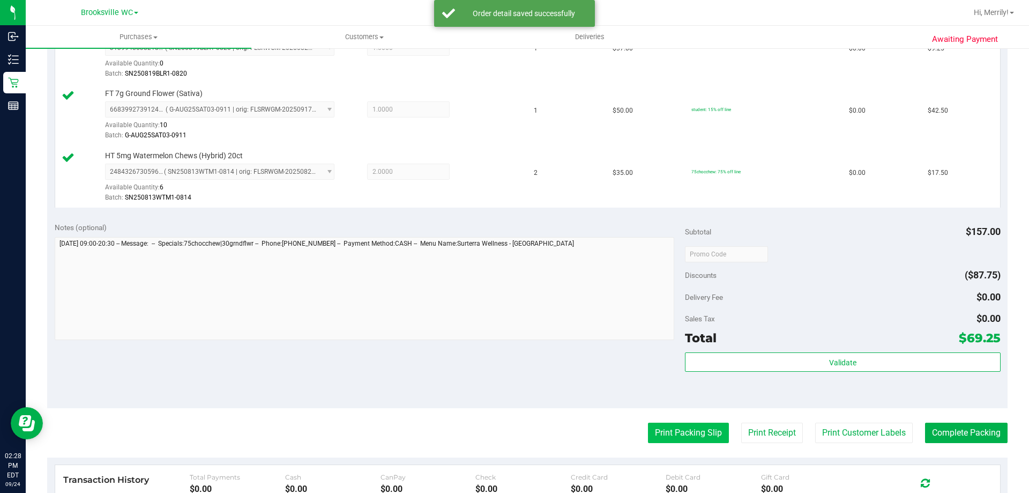
click at [670, 434] on button "Print Packing Slip" at bounding box center [688, 432] width 81 height 20
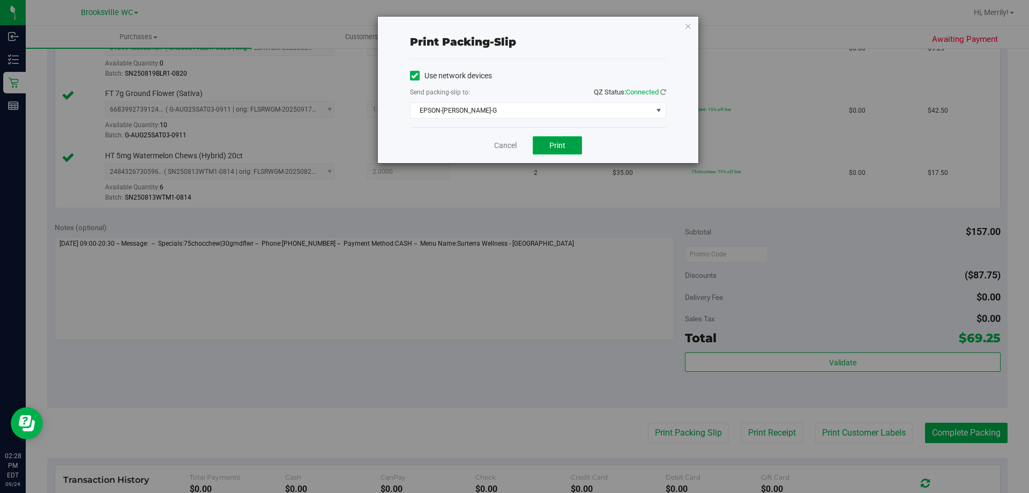
click at [561, 147] on span "Print" at bounding box center [557, 145] width 16 height 9
click at [504, 143] on link "Cancel" at bounding box center [505, 145] width 23 height 11
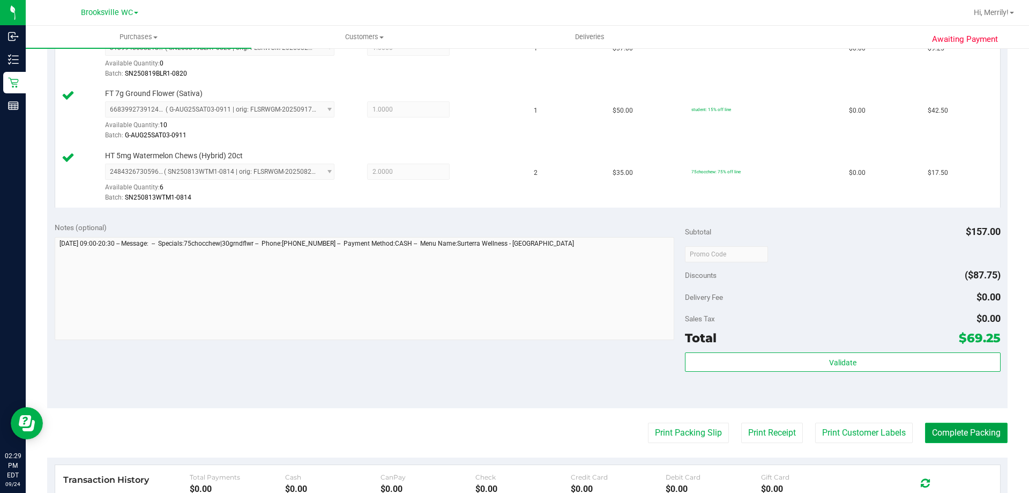
click at [955, 434] on button "Complete Packing" at bounding box center [966, 432] width 83 height 20
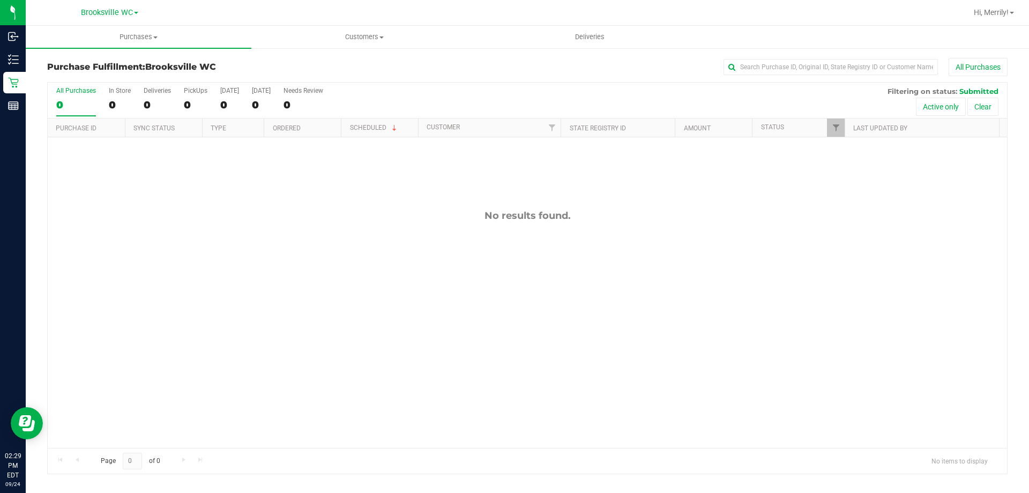
click at [397, 288] on div "No results found." at bounding box center [527, 328] width 959 height 383
click at [312, 407] on div "No results found." at bounding box center [527, 328] width 959 height 383
click at [295, 280] on div at bounding box center [527, 278] width 959 height 391
click at [356, 284] on div "No results found." at bounding box center [527, 328] width 959 height 383
click at [470, 212] on div "No results found." at bounding box center [527, 216] width 959 height 12
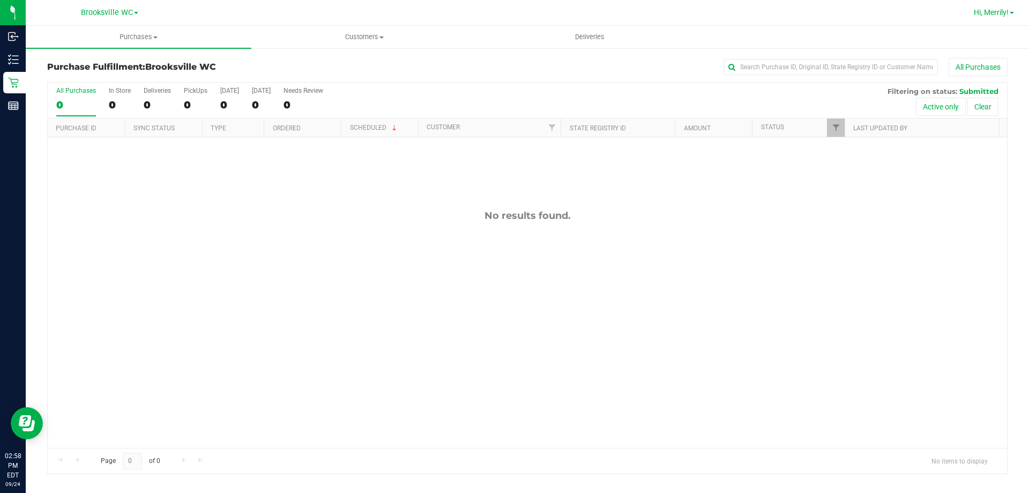
click at [1007, 11] on span "Hi, Merrily!" at bounding box center [991, 12] width 35 height 9
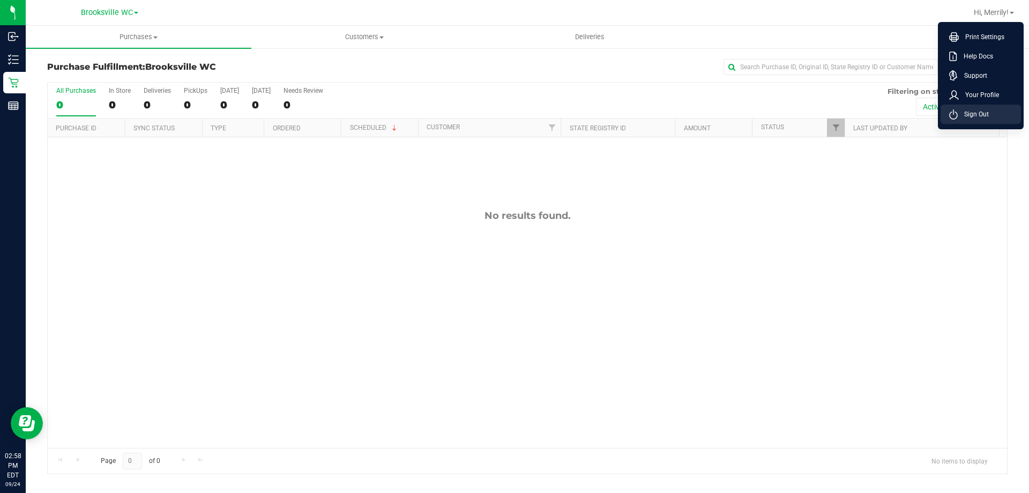
click at [979, 115] on span "Sign Out" at bounding box center [973, 114] width 31 height 11
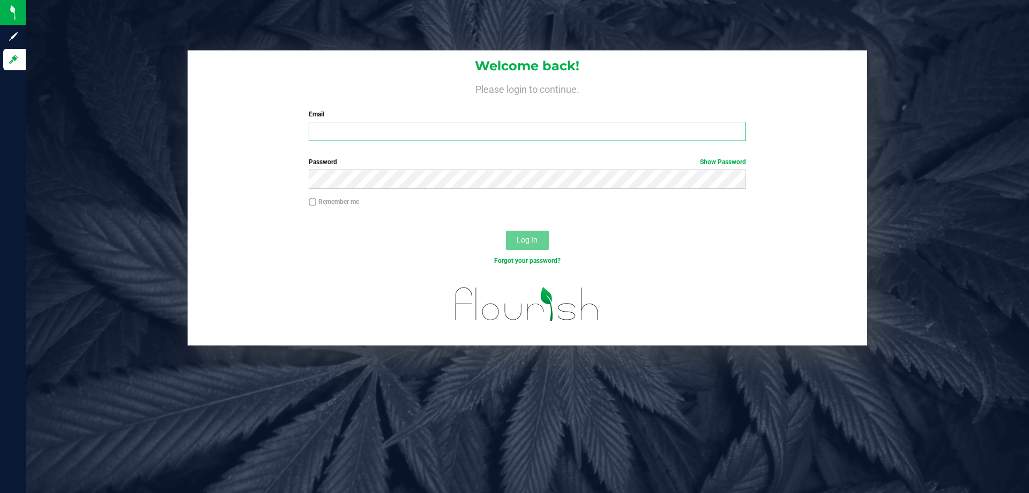
click at [381, 138] on input "Email" at bounding box center [527, 131] width 437 height 19
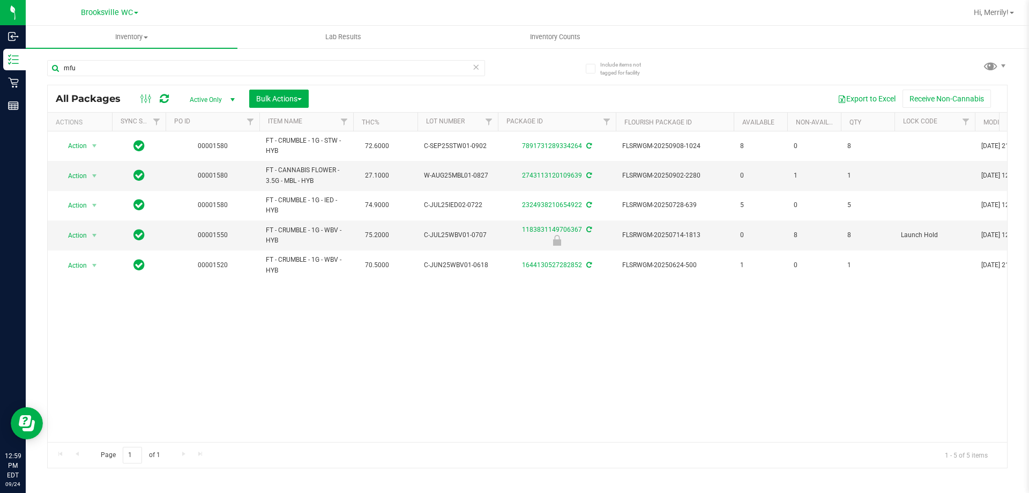
type input "mfu"
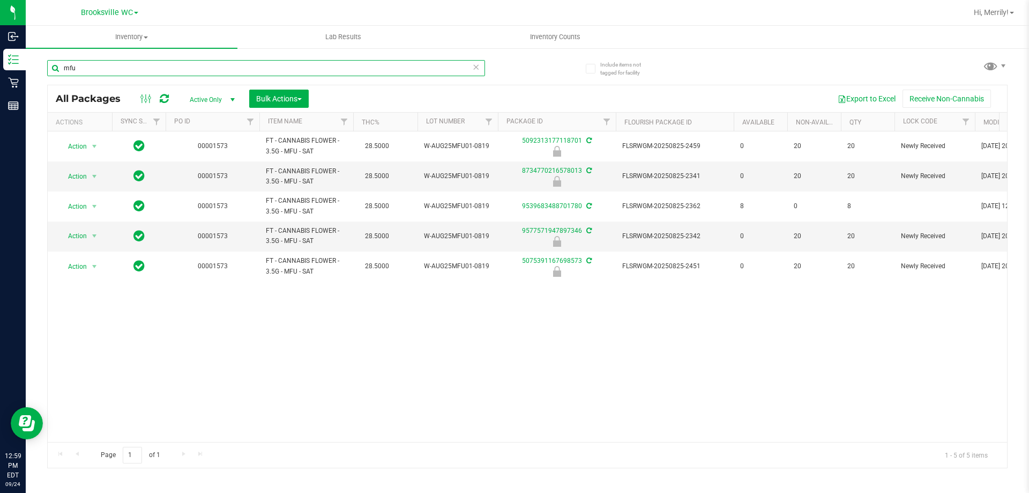
drag, startPoint x: 82, startPoint y: 69, endPoint x: 38, endPoint y: 51, distance: 47.2
click at [42, 66] on div "Include items not tagged for facility mfu All Packages Active Only Active Only …" at bounding box center [527, 210] width 1003 height 327
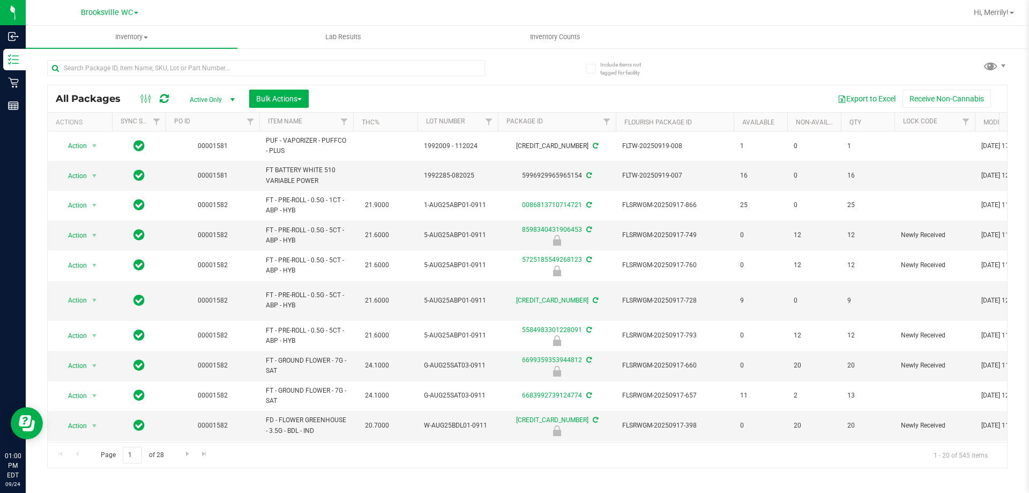
click at [194, 17] on div at bounding box center [579, 12] width 775 height 21
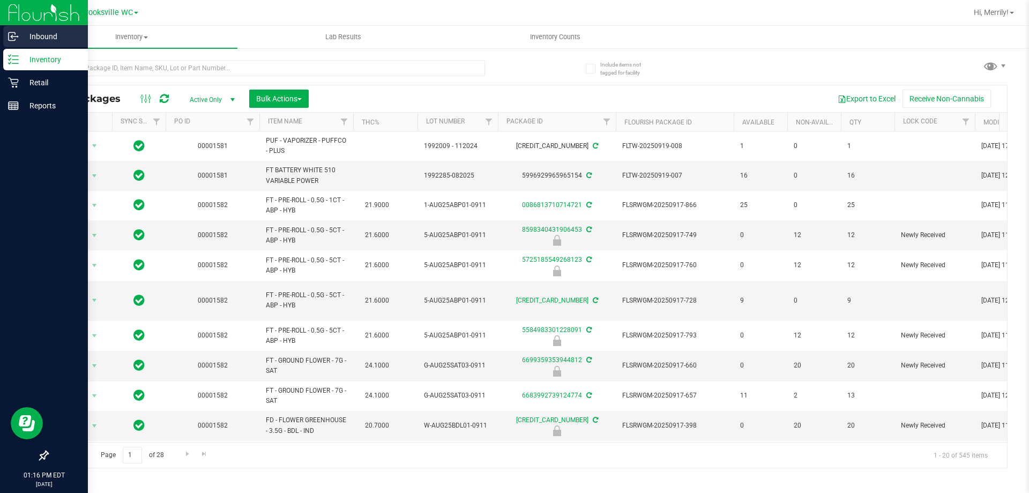
click at [11, 33] on icon at bounding box center [12, 37] width 6 height 8
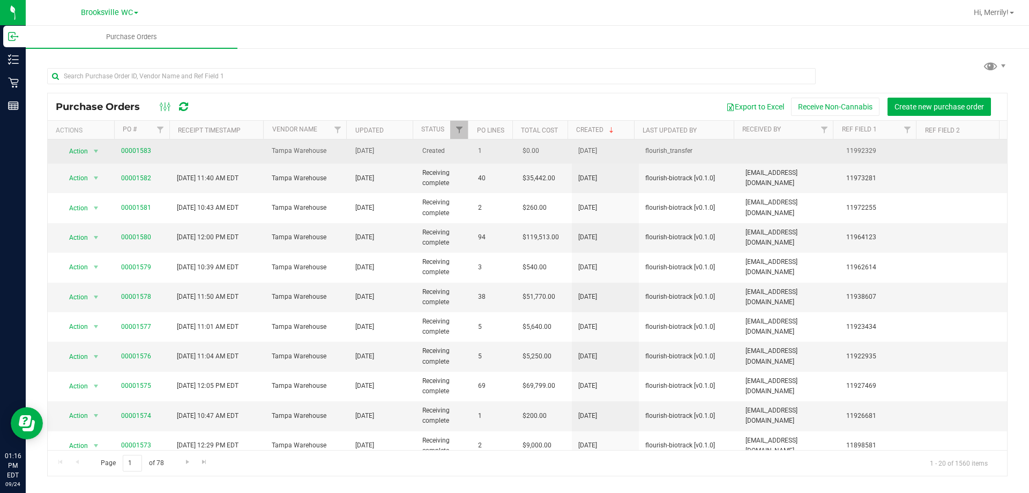
click at [150, 148] on span "00001583" at bounding box center [142, 151] width 43 height 10
click at [141, 150] on link "00001583" at bounding box center [136, 151] width 30 height 8
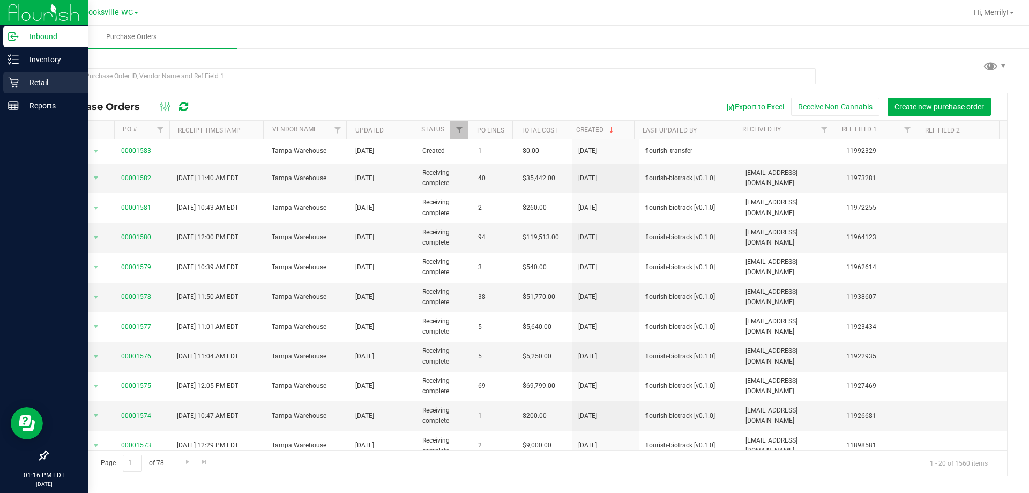
click at [14, 78] on icon at bounding box center [13, 82] width 11 height 11
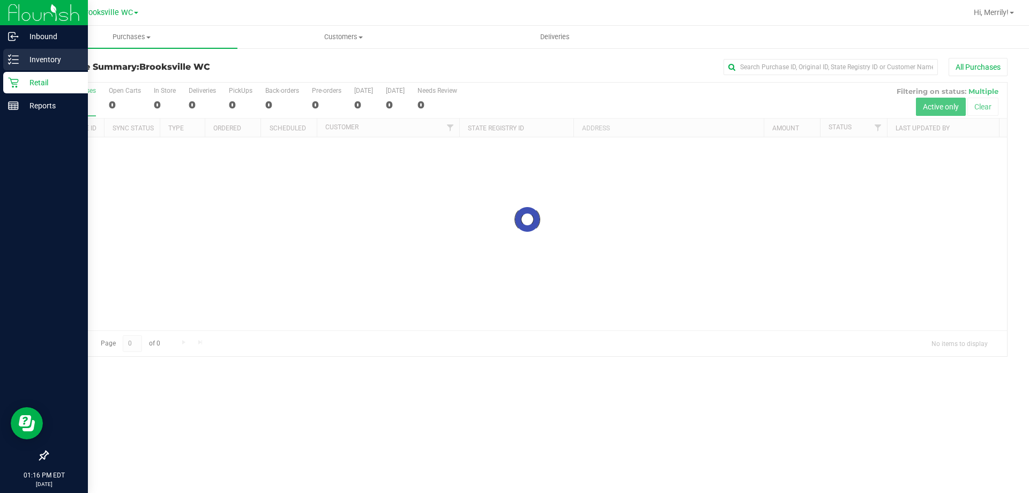
click at [13, 59] on icon at bounding box center [13, 59] width 11 height 11
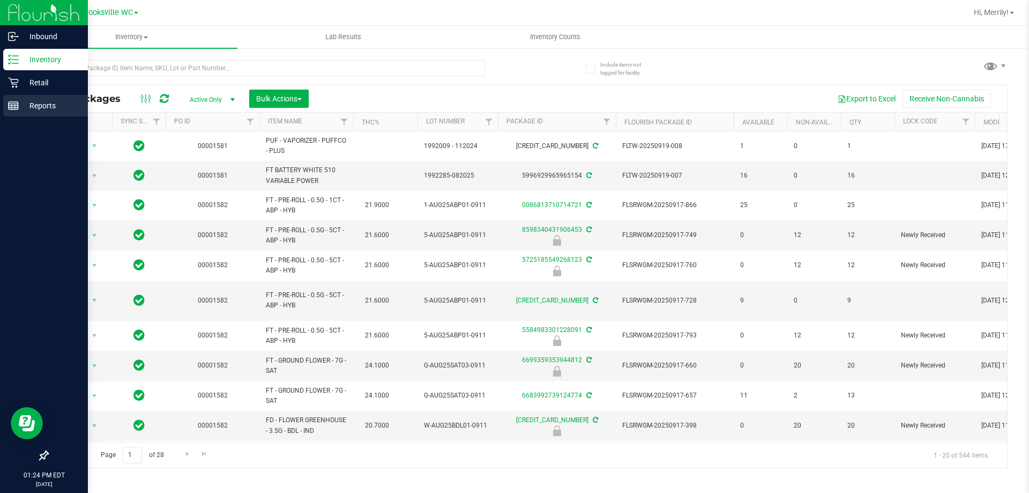
click at [14, 104] on icon at bounding box center [13, 105] width 11 height 11
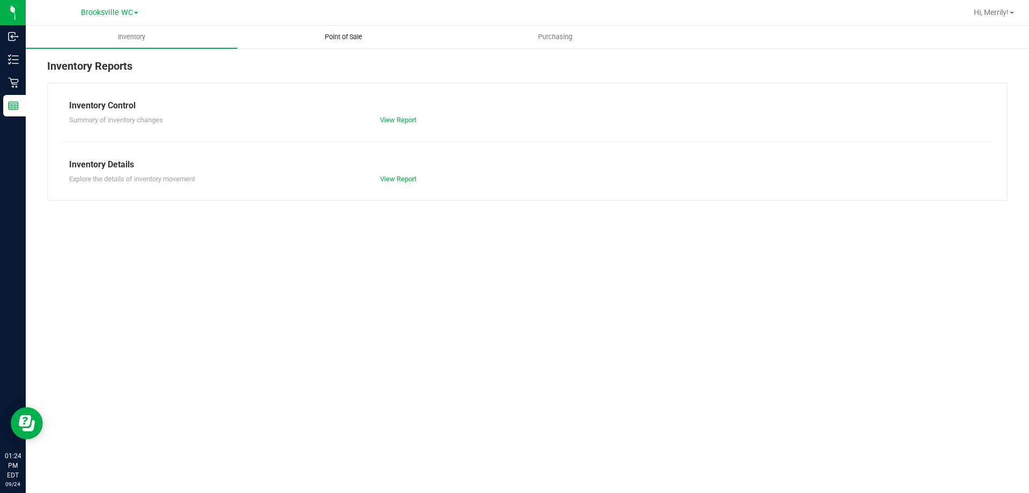
click at [345, 36] on span "Point of Sale" at bounding box center [343, 37] width 66 height 10
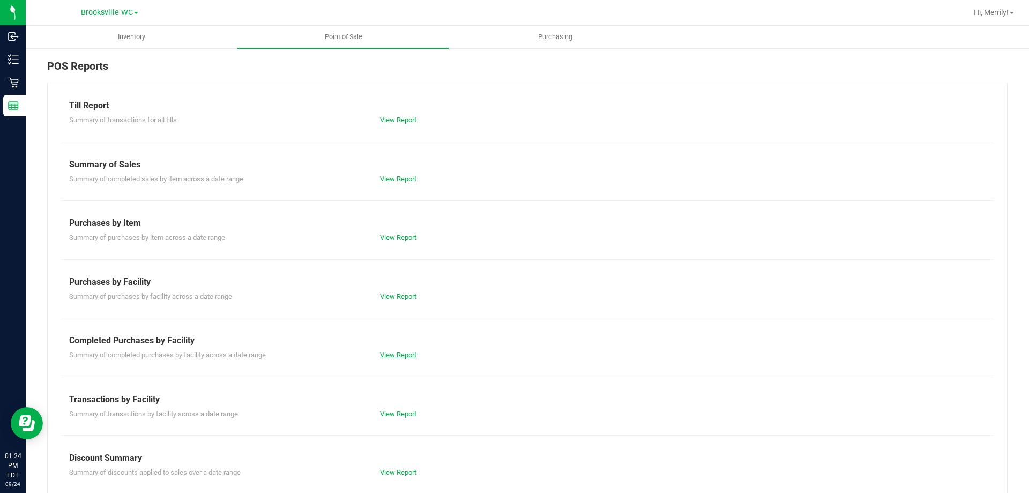
click at [396, 353] on link "View Report" at bounding box center [398, 355] width 36 height 8
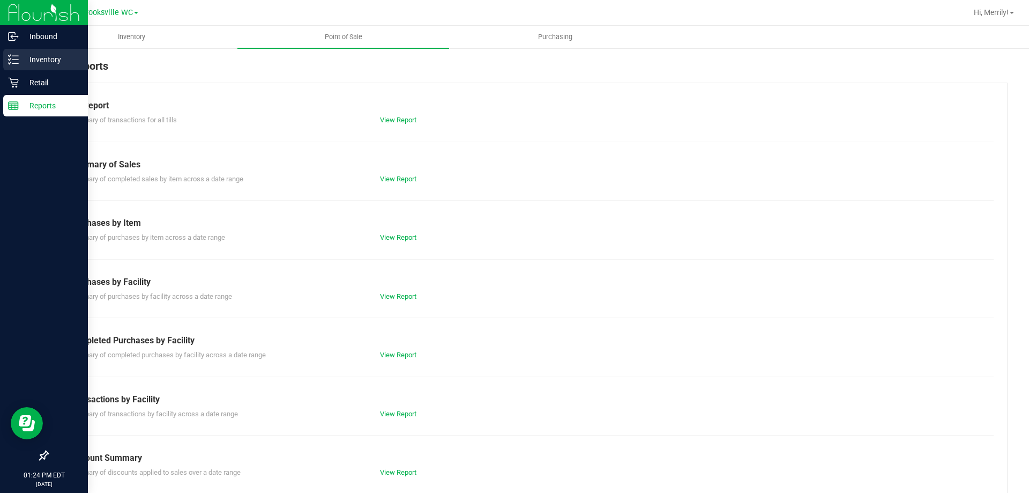
click at [9, 51] on div "Inventory" at bounding box center [45, 59] width 85 height 21
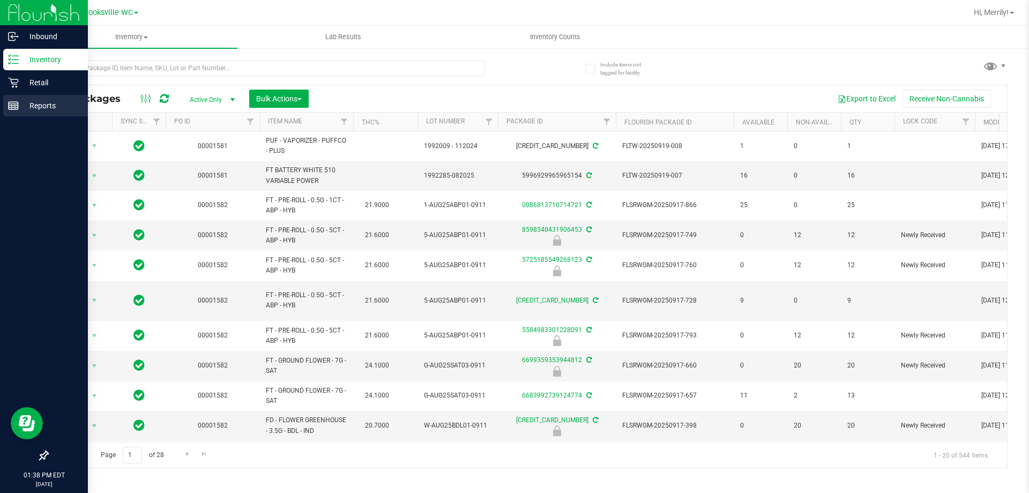
click at [16, 106] on line at bounding box center [14, 106] width 10 height 0
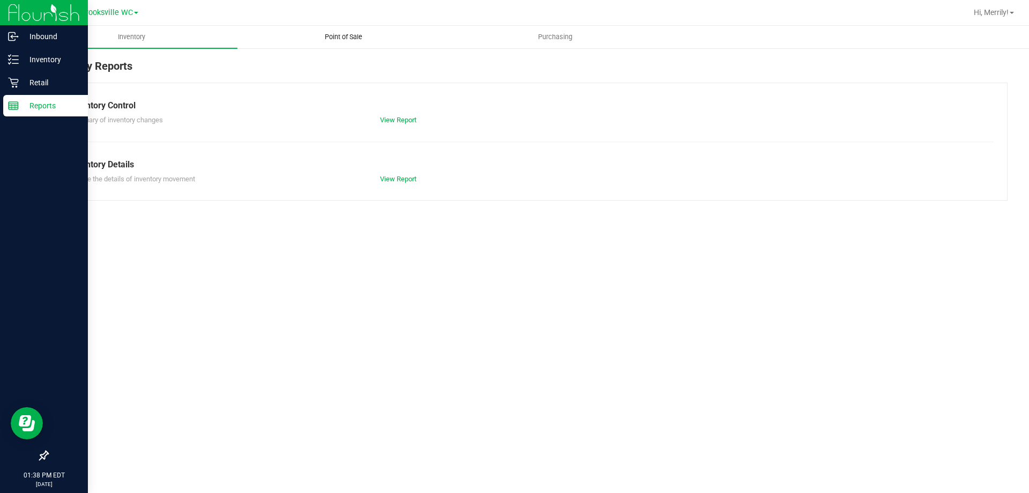
click at [344, 39] on span "Point of Sale" at bounding box center [343, 37] width 66 height 10
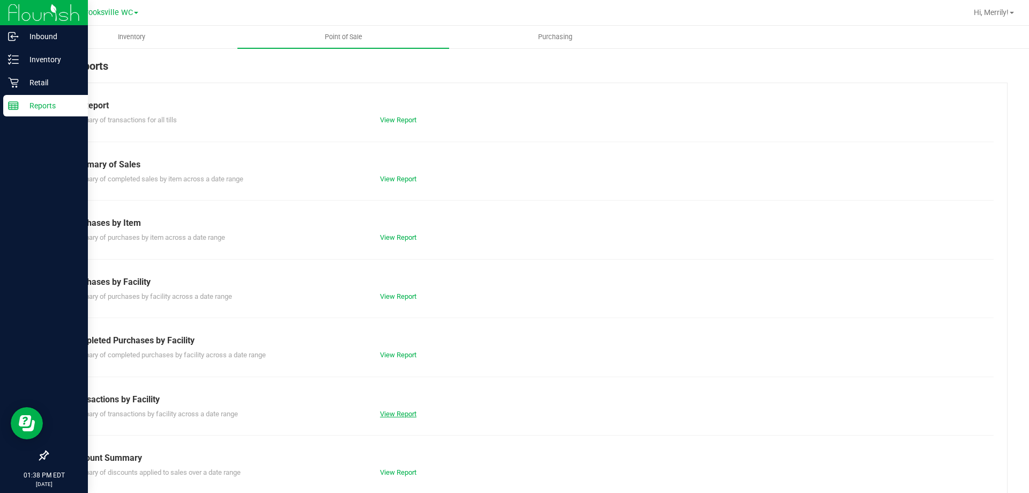
click at [392, 410] on link "View Report" at bounding box center [398, 413] width 36 height 8
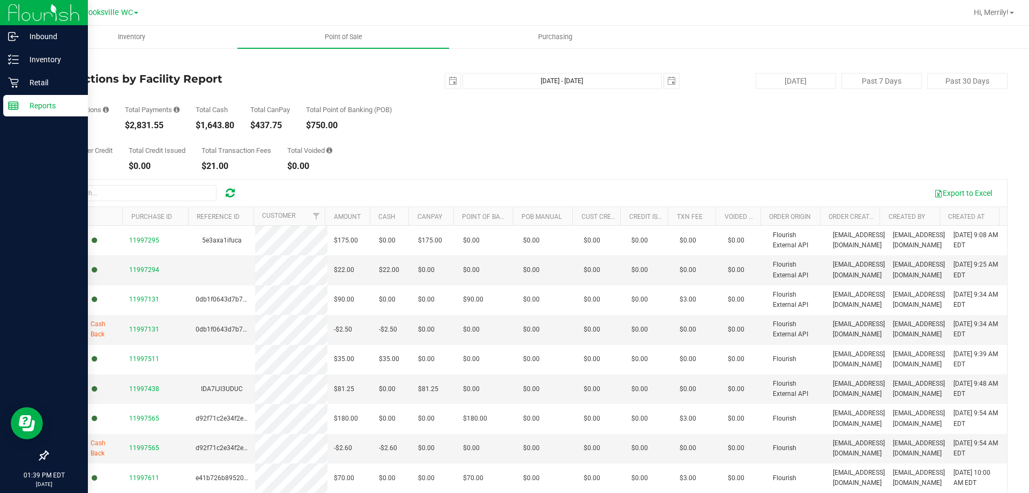
click at [16, 101] on icon at bounding box center [13, 105] width 11 height 11
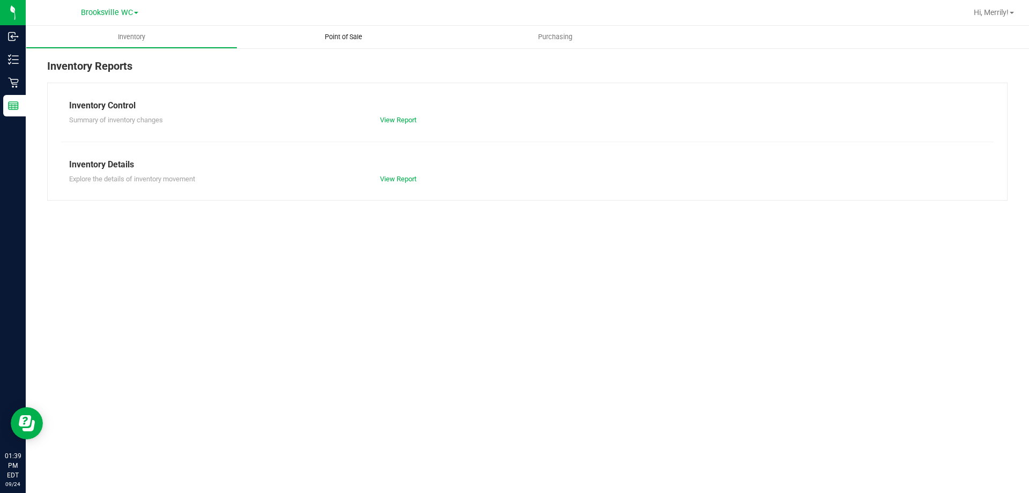
click at [347, 39] on span "Point of Sale" at bounding box center [343, 37] width 66 height 10
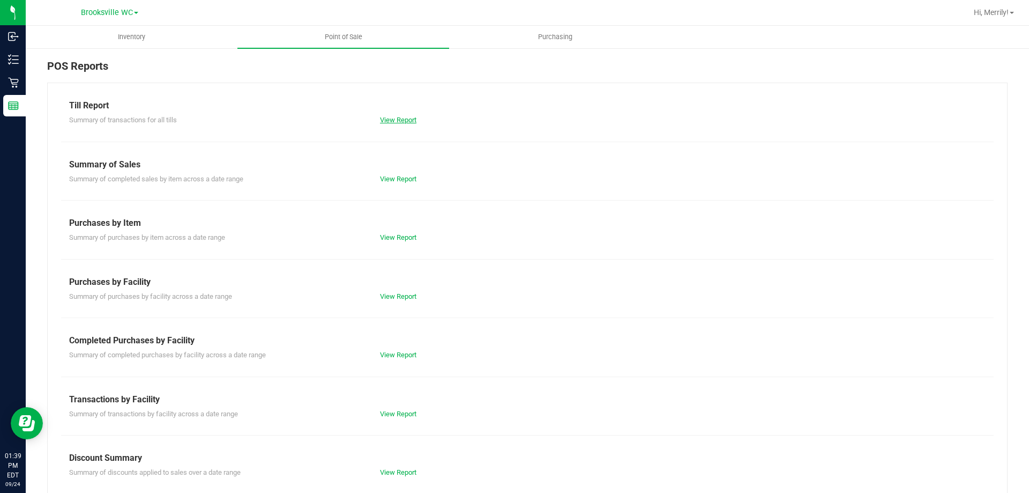
click at [400, 119] on link "View Report" at bounding box center [398, 120] width 36 height 8
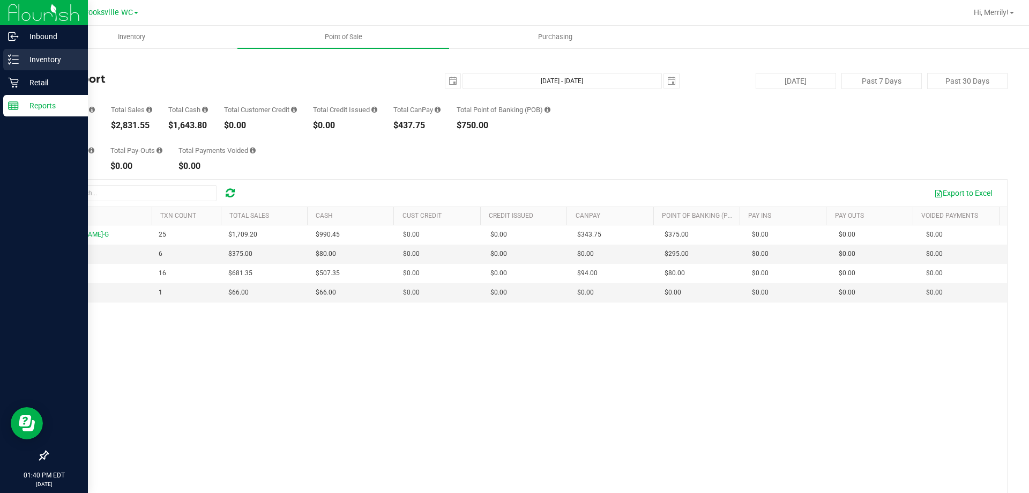
click at [6, 61] on div "Inventory" at bounding box center [45, 59] width 85 height 21
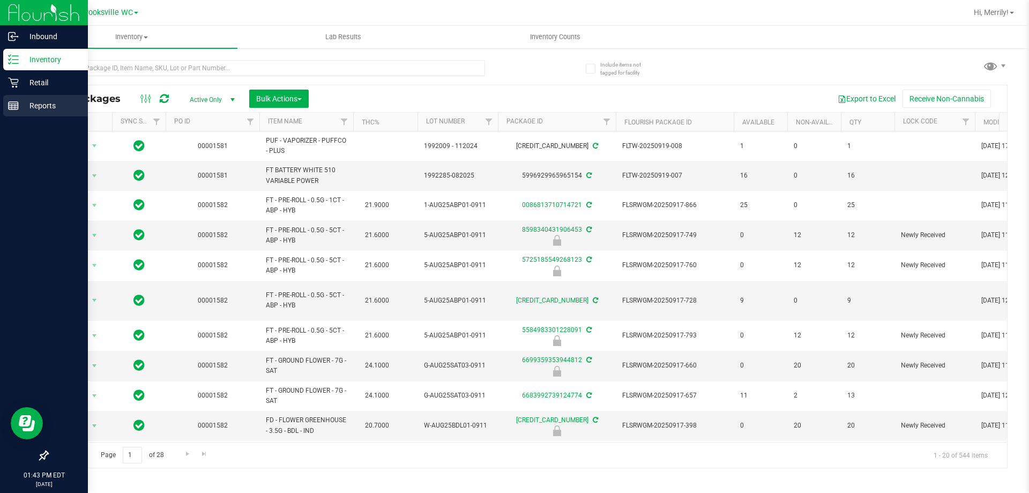
click at [36, 103] on p "Reports" at bounding box center [51, 105] width 64 height 13
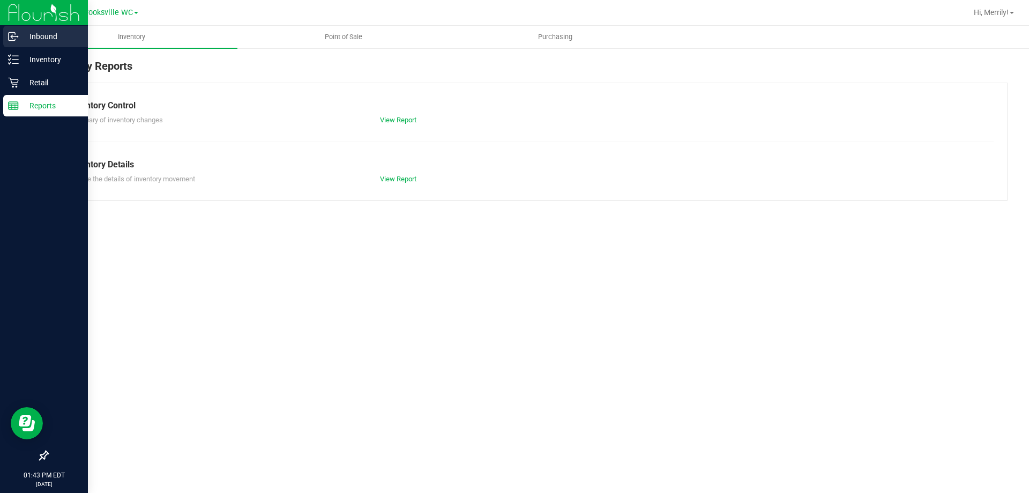
click at [48, 29] on div "Inbound" at bounding box center [45, 36] width 85 height 21
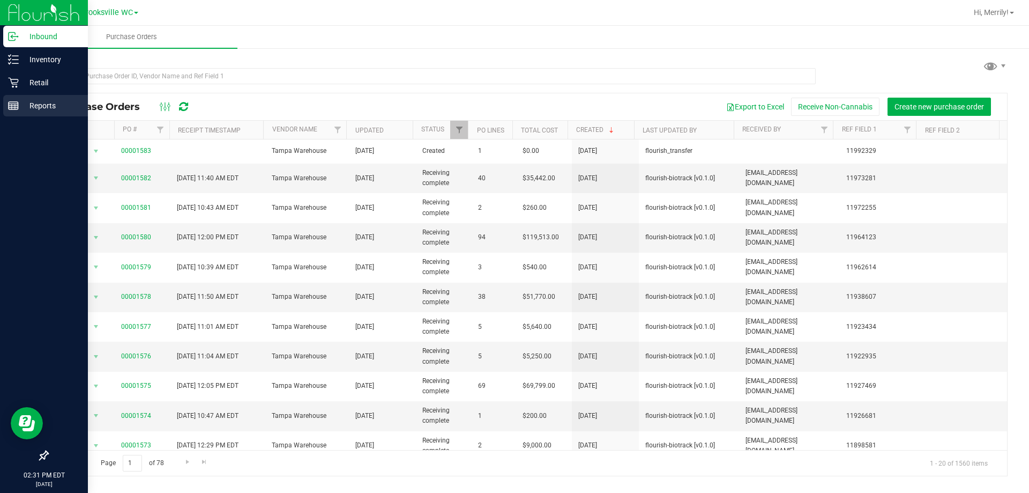
click at [15, 102] on rect at bounding box center [14, 106] width 10 height 8
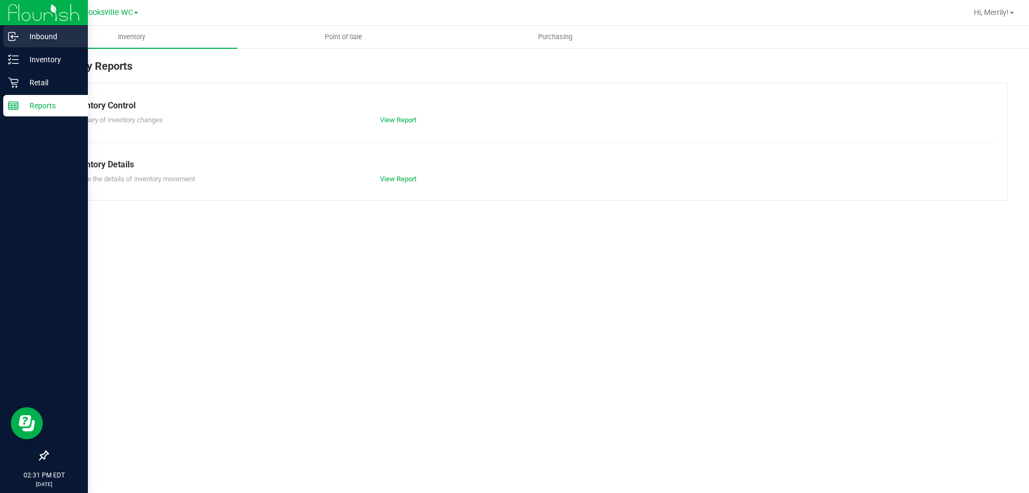
click at [19, 33] on p "Inbound" at bounding box center [51, 36] width 64 height 13
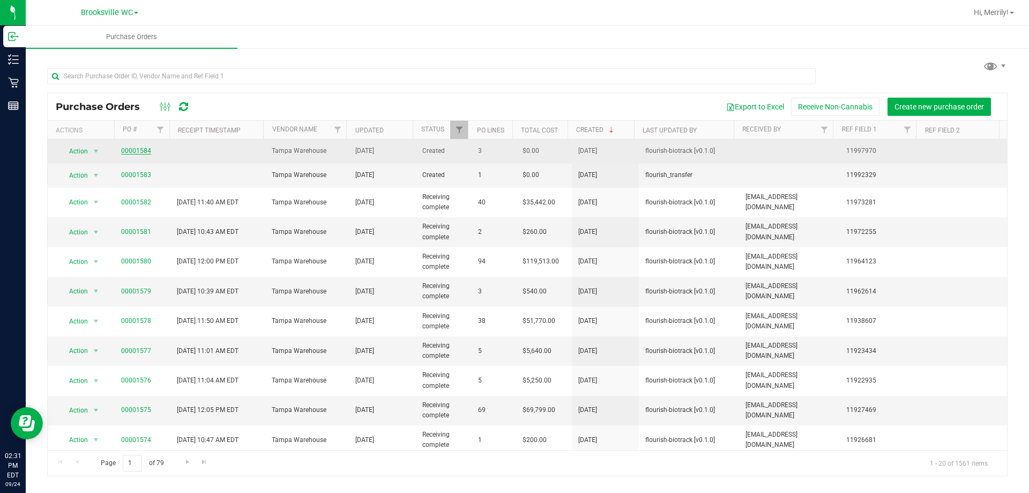
click at [135, 149] on link "00001584" at bounding box center [136, 151] width 30 height 8
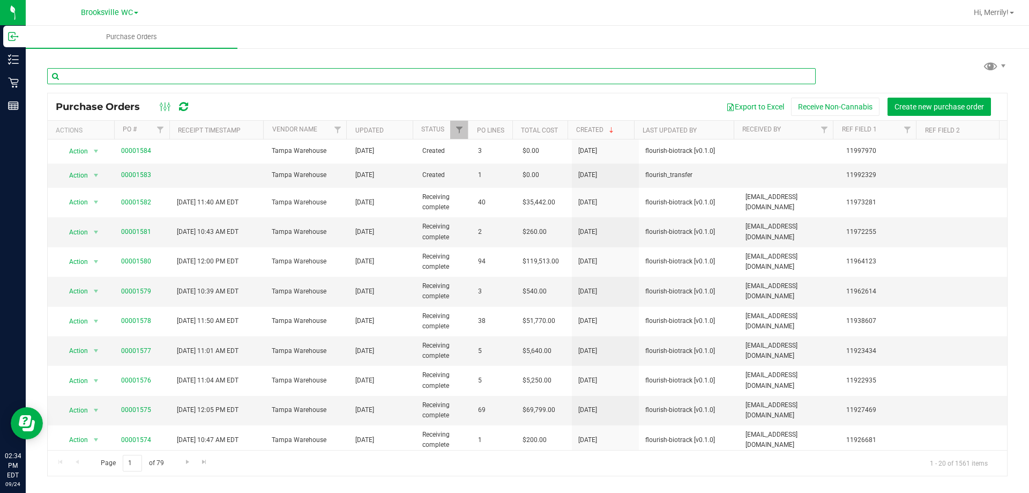
click at [94, 68] on input "text" at bounding box center [431, 76] width 769 height 16
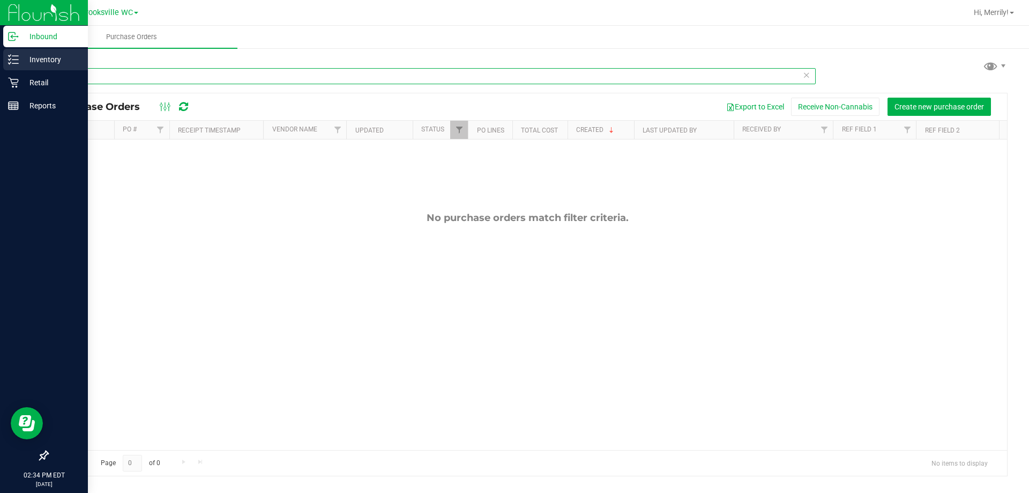
type input "rhb"
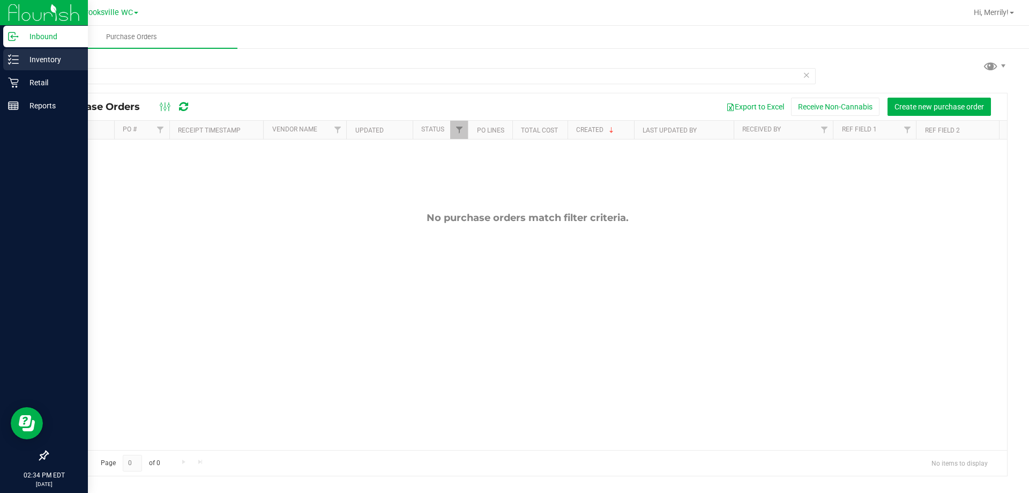
click at [16, 61] on icon at bounding box center [13, 59] width 11 height 11
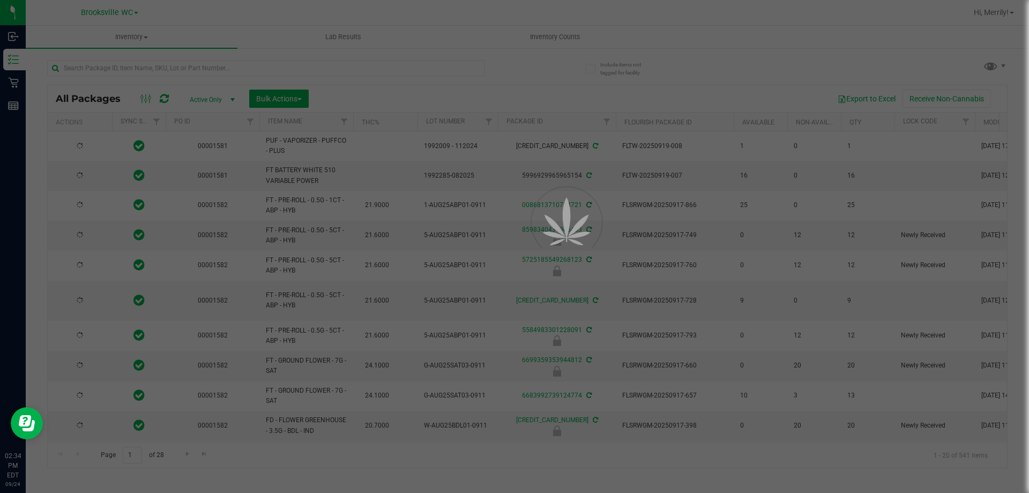
type input "[DATE]"
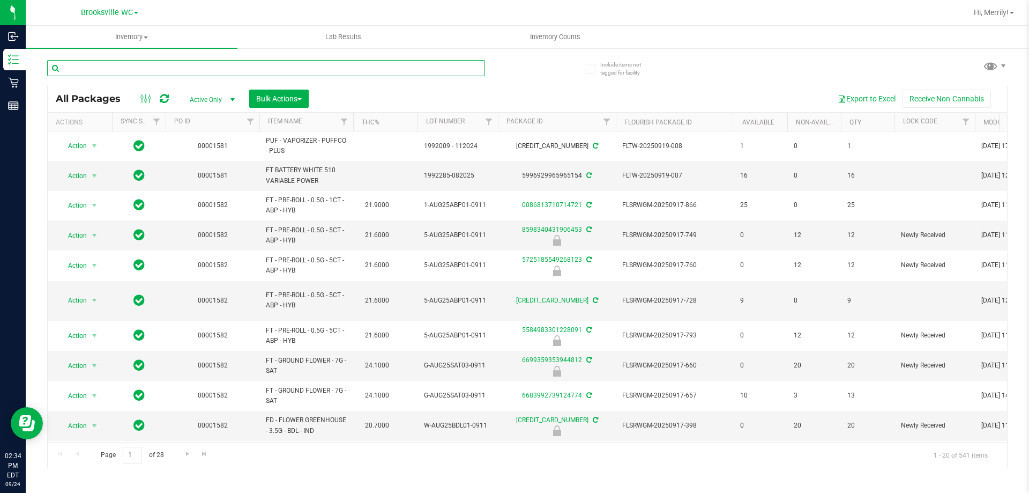
click at [181, 66] on input "text" at bounding box center [266, 68] width 438 height 16
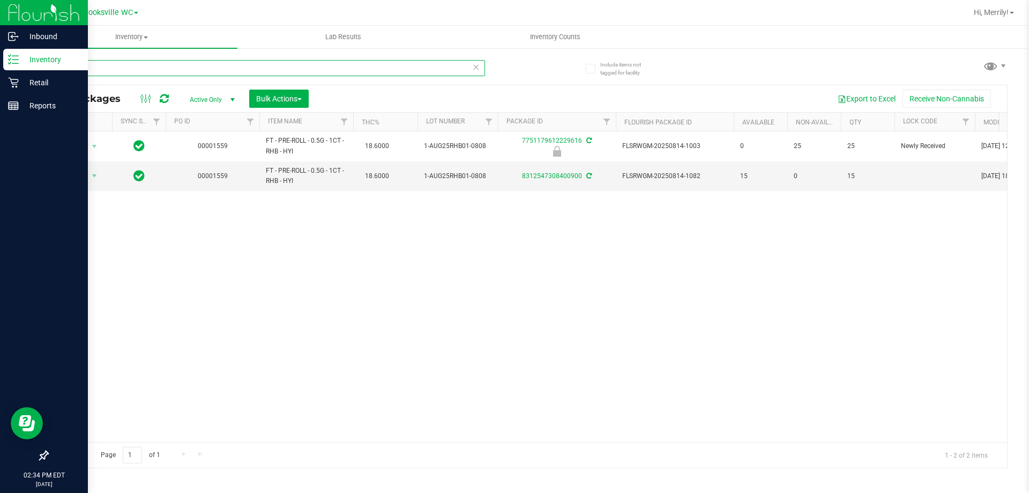
drag, startPoint x: 79, startPoint y: 65, endPoint x: 0, endPoint y: 63, distance: 78.8
click at [0, 63] on div "Inbound Inventory Retail Reports 02:34 PM EDT [DATE] 09/24 Brooksville WC Hi, M…" at bounding box center [514, 246] width 1029 height 493
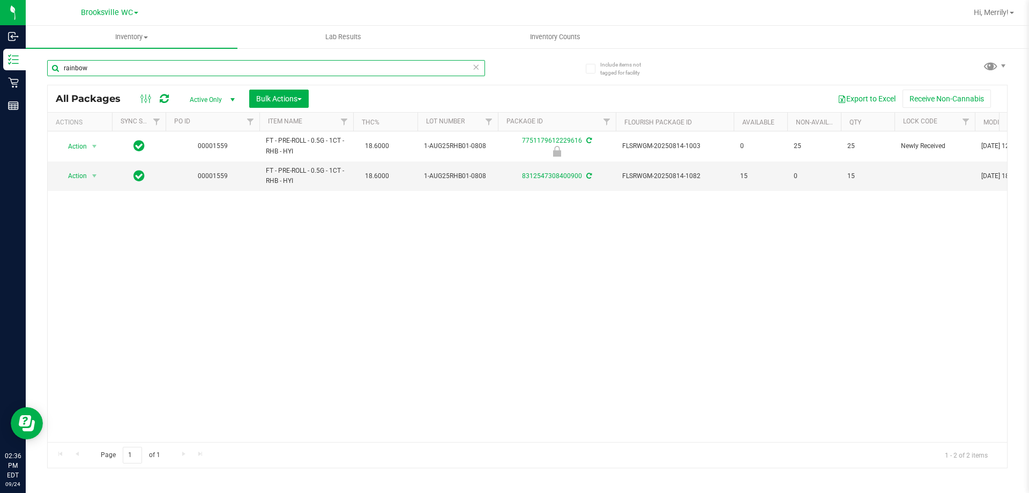
type input "rainbow"
click at [102, 67] on input "rainbow" at bounding box center [266, 68] width 438 height 16
click at [100, 66] on input "rainbow" at bounding box center [266, 68] width 438 height 16
click at [95, 66] on input "rainbow" at bounding box center [266, 68] width 438 height 16
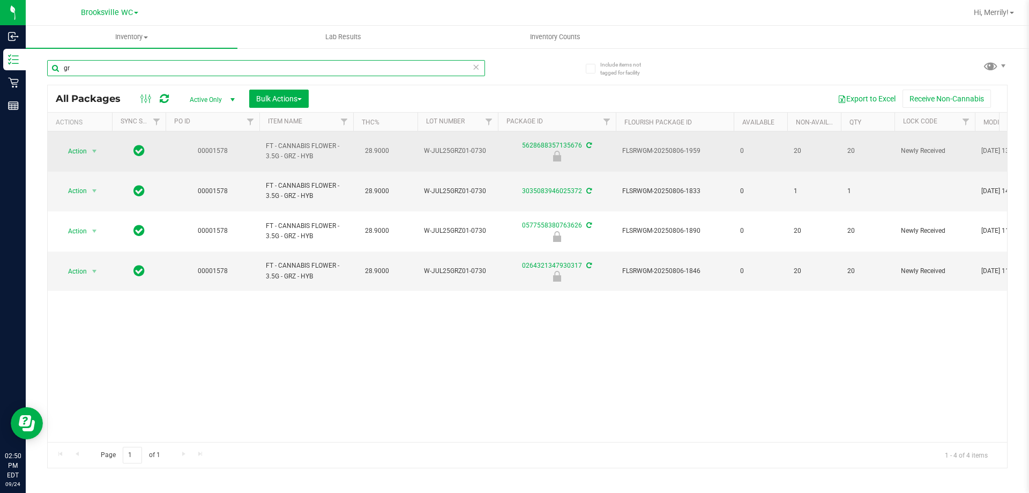
type input "g"
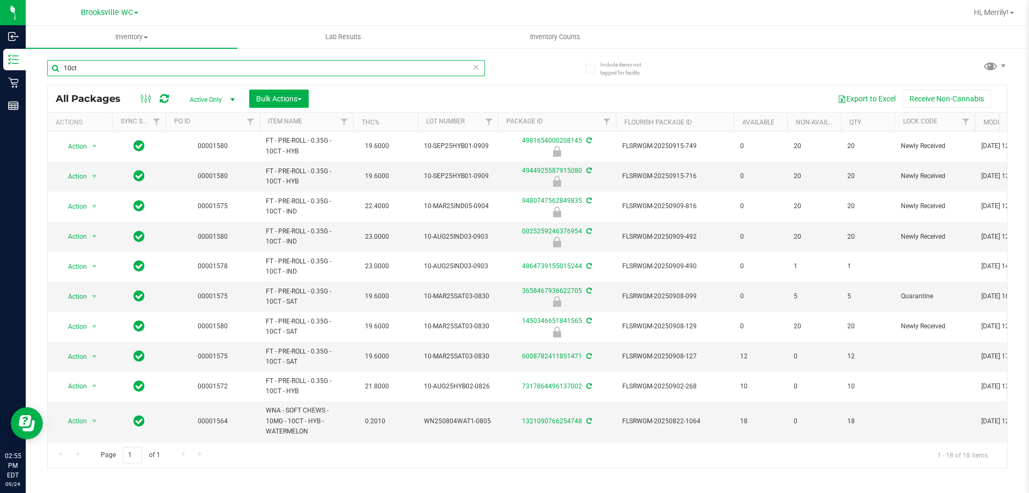
type input "10ct"
